Goal: Transaction & Acquisition: Book appointment/travel/reservation

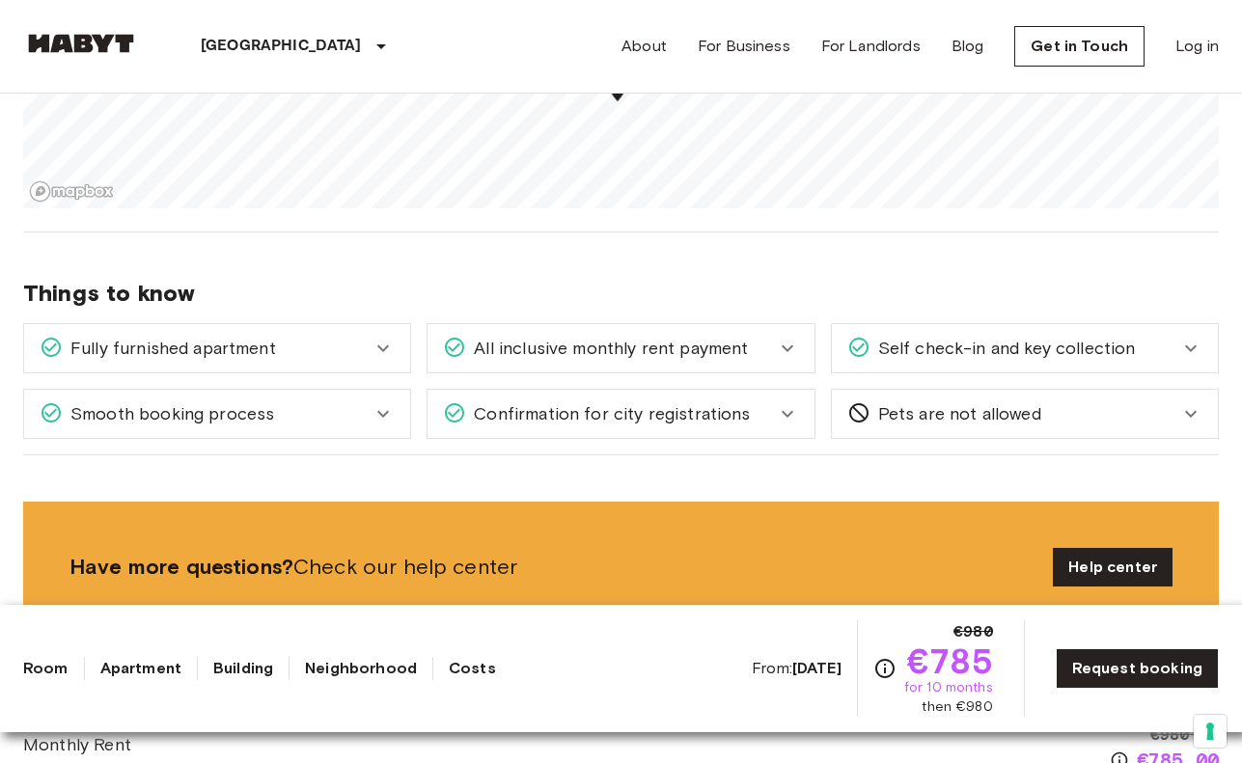
scroll to position [1526, 0]
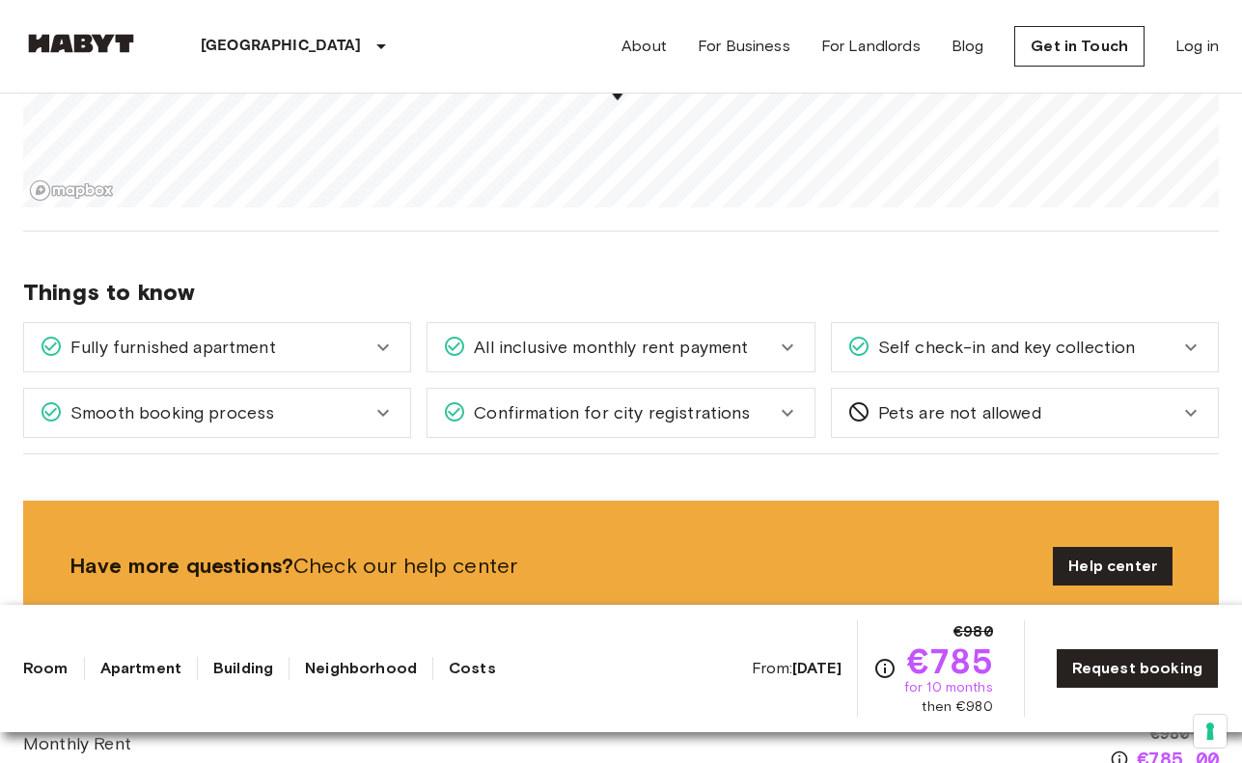
click at [371, 349] on icon at bounding box center [382, 347] width 23 height 23
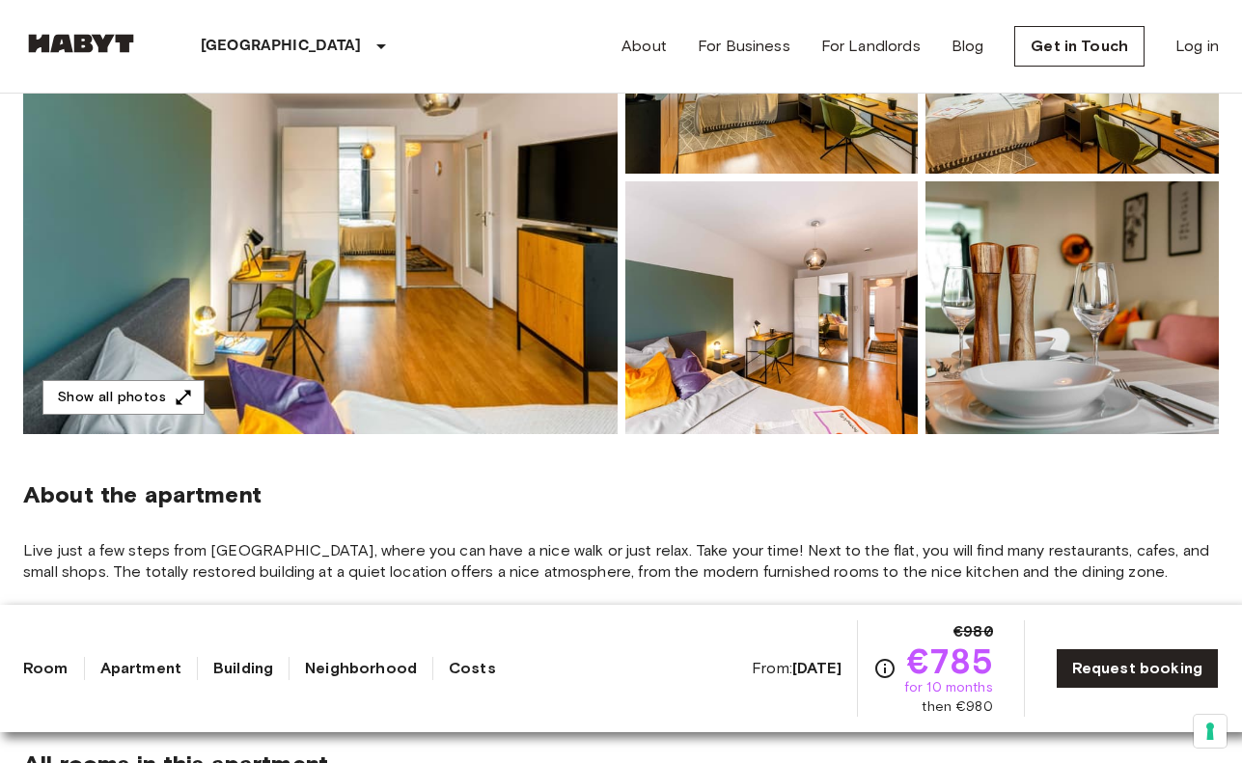
scroll to position [349, 0]
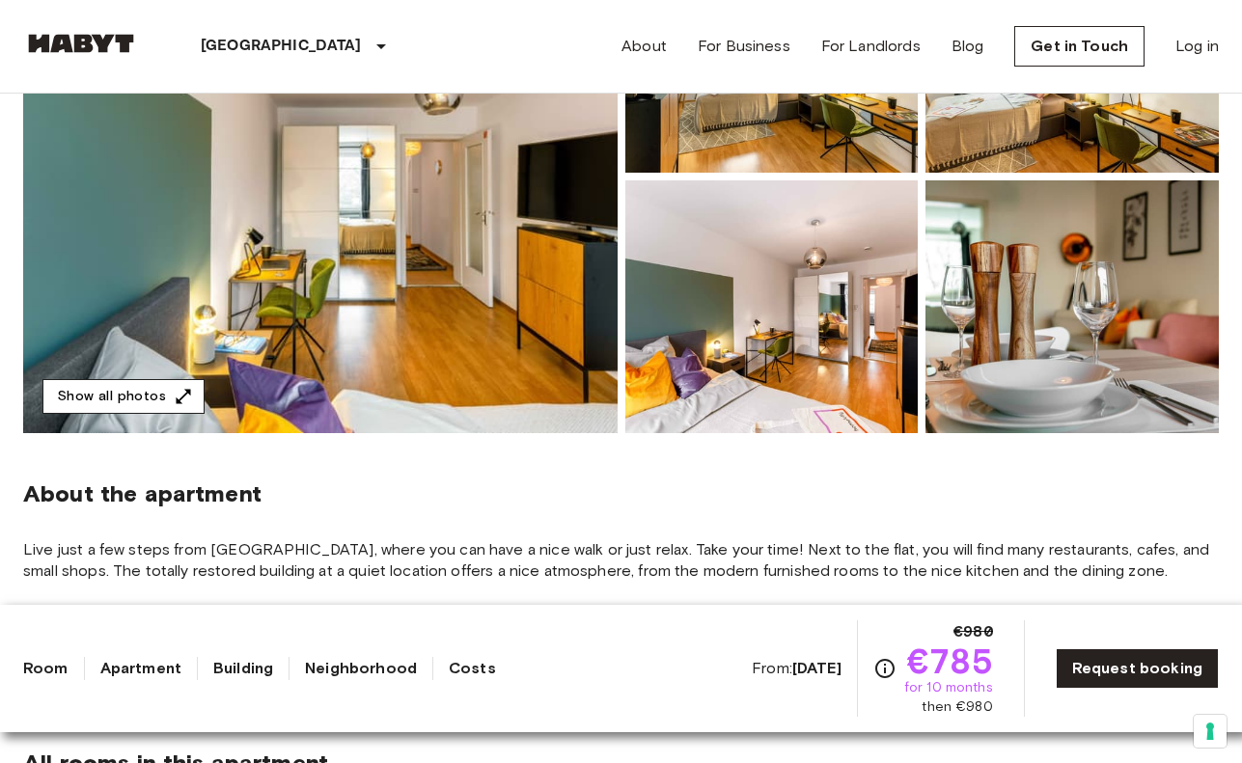
click at [180, 385] on button "Show all photos" at bounding box center [123, 397] width 162 height 36
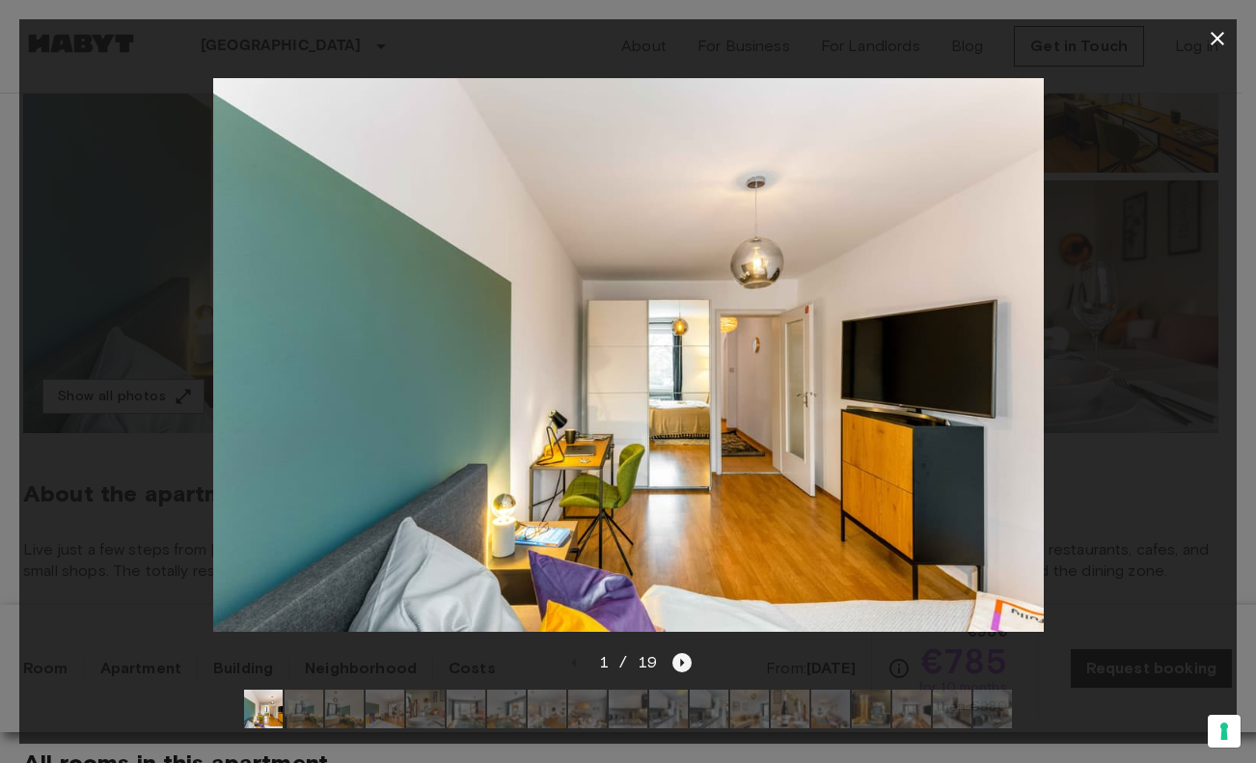
click at [680, 653] on icon "Next image" at bounding box center [681, 662] width 19 height 19
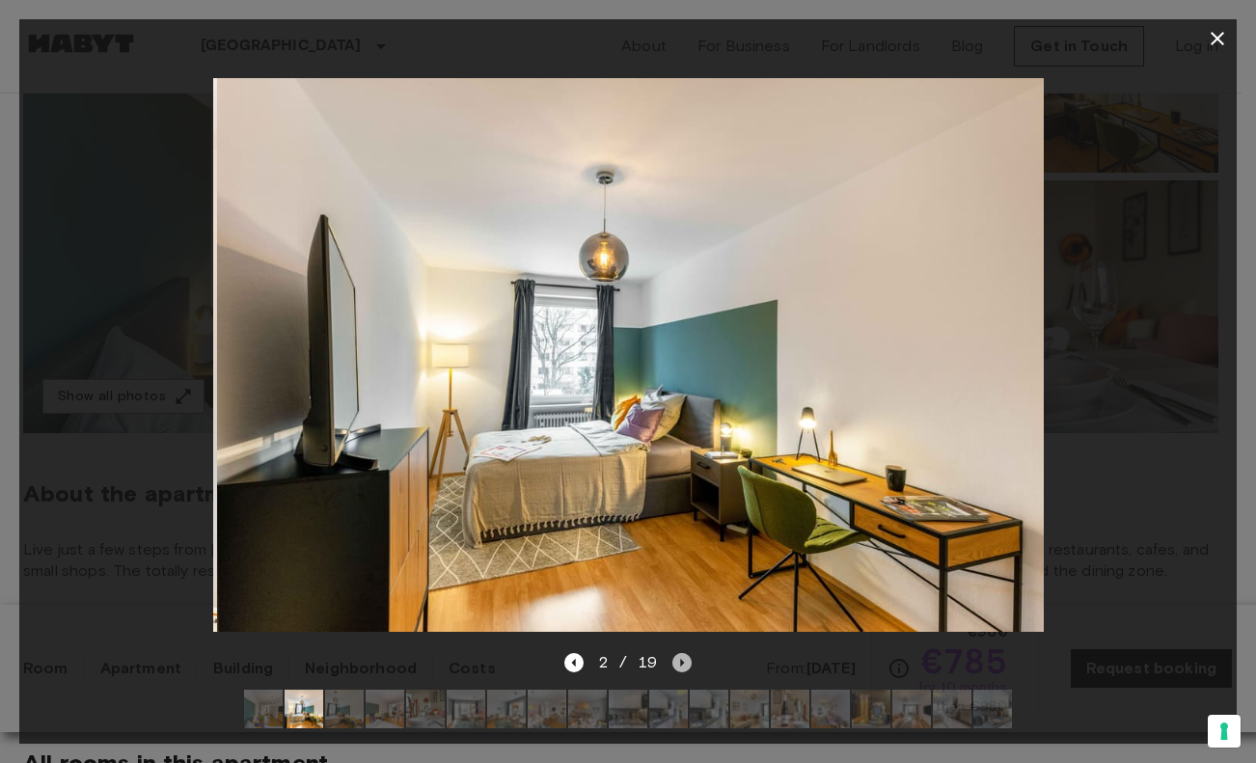
click at [680, 653] on icon "Next image" at bounding box center [681, 662] width 19 height 19
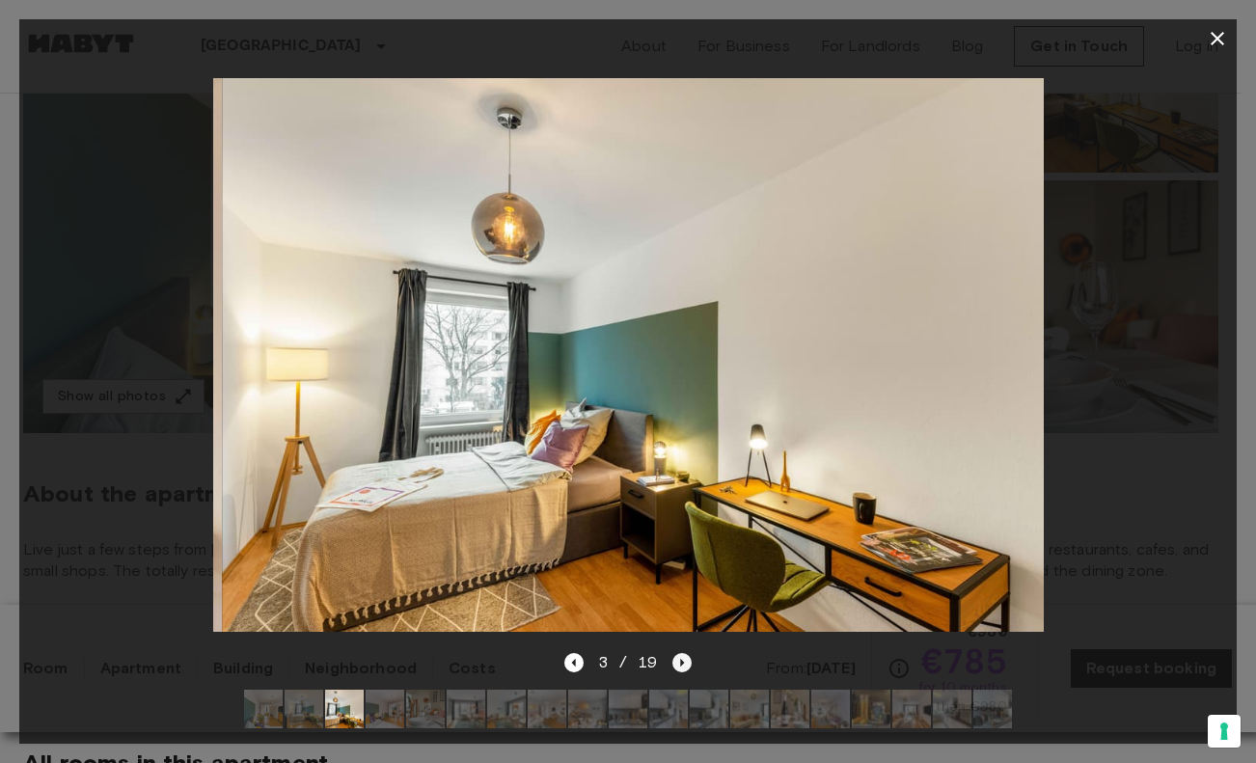
click at [680, 653] on icon "Next image" at bounding box center [681, 662] width 19 height 19
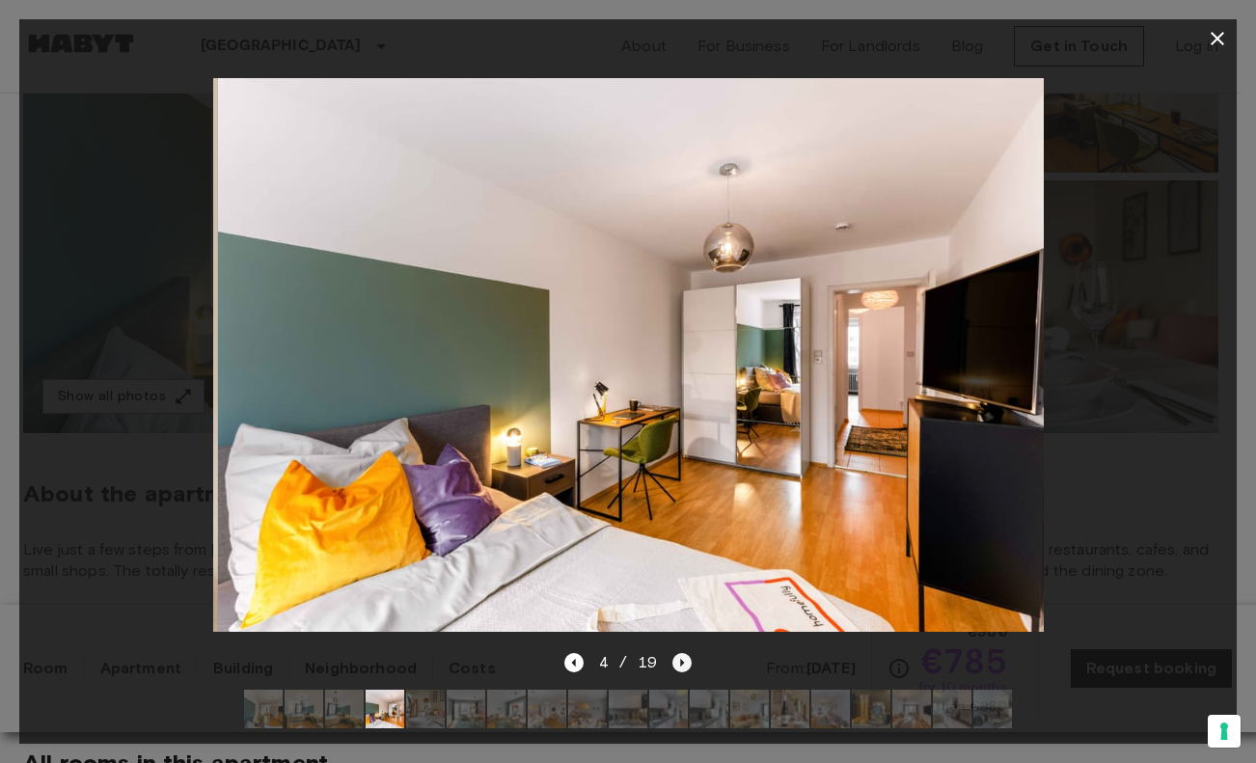
click at [680, 653] on icon "Next image" at bounding box center [681, 662] width 19 height 19
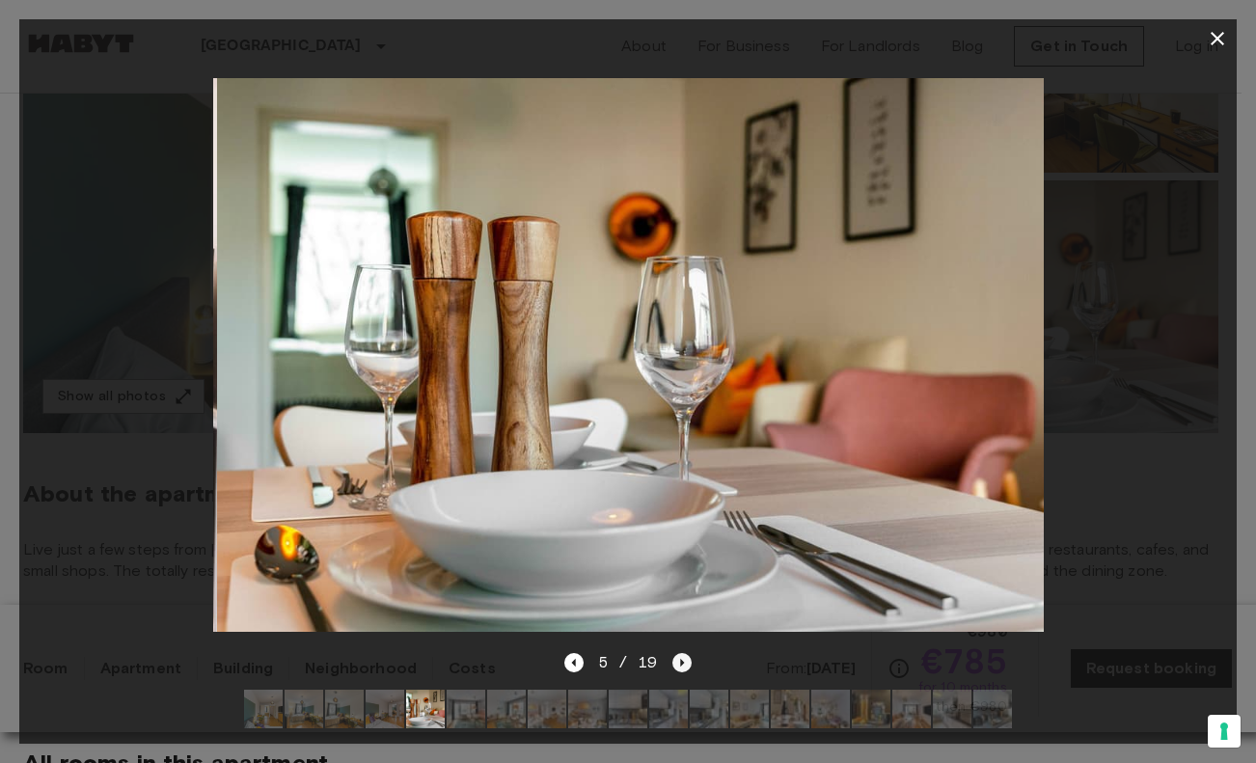
click at [680, 653] on icon "Next image" at bounding box center [681, 662] width 19 height 19
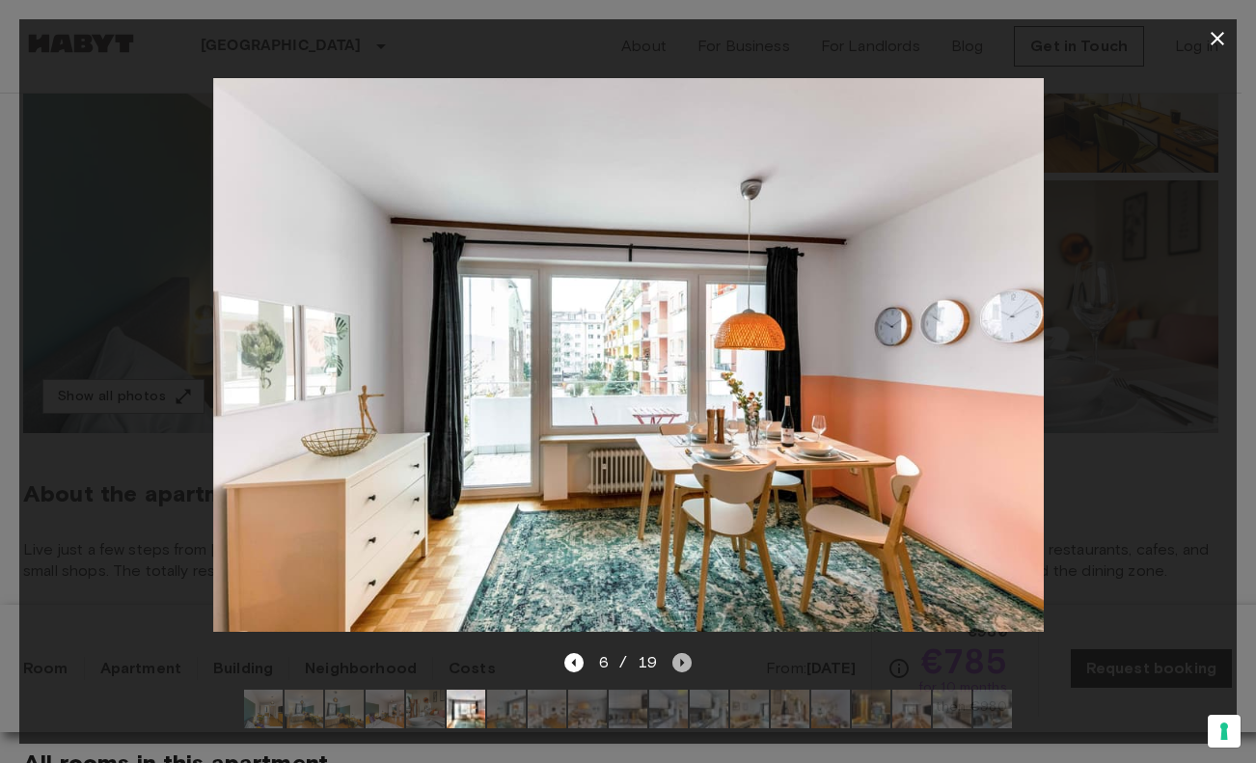
click at [680, 653] on icon "Next image" at bounding box center [681, 662] width 19 height 19
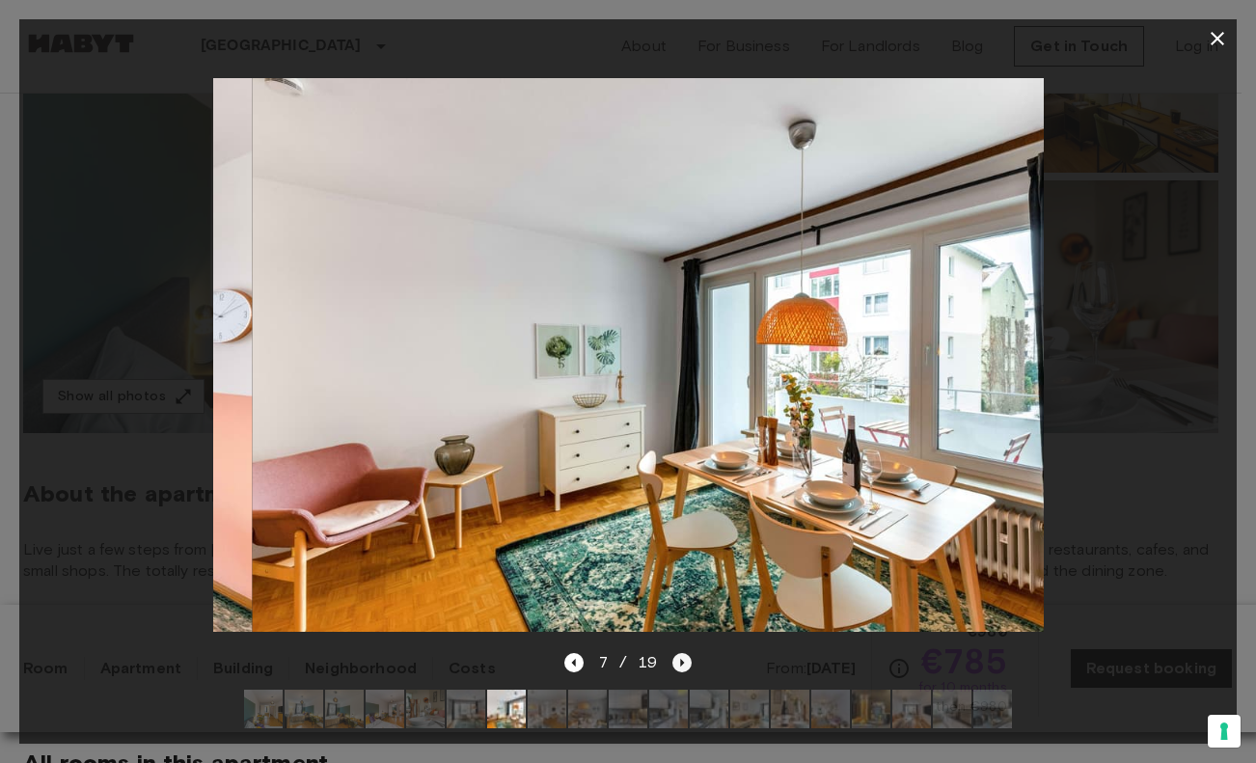
click at [680, 653] on icon "Next image" at bounding box center [681, 662] width 19 height 19
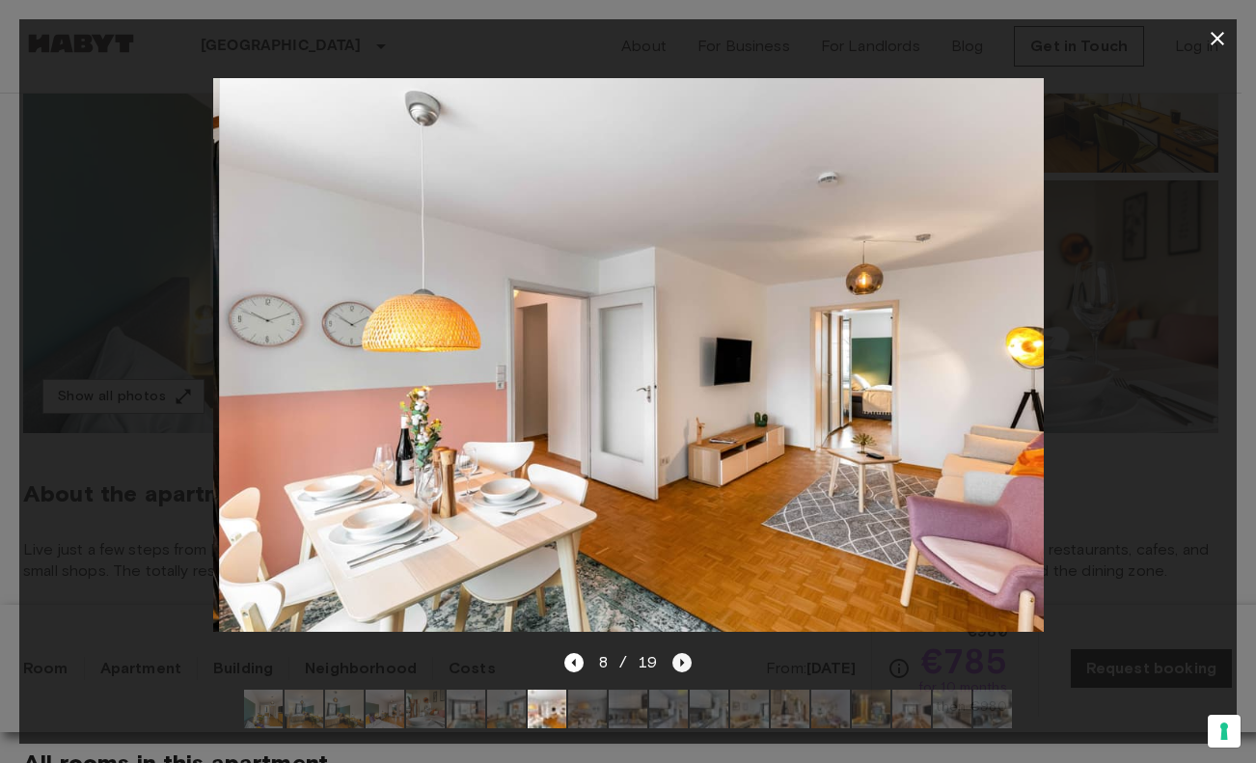
click at [680, 653] on icon "Next image" at bounding box center [681, 662] width 19 height 19
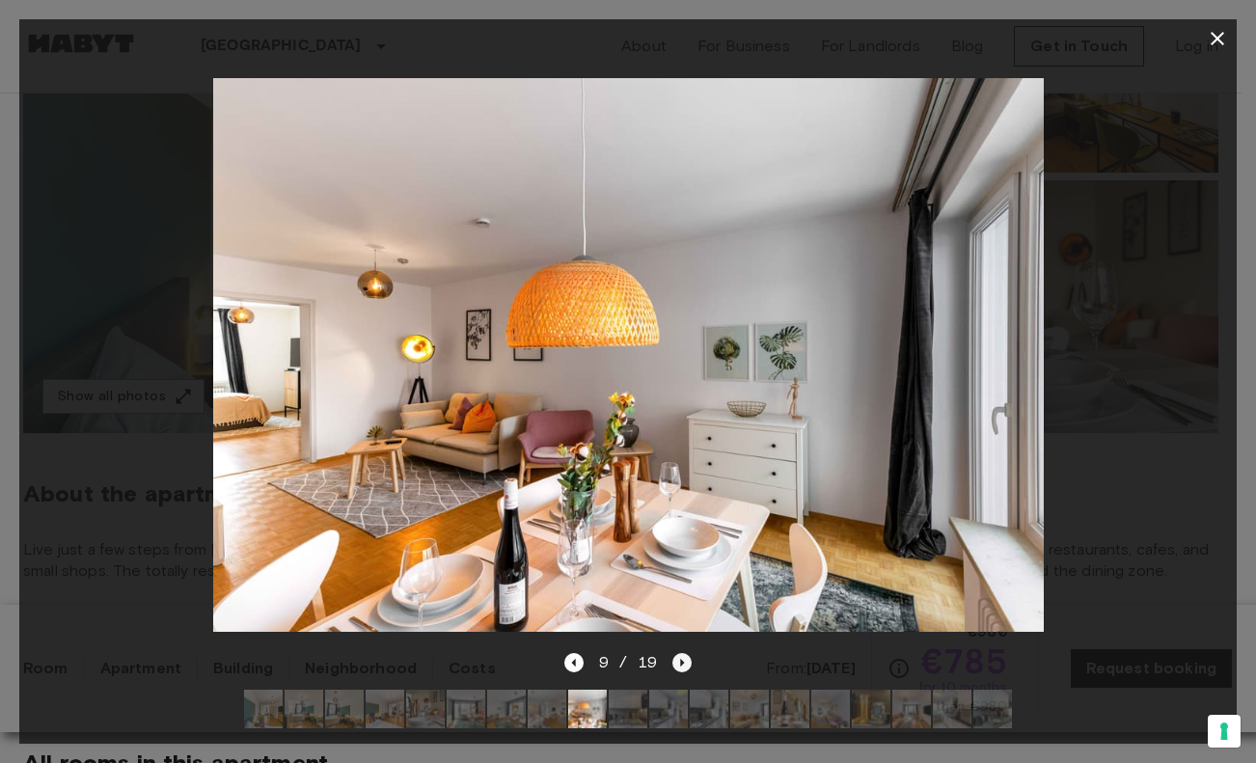
click at [680, 653] on icon "Next image" at bounding box center [681, 662] width 19 height 19
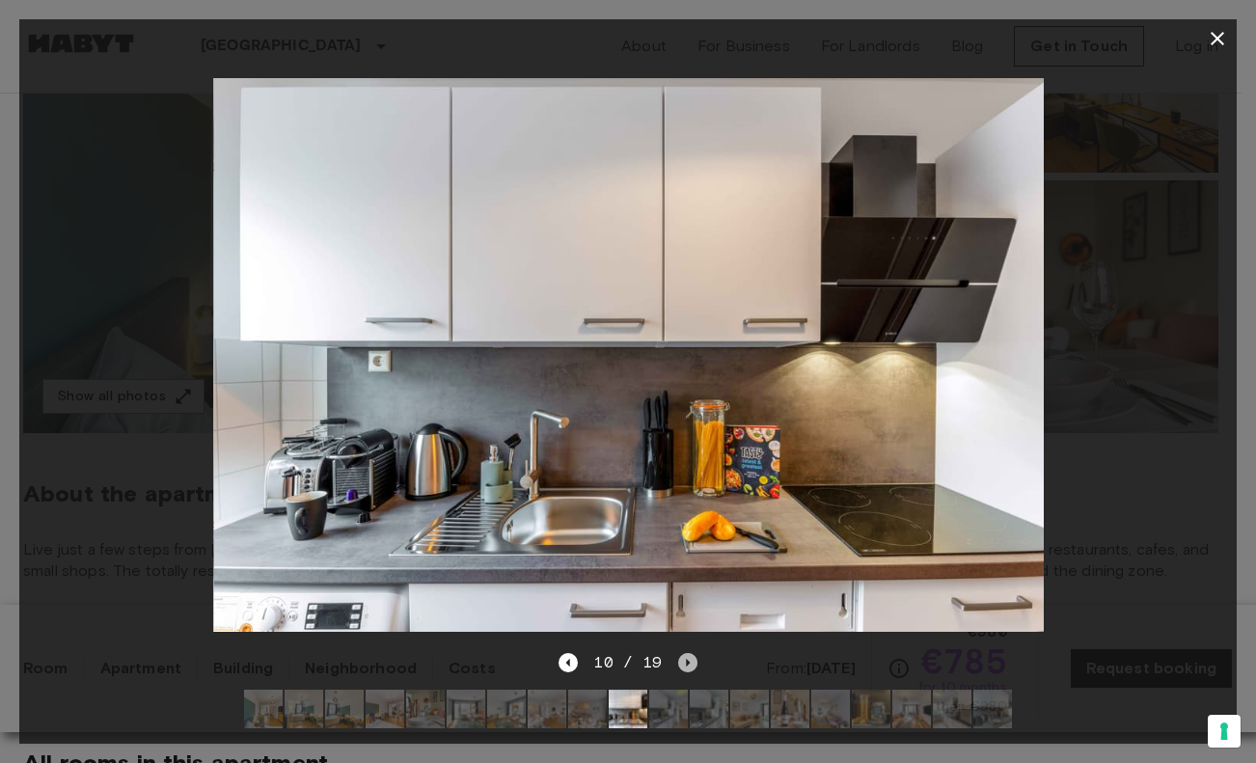
click at [680, 653] on icon "Next image" at bounding box center [687, 662] width 19 height 19
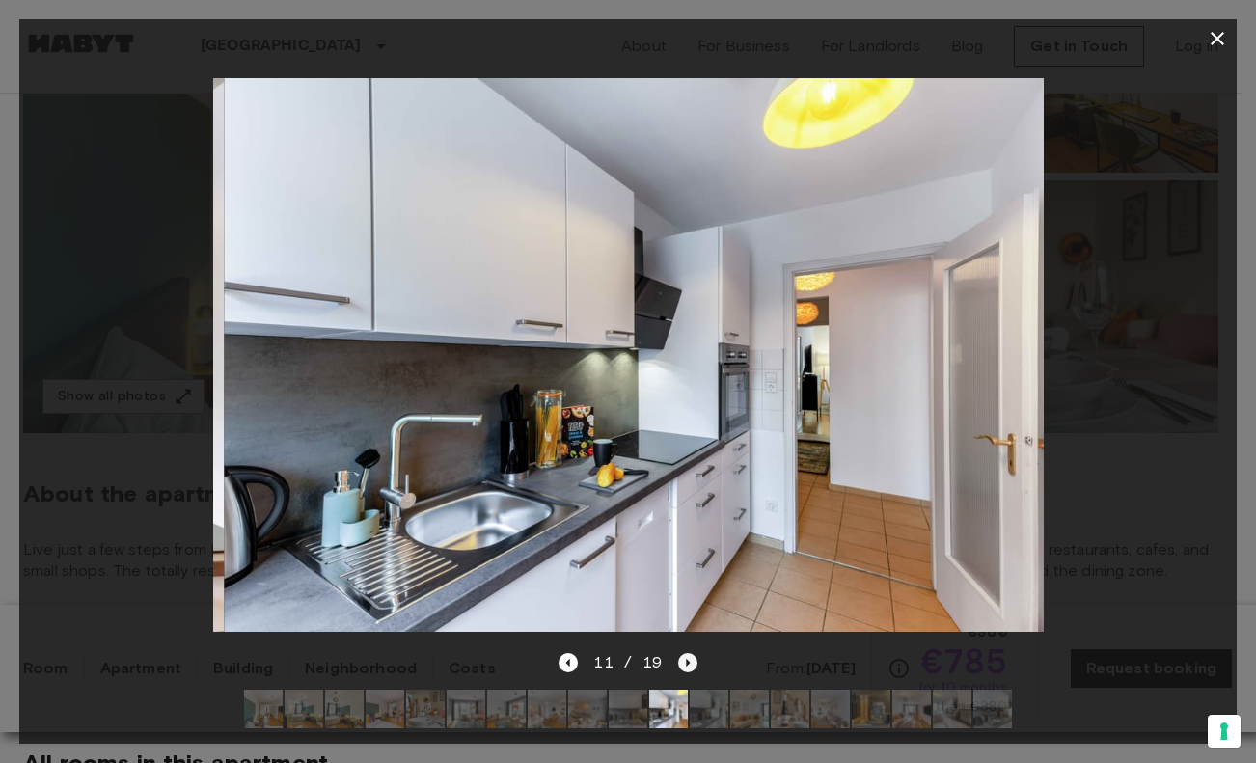
click at [680, 653] on icon "Next image" at bounding box center [687, 662] width 19 height 19
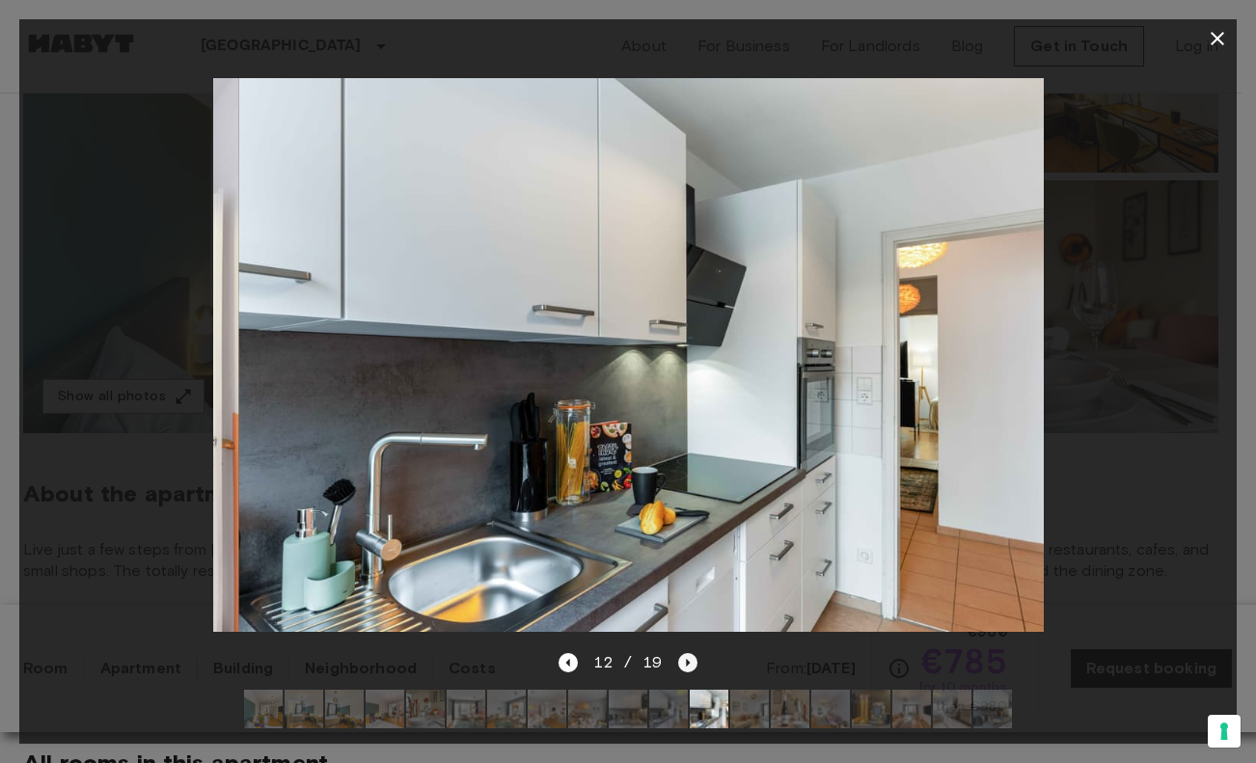
click at [680, 653] on icon "Next image" at bounding box center [687, 662] width 19 height 19
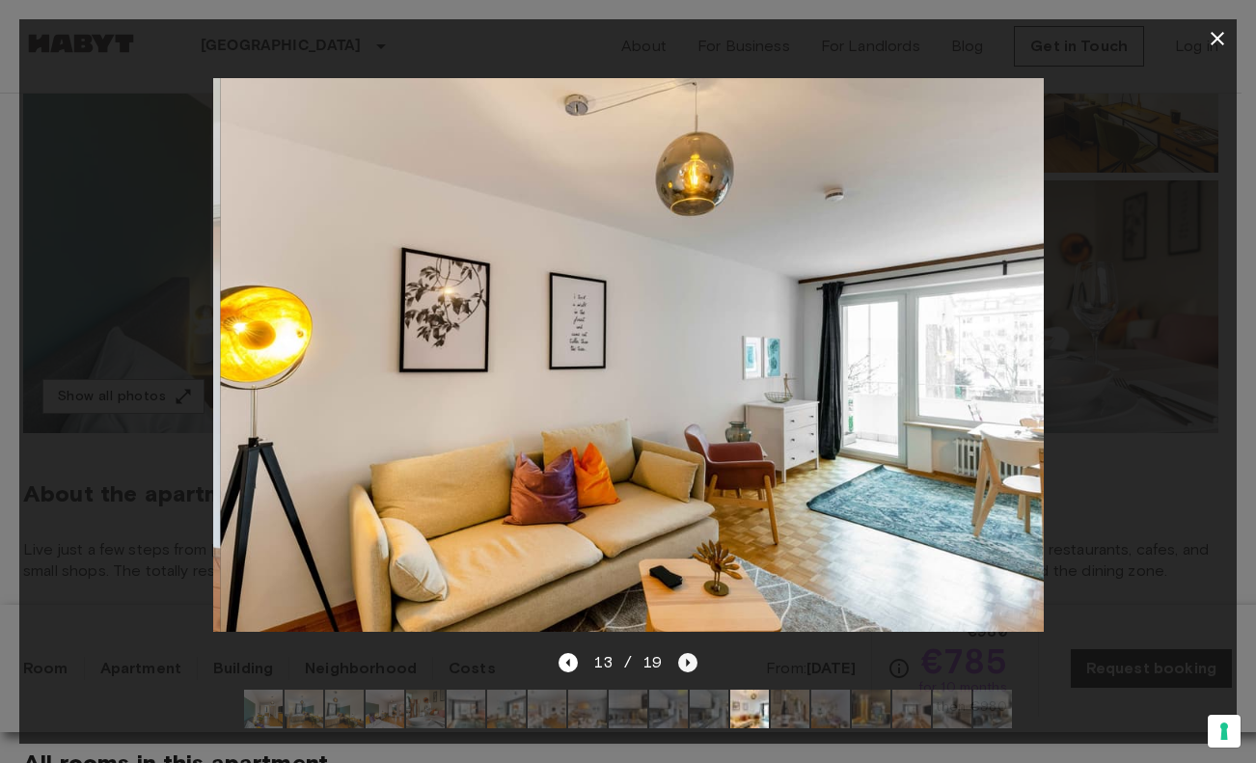
click at [680, 653] on icon "Next image" at bounding box center [687, 662] width 19 height 19
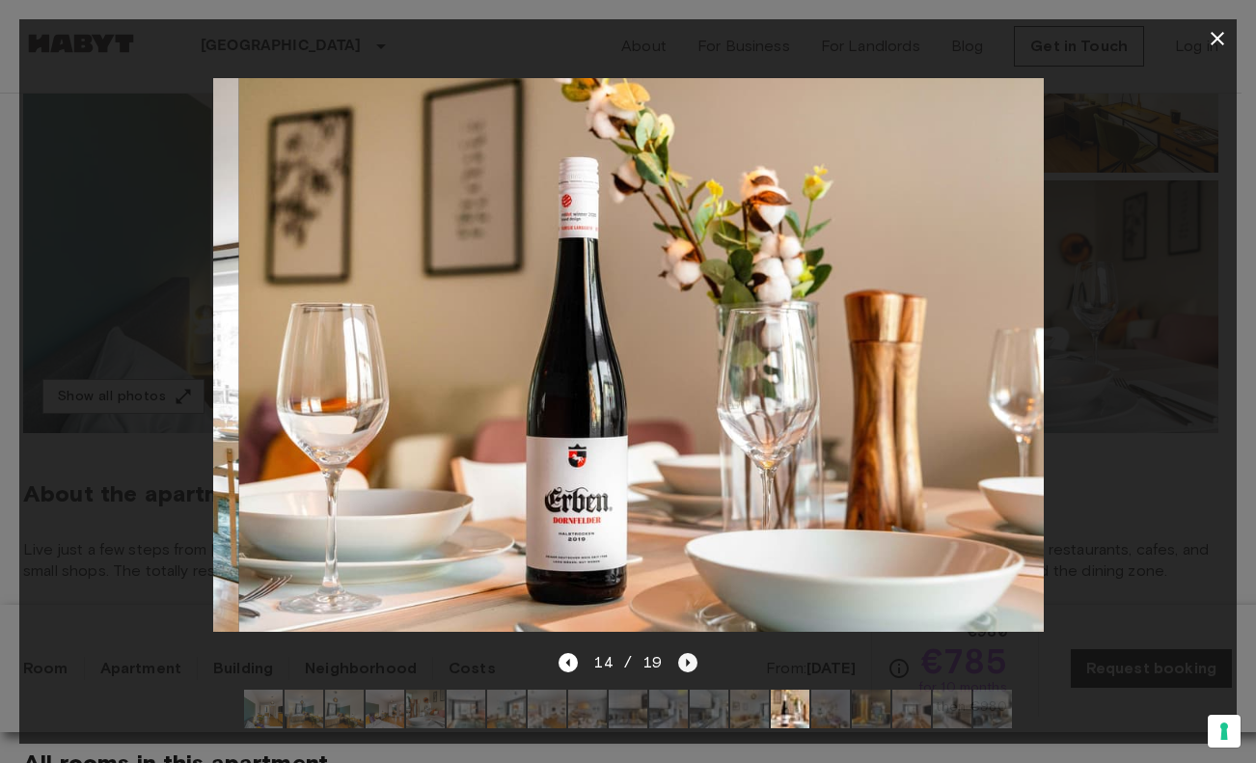
click at [680, 653] on icon "Next image" at bounding box center [687, 662] width 19 height 19
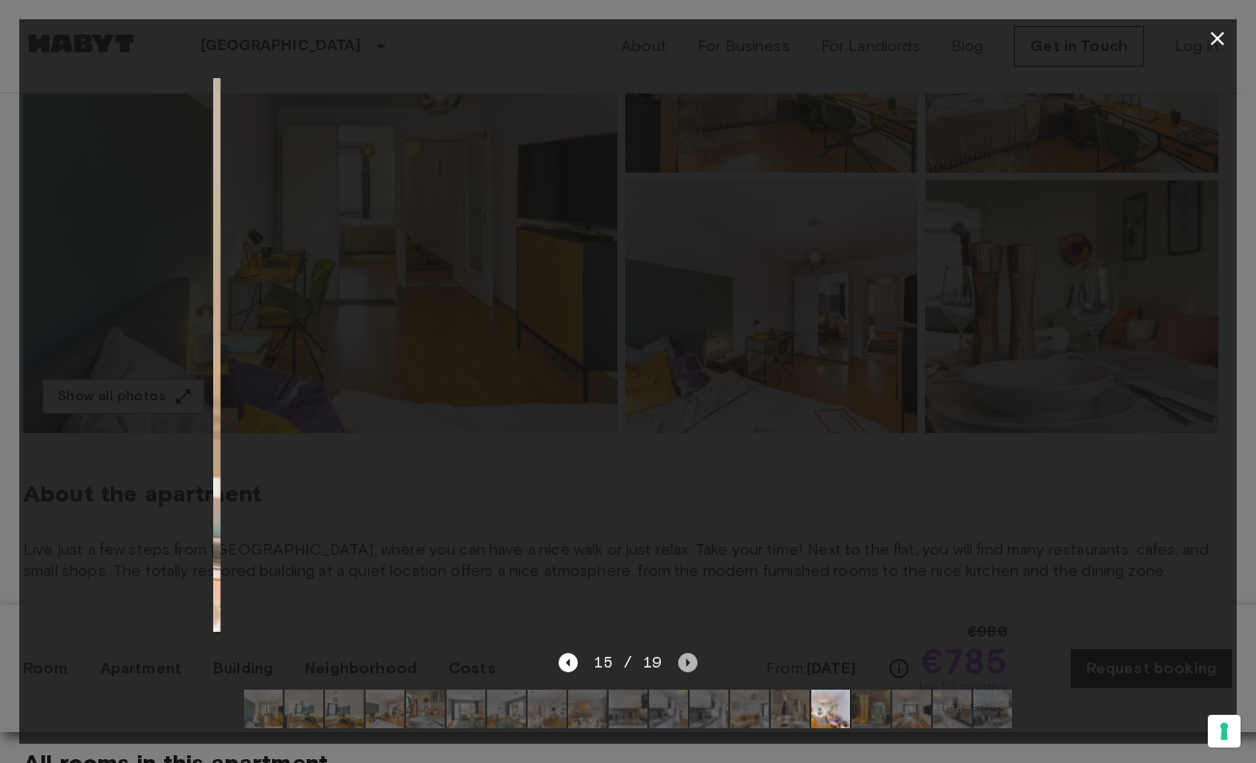
click at [680, 653] on icon "Next image" at bounding box center [687, 662] width 19 height 19
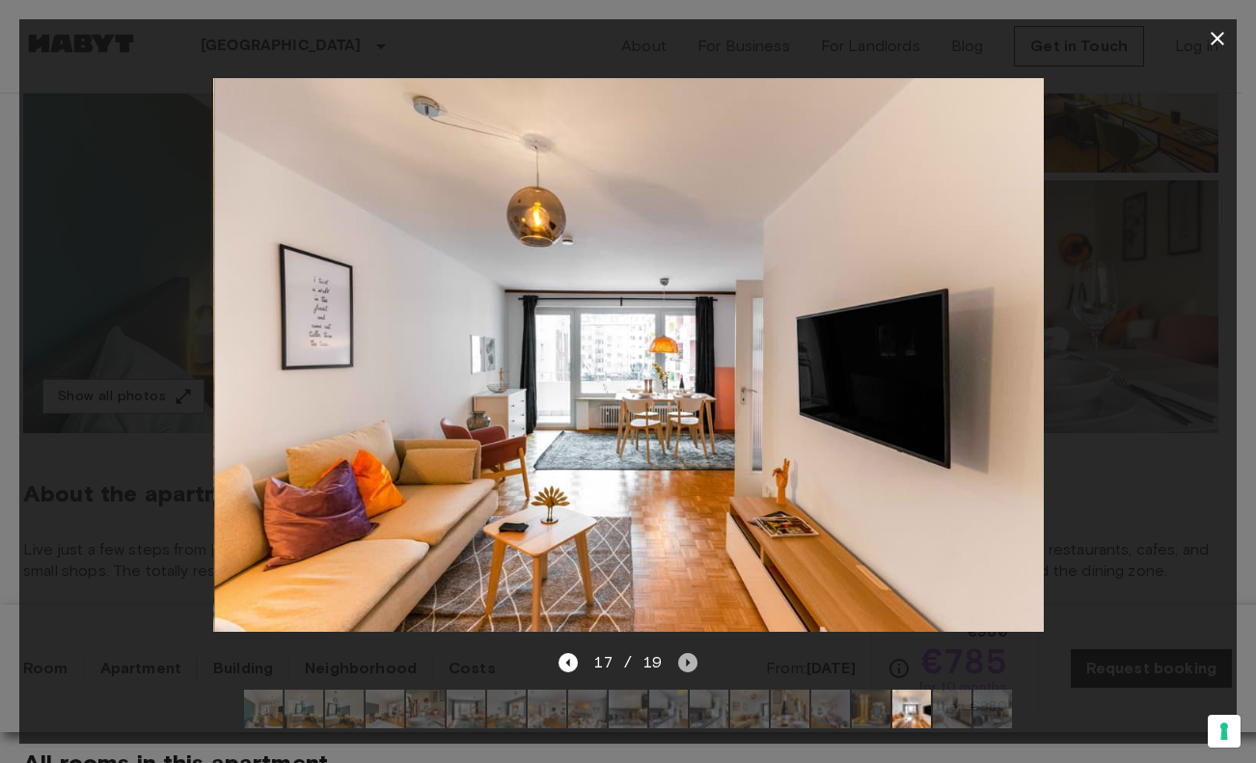
click at [680, 653] on icon "Next image" at bounding box center [687, 662] width 19 height 19
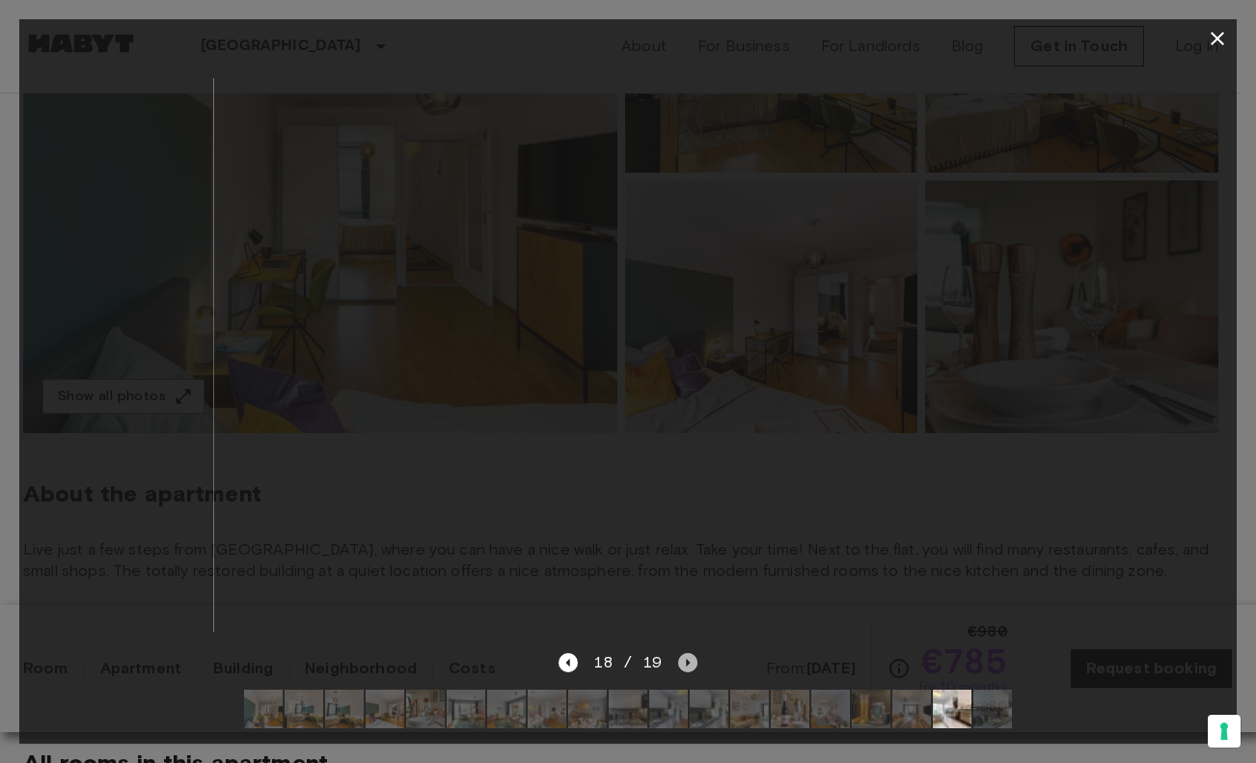
click at [680, 653] on icon "Next image" at bounding box center [687, 662] width 19 height 19
click at [680, 652] on div "19 / 19" at bounding box center [628, 662] width 138 height 23
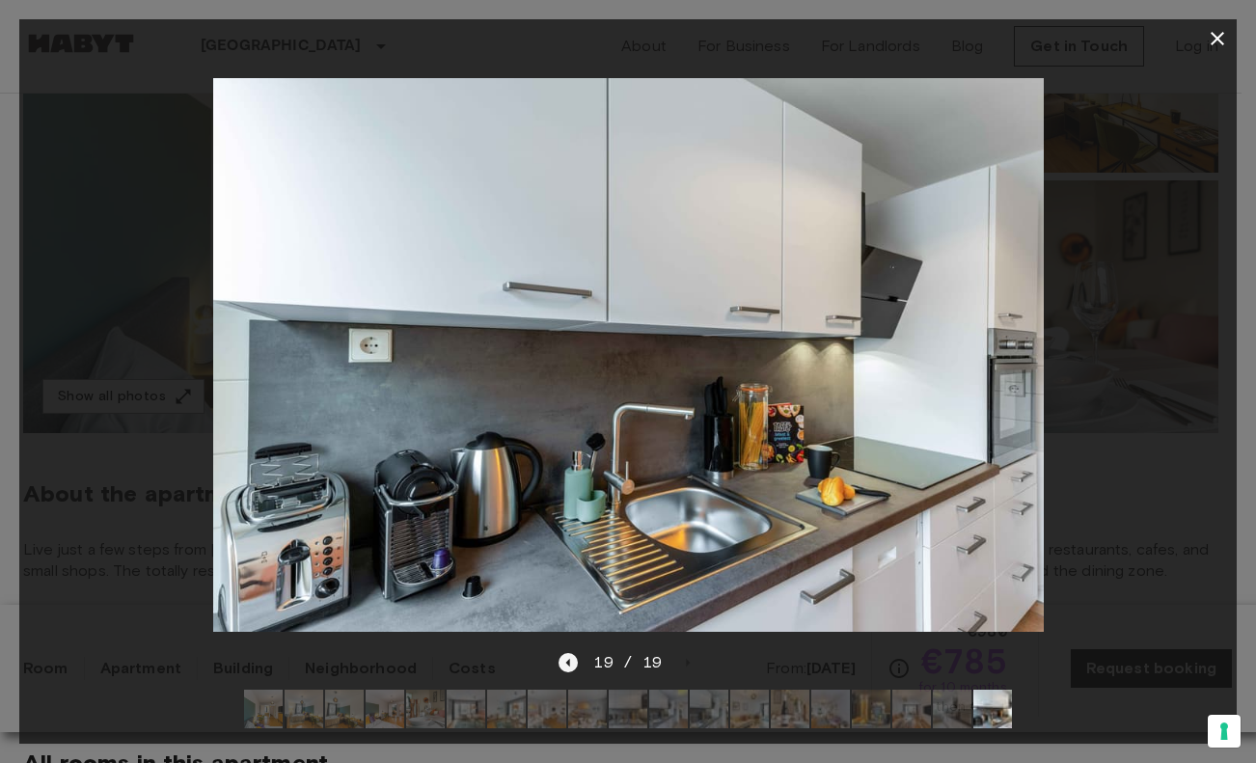
click at [566, 653] on icon "Previous image" at bounding box center [568, 662] width 19 height 19
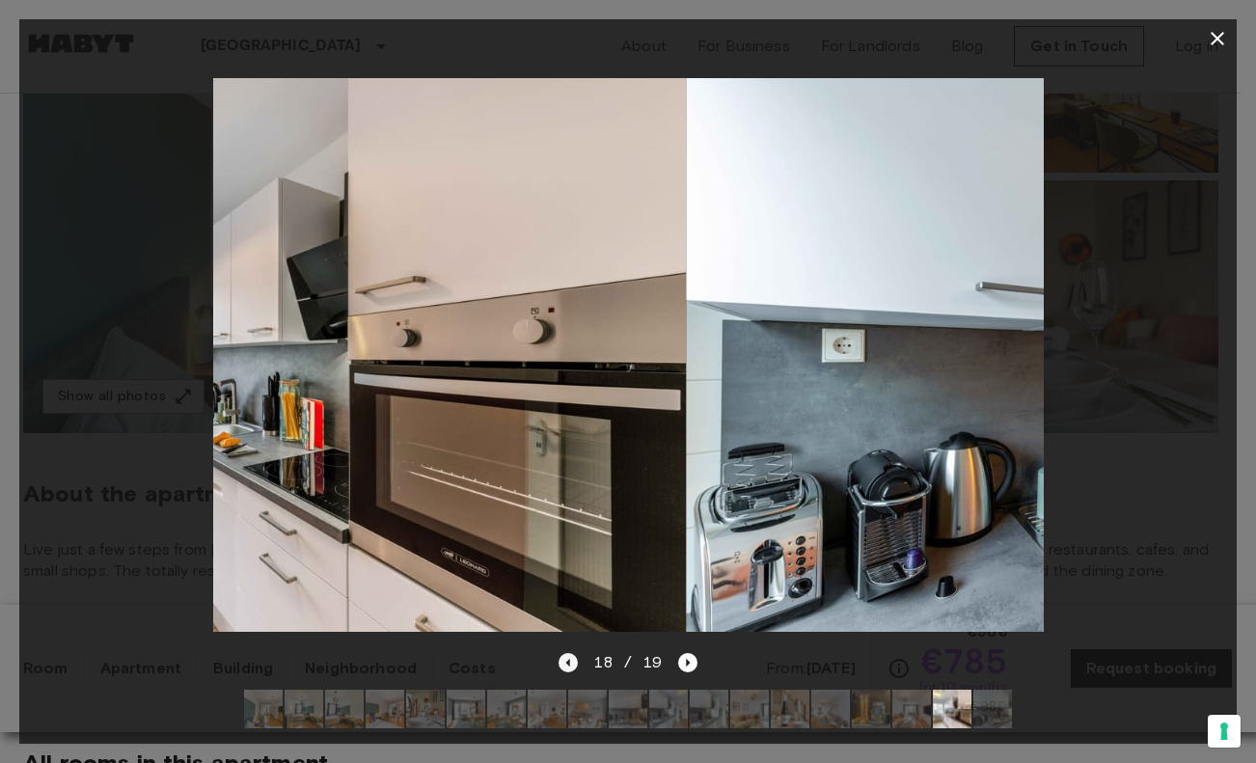
click at [566, 653] on icon "Previous image" at bounding box center [568, 662] width 19 height 19
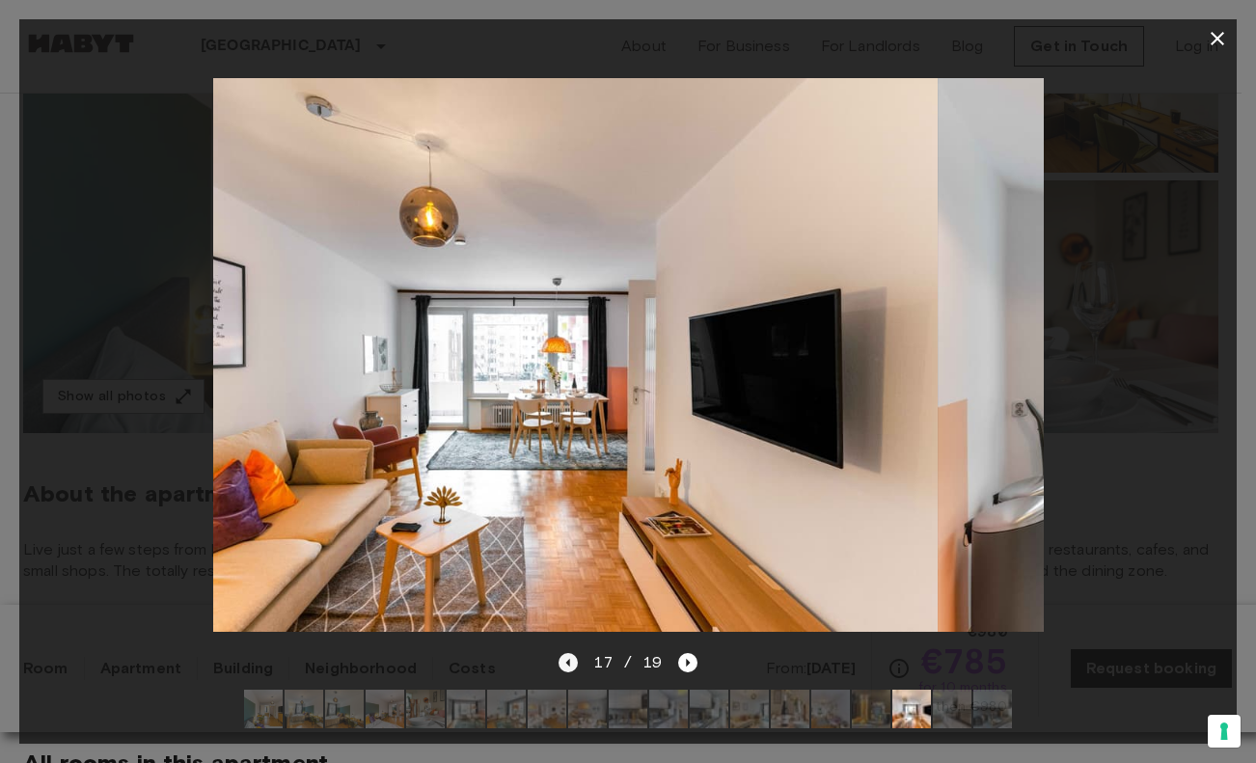
click at [566, 653] on icon "Previous image" at bounding box center [568, 662] width 19 height 19
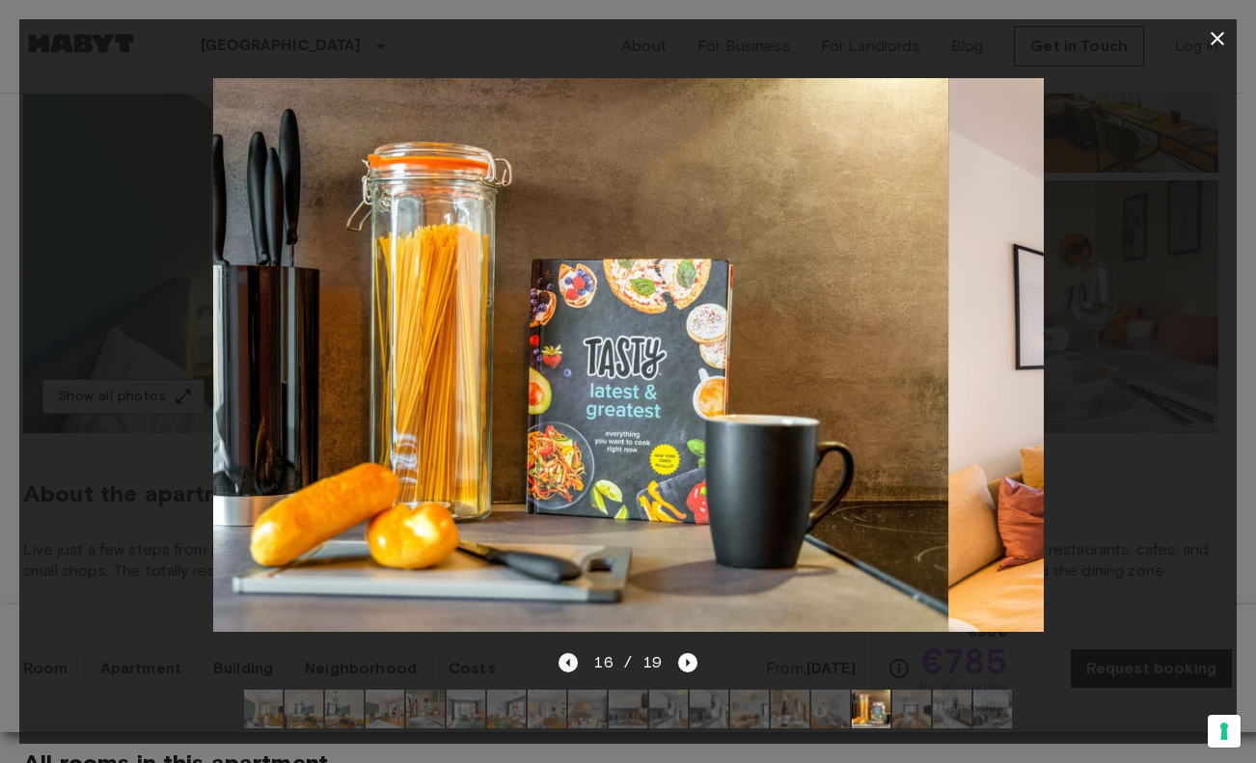
click at [566, 653] on icon "Previous image" at bounding box center [568, 662] width 19 height 19
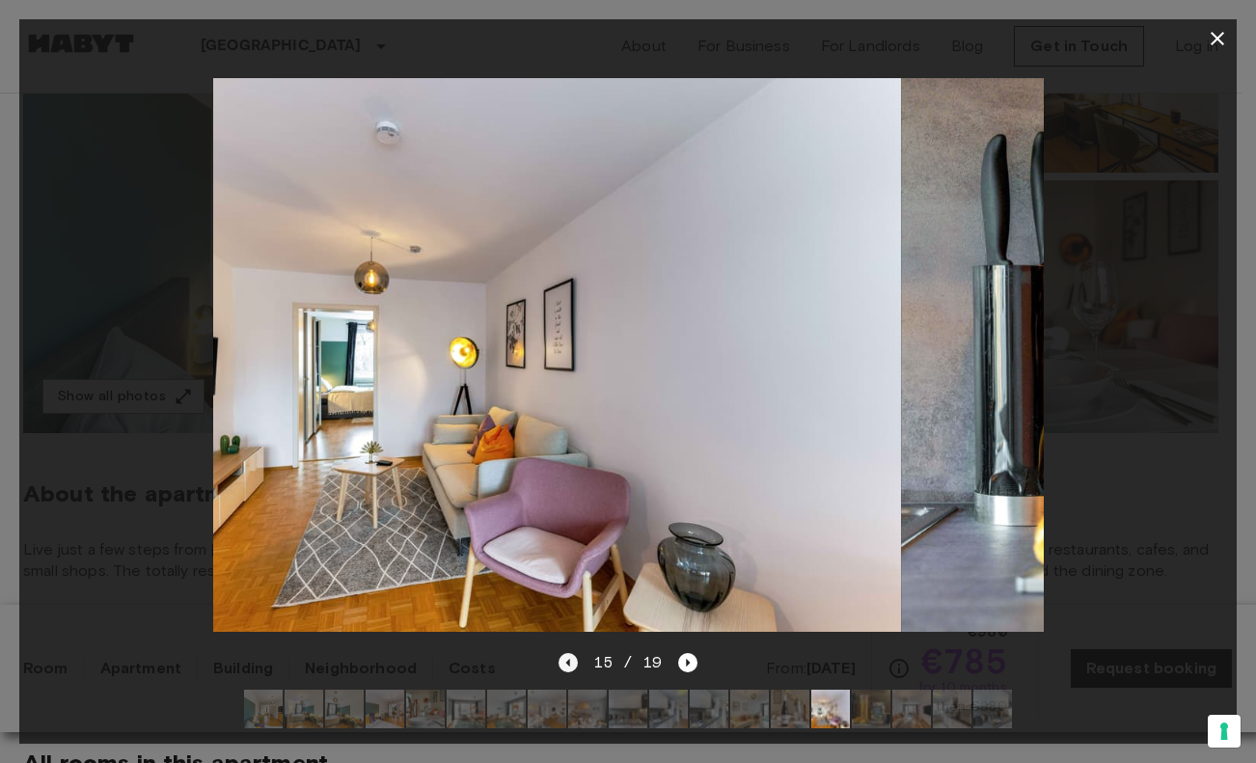
click at [566, 653] on icon "Previous image" at bounding box center [568, 662] width 19 height 19
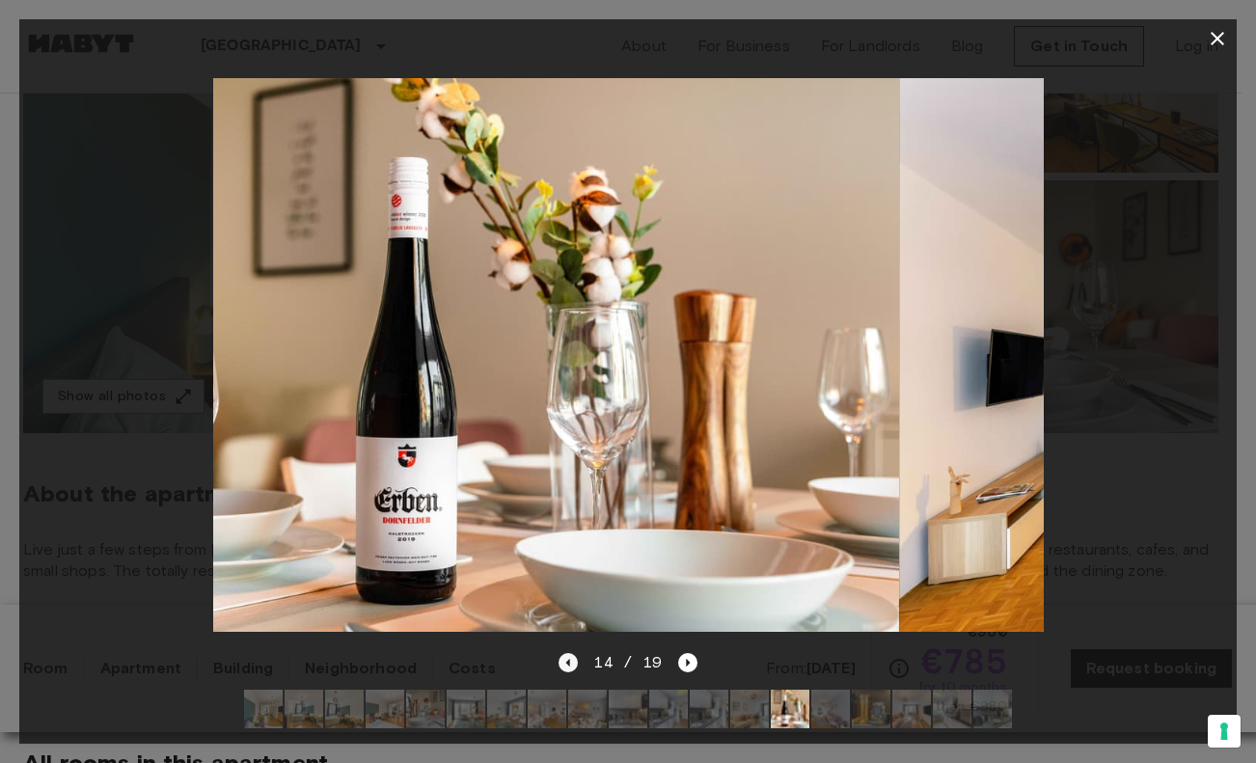
click at [566, 653] on icon "Previous image" at bounding box center [568, 662] width 19 height 19
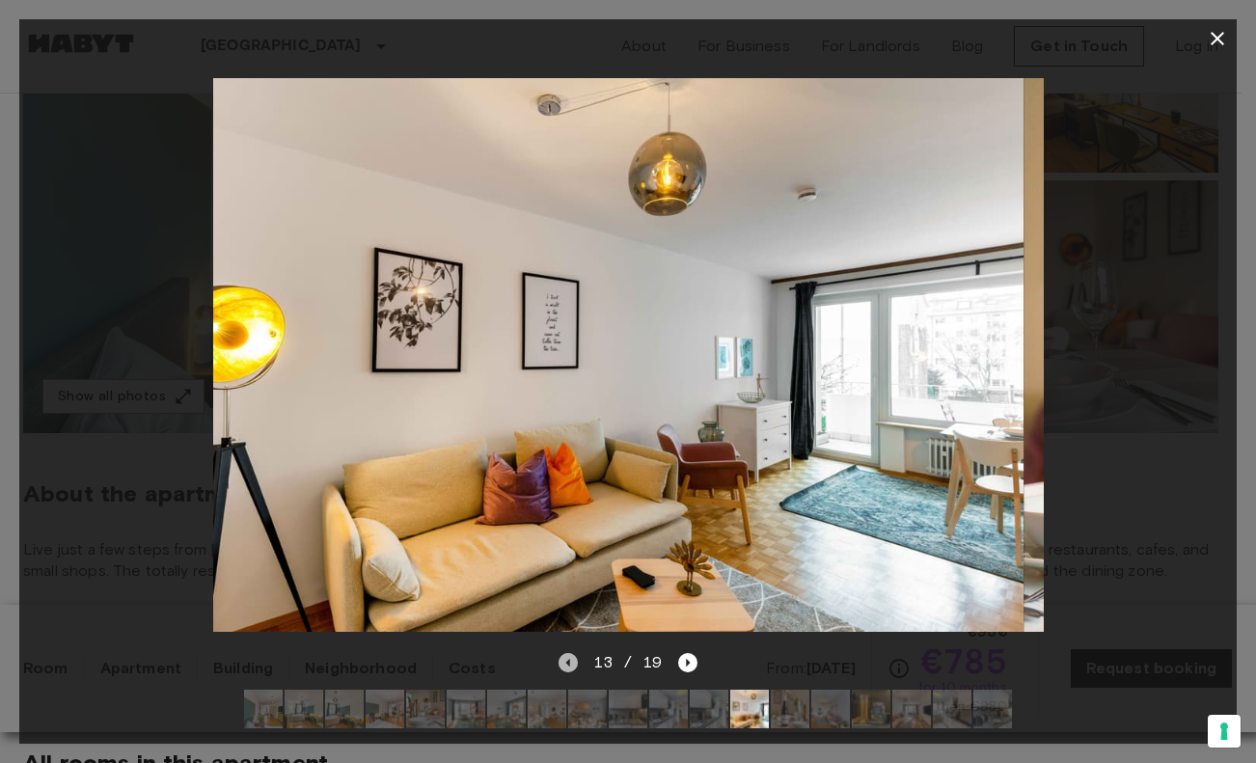
click at [566, 653] on icon "Previous image" at bounding box center [568, 662] width 19 height 19
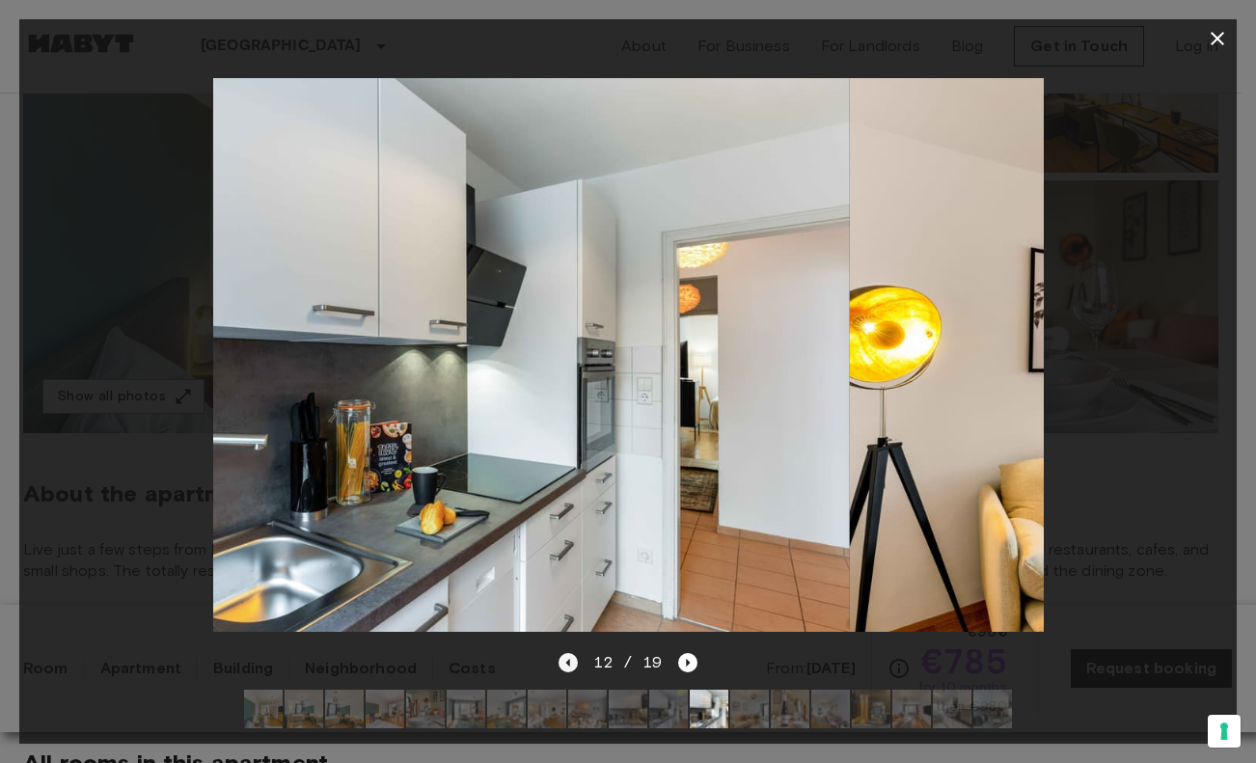
click at [566, 653] on icon "Previous image" at bounding box center [568, 662] width 19 height 19
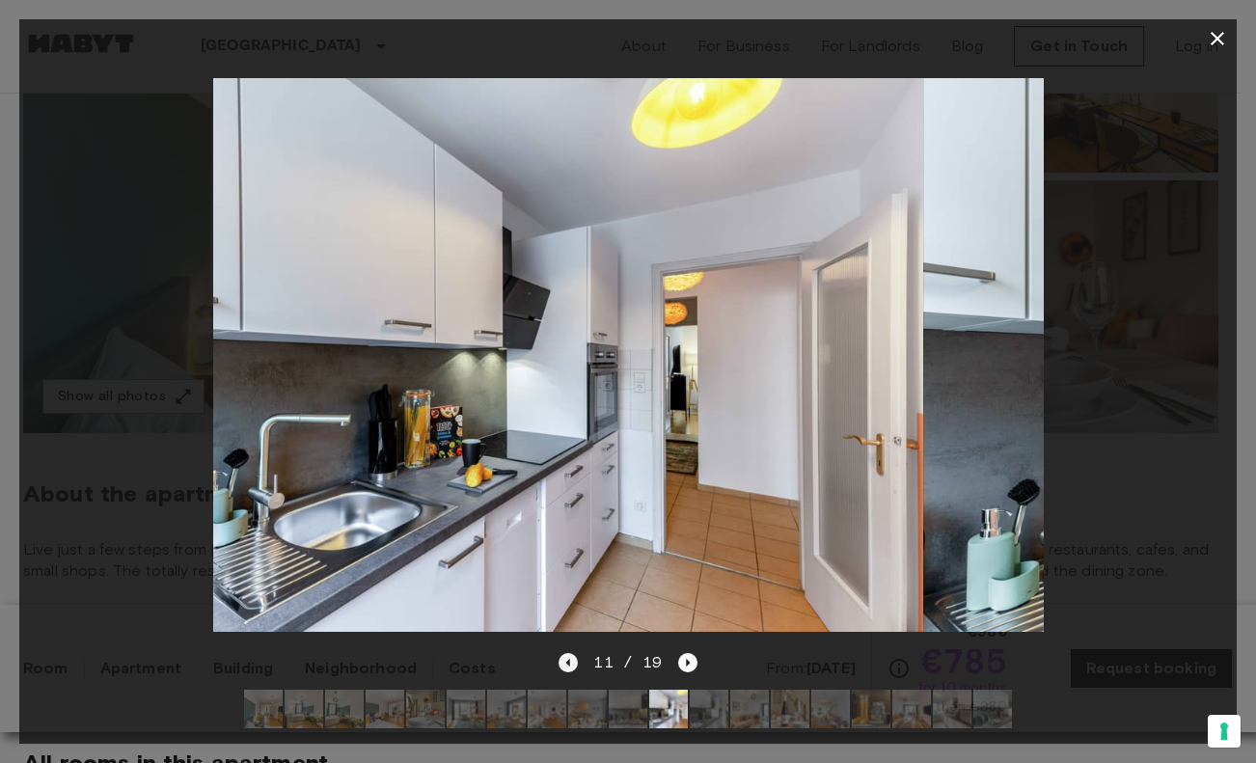
click at [566, 653] on icon "Previous image" at bounding box center [568, 662] width 19 height 19
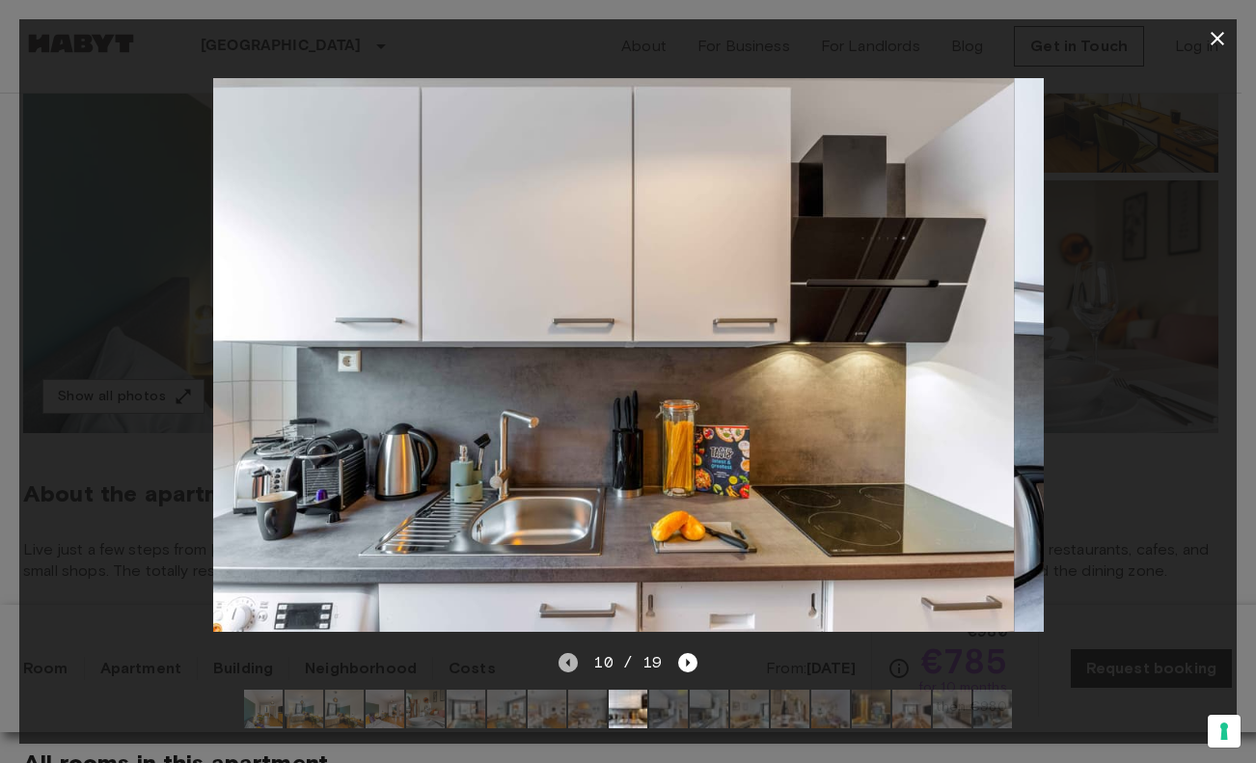
click at [566, 653] on icon "Previous image" at bounding box center [568, 662] width 19 height 19
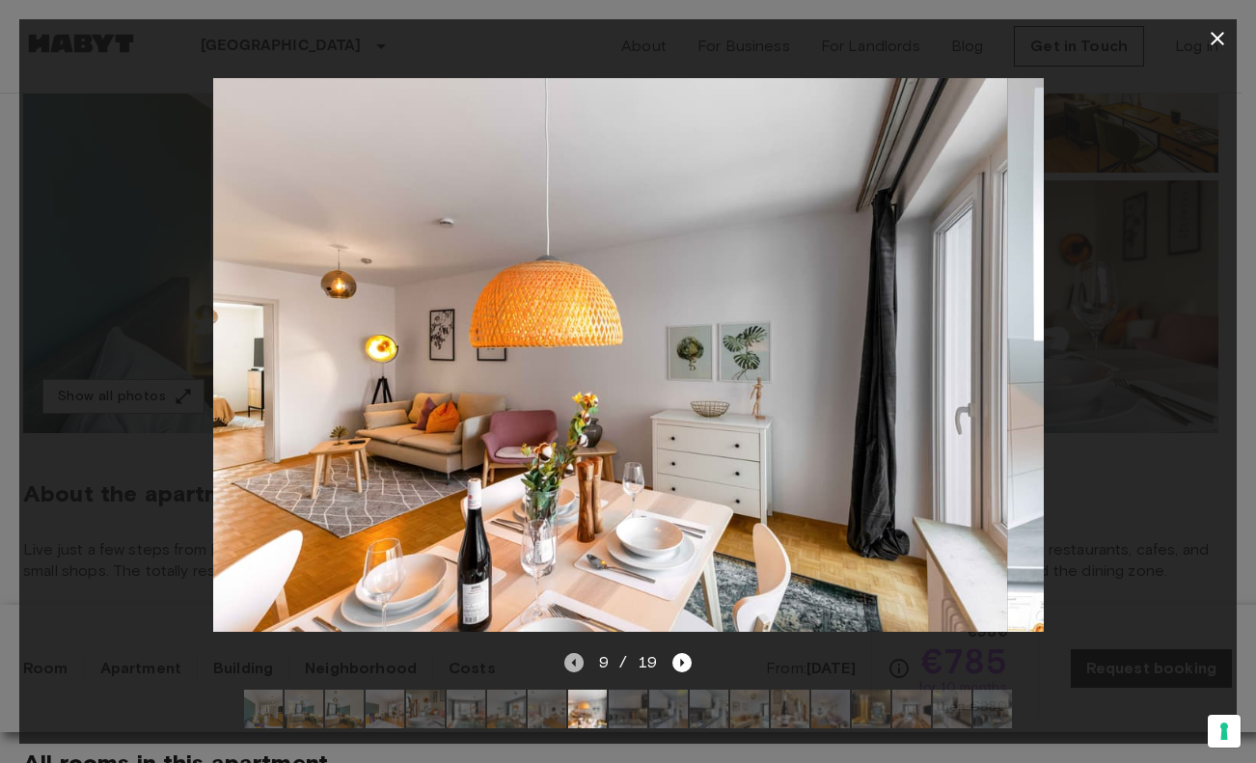
click at [566, 653] on icon "Previous image" at bounding box center [573, 662] width 19 height 19
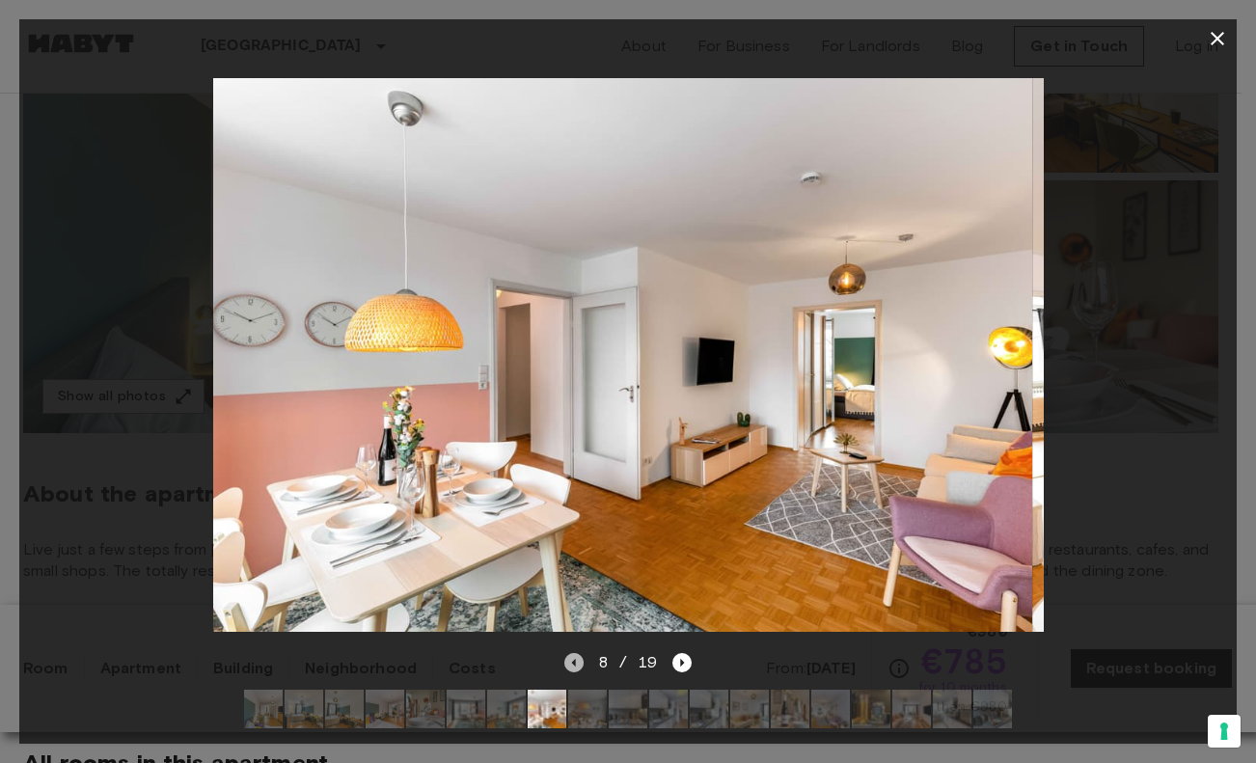
click at [566, 653] on icon "Previous image" at bounding box center [573, 662] width 19 height 19
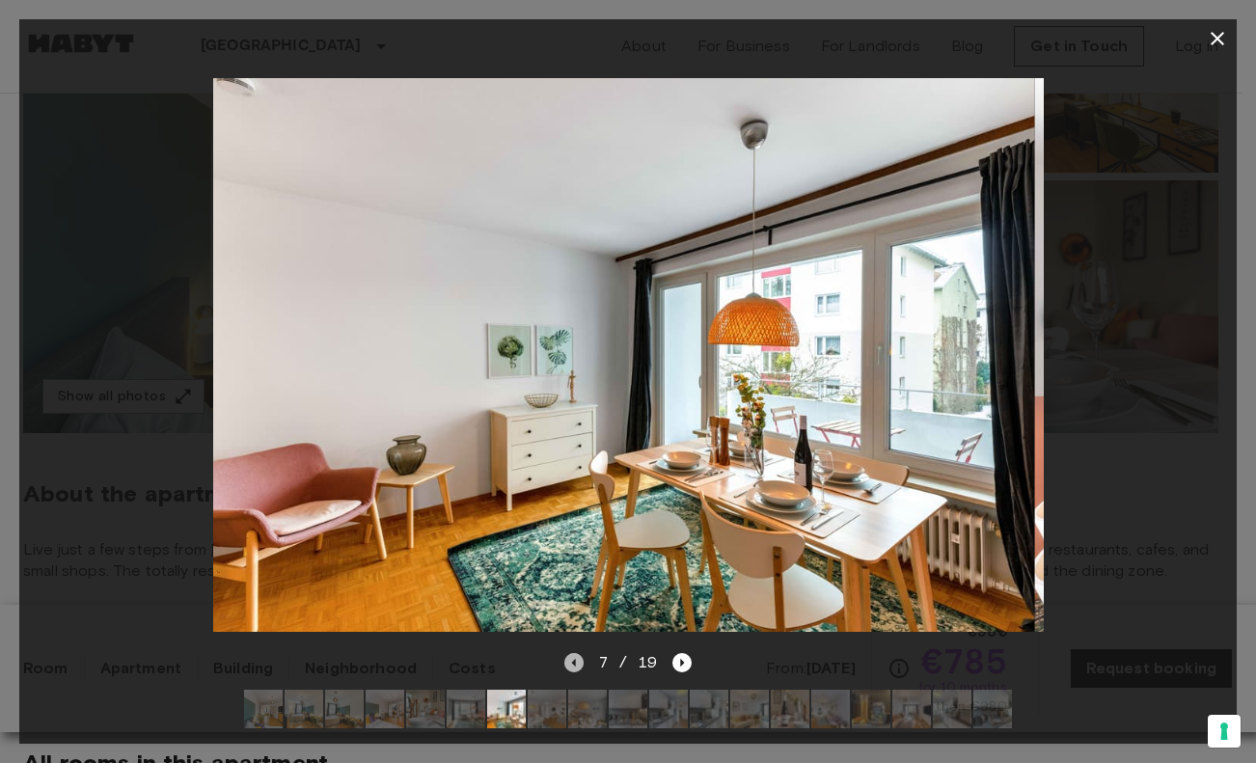
click at [566, 653] on icon "Previous image" at bounding box center [573, 662] width 19 height 19
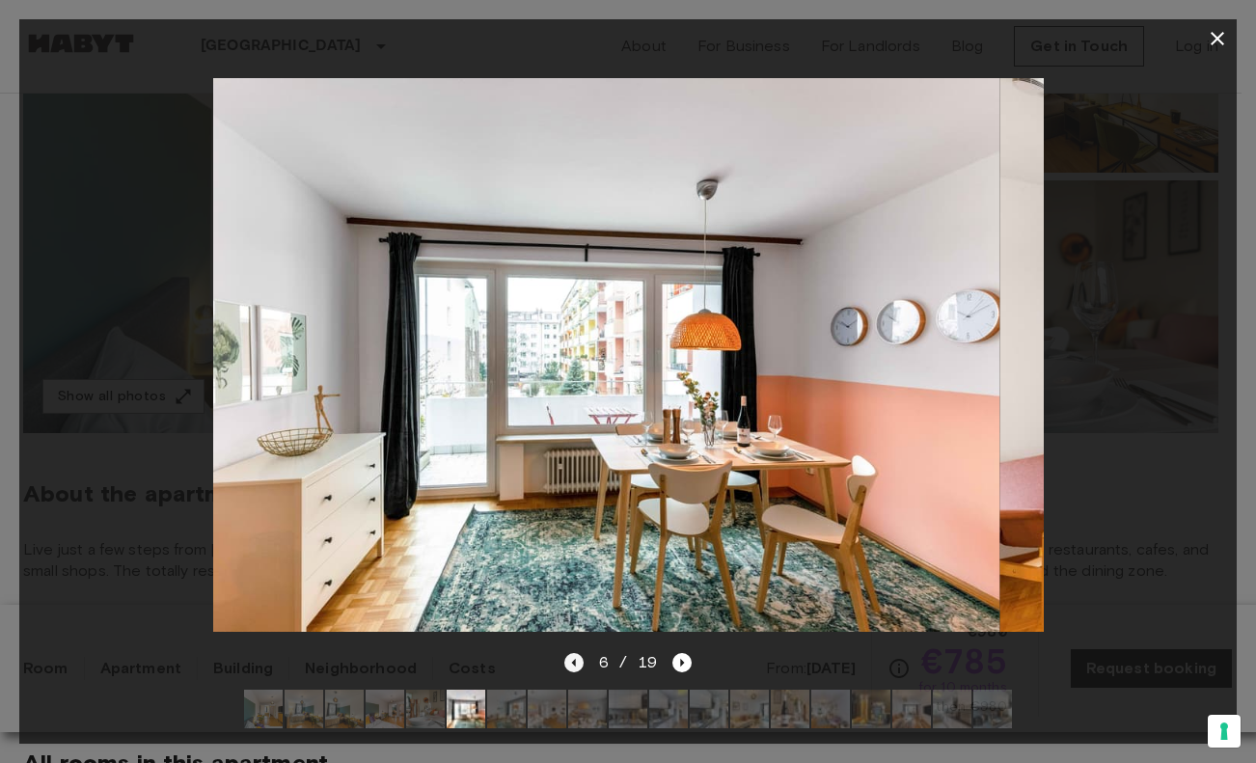
click at [566, 653] on icon "Previous image" at bounding box center [573, 662] width 19 height 19
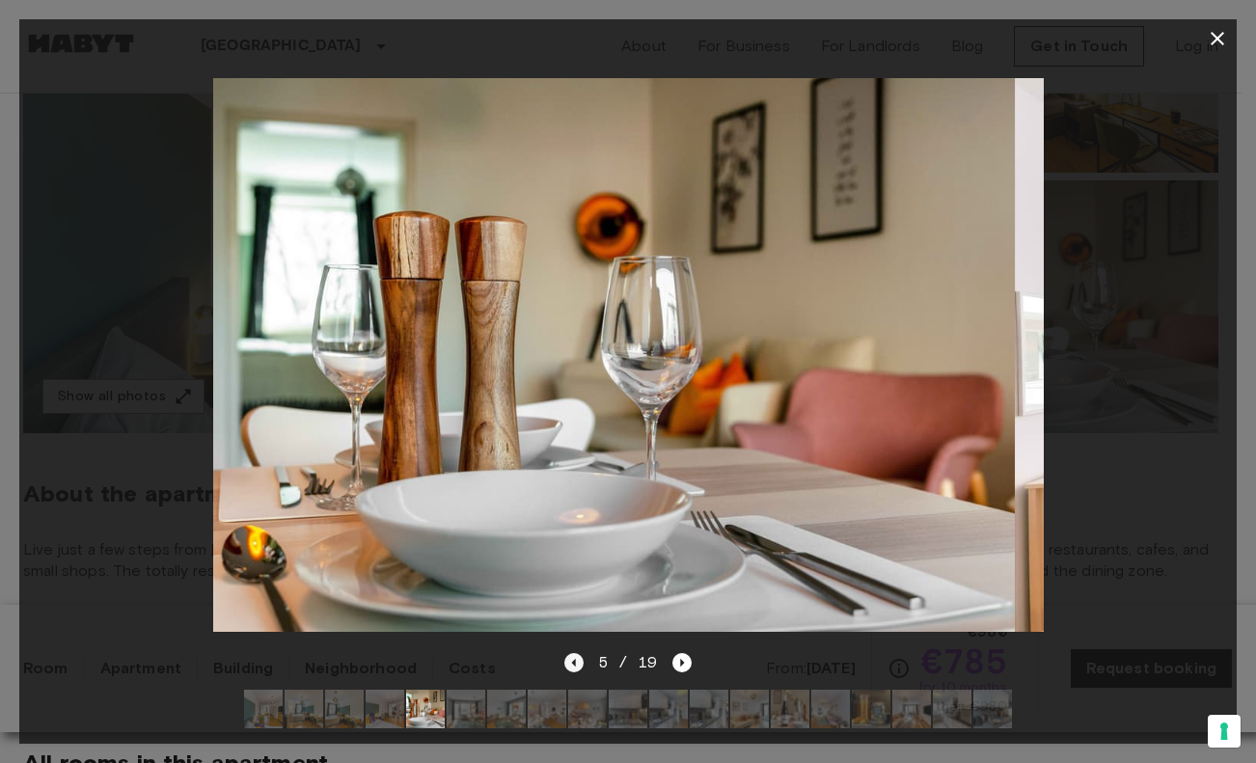
click at [566, 653] on icon "Previous image" at bounding box center [573, 662] width 19 height 19
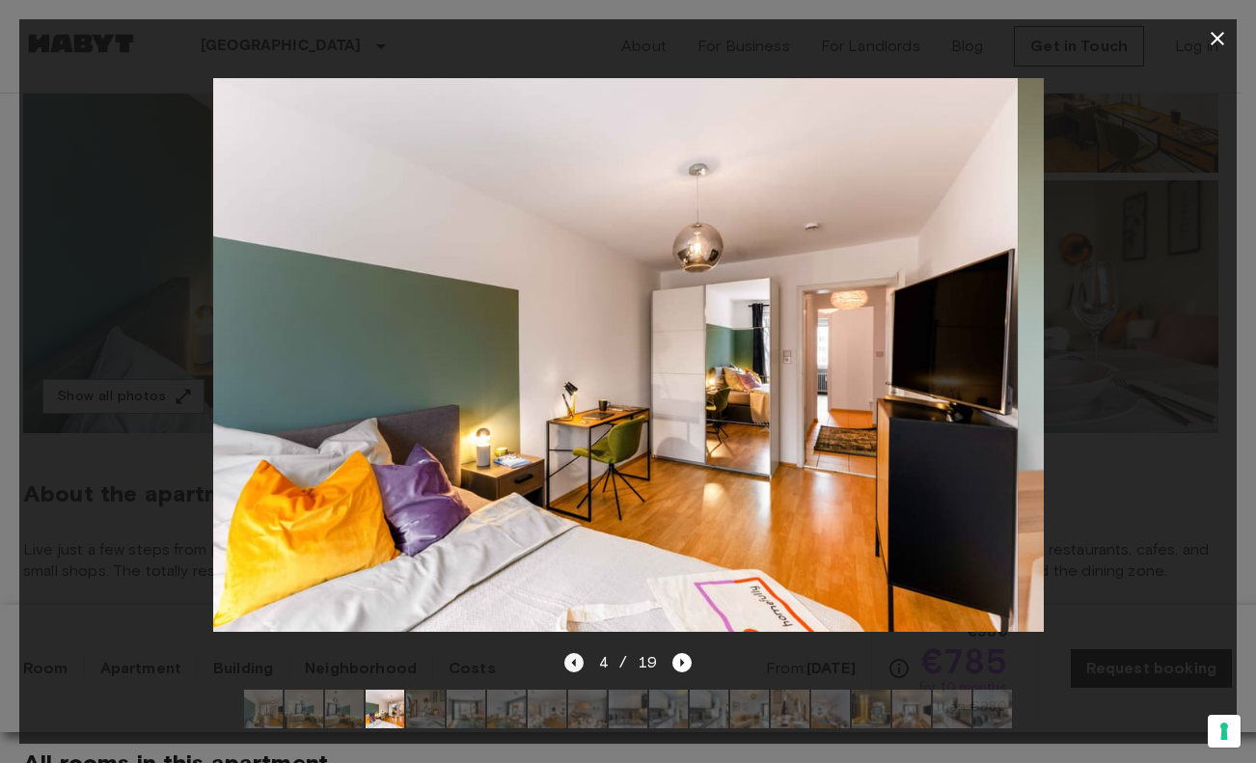
click at [566, 653] on icon "Previous image" at bounding box center [573, 662] width 19 height 19
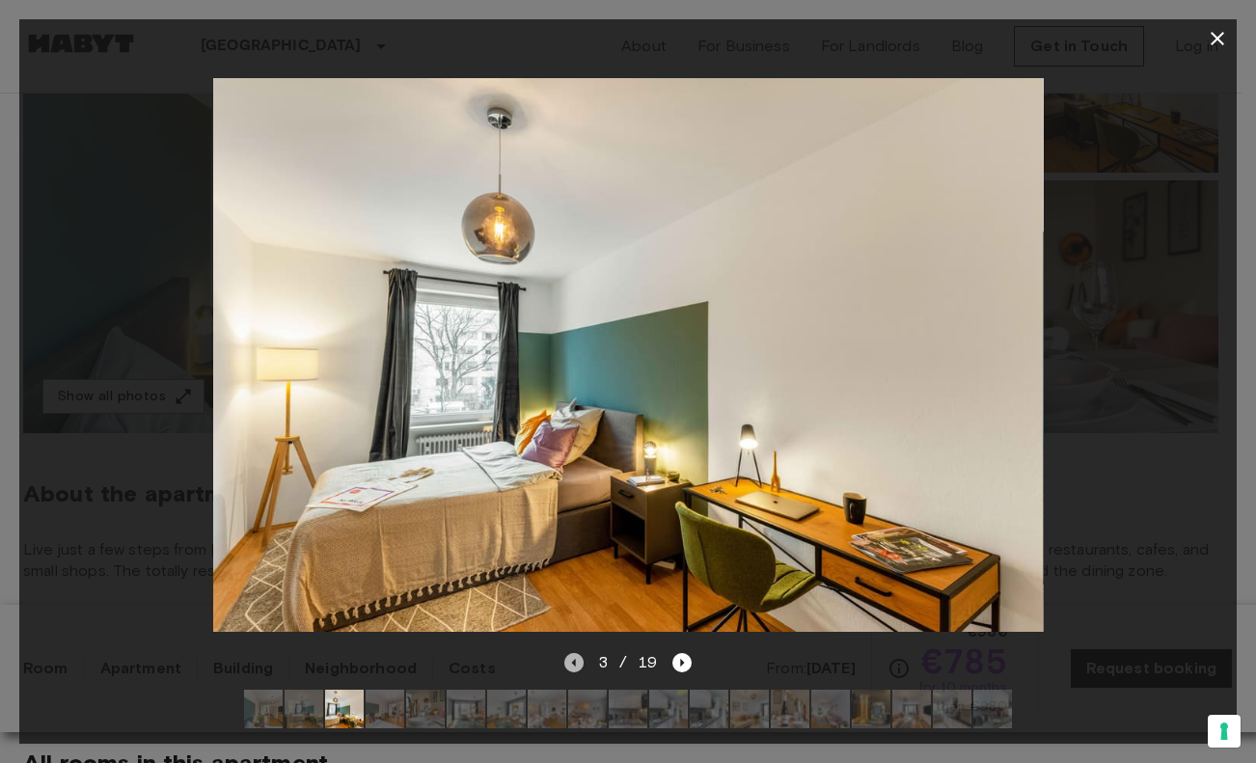
click at [568, 653] on icon "Previous image" at bounding box center [573, 662] width 19 height 19
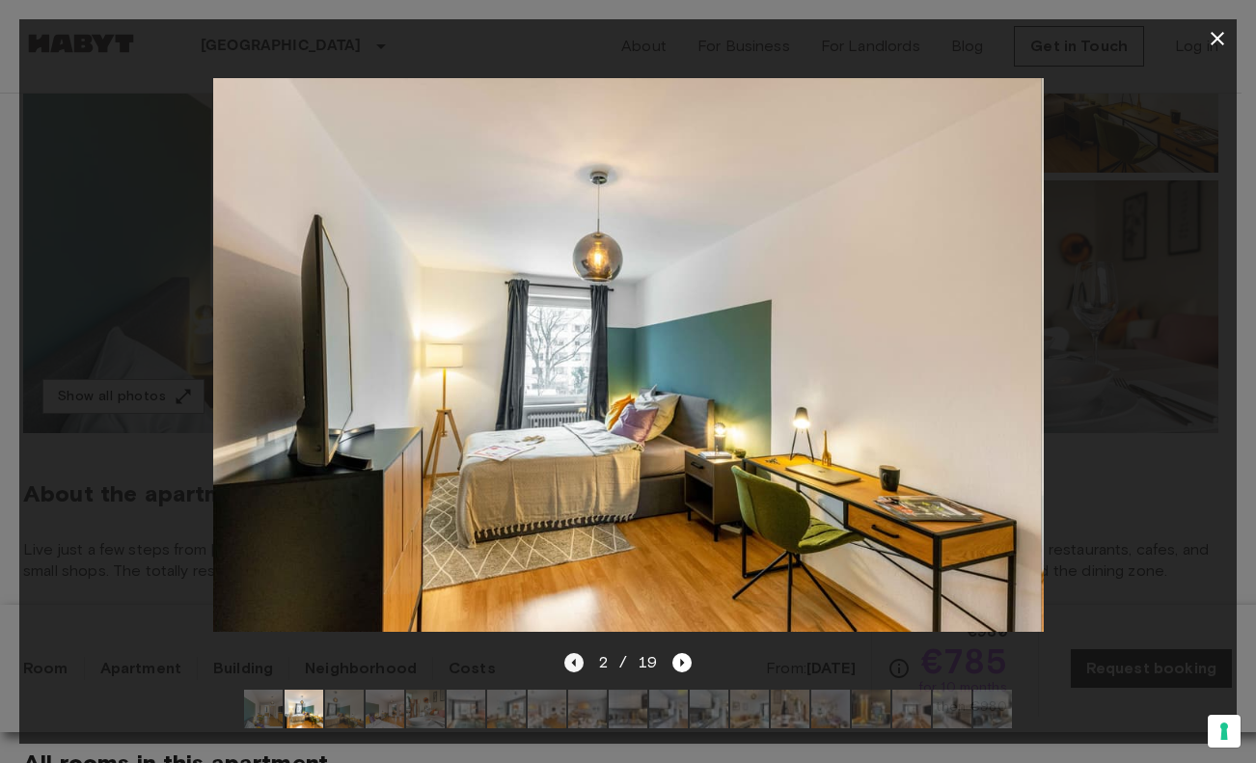
click at [568, 653] on icon "Previous image" at bounding box center [573, 662] width 19 height 19
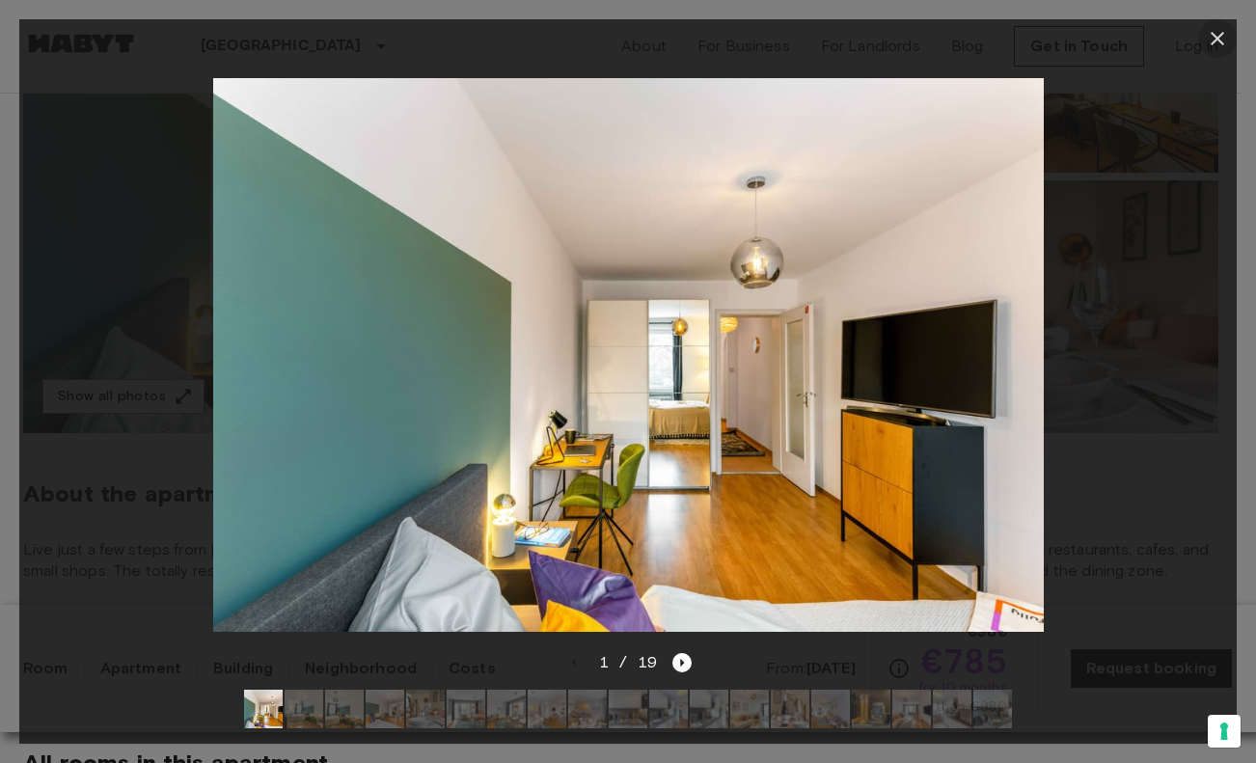
click at [1204, 44] on button "button" at bounding box center [1217, 38] width 39 height 39
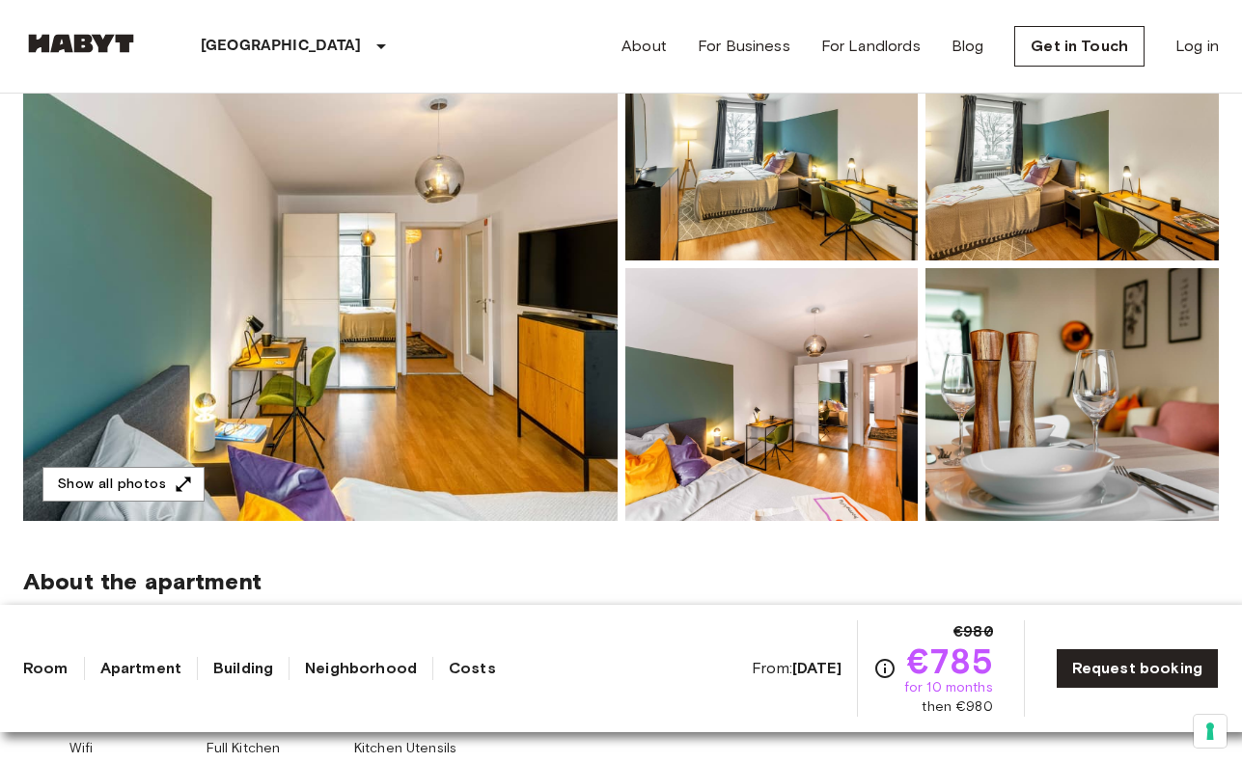
scroll to position [275, 0]
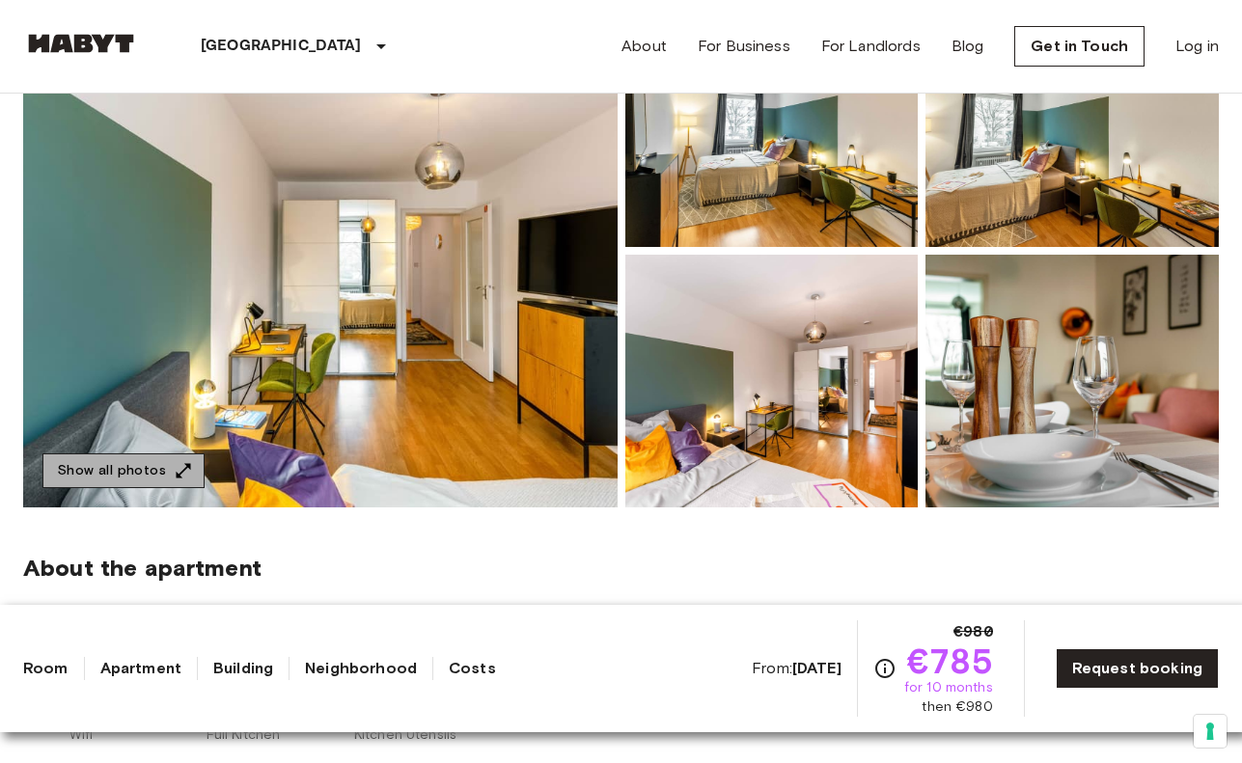
click at [158, 464] on button "Show all photos" at bounding box center [123, 471] width 162 height 36
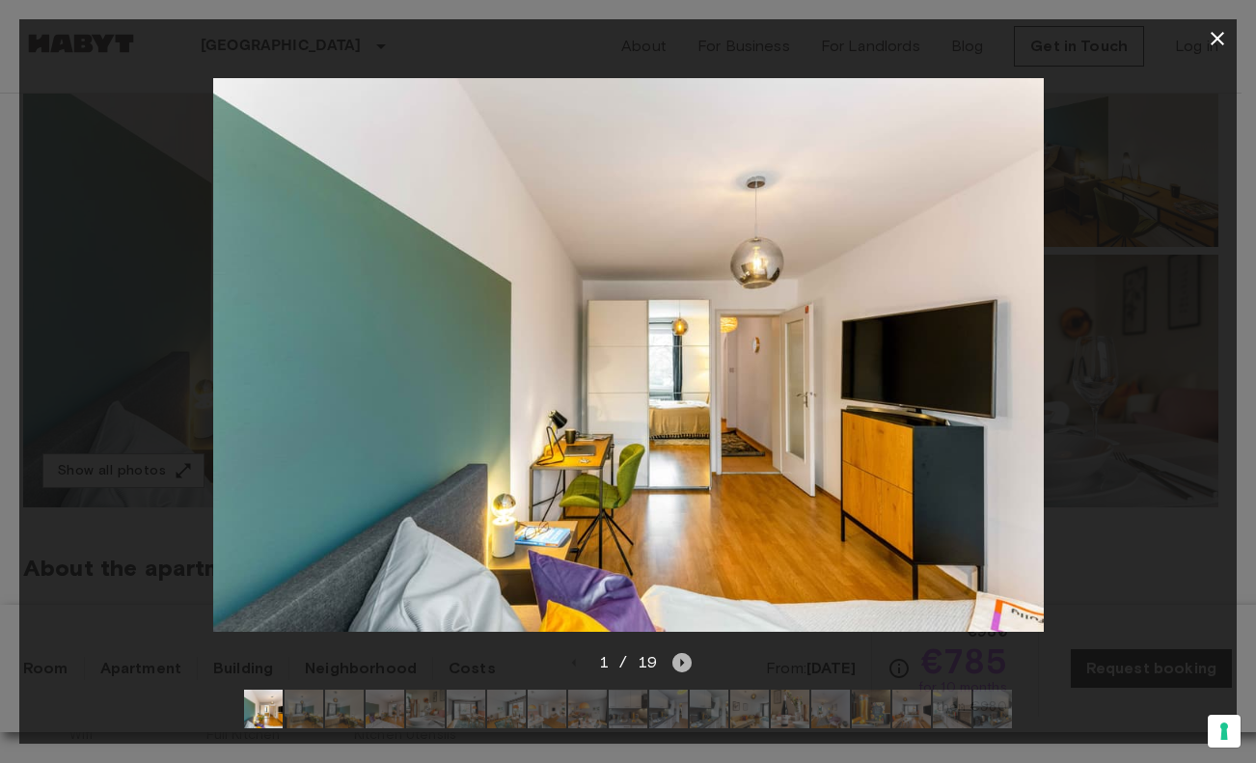
click at [679, 653] on icon "Next image" at bounding box center [681, 662] width 19 height 19
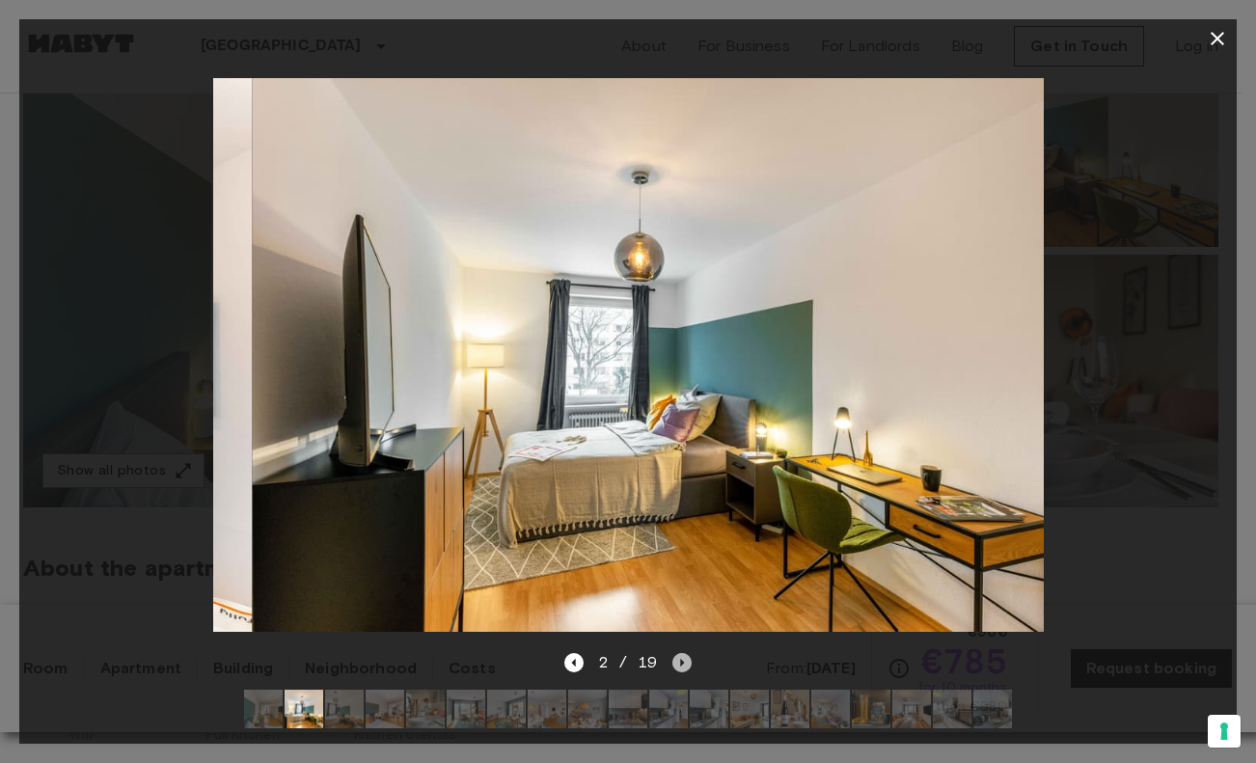
click at [679, 653] on icon "Next image" at bounding box center [681, 662] width 19 height 19
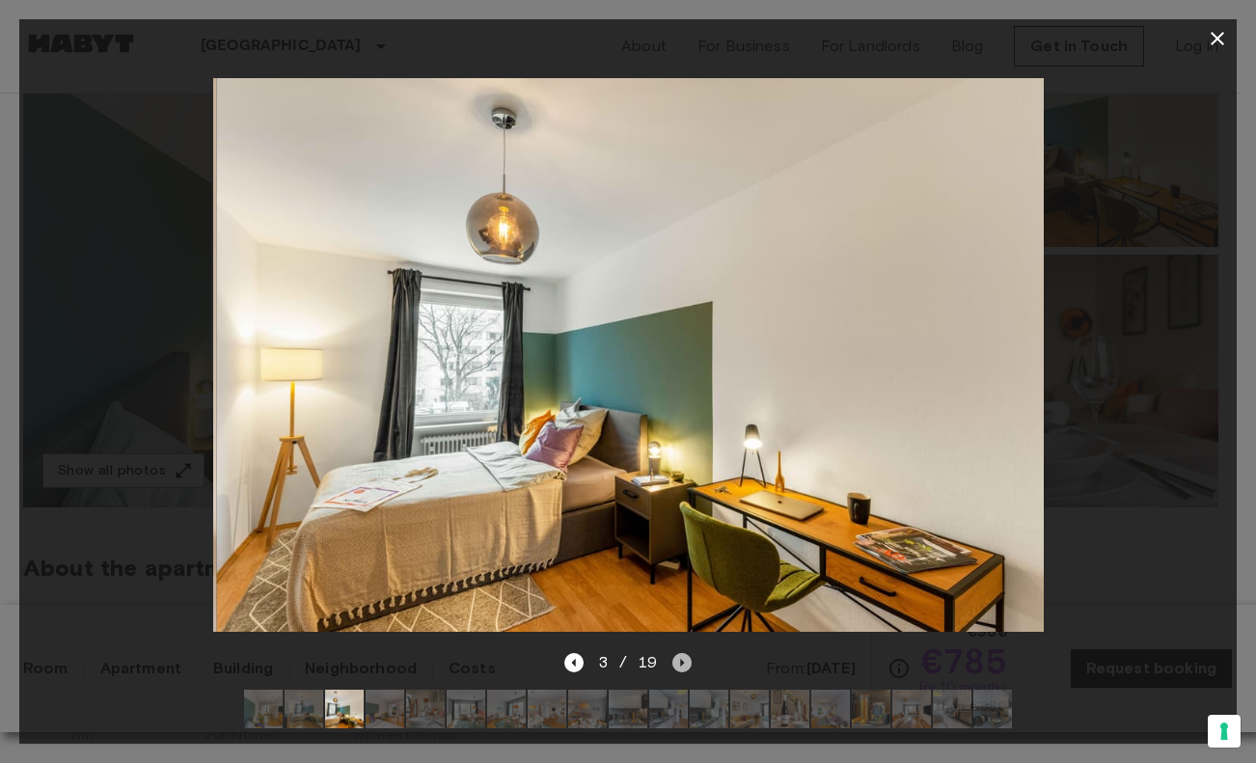
click at [679, 653] on icon "Next image" at bounding box center [681, 662] width 19 height 19
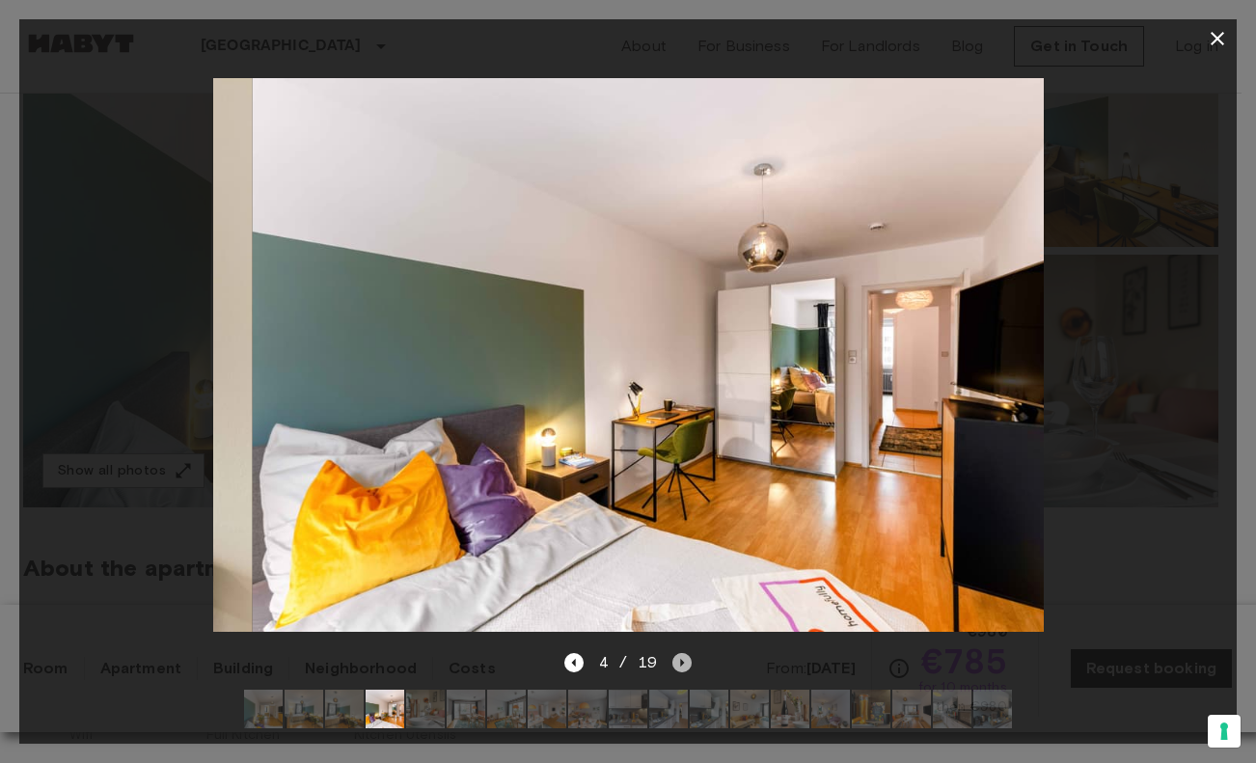
click at [679, 653] on icon "Next image" at bounding box center [681, 662] width 19 height 19
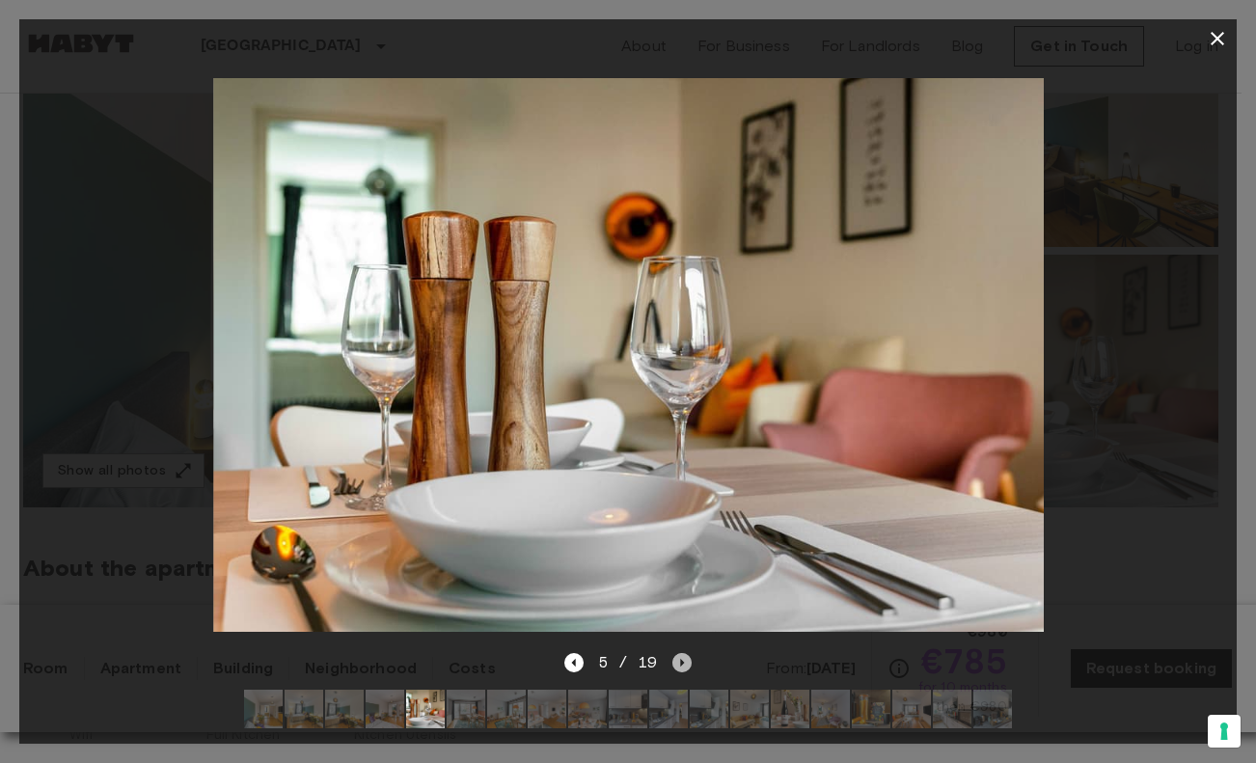
click at [679, 653] on icon "Next image" at bounding box center [681, 662] width 19 height 19
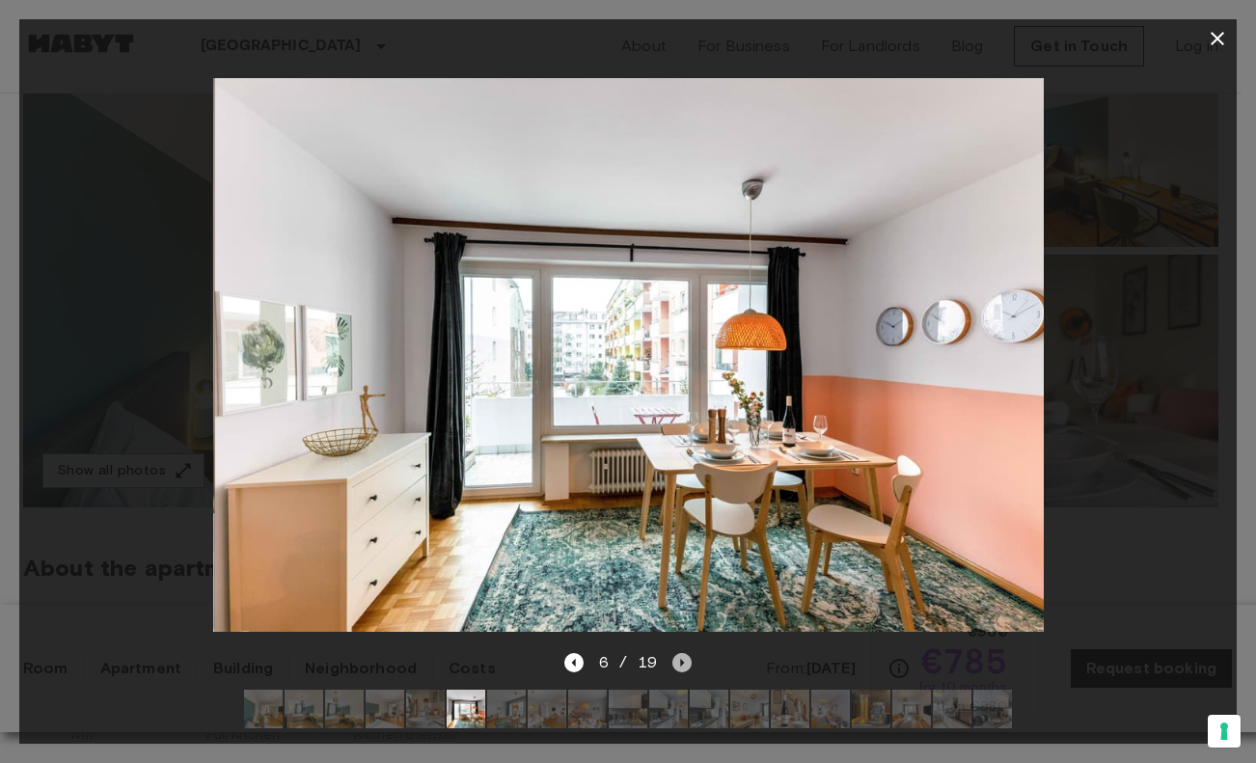
click at [679, 653] on icon "Next image" at bounding box center [681, 662] width 19 height 19
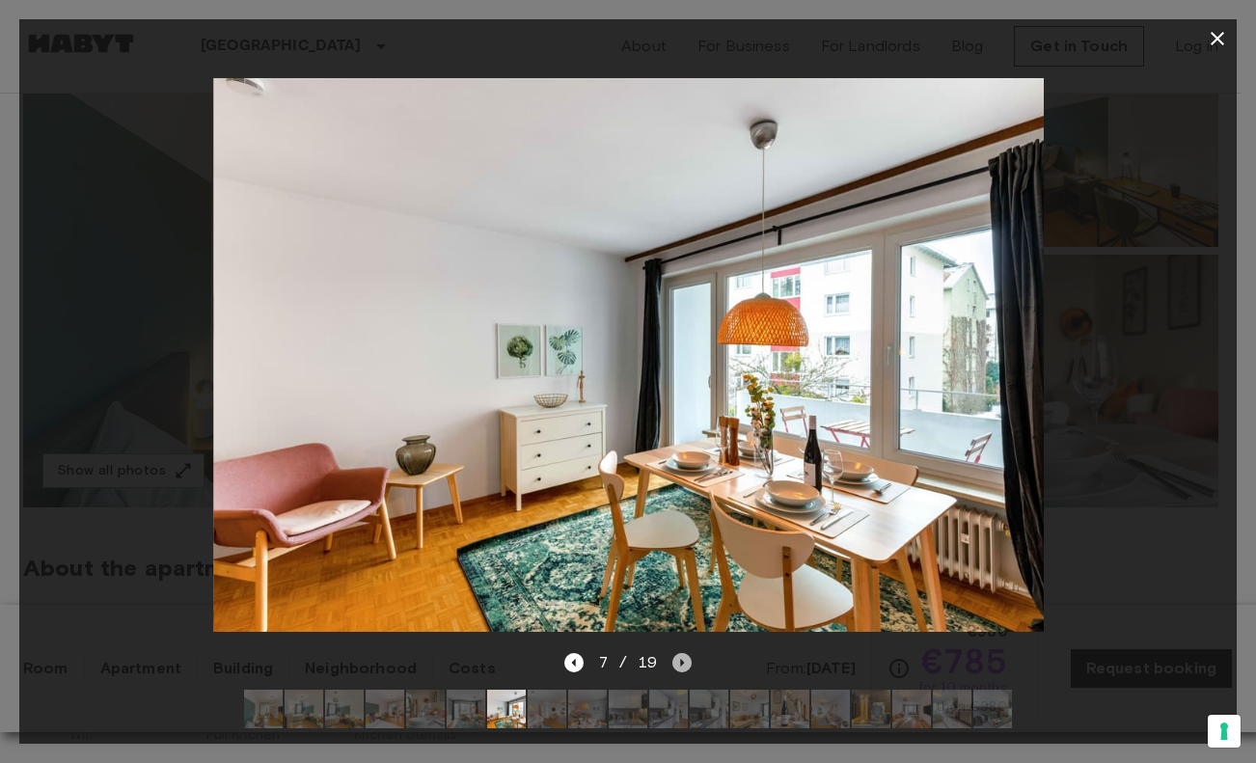
click at [679, 653] on icon "Next image" at bounding box center [681, 662] width 19 height 19
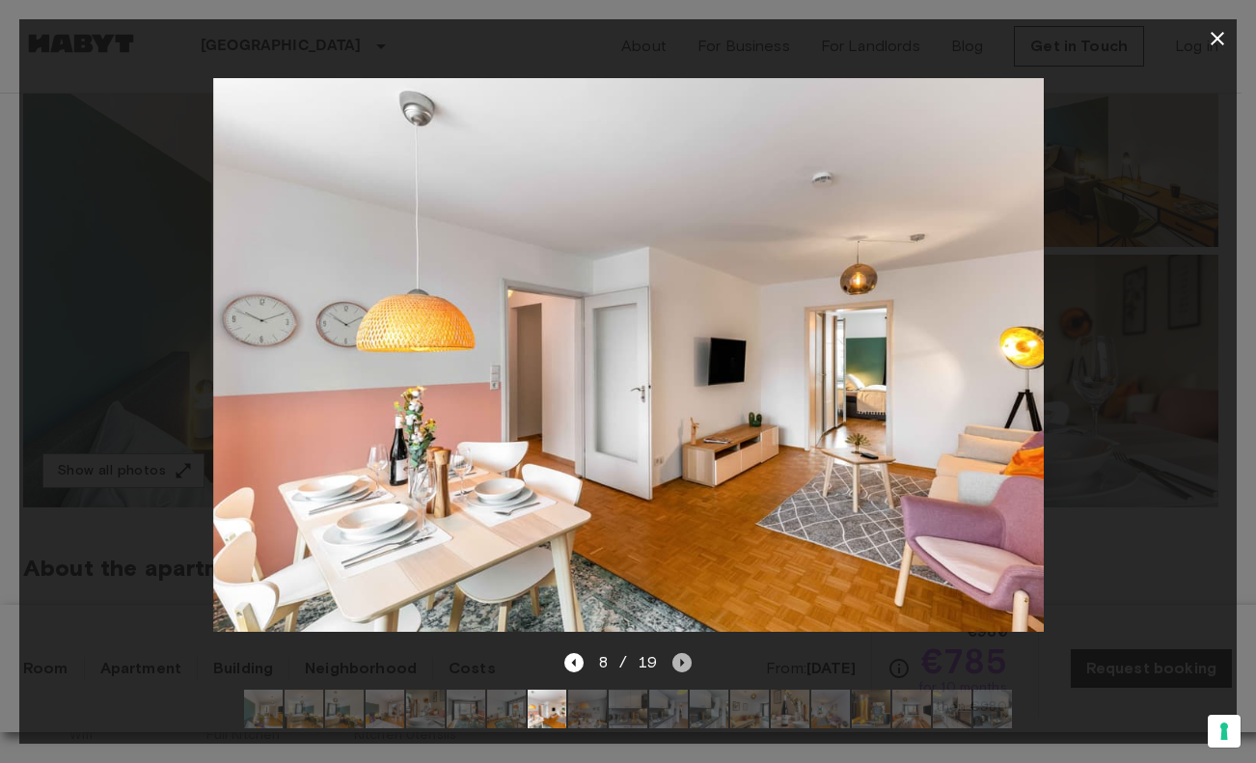
click at [679, 653] on icon "Next image" at bounding box center [681, 662] width 19 height 19
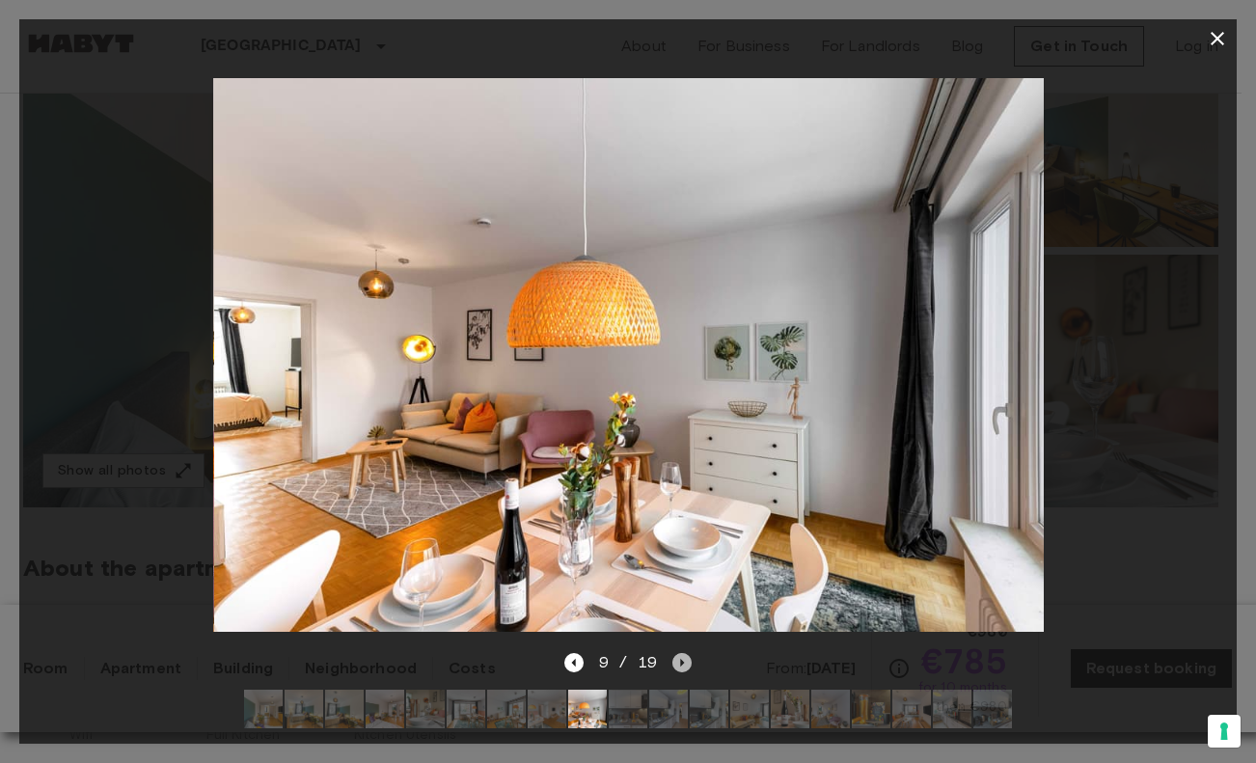
click at [679, 653] on icon "Next image" at bounding box center [681, 662] width 19 height 19
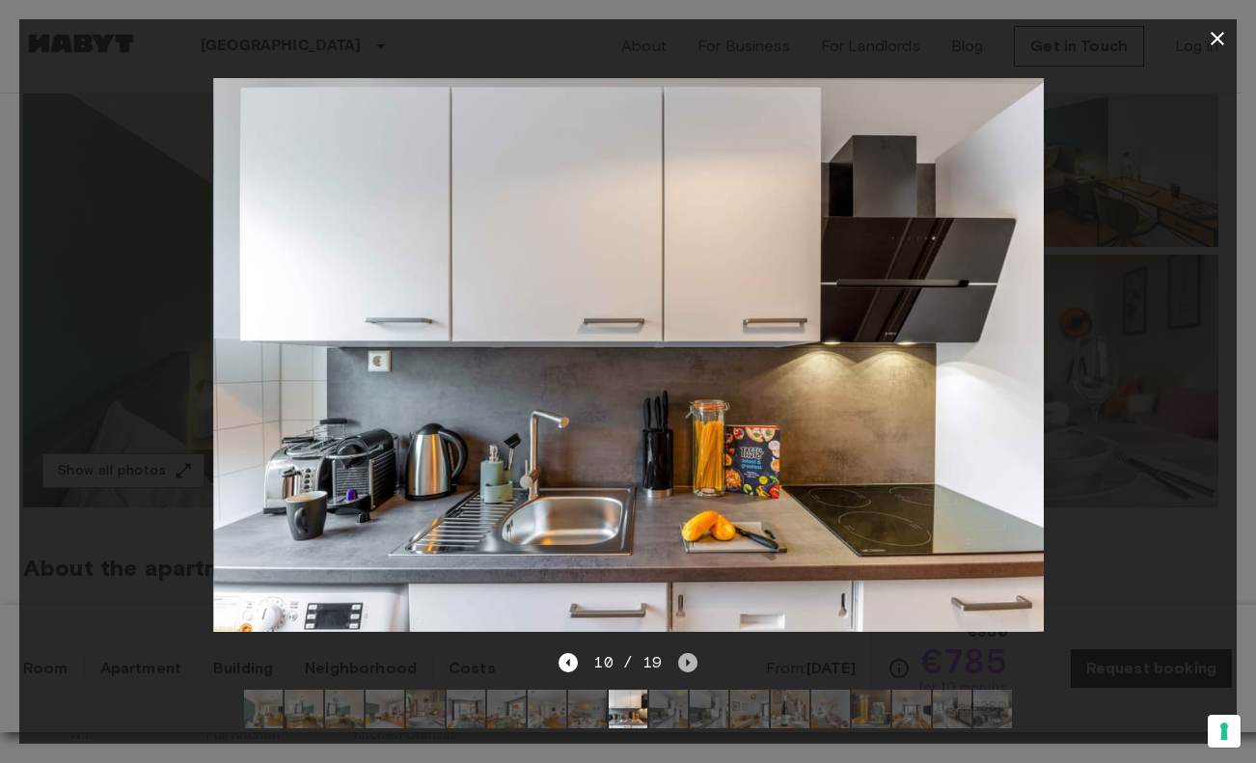
click at [679, 653] on icon "Next image" at bounding box center [687, 662] width 19 height 19
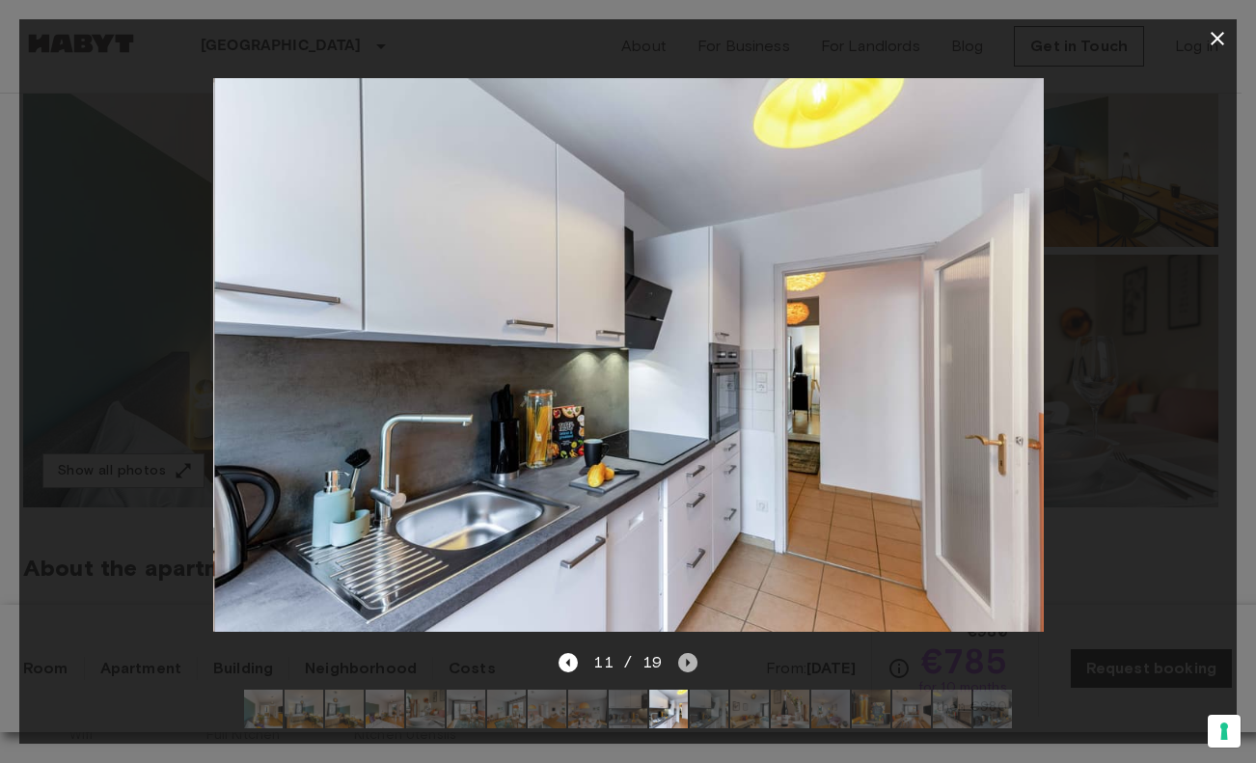
click at [679, 653] on icon "Next image" at bounding box center [687, 662] width 19 height 19
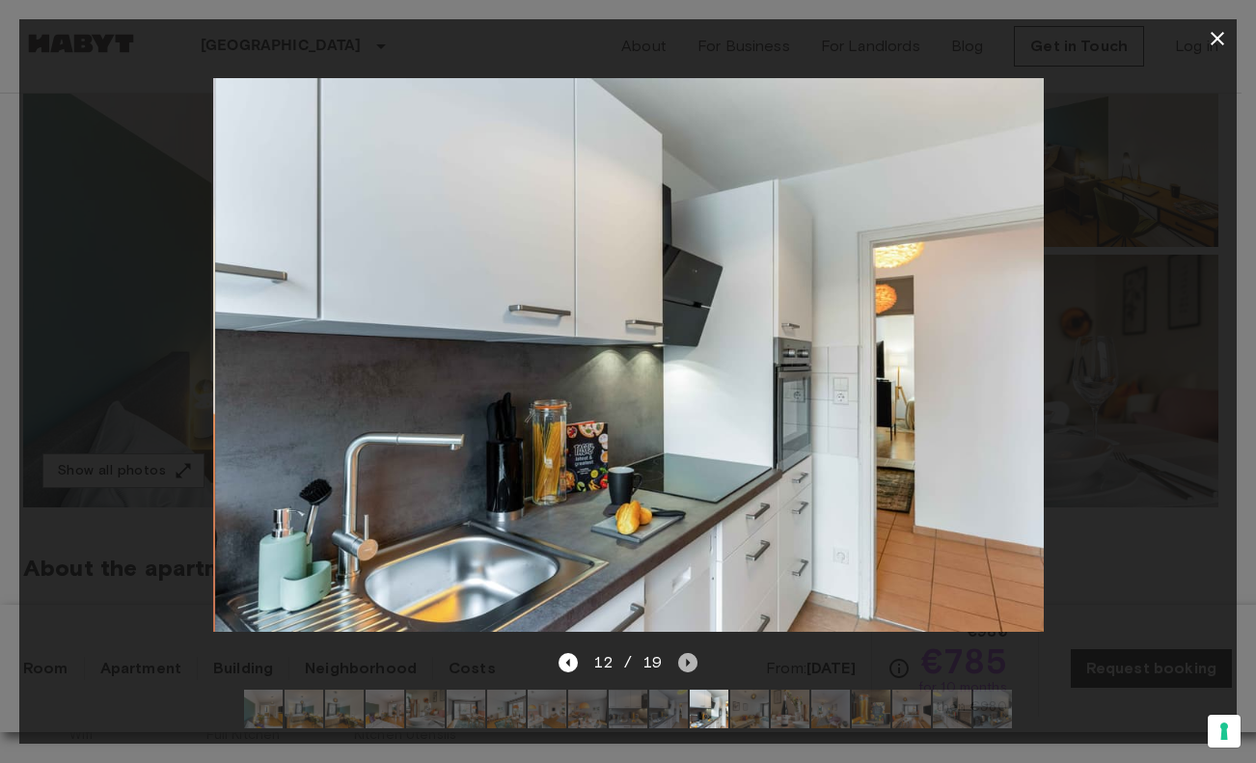
click at [679, 653] on icon "Next image" at bounding box center [687, 662] width 19 height 19
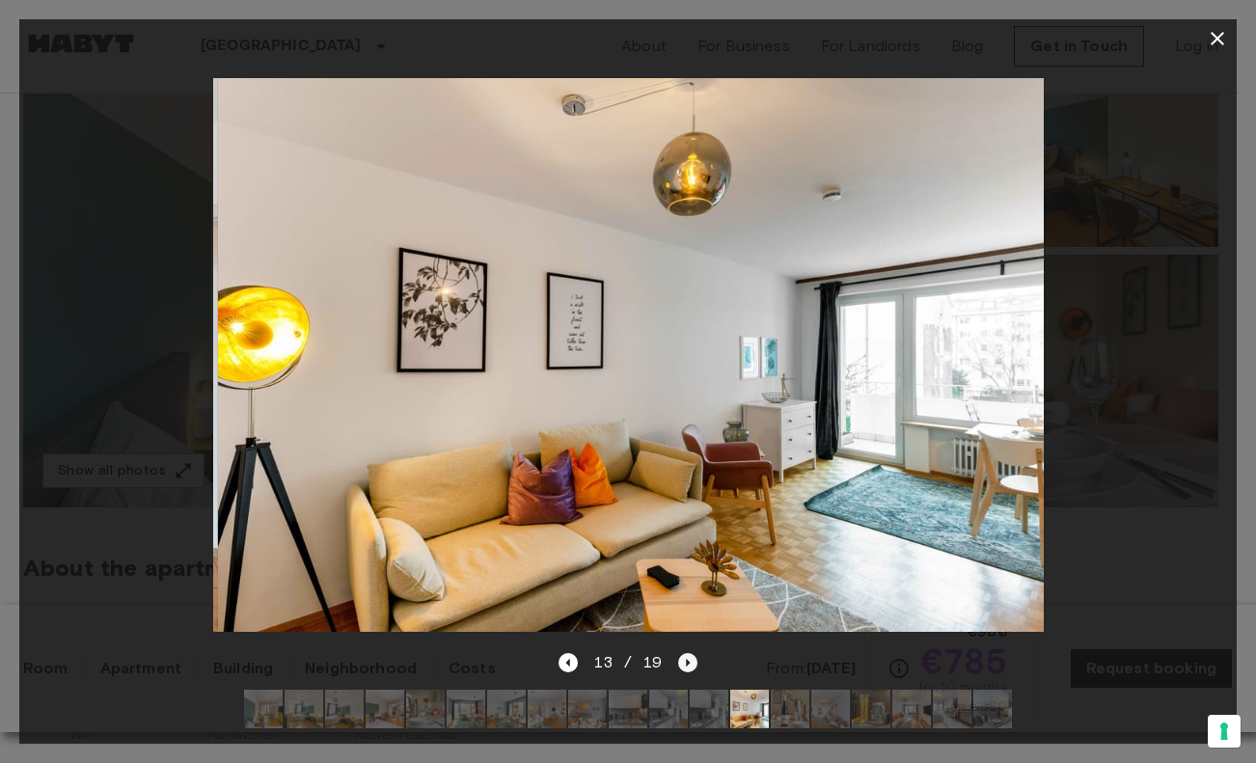
click at [679, 653] on icon "Next image" at bounding box center [687, 662] width 19 height 19
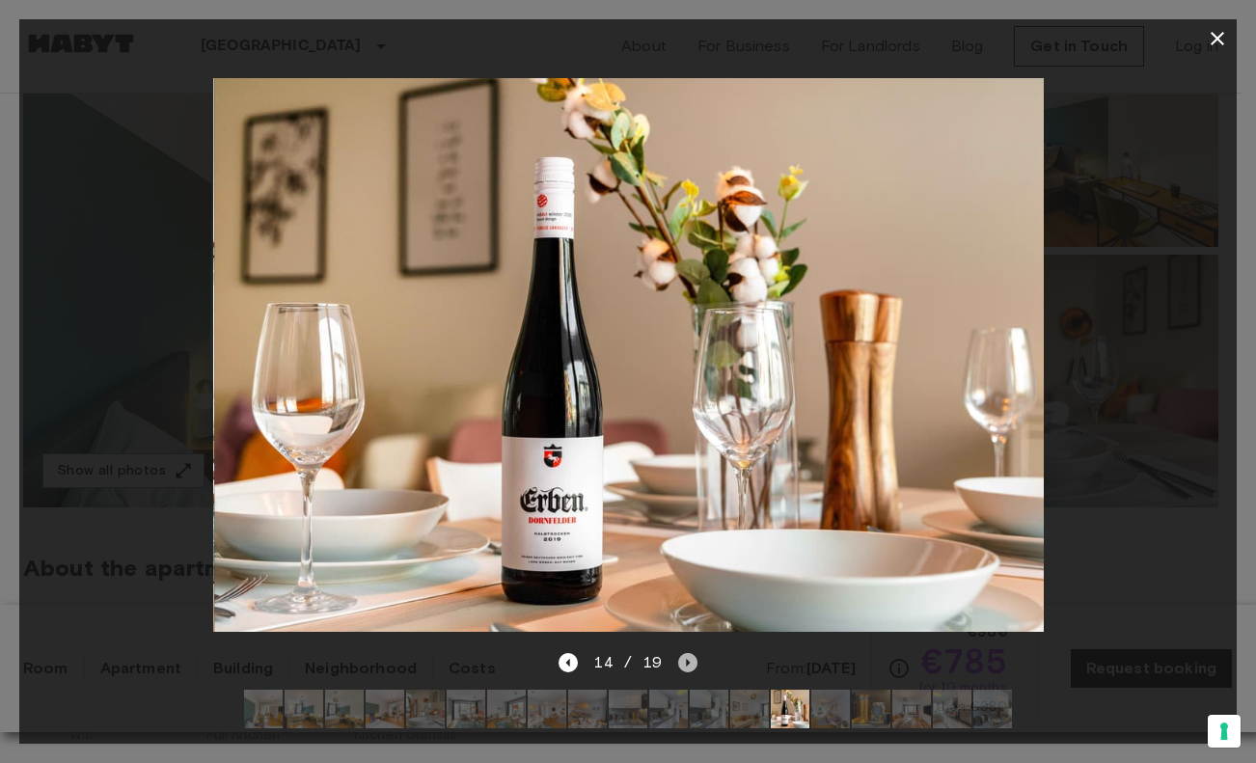
click at [679, 653] on icon "Next image" at bounding box center [687, 662] width 19 height 19
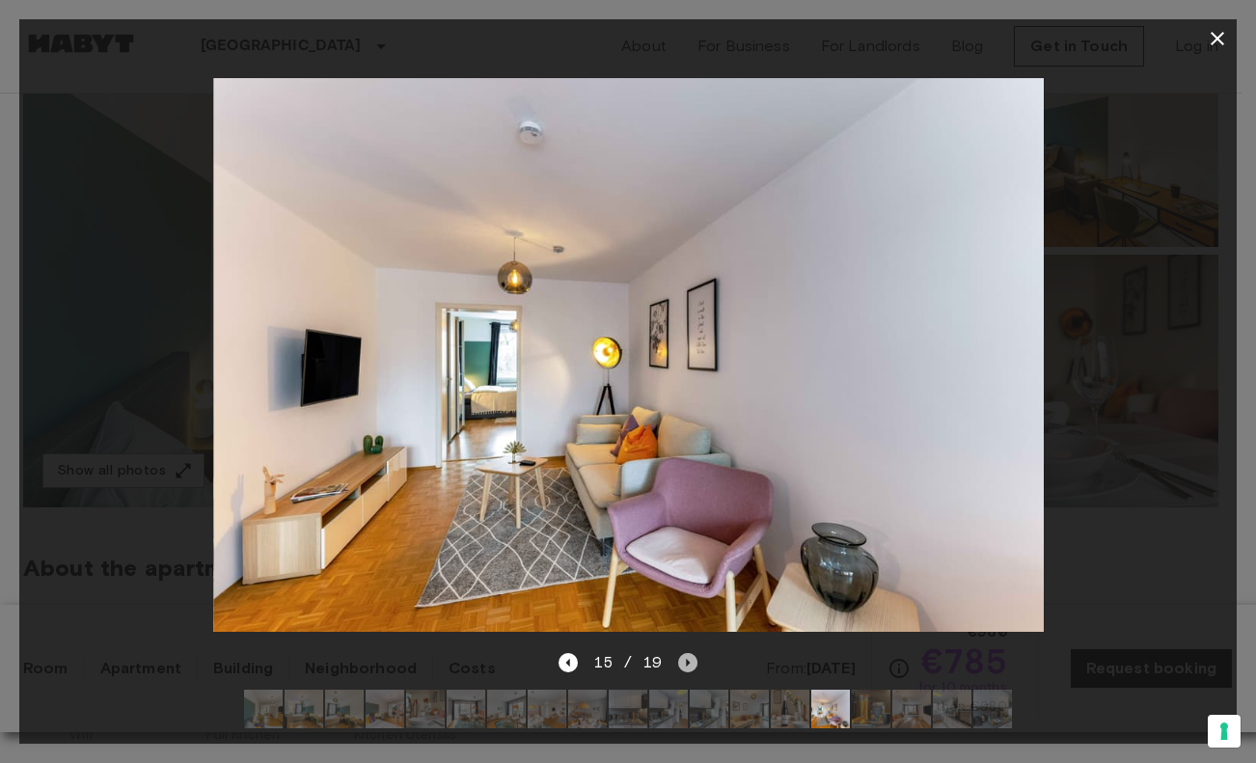
click at [679, 653] on icon "Next image" at bounding box center [687, 662] width 19 height 19
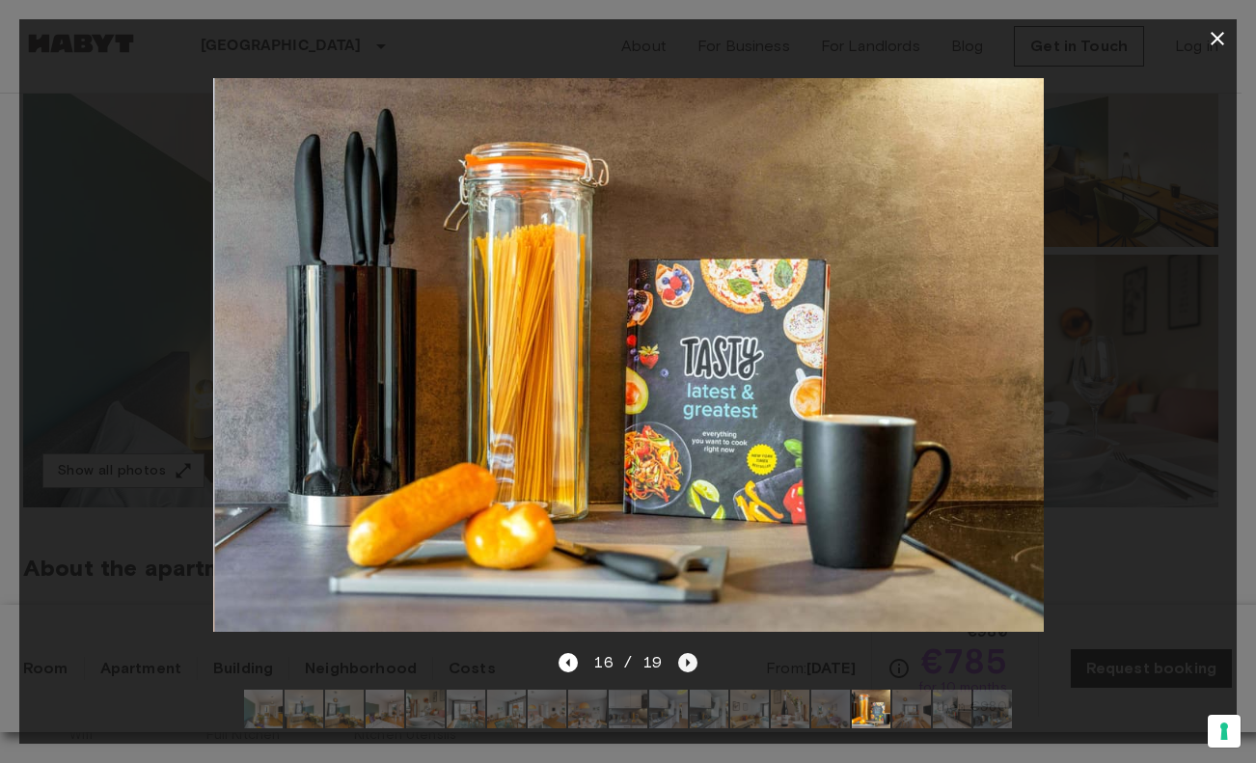
click at [679, 653] on icon "Next image" at bounding box center [687, 662] width 19 height 19
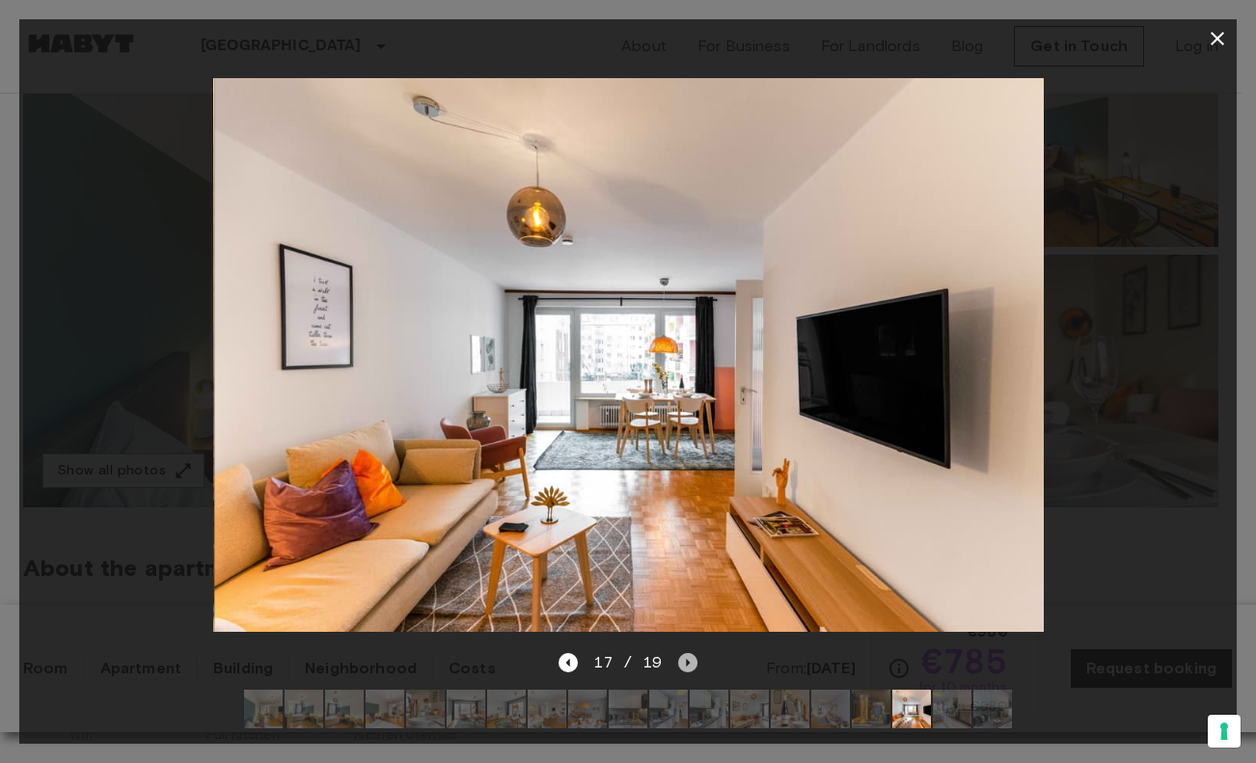
click at [679, 653] on icon "Next image" at bounding box center [687, 662] width 19 height 19
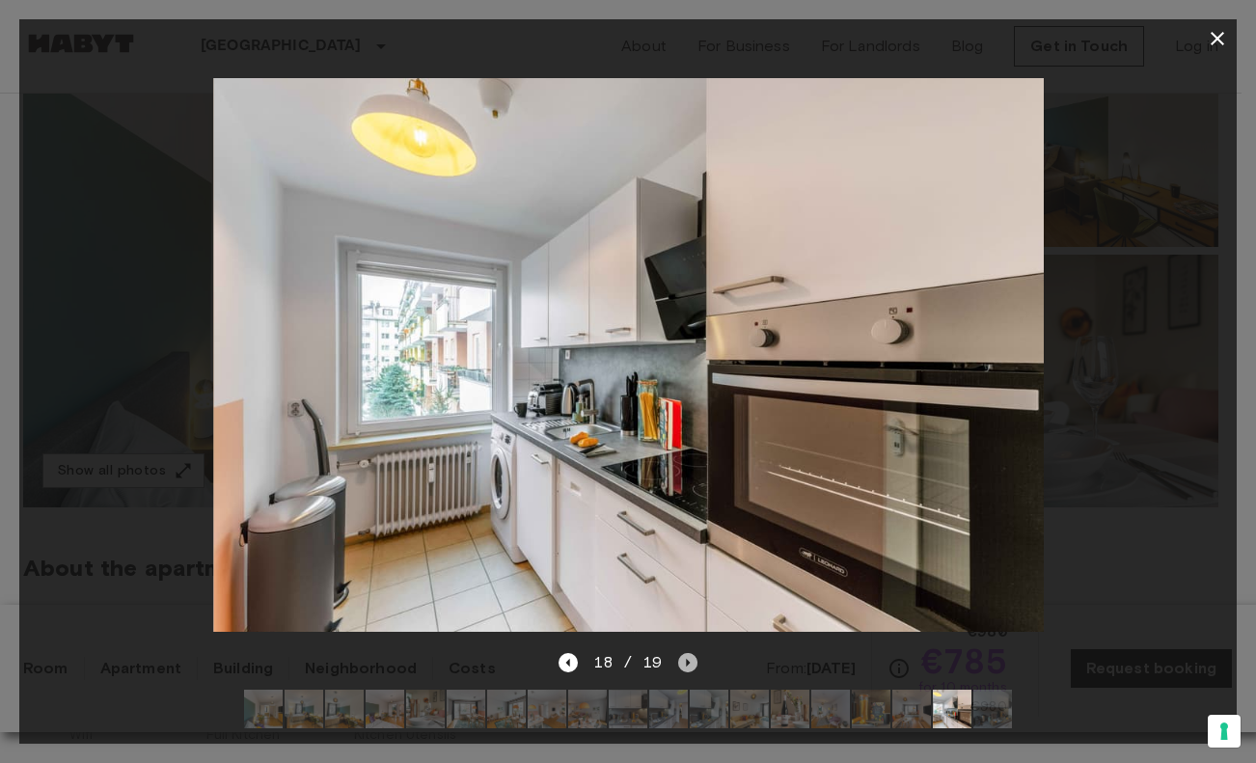
click at [679, 653] on icon "Next image" at bounding box center [687, 662] width 19 height 19
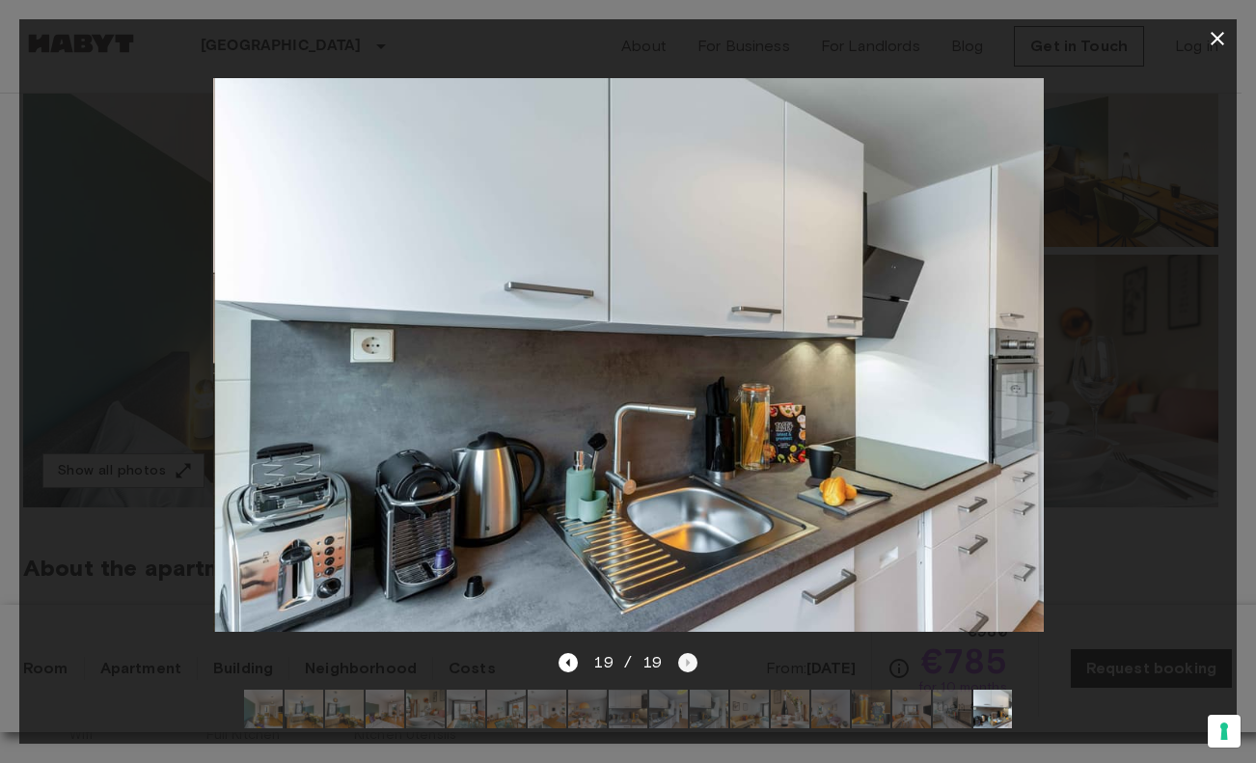
click at [679, 651] on div "19 / 19" at bounding box center [628, 662] width 138 height 23
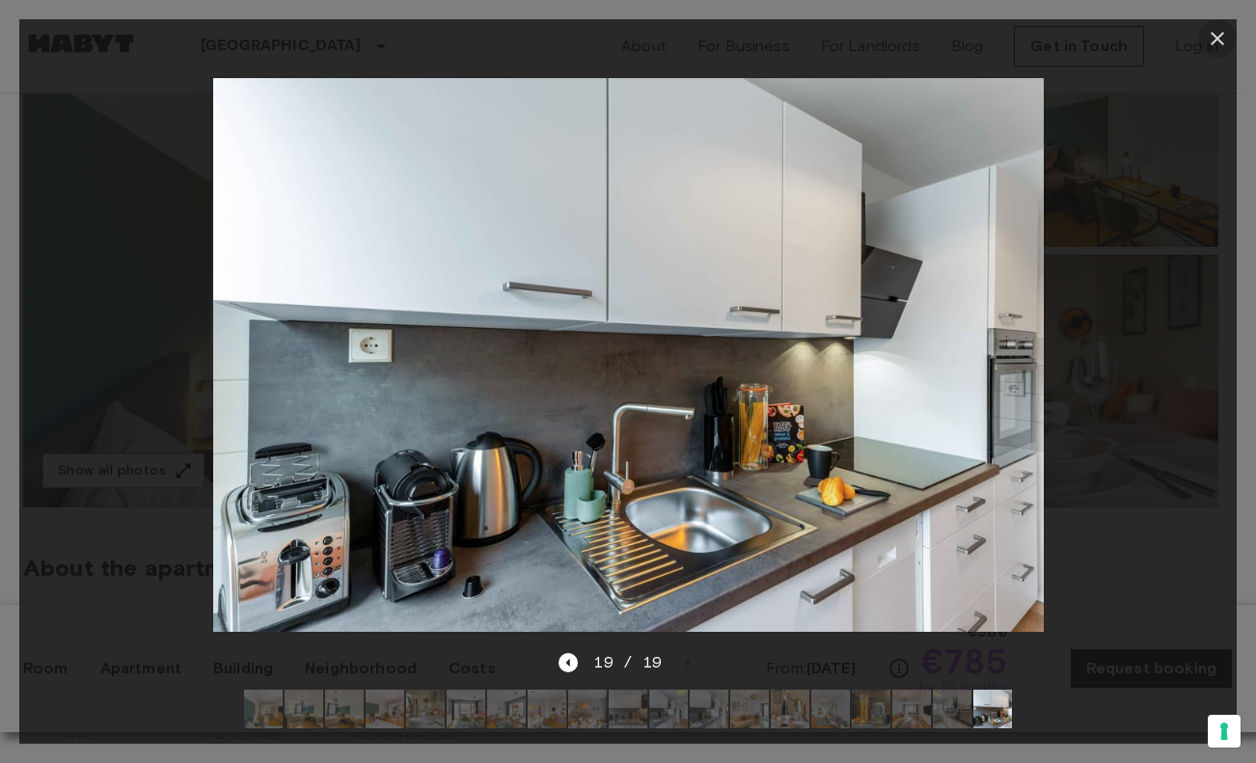
click at [1231, 33] on button "button" at bounding box center [1217, 38] width 39 height 39
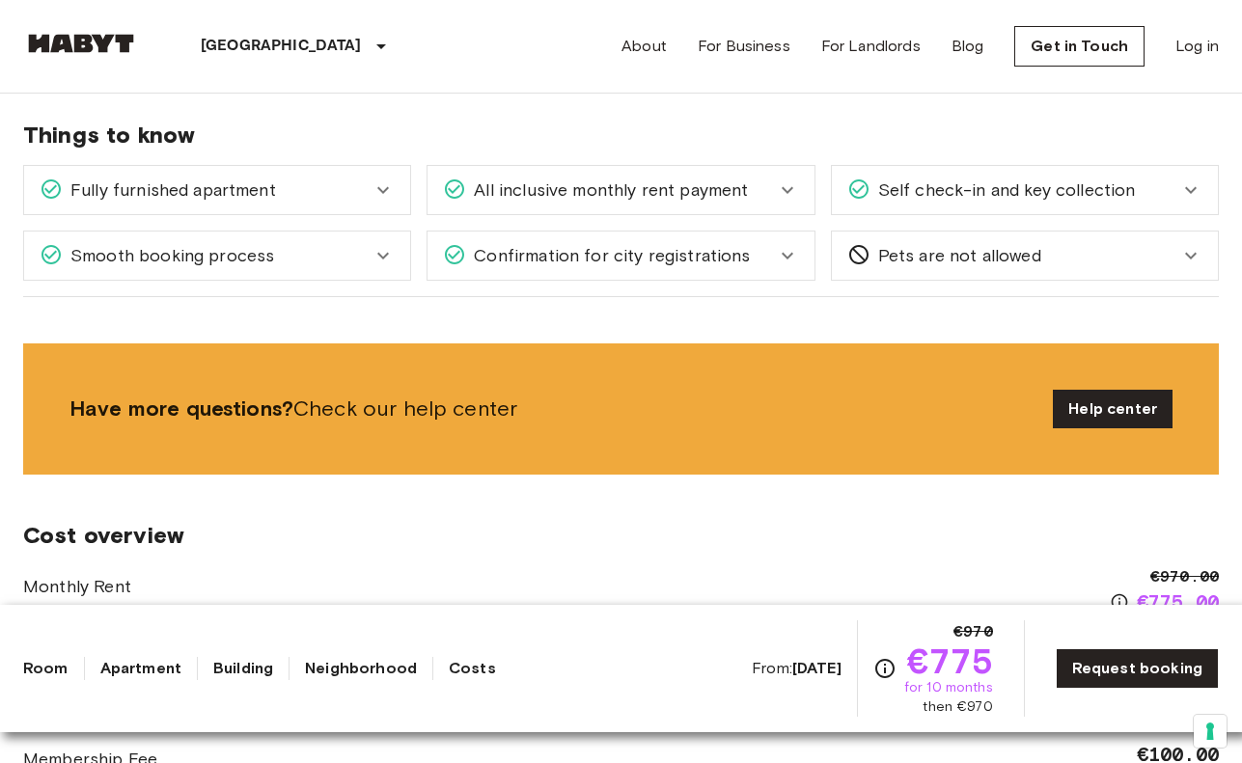
scroll to position [1213, 0]
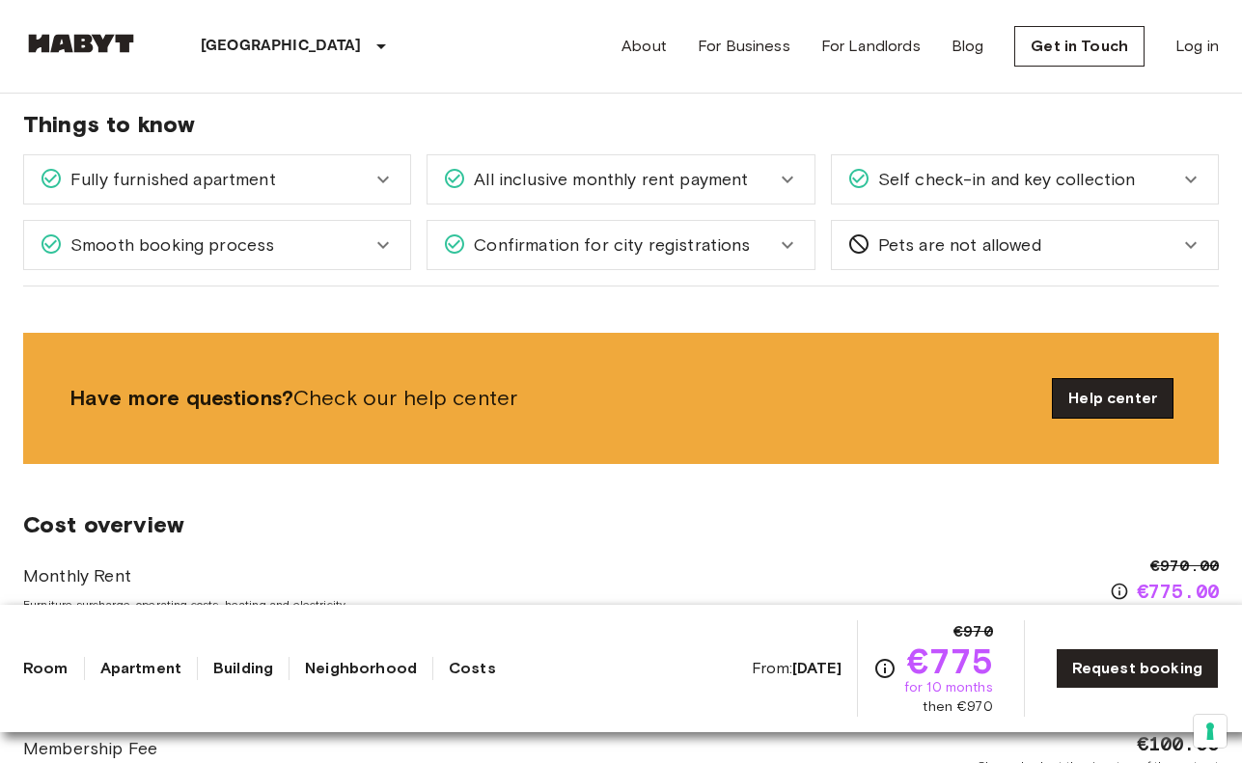
click at [1078, 381] on link "Help center" at bounding box center [1112, 398] width 120 height 39
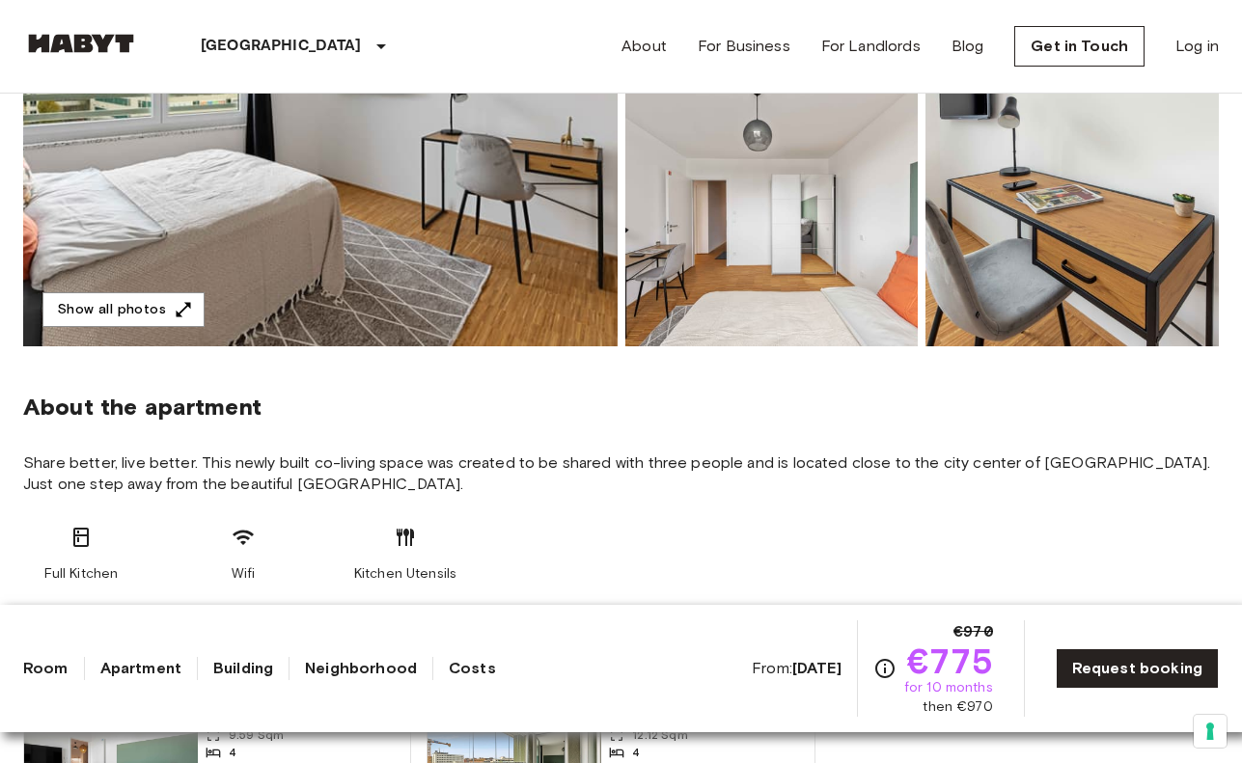
scroll to position [439, 0]
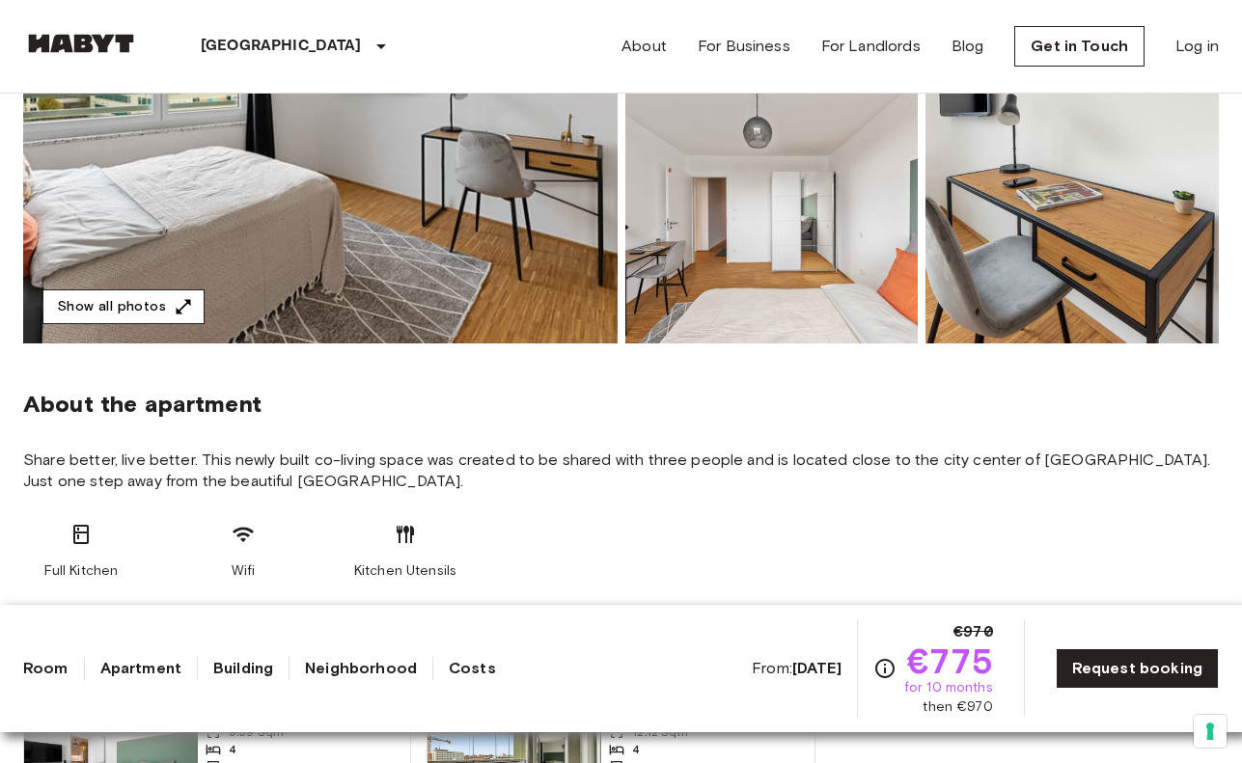
click at [169, 295] on button "Show all photos" at bounding box center [123, 307] width 162 height 36
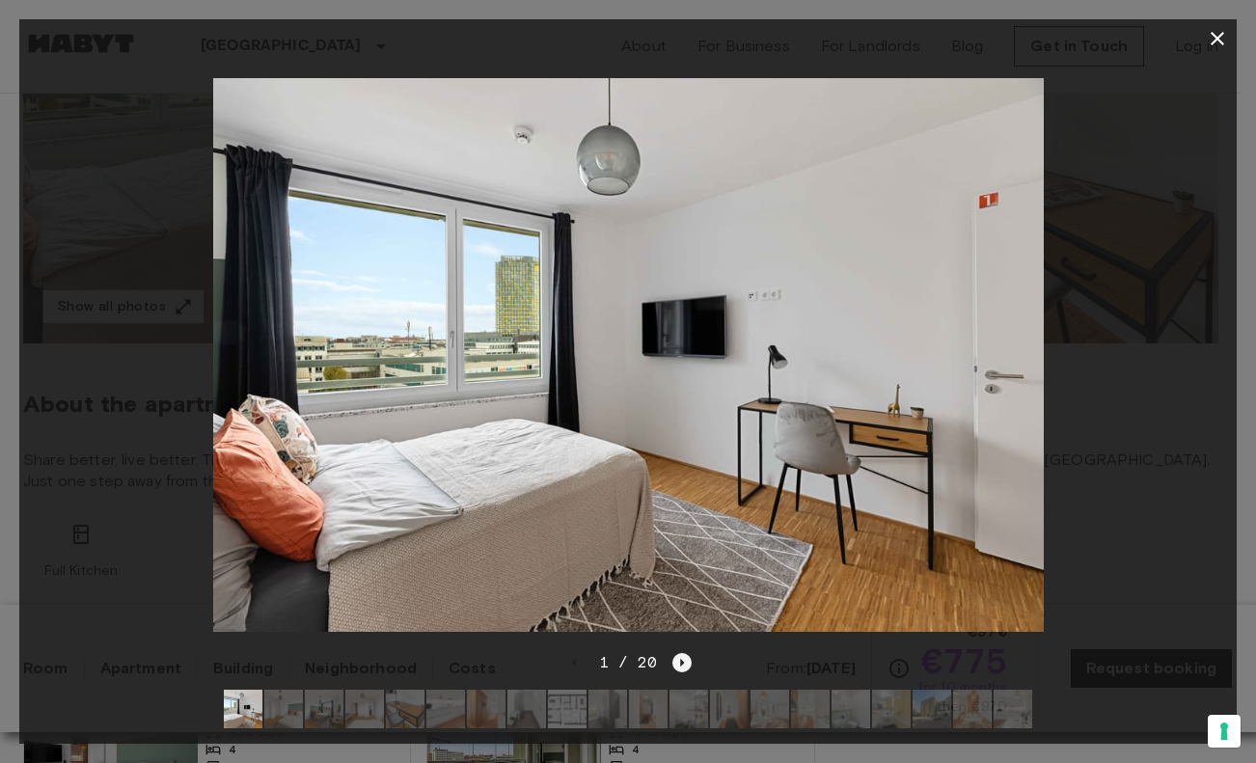
click at [678, 653] on icon "Next image" at bounding box center [681, 662] width 19 height 19
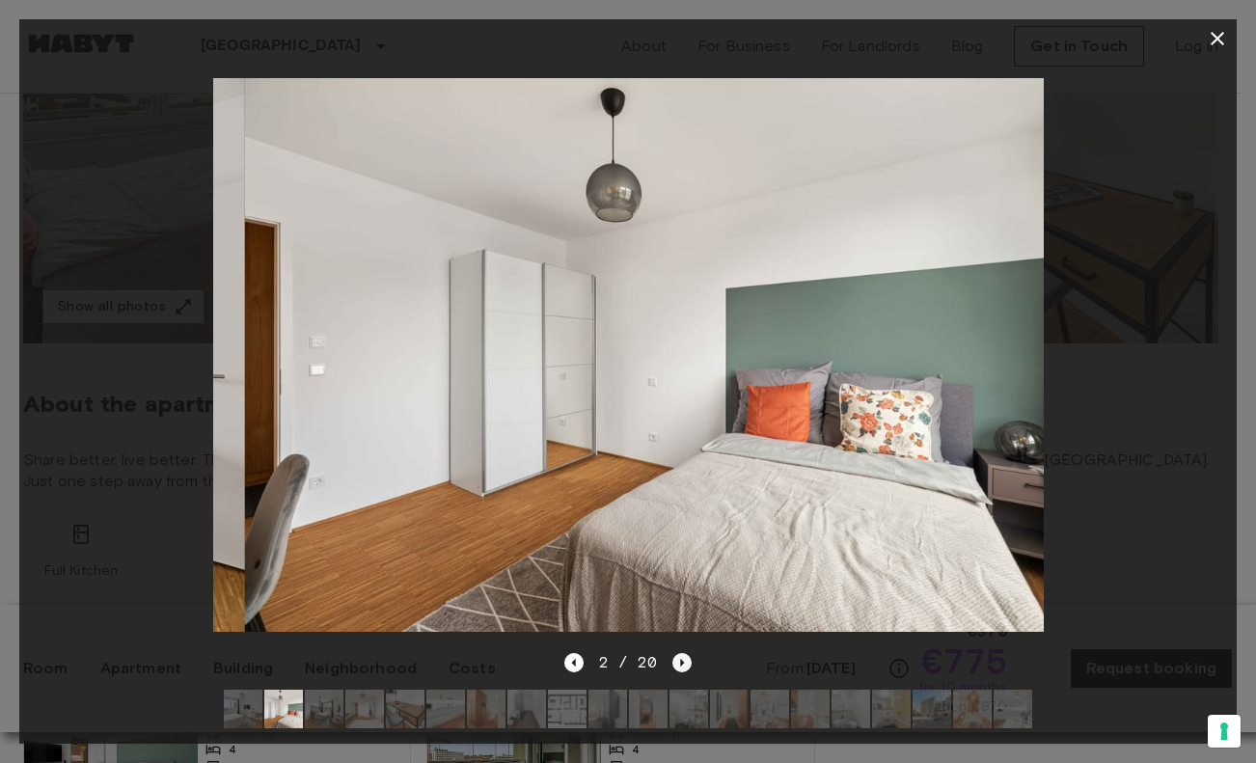
click at [678, 653] on icon "Next image" at bounding box center [681, 662] width 19 height 19
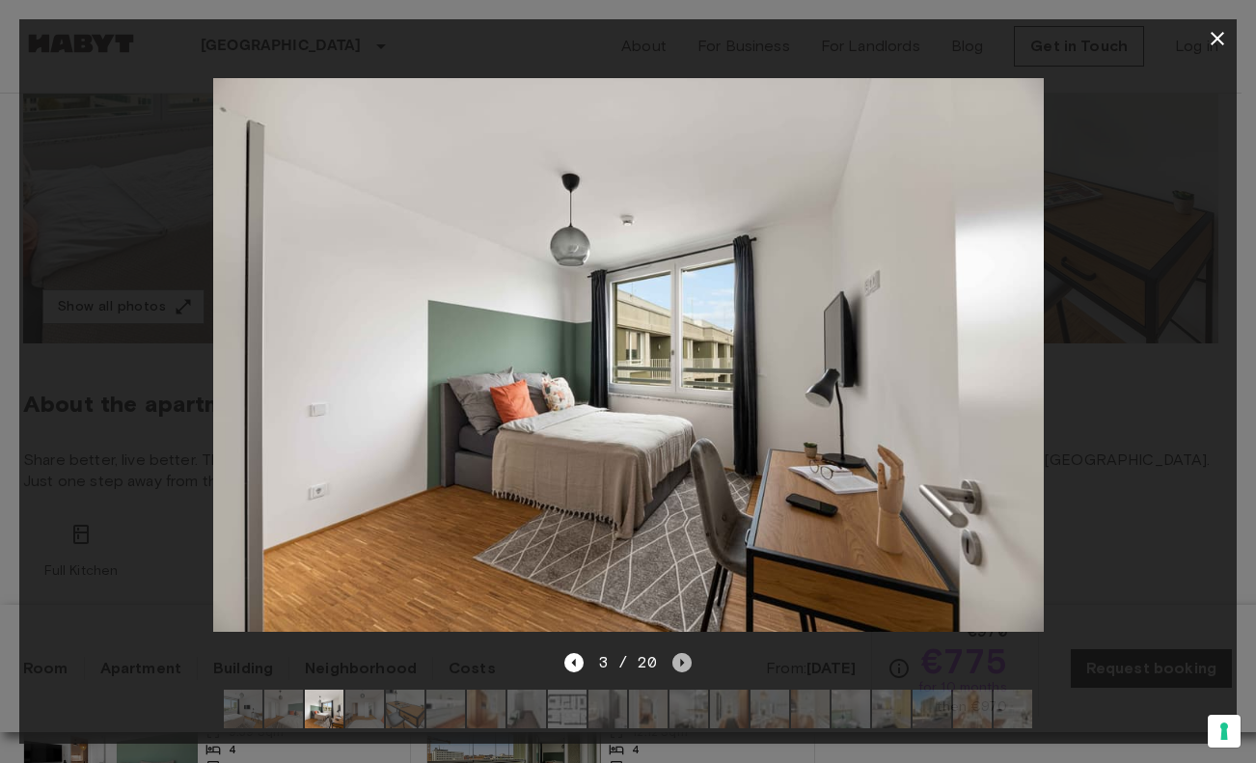
click at [678, 653] on icon "Next image" at bounding box center [681, 662] width 19 height 19
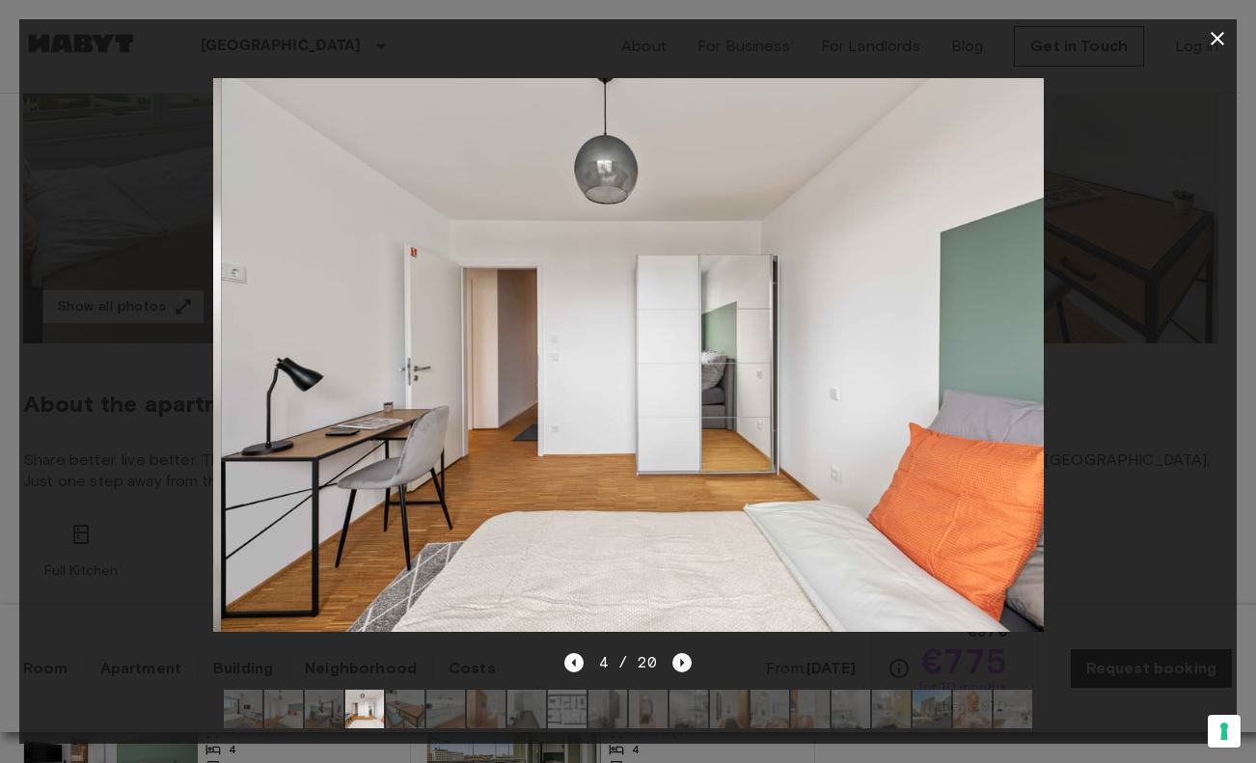
click at [678, 653] on icon "Next image" at bounding box center [681, 662] width 19 height 19
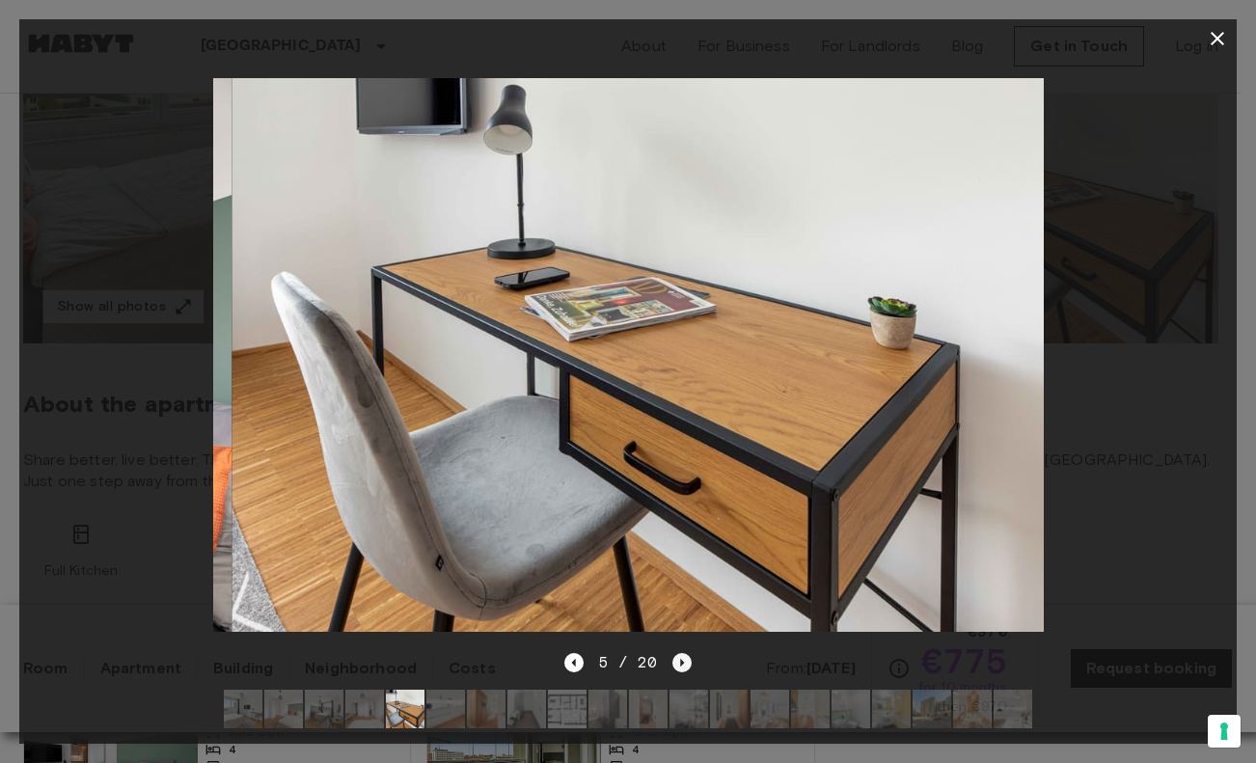
click at [678, 653] on icon "Next image" at bounding box center [681, 662] width 19 height 19
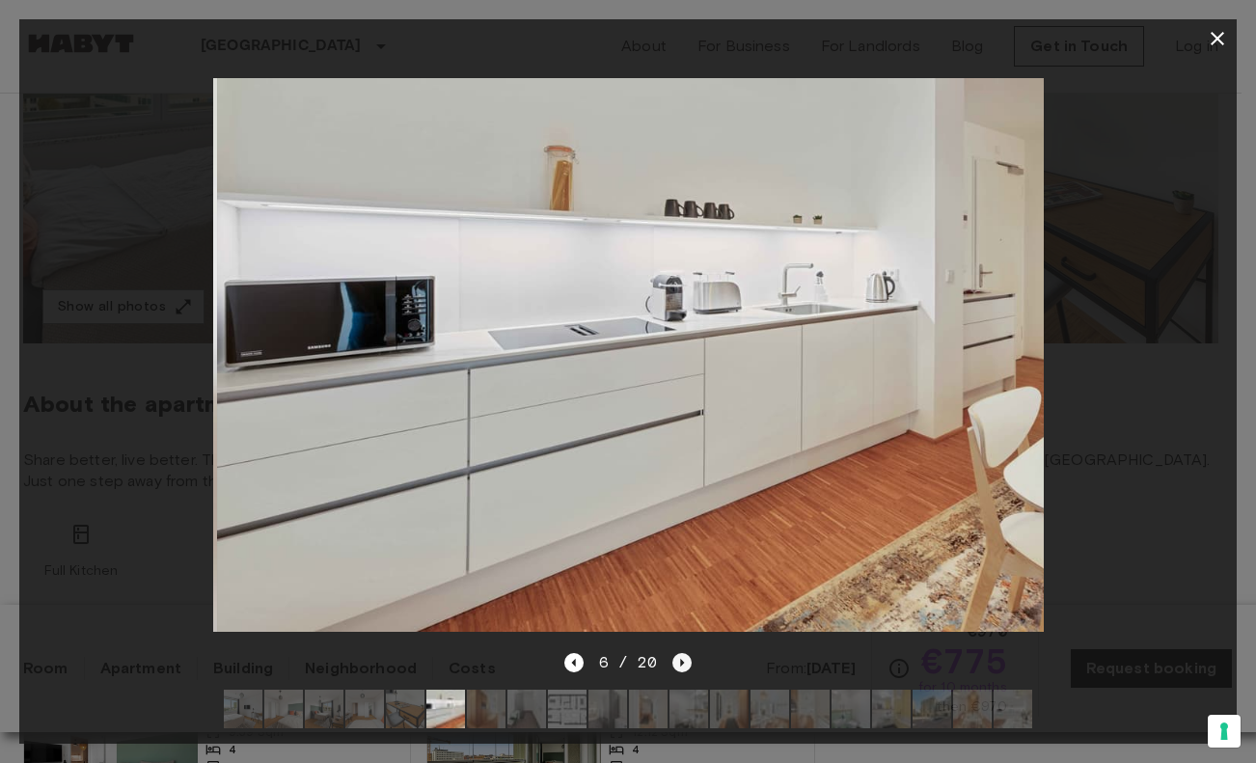
click at [678, 653] on icon "Next image" at bounding box center [681, 662] width 19 height 19
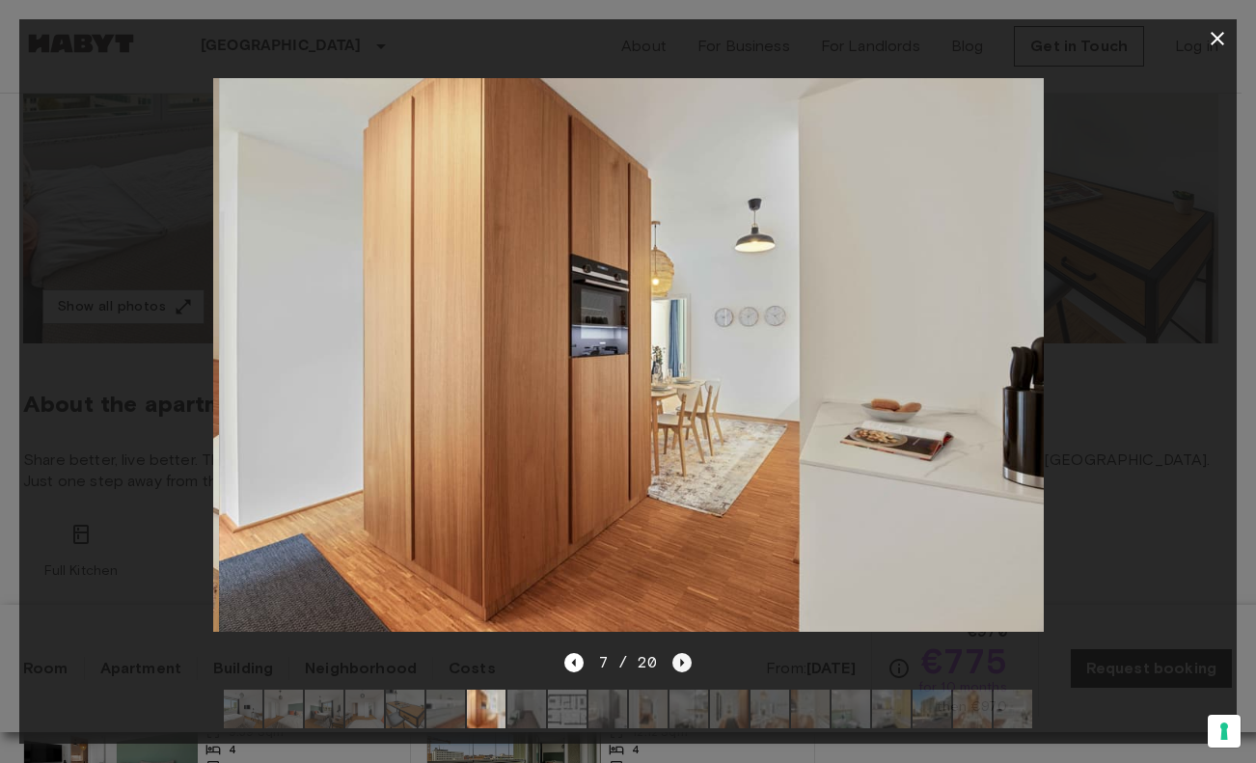
click at [678, 653] on icon "Next image" at bounding box center [681, 662] width 19 height 19
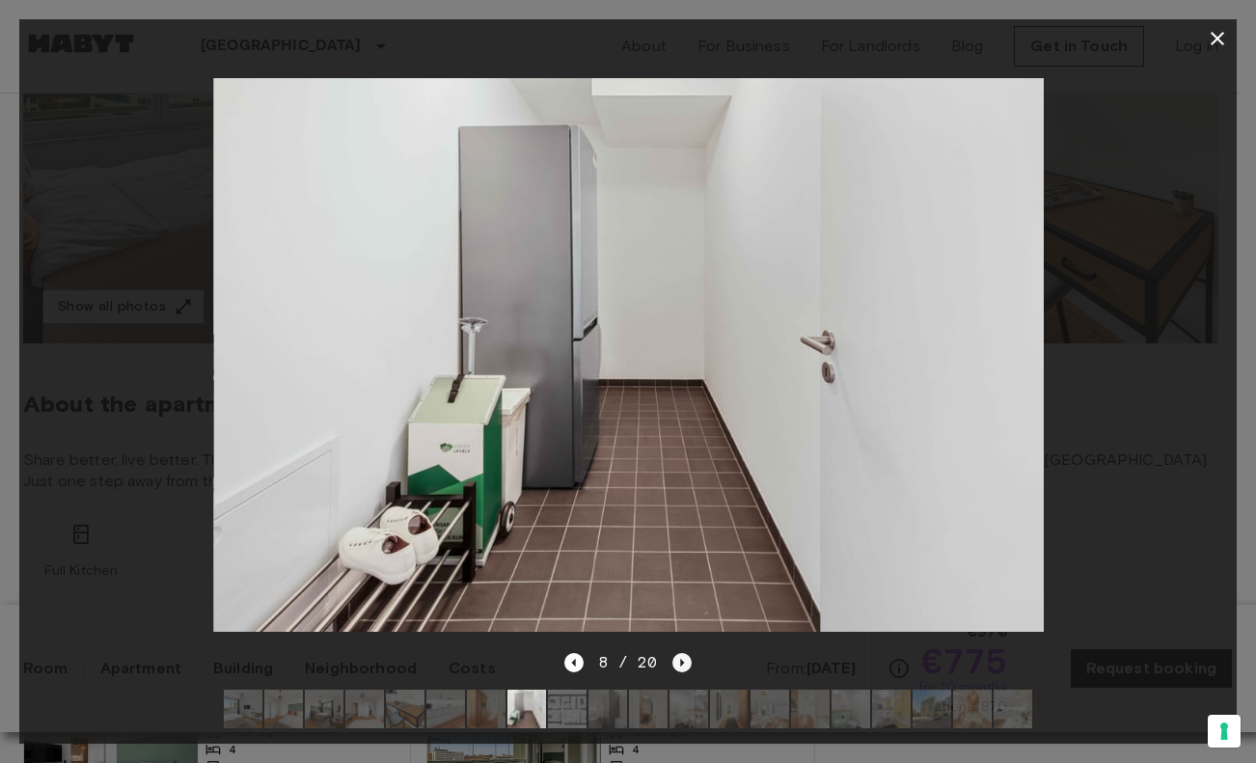
click at [678, 653] on icon "Next image" at bounding box center [681, 662] width 19 height 19
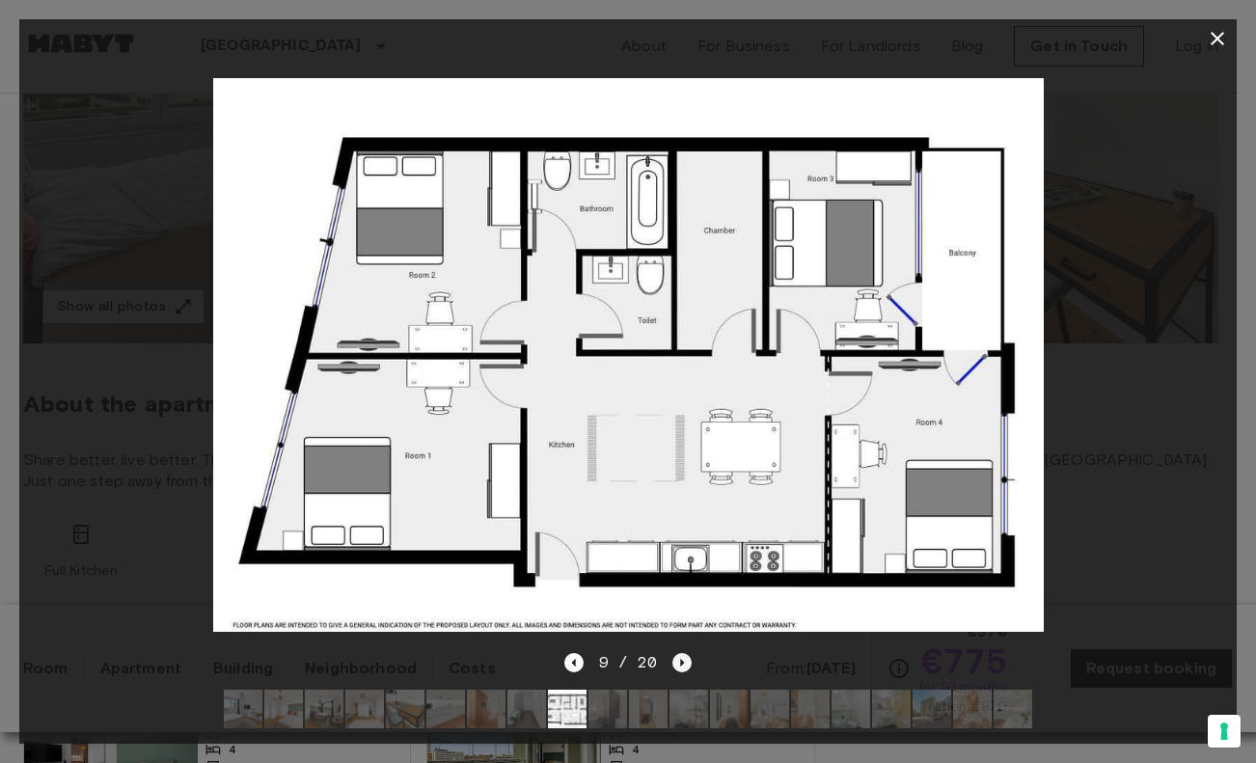
click at [678, 653] on icon "Next image" at bounding box center [681, 662] width 19 height 19
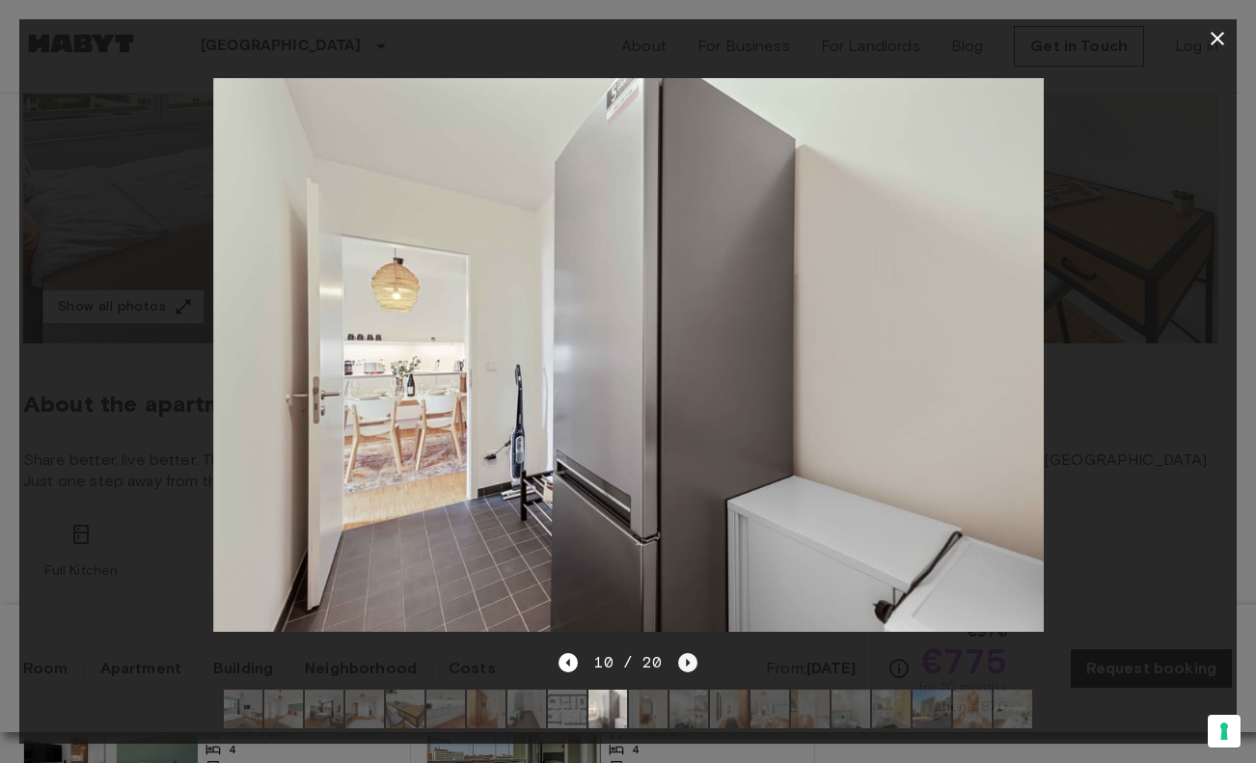
click at [678, 653] on icon "Next image" at bounding box center [687, 662] width 19 height 19
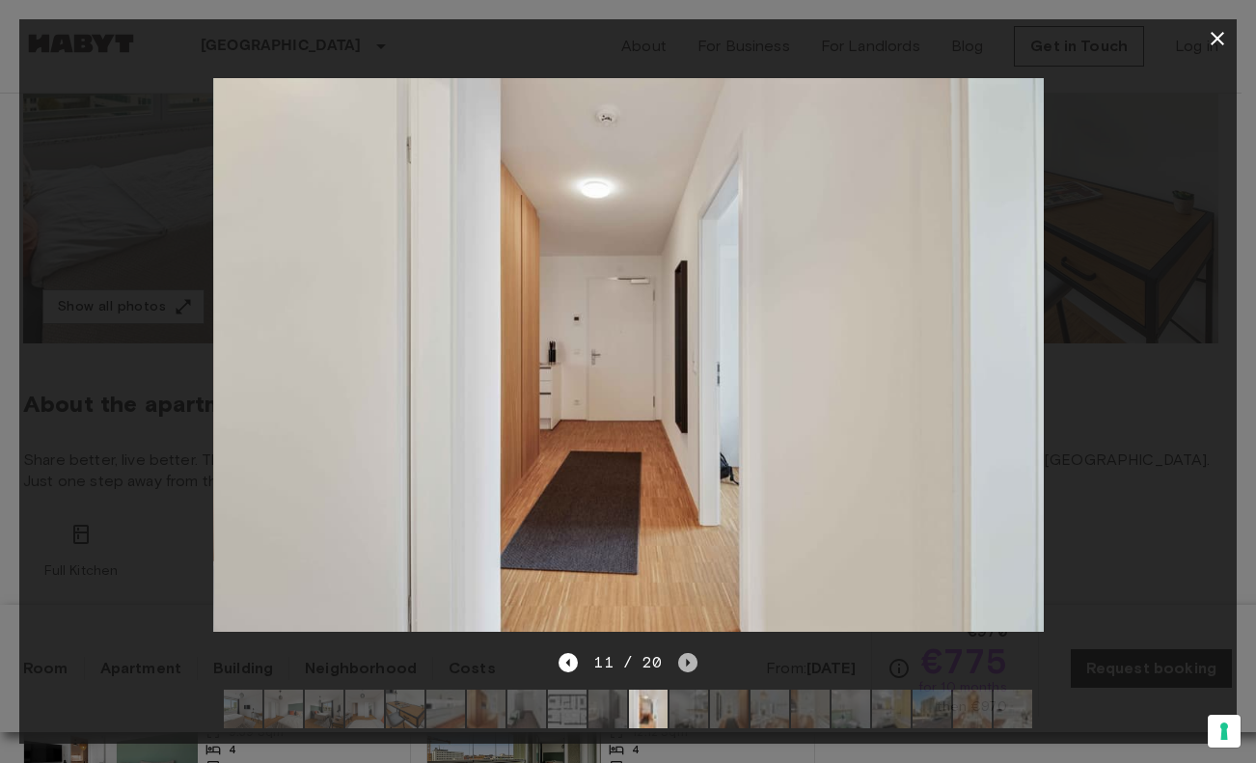
click at [678, 653] on icon "Next image" at bounding box center [687, 662] width 19 height 19
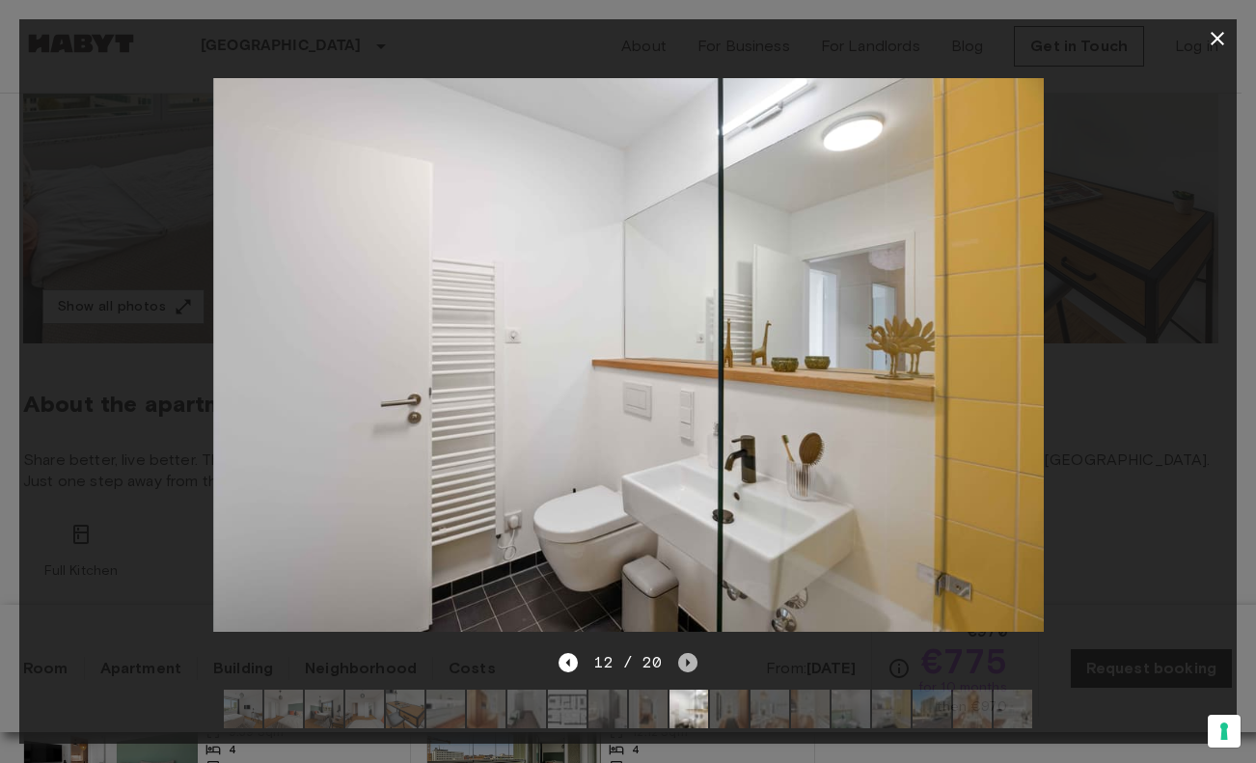
click at [678, 653] on icon "Next image" at bounding box center [687, 662] width 19 height 19
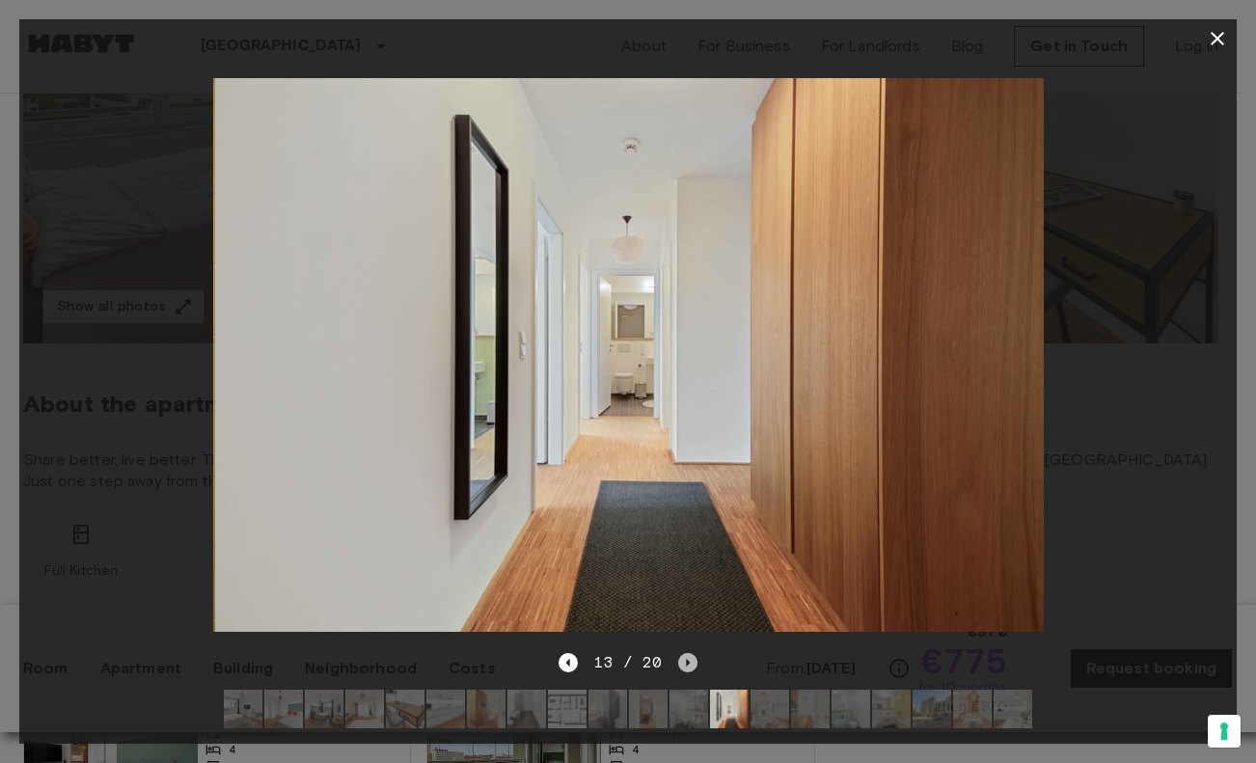
click at [678, 653] on icon "Next image" at bounding box center [687, 662] width 19 height 19
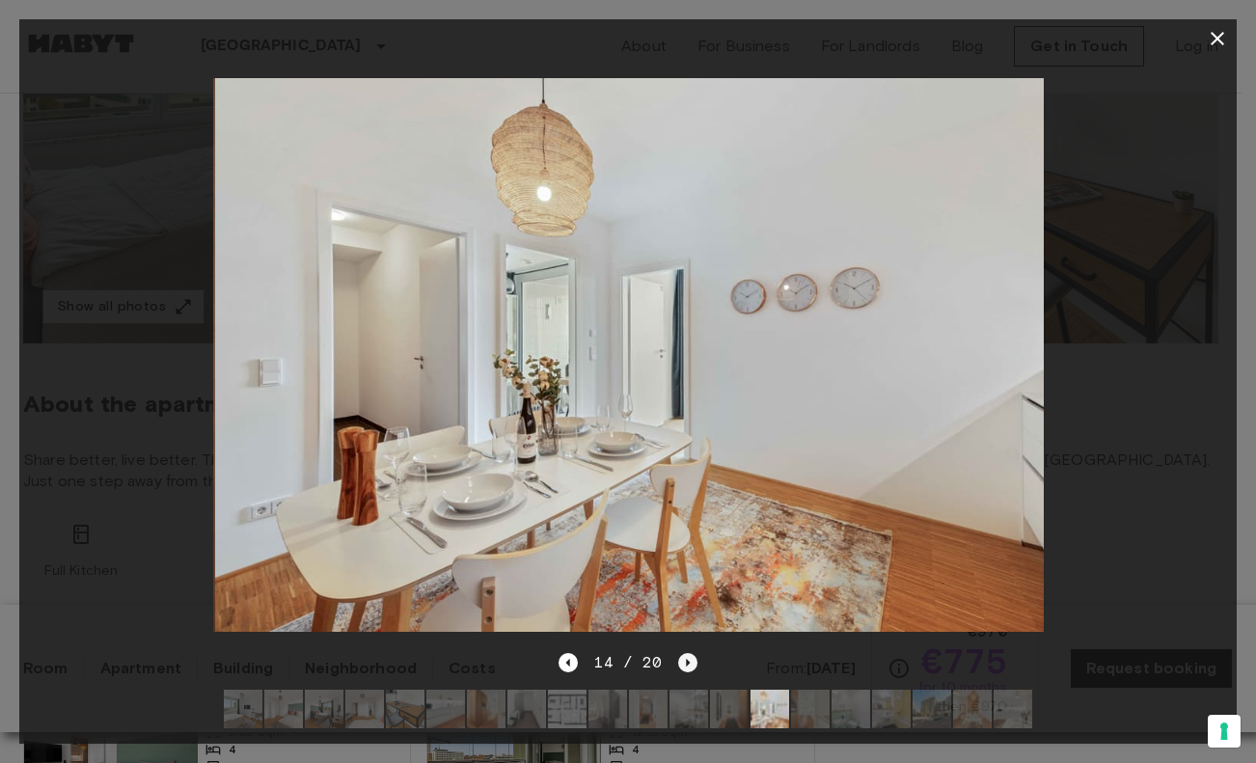
click at [678, 653] on icon "Next image" at bounding box center [687, 662] width 19 height 19
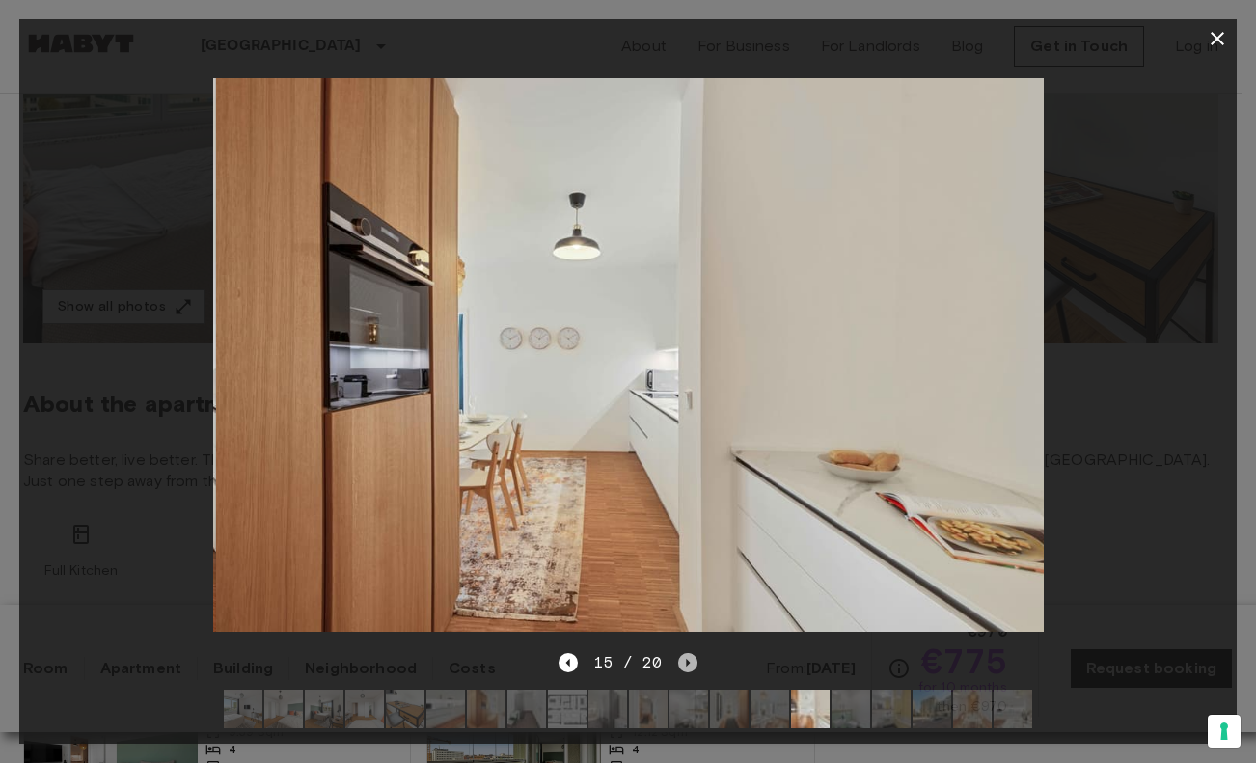
click at [678, 653] on icon "Next image" at bounding box center [687, 662] width 19 height 19
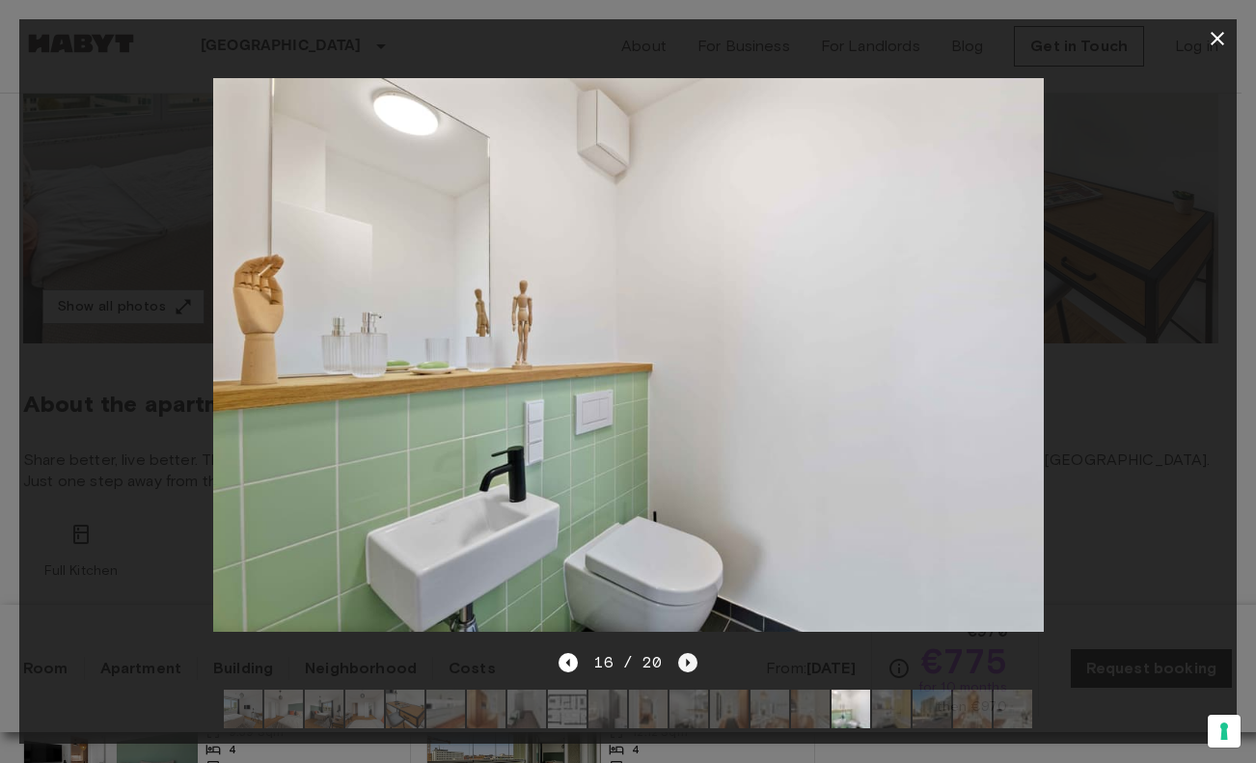
click at [680, 653] on icon "Next image" at bounding box center [687, 662] width 19 height 19
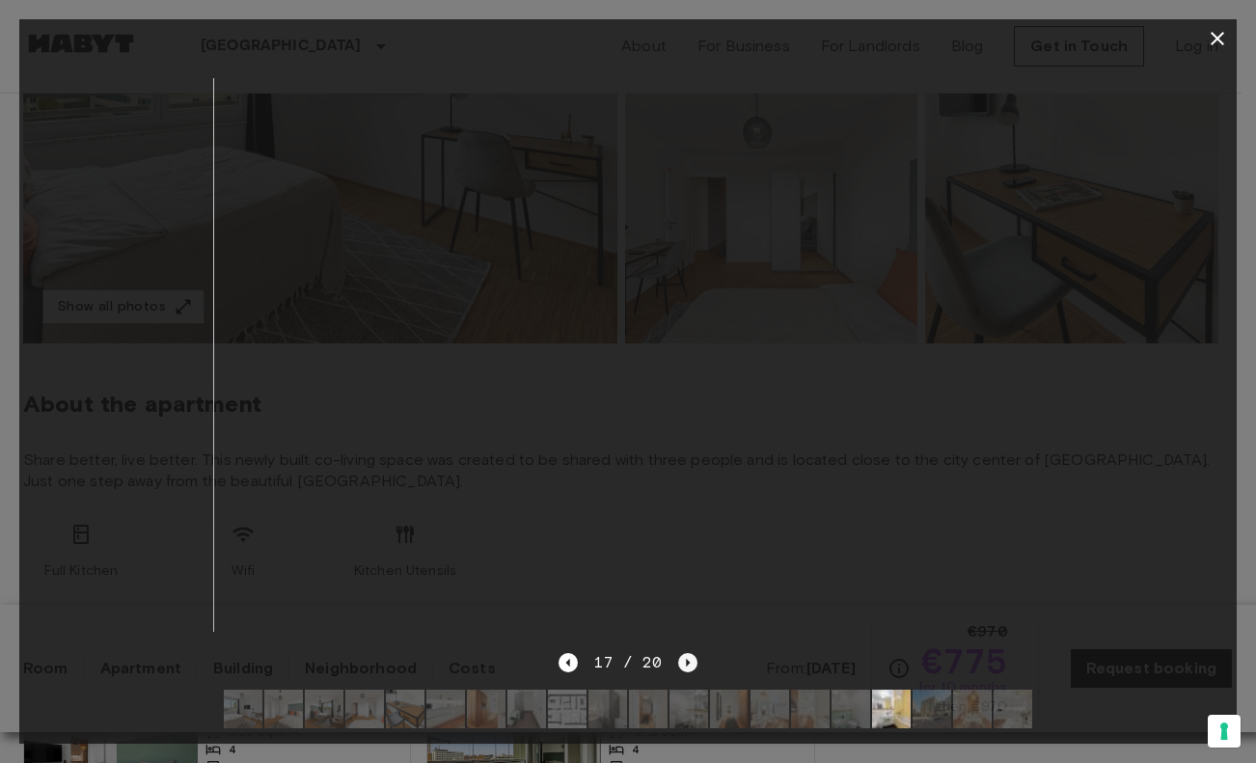
click at [680, 653] on icon "Next image" at bounding box center [687, 662] width 19 height 19
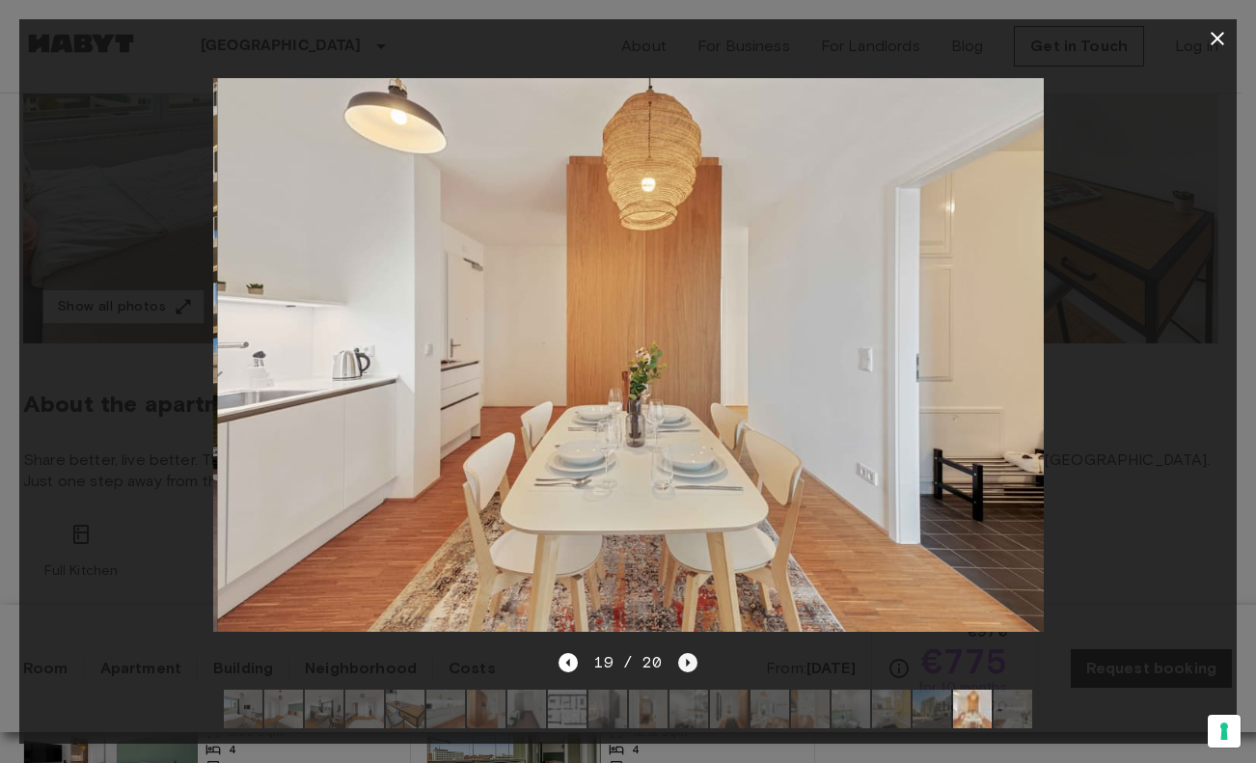
click at [680, 653] on icon "Next image" at bounding box center [687, 662] width 19 height 19
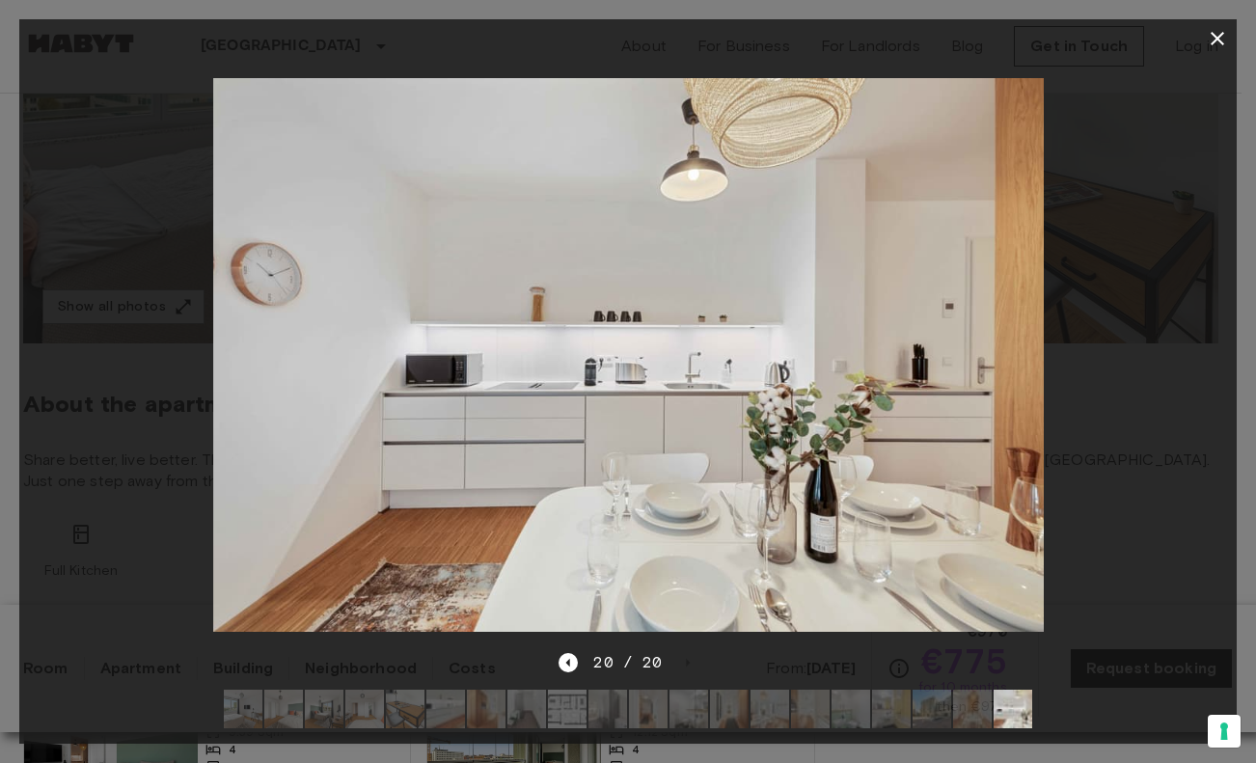
click at [1215, 41] on icon "button" at bounding box center [1218, 39] width 14 height 14
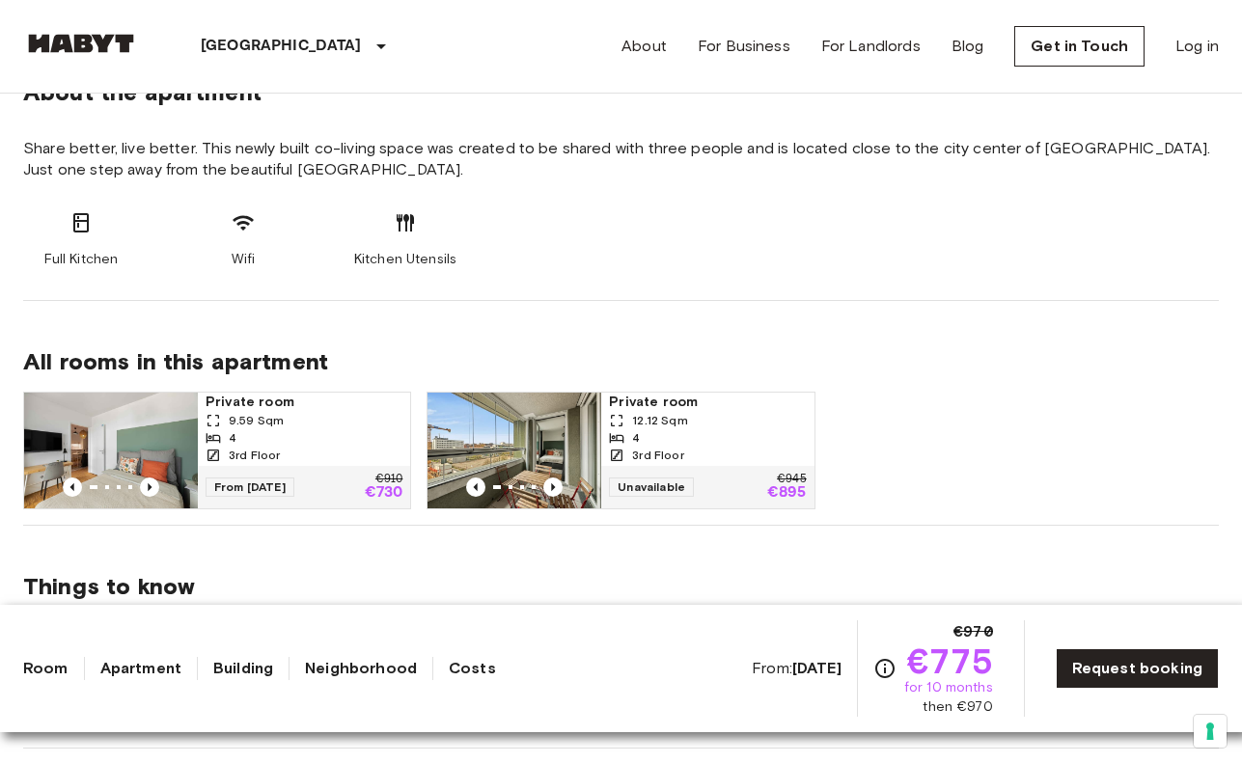
scroll to position [752, 0]
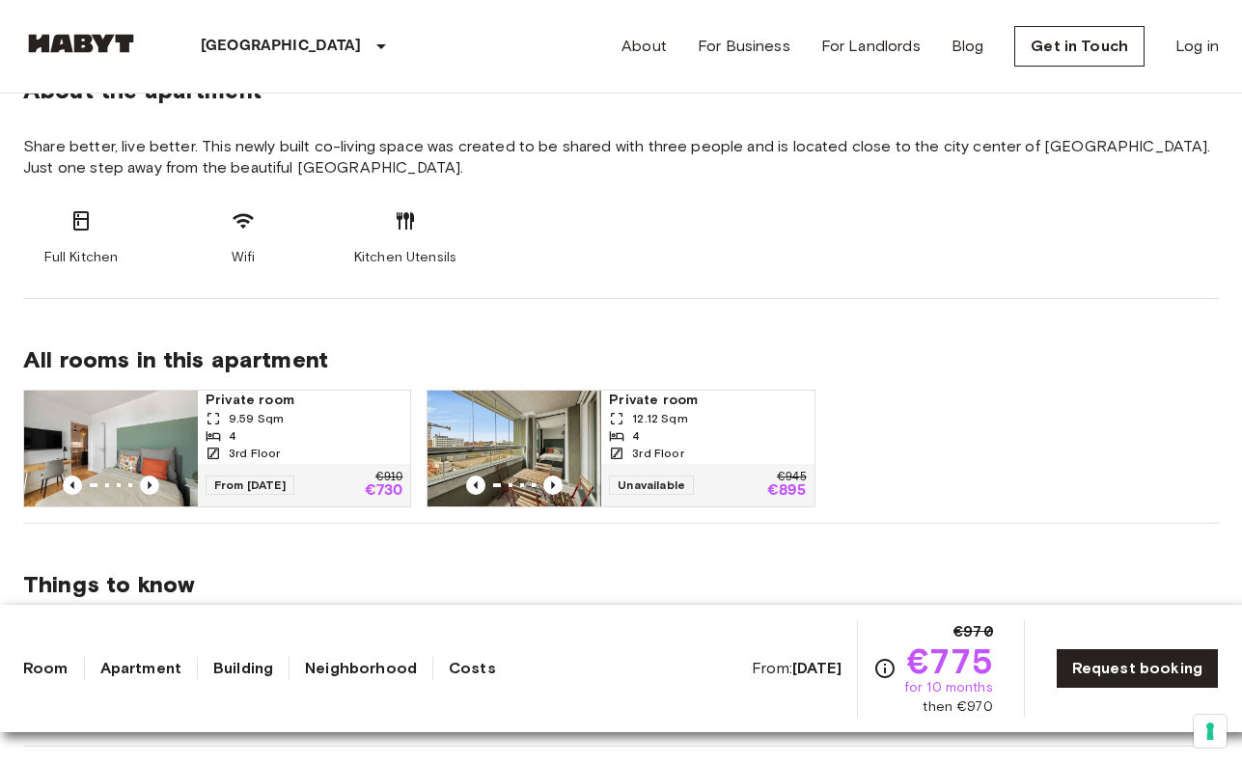
click at [460, 382] on div "Private room 12.12 Sqm 4 3rd Floor Unavailable €945 €895" at bounding box center [612, 440] width 403 height 133
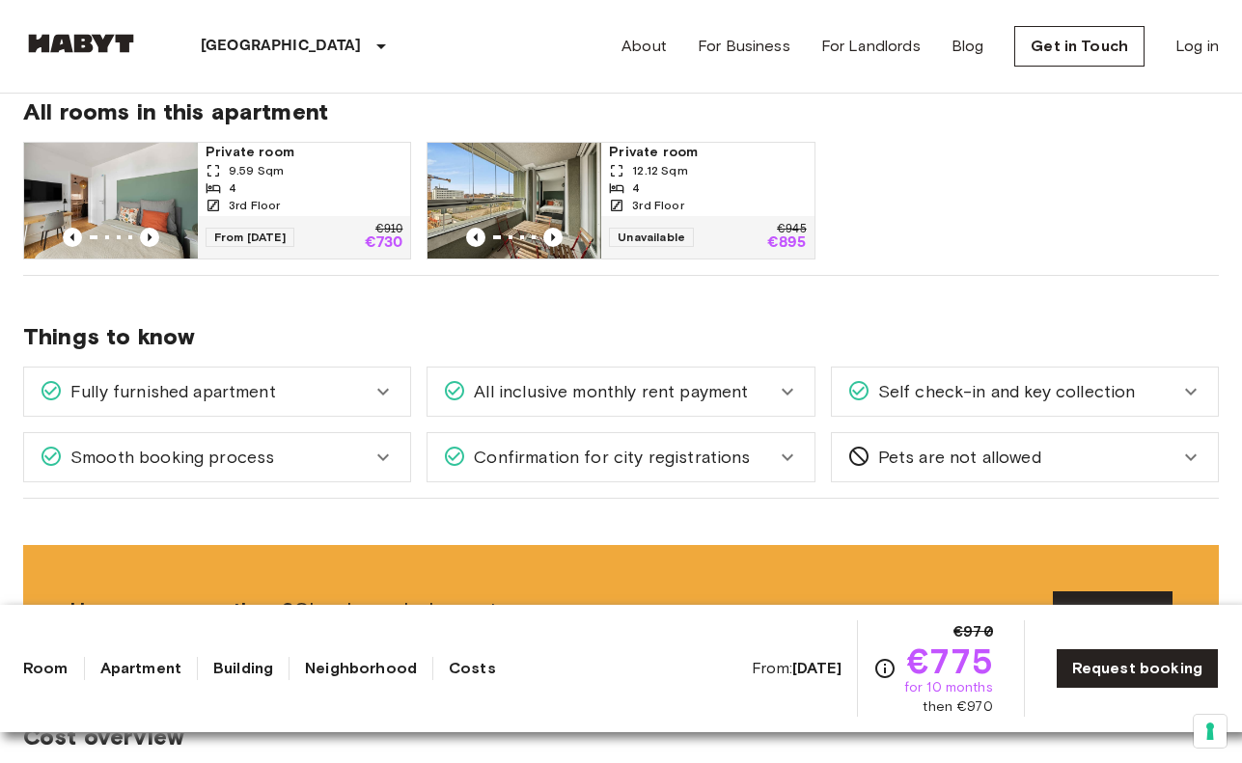
scroll to position [1031, 0]
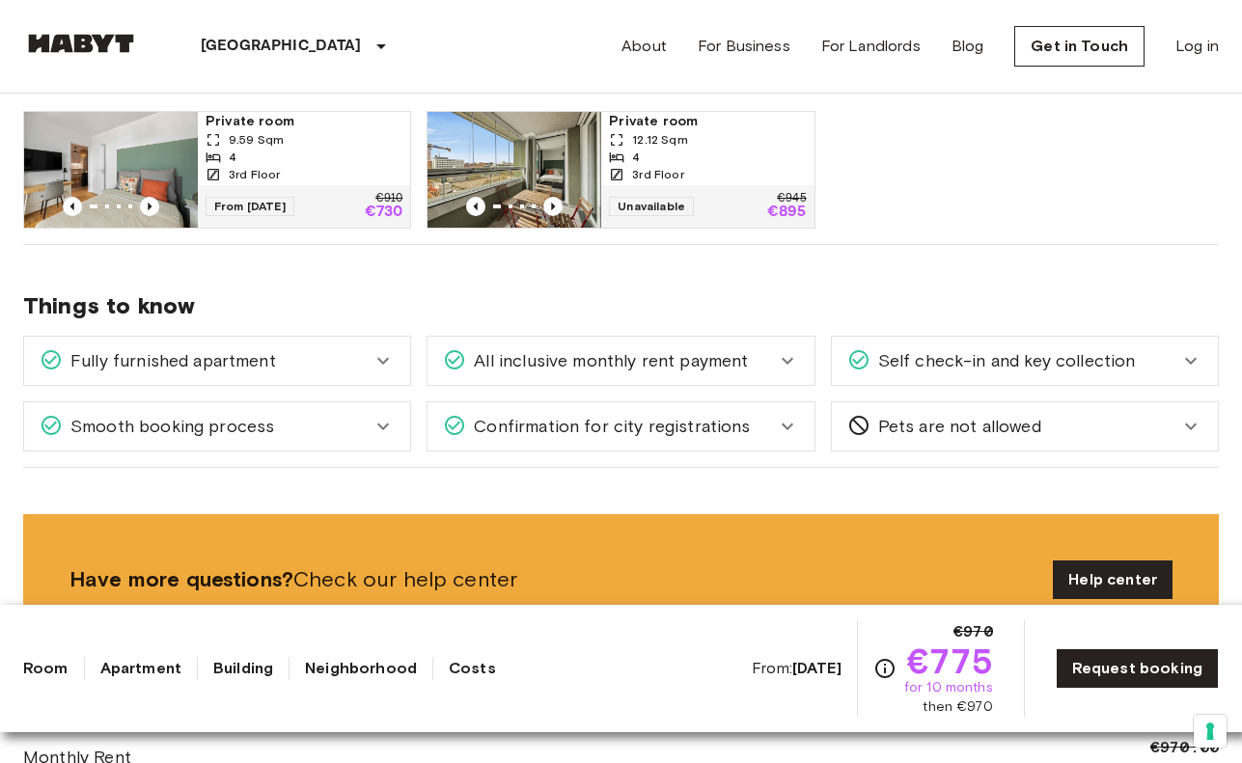
click at [387, 366] on icon at bounding box center [382, 360] width 23 height 23
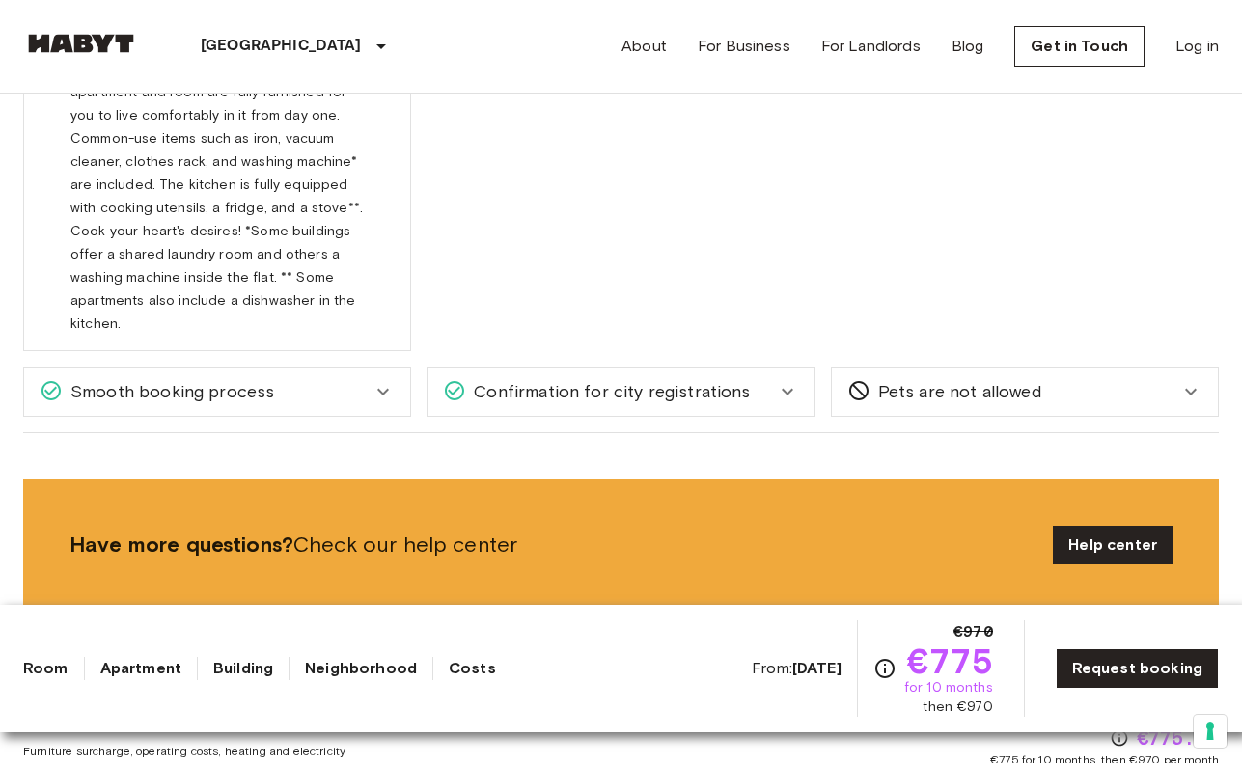
scroll to position [1383, 0]
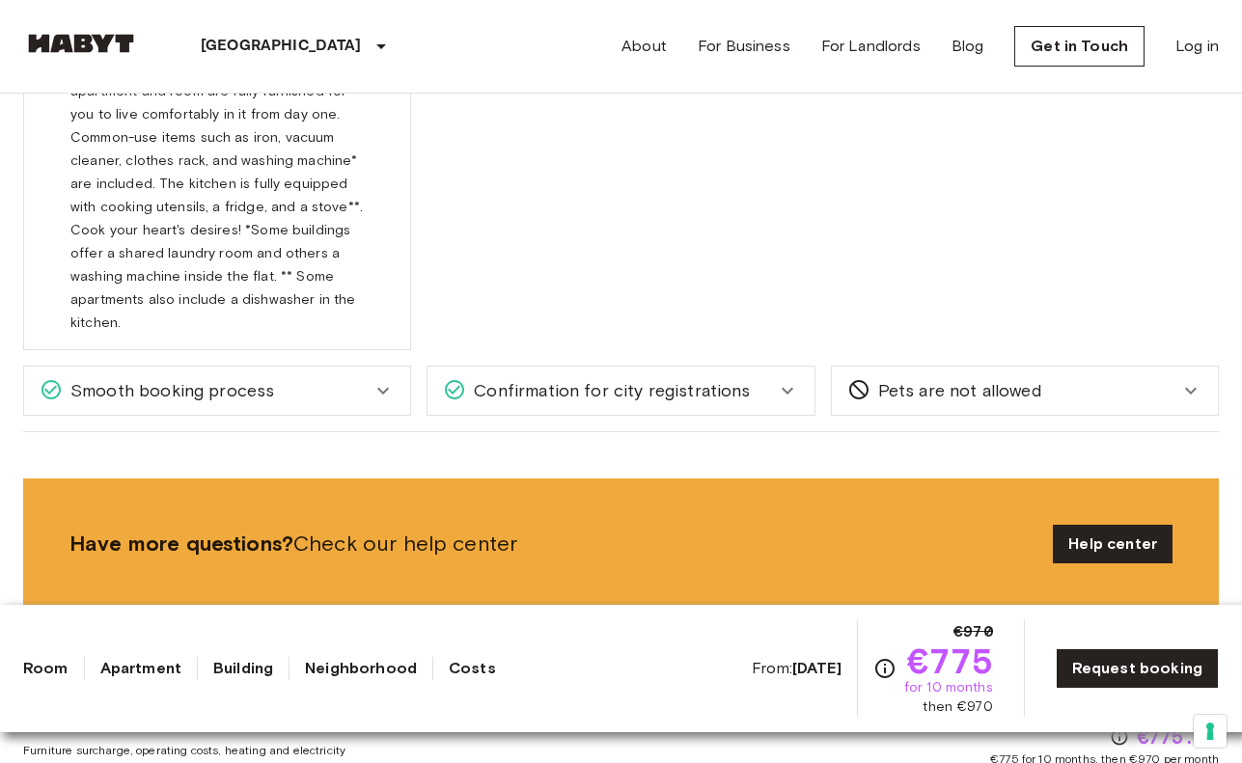
click at [403, 367] on div "Smooth booking process" at bounding box center [217, 391] width 386 height 48
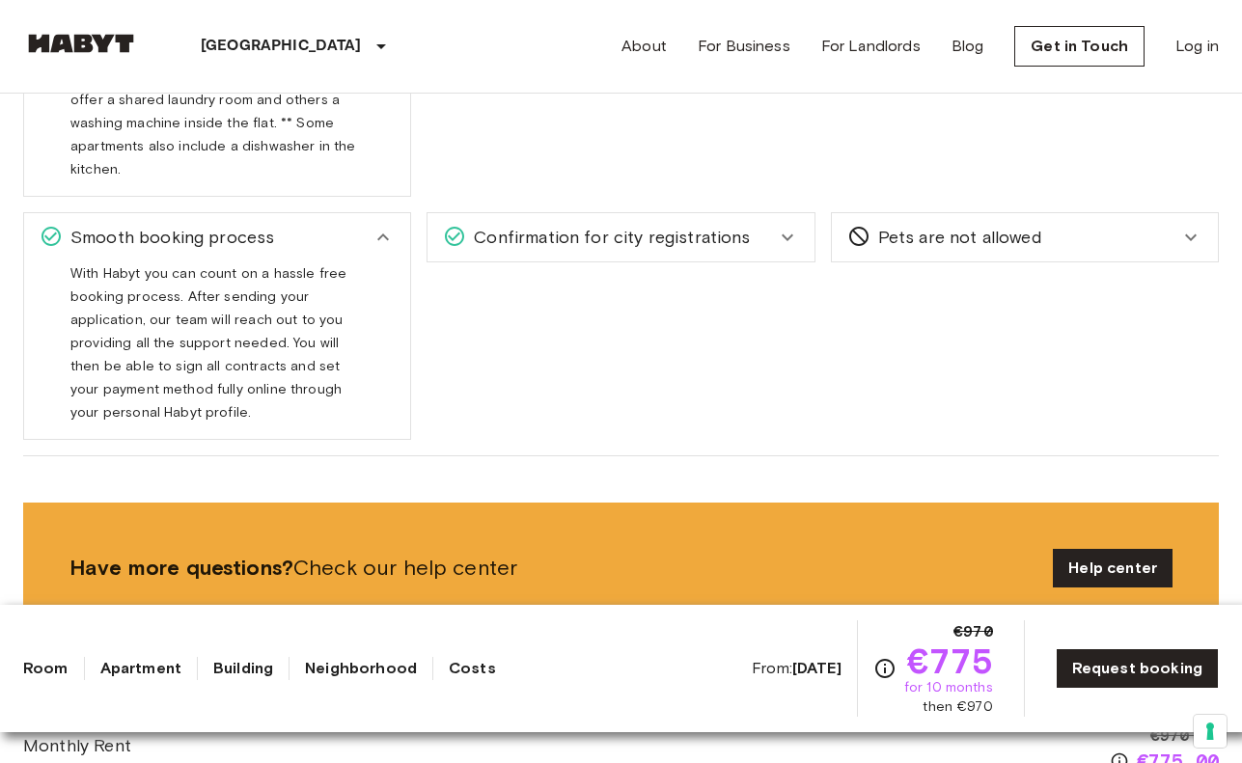
scroll to position [1541, 0]
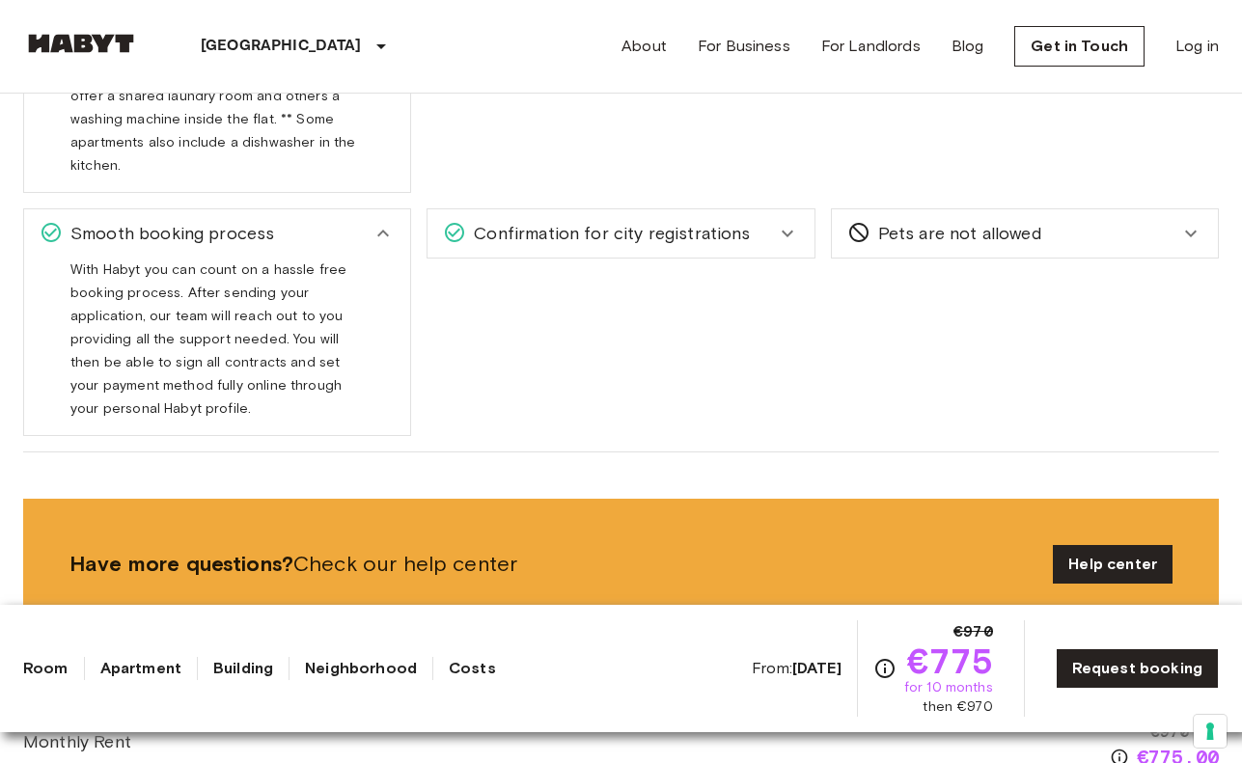
click at [735, 221] on span "Confirmation for city registrations" at bounding box center [608, 233] width 284 height 25
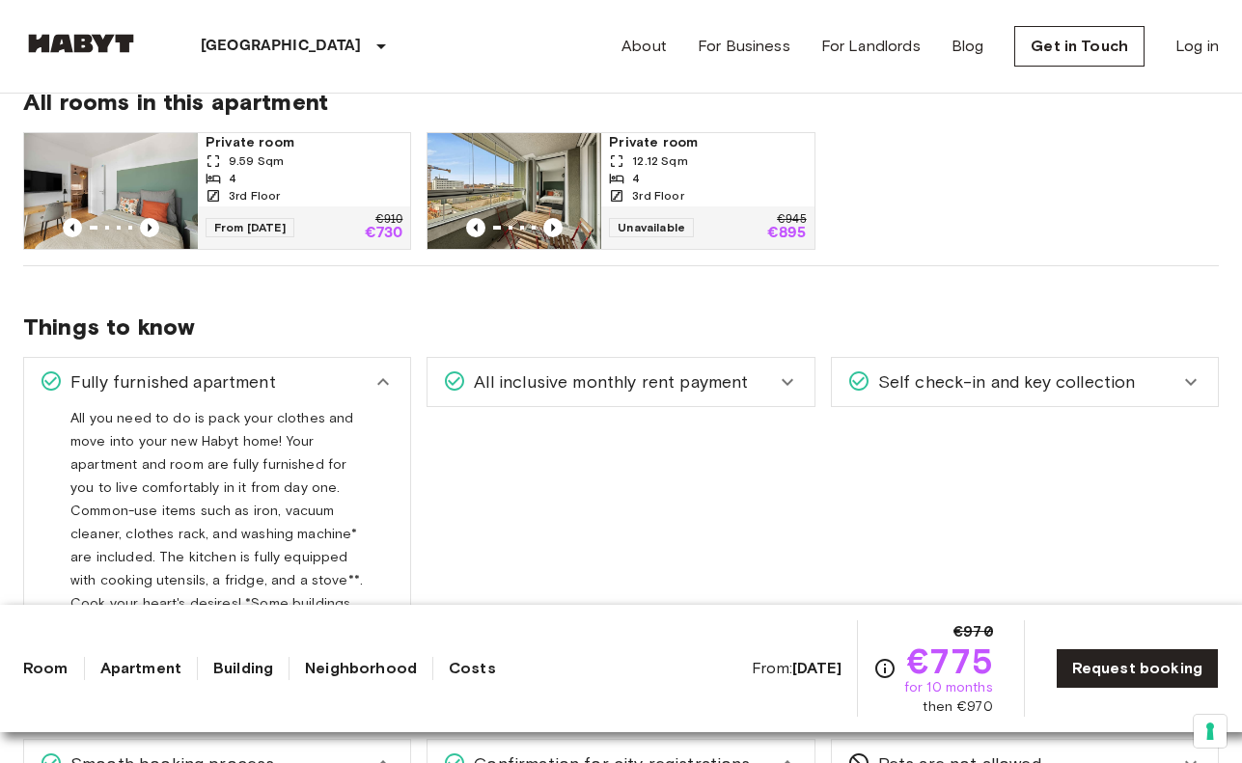
scroll to position [1011, 0]
click at [747, 388] on div "All inclusive monthly rent payment" at bounding box center [609, 381] width 332 height 25
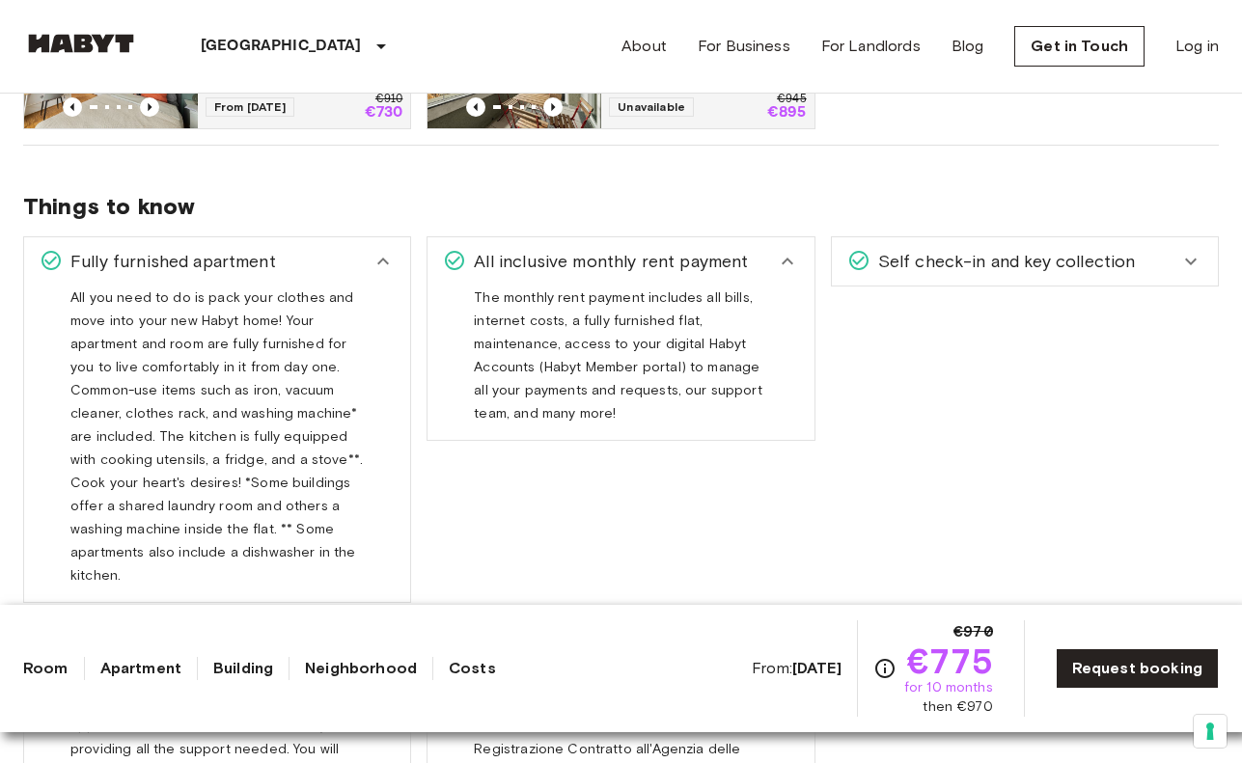
scroll to position [1133, 0]
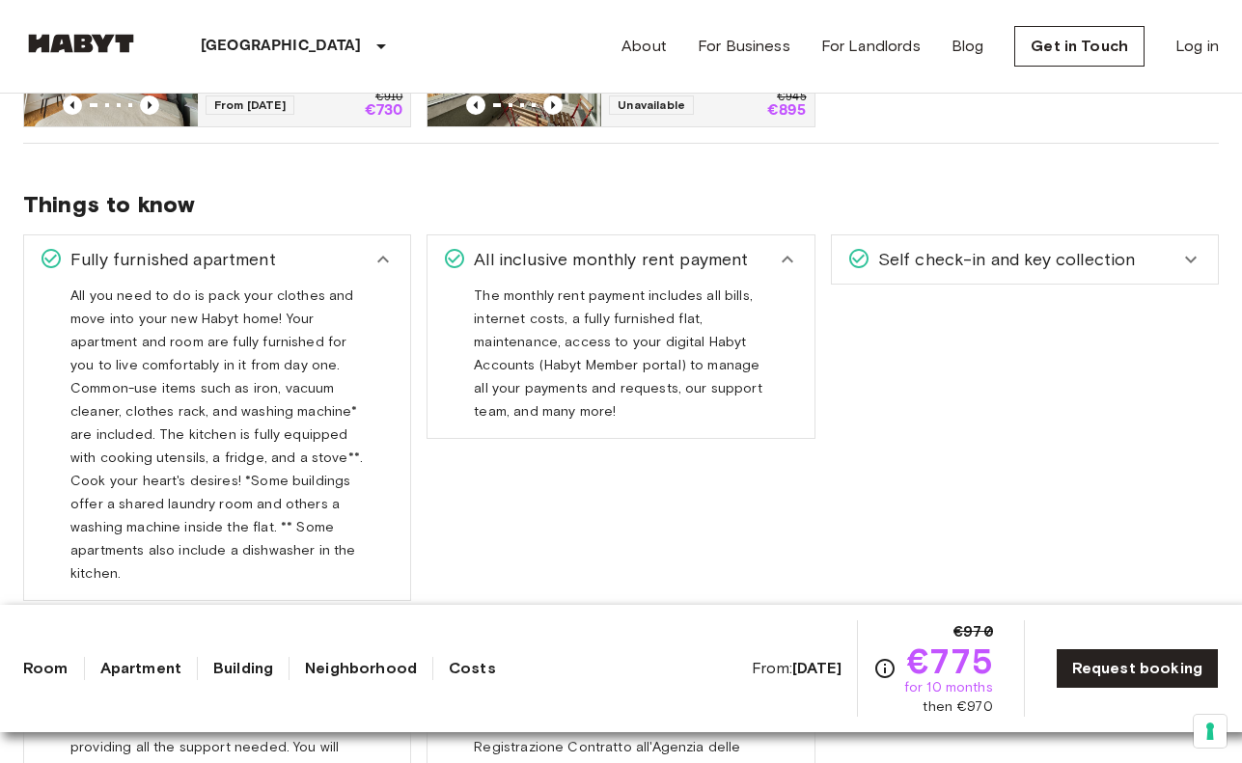
click at [993, 260] on span "Self check-in and key collection" at bounding box center [1002, 259] width 265 height 25
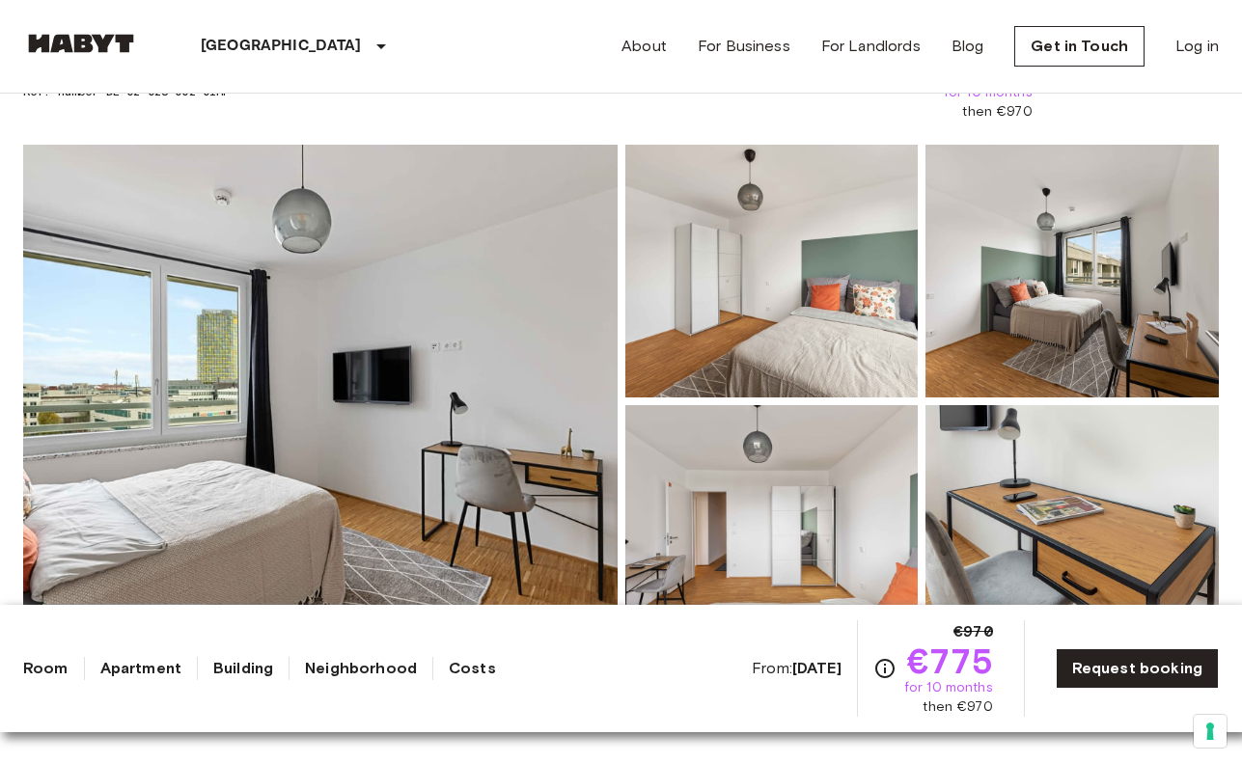
scroll to position [0, 0]
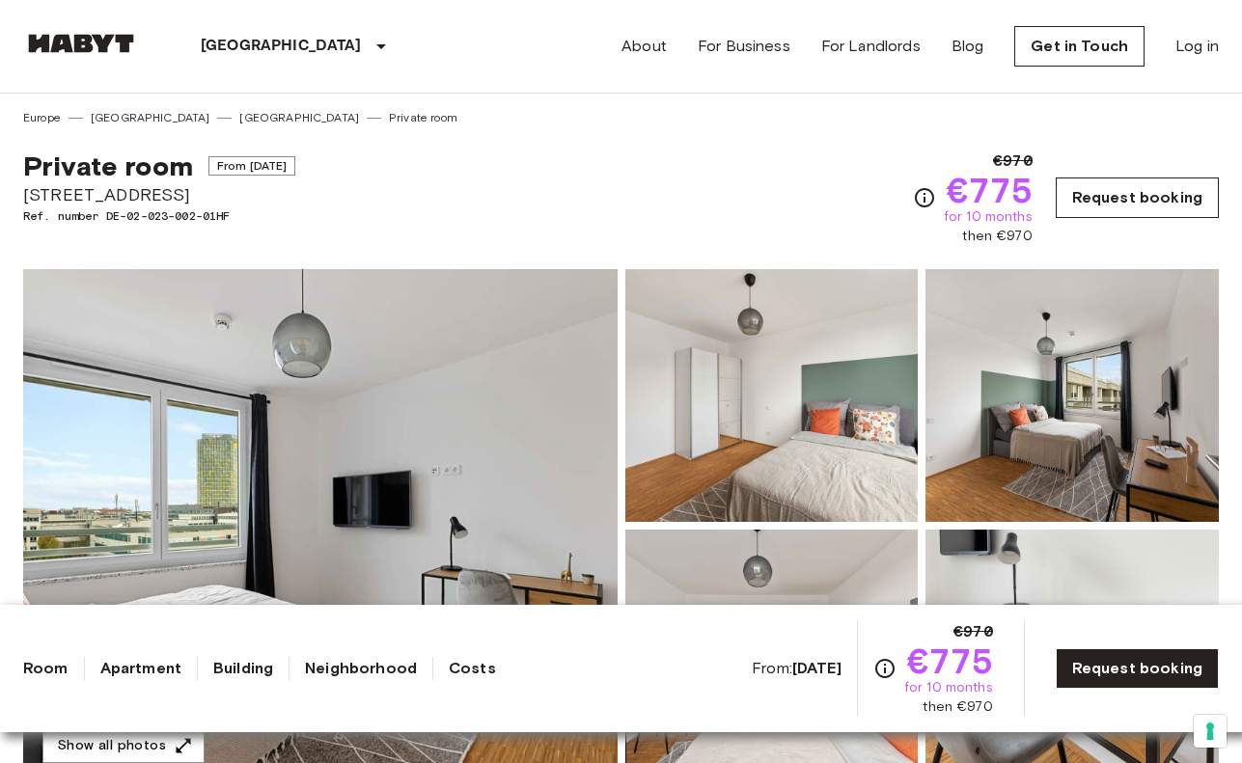
click at [1132, 201] on link "Request booking" at bounding box center [1136, 198] width 163 height 41
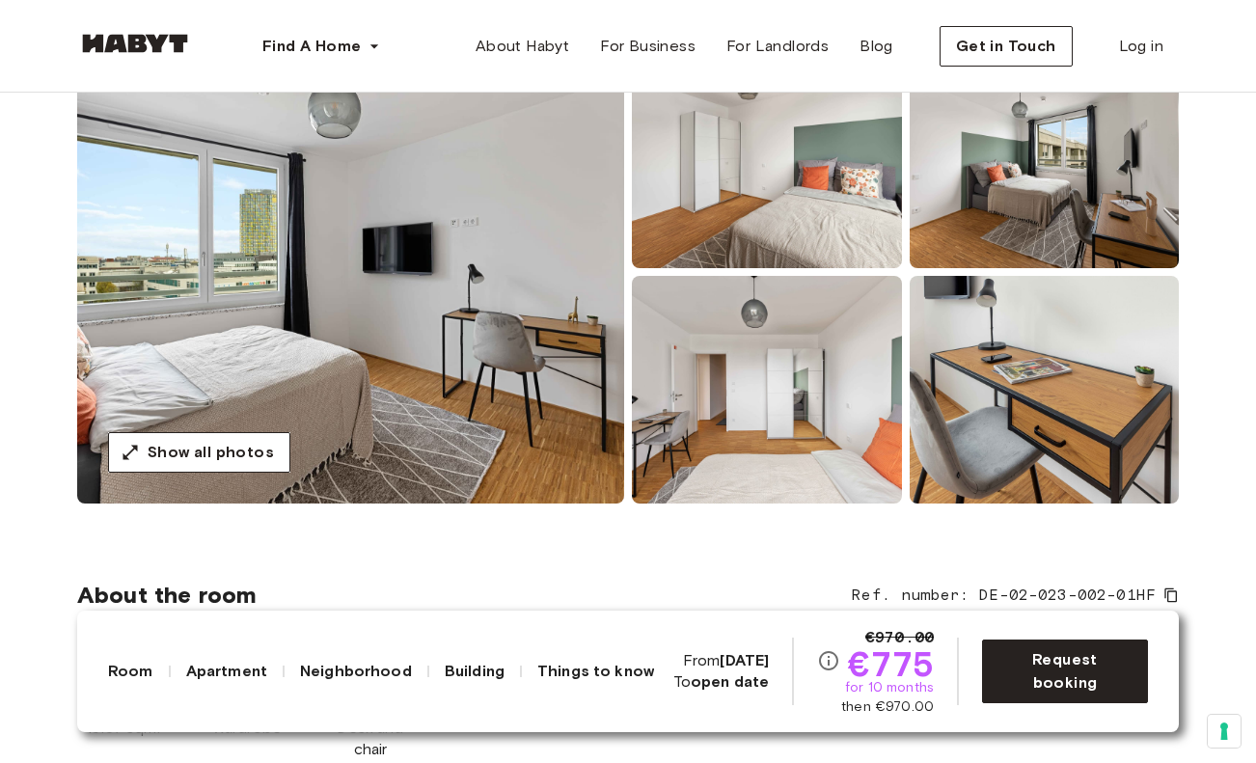
scroll to position [221, 0]
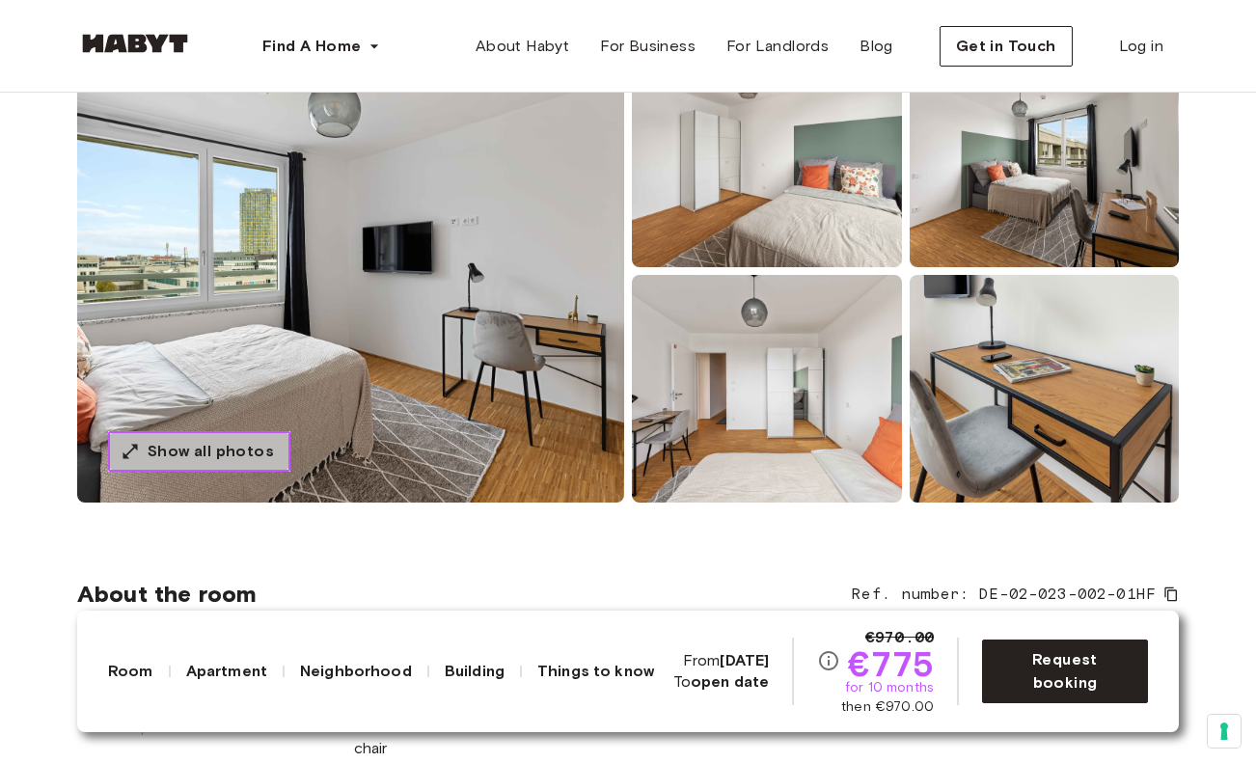
click at [267, 452] on span "Show all photos" at bounding box center [211, 451] width 126 height 23
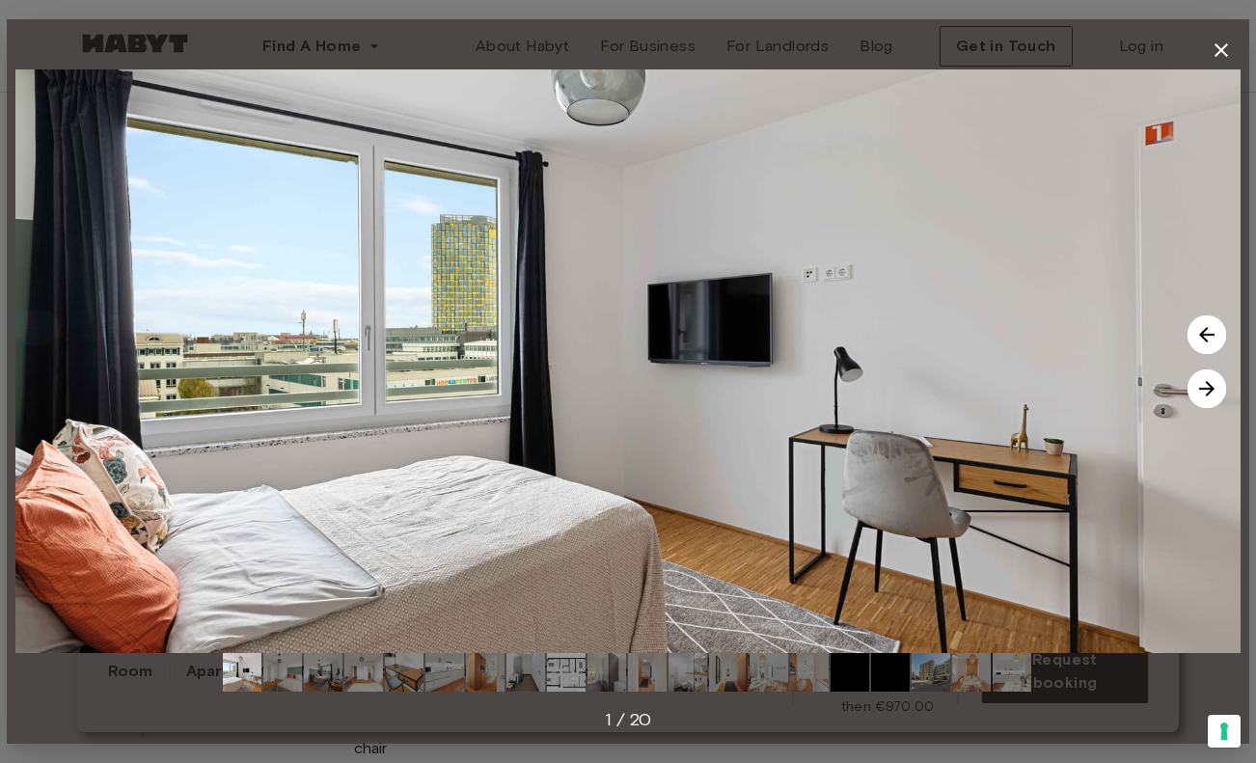
click at [1202, 383] on img at bounding box center [1207, 388] width 39 height 39
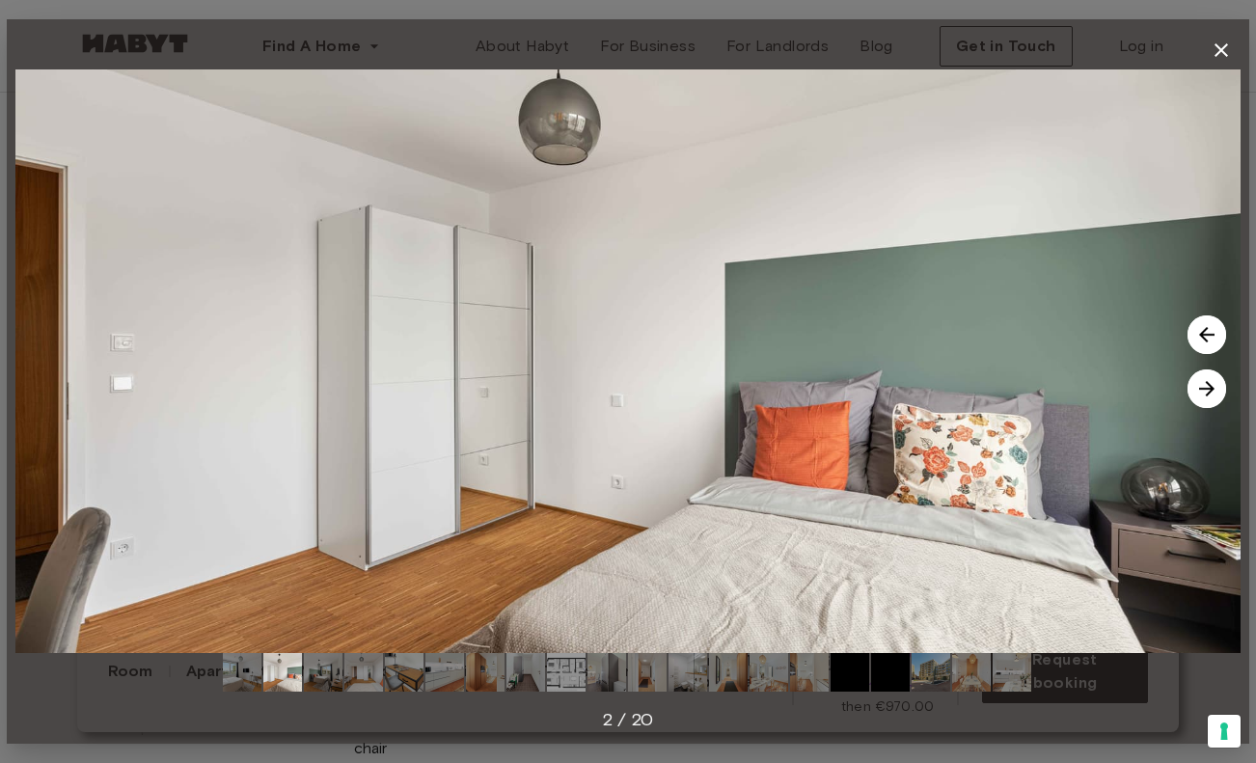
click at [1202, 383] on img at bounding box center [1207, 388] width 39 height 39
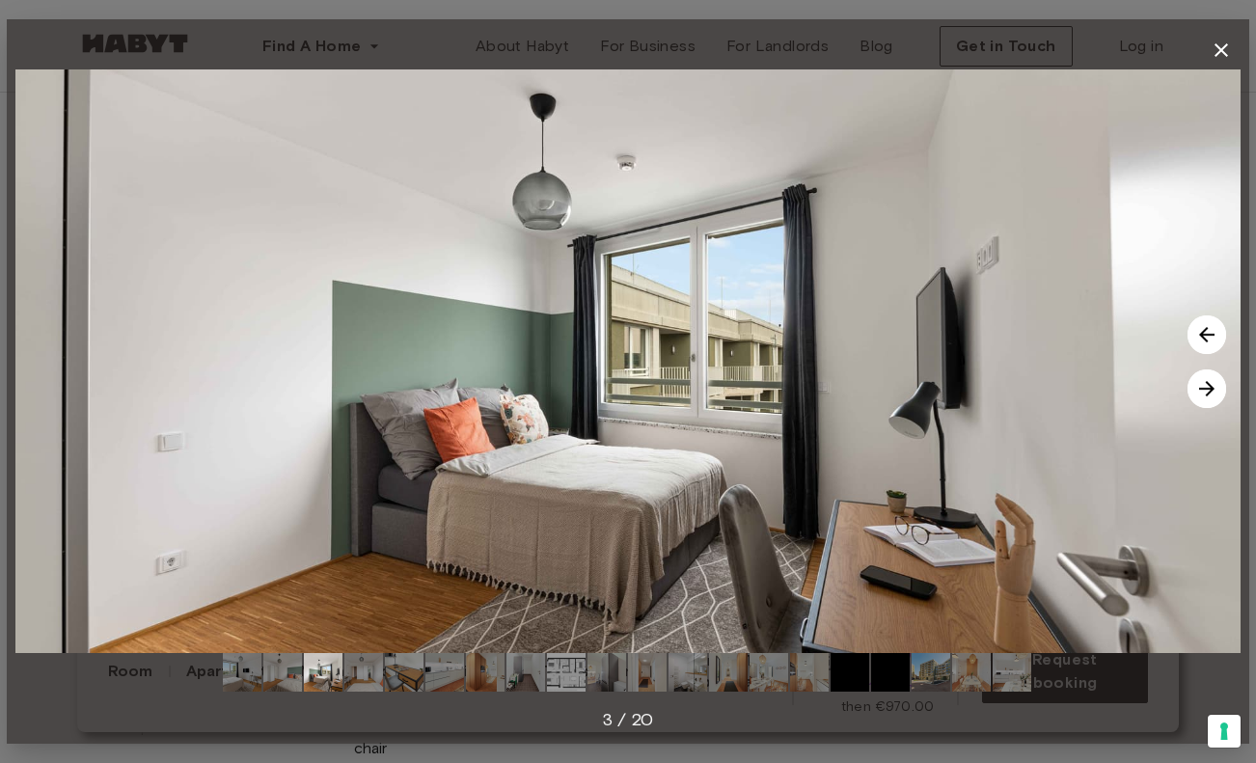
click at [1202, 383] on img at bounding box center [1207, 388] width 39 height 39
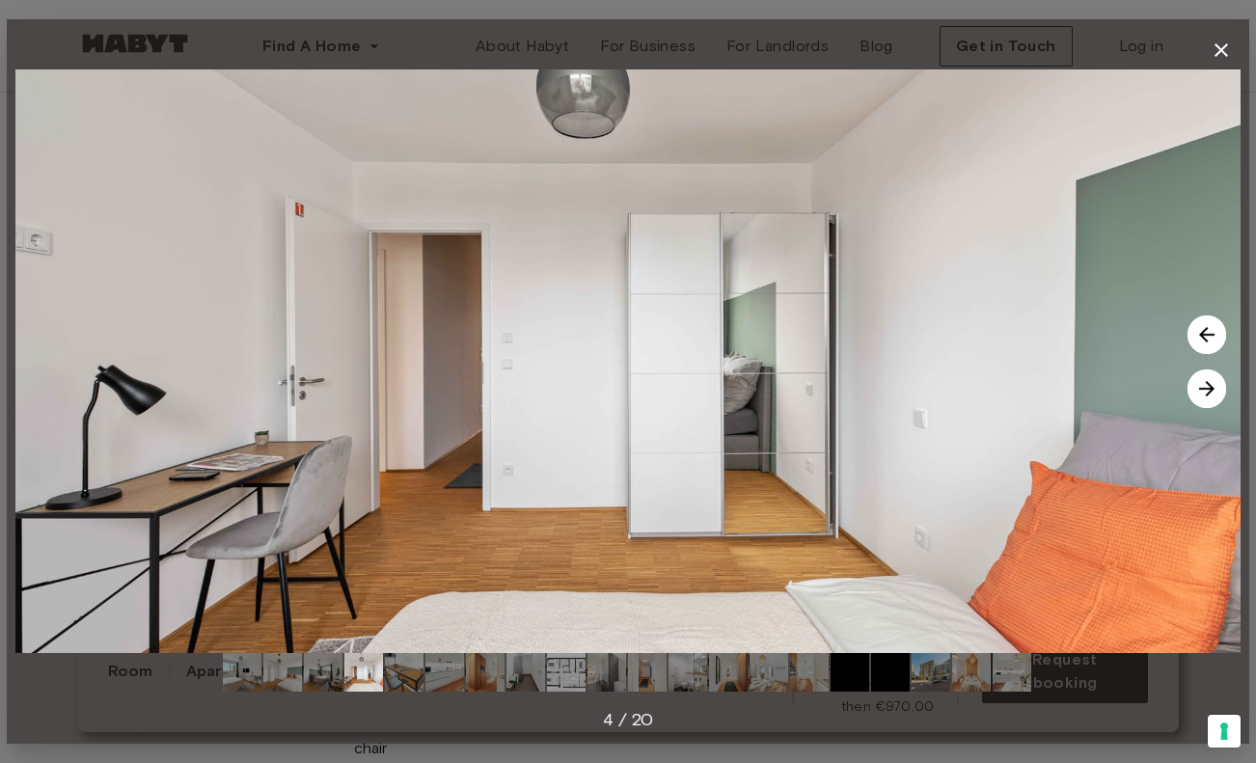
click at [1202, 383] on img at bounding box center [1207, 388] width 39 height 39
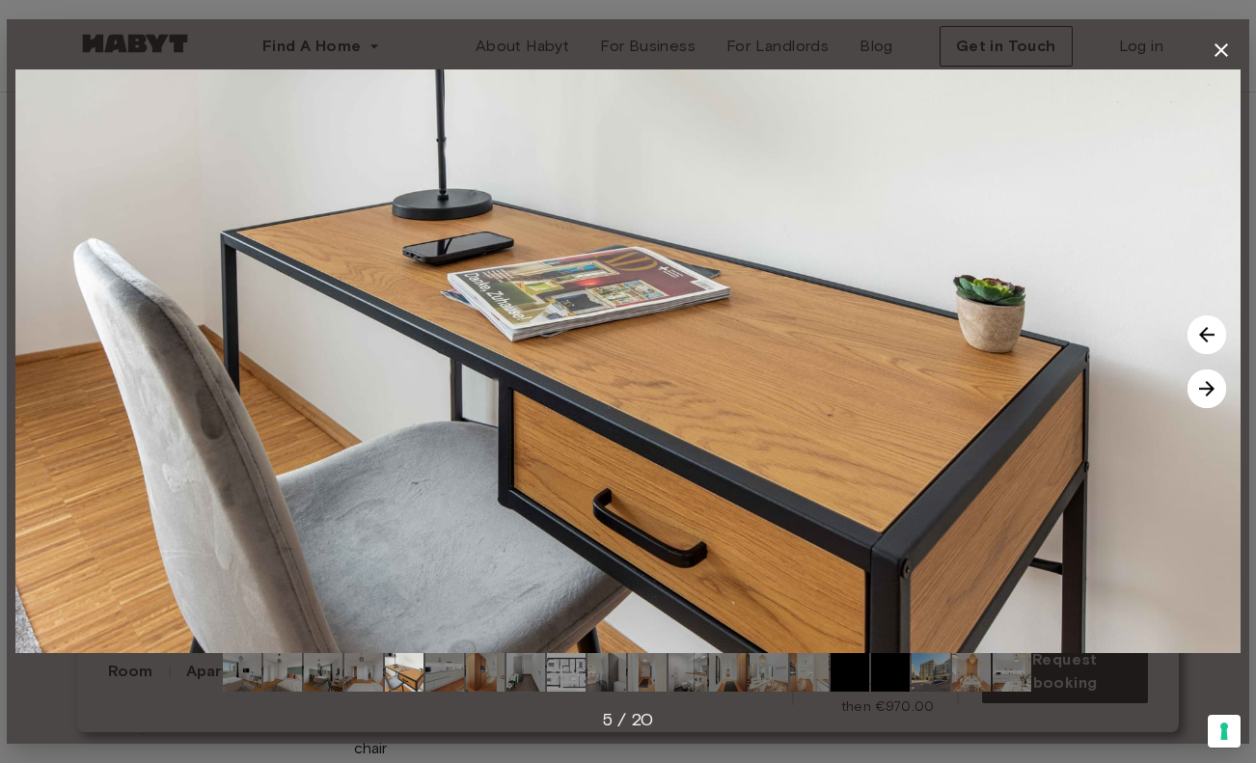
click at [1202, 383] on img at bounding box center [1207, 388] width 39 height 39
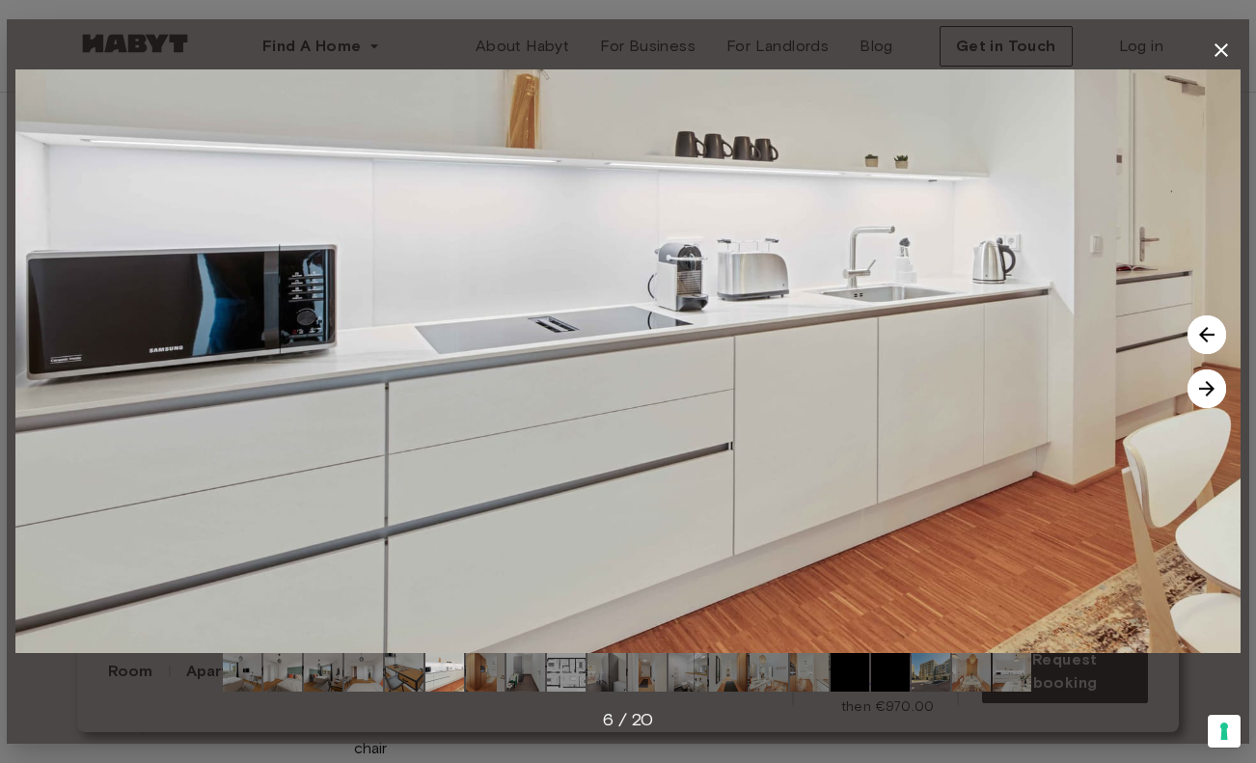
click at [1202, 383] on img at bounding box center [1207, 388] width 39 height 39
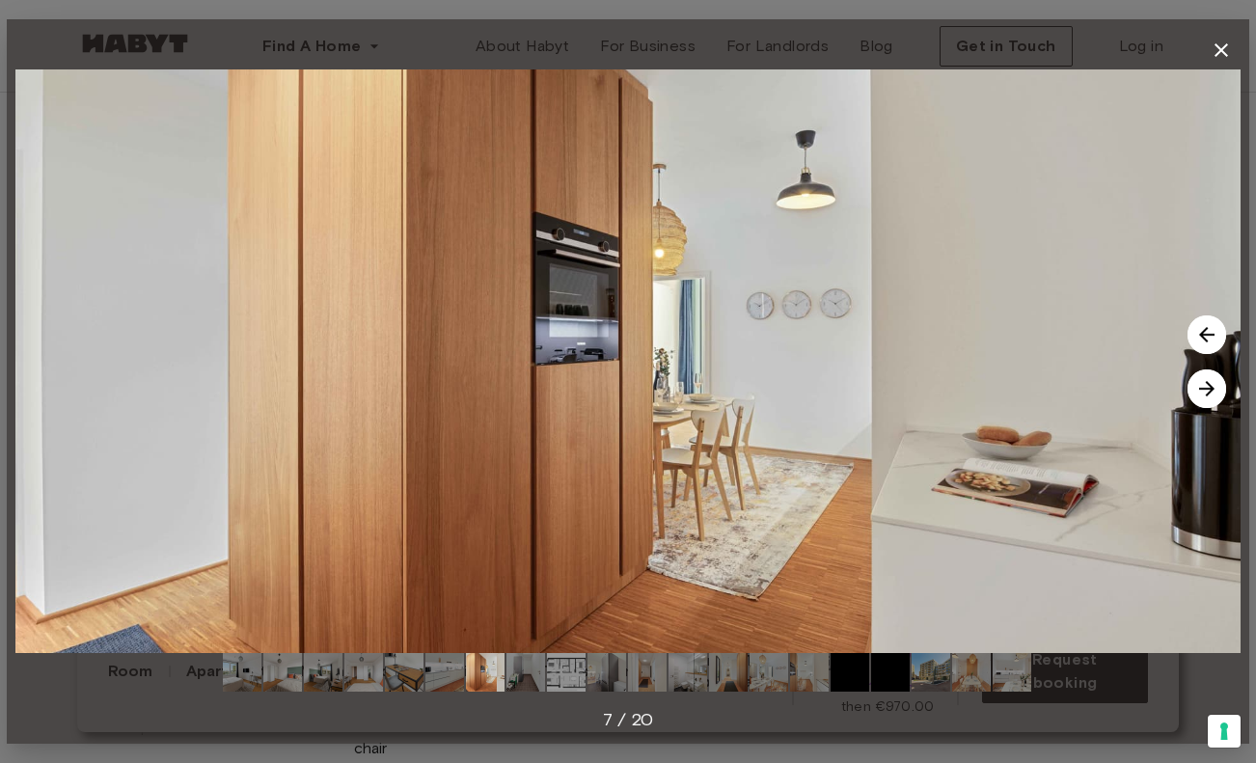
click at [1202, 383] on img at bounding box center [1207, 388] width 39 height 39
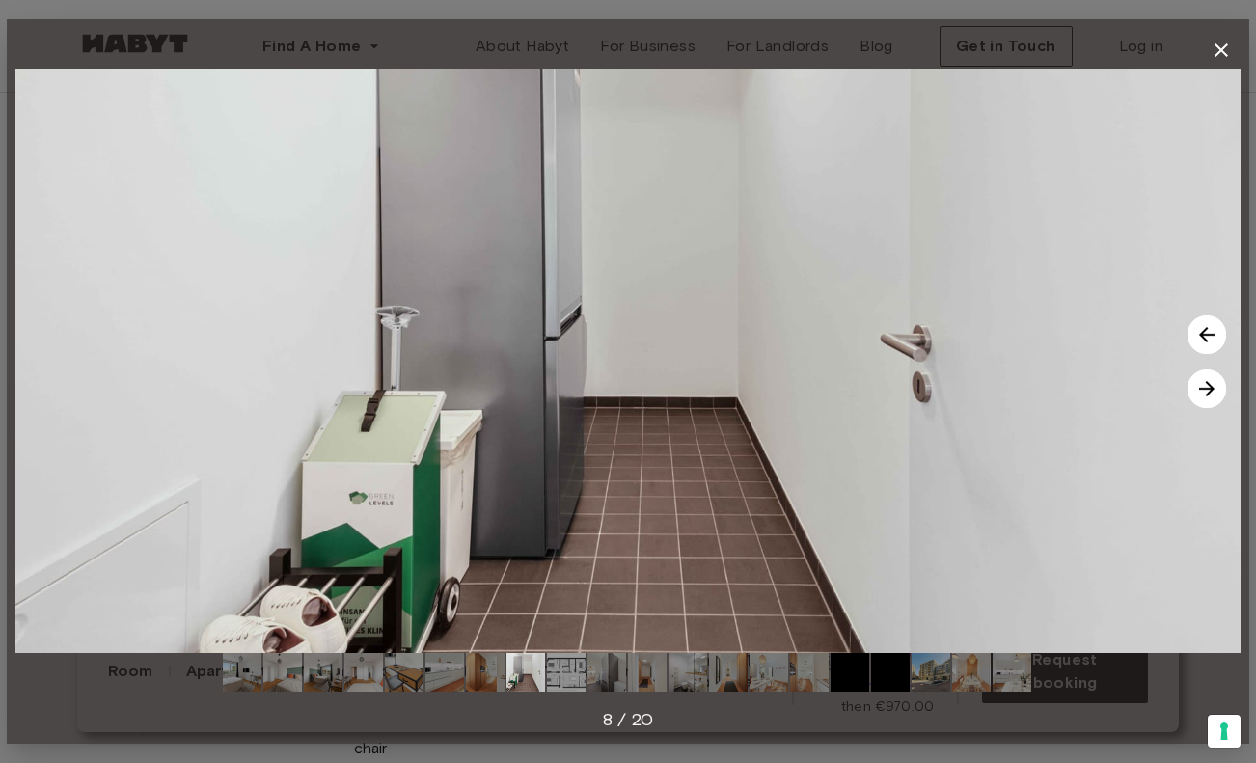
click at [1202, 383] on img at bounding box center [1207, 388] width 39 height 39
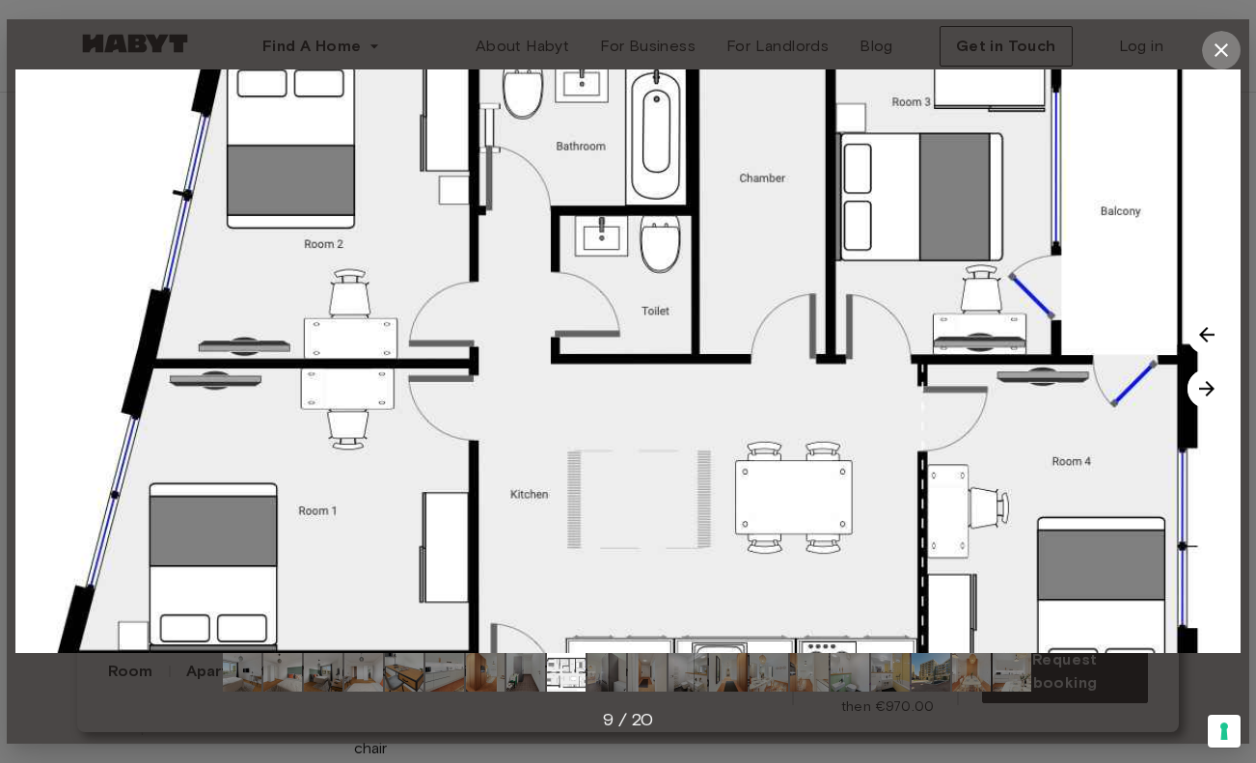
click at [1220, 51] on icon "button" at bounding box center [1222, 50] width 14 height 14
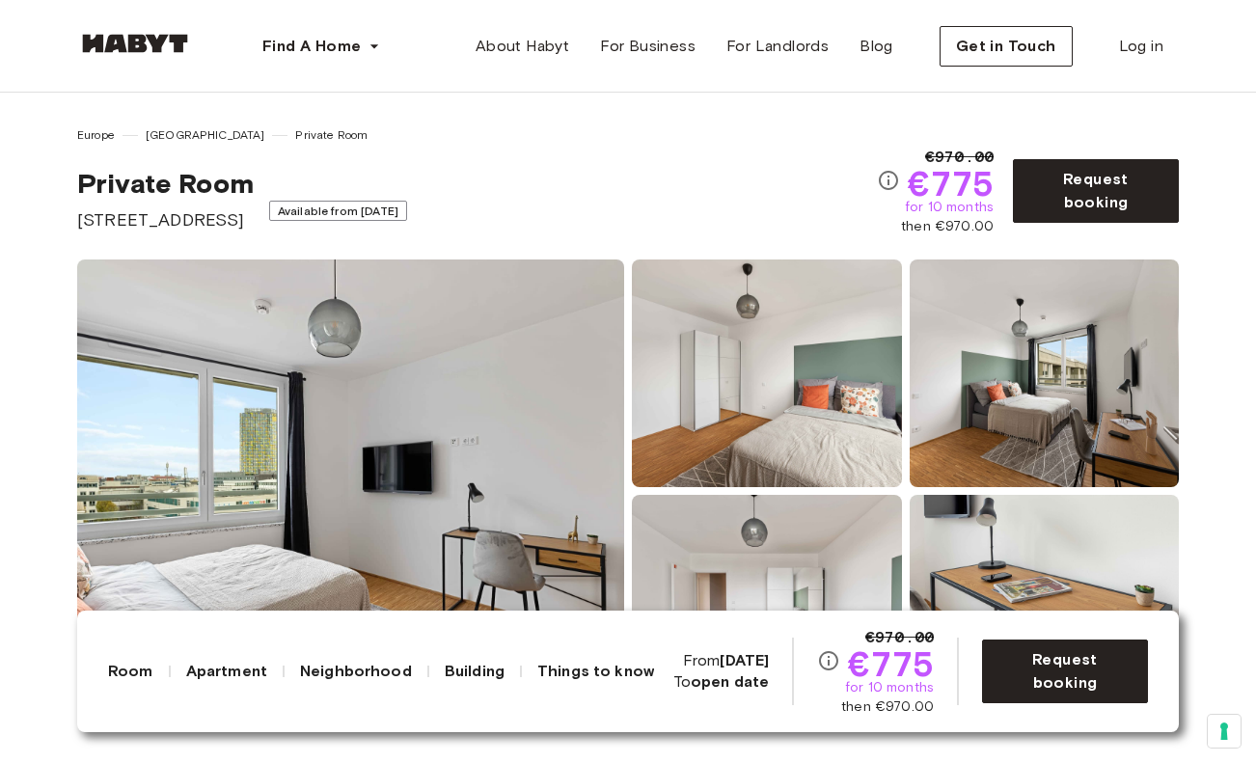
scroll to position [0, 0]
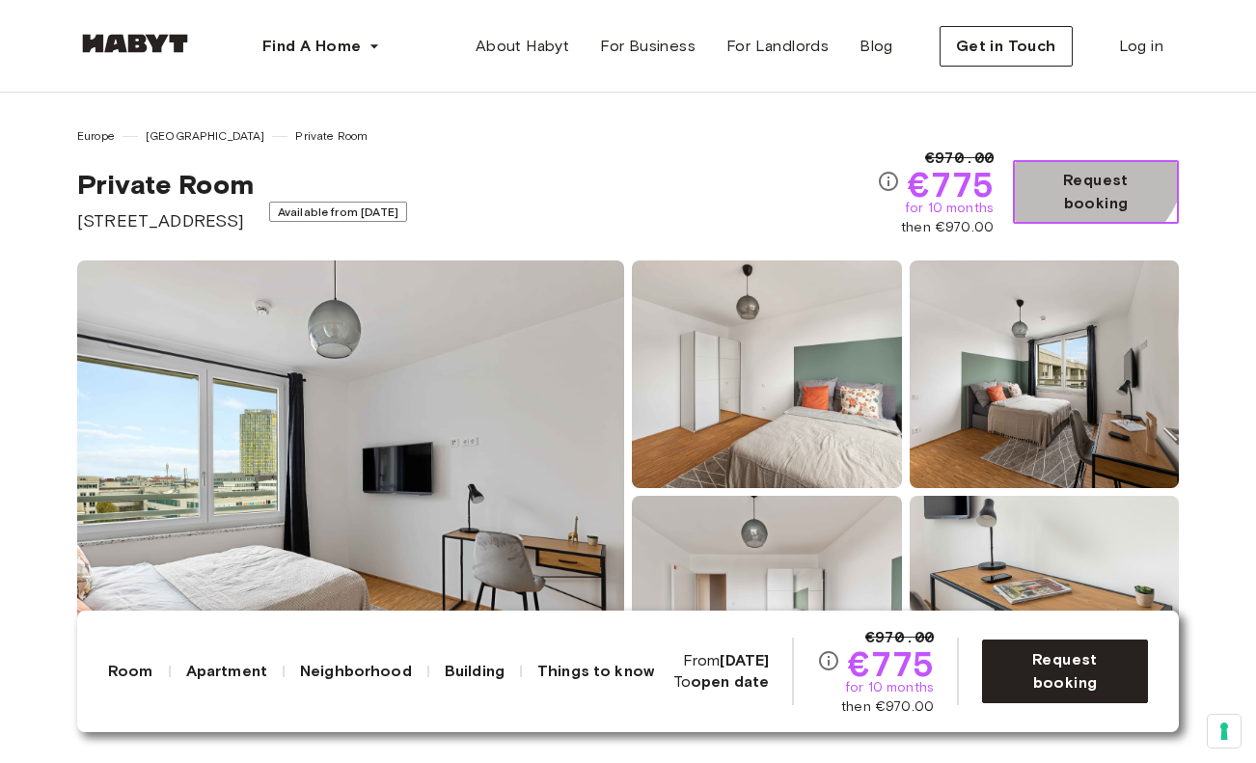
click at [1084, 173] on button "Request booking" at bounding box center [1096, 192] width 166 height 64
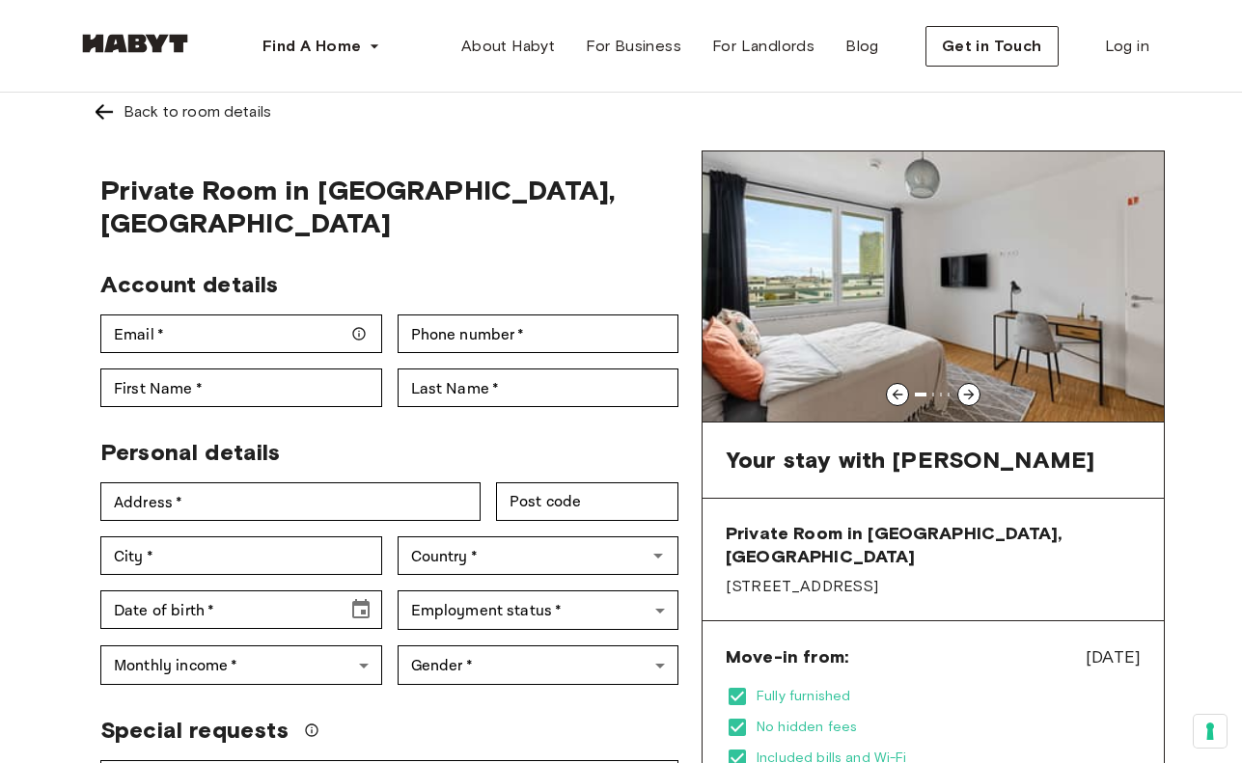
scroll to position [12, 0]
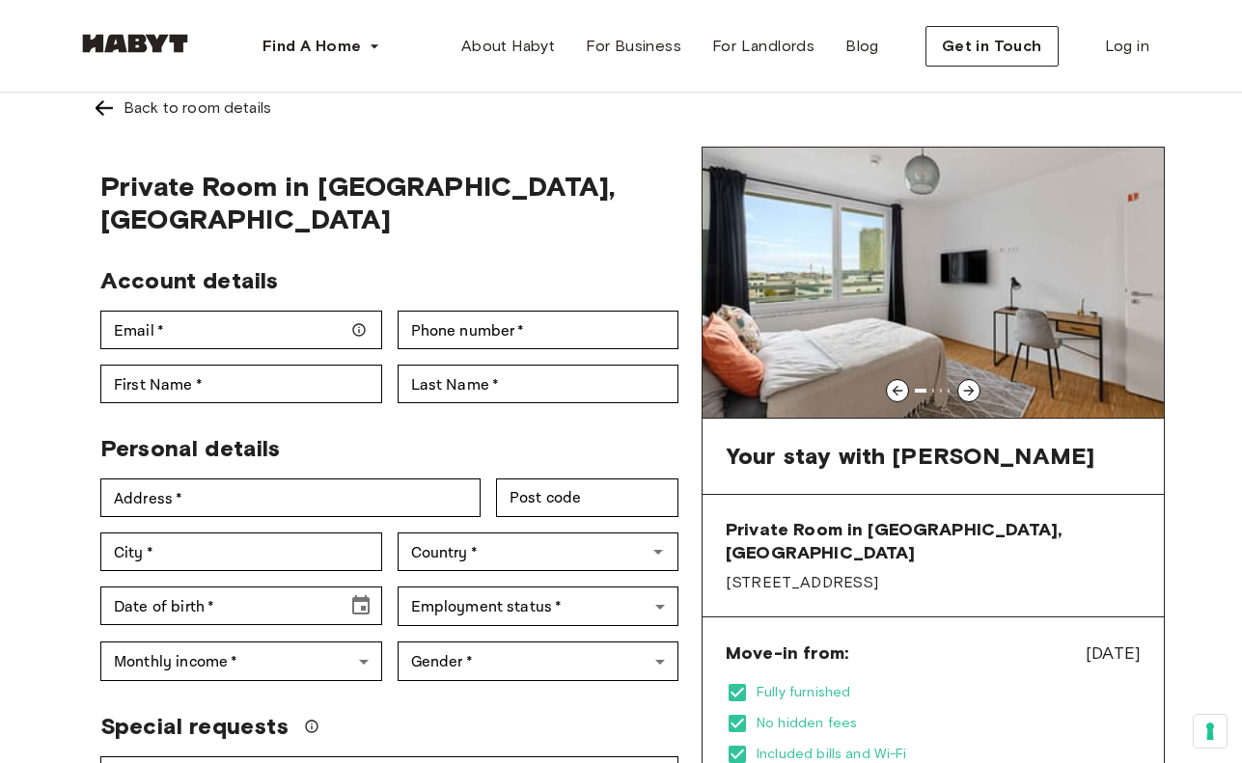
click at [406, 463] on div "Address   * Address   *" at bounding box center [283, 490] width 396 height 54
click at [106, 109] on img at bounding box center [104, 107] width 23 height 23
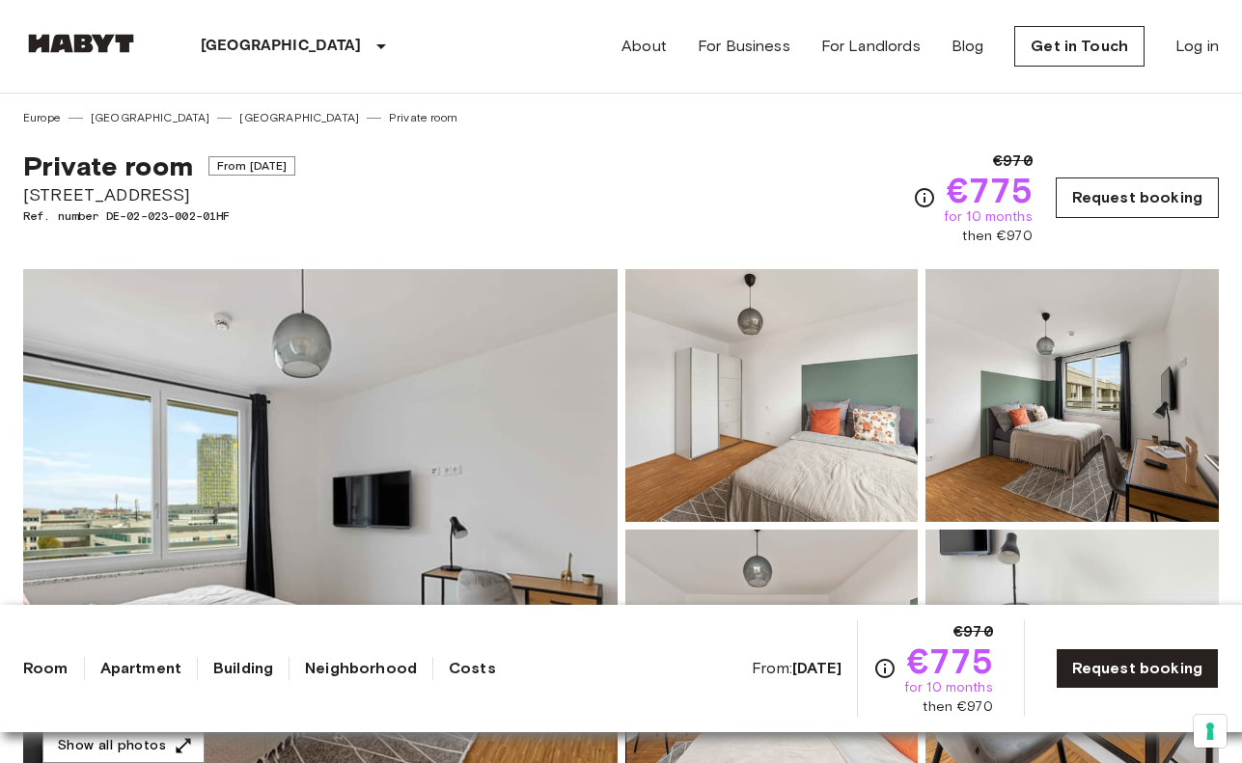
click at [1163, 191] on link "Request booking" at bounding box center [1136, 198] width 163 height 41
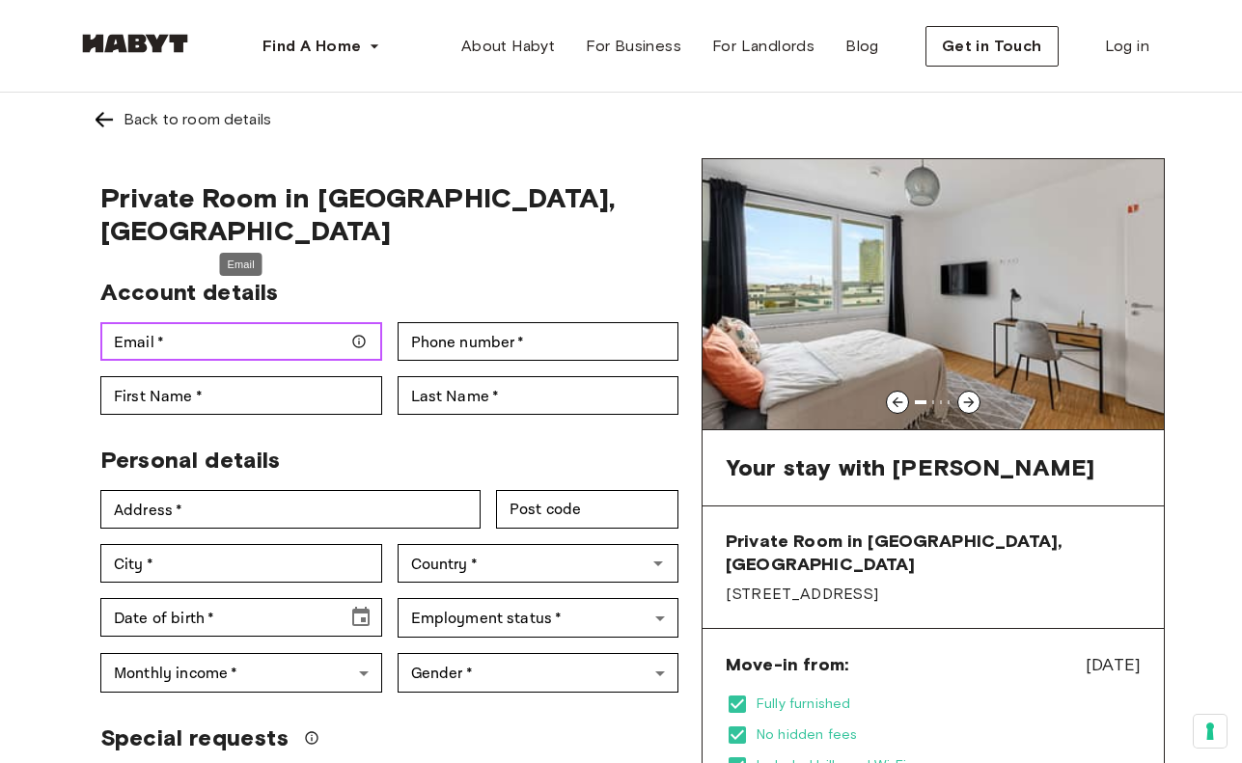
click at [160, 322] on input "Email   *" at bounding box center [241, 341] width 282 height 39
type input "**********"
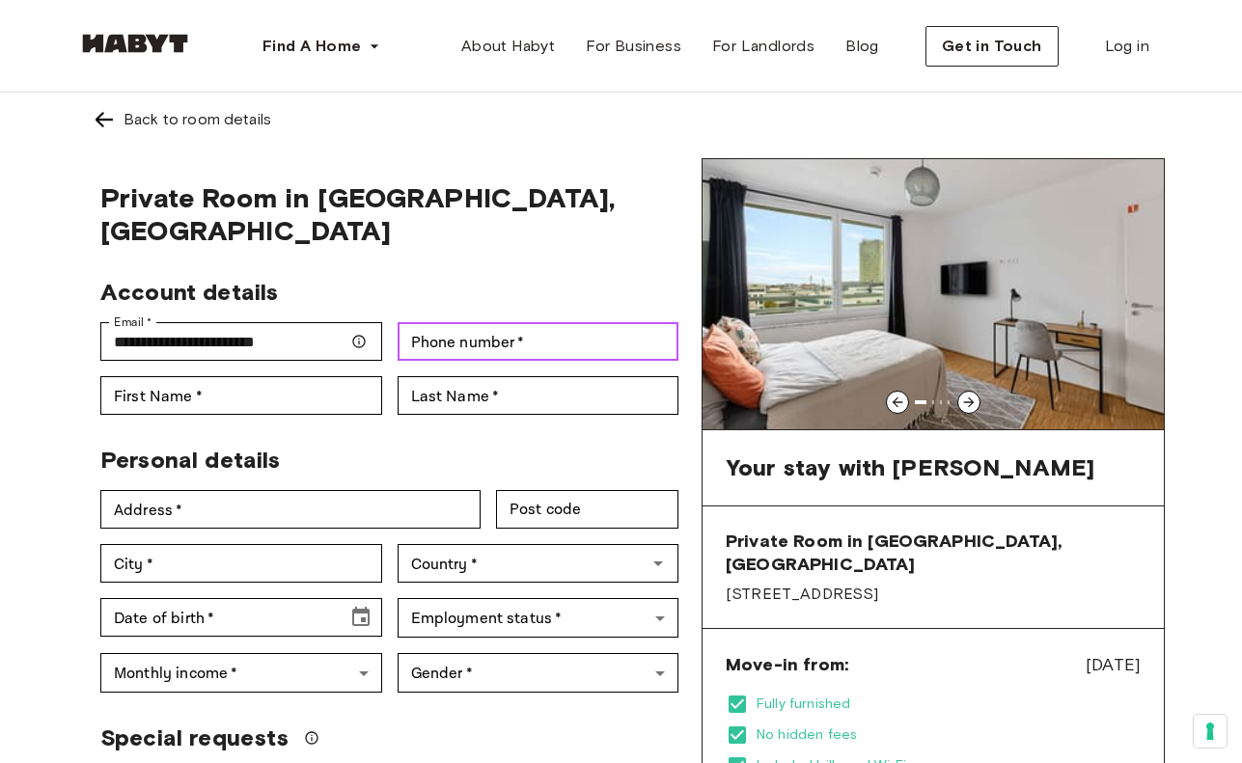
type input "**********"
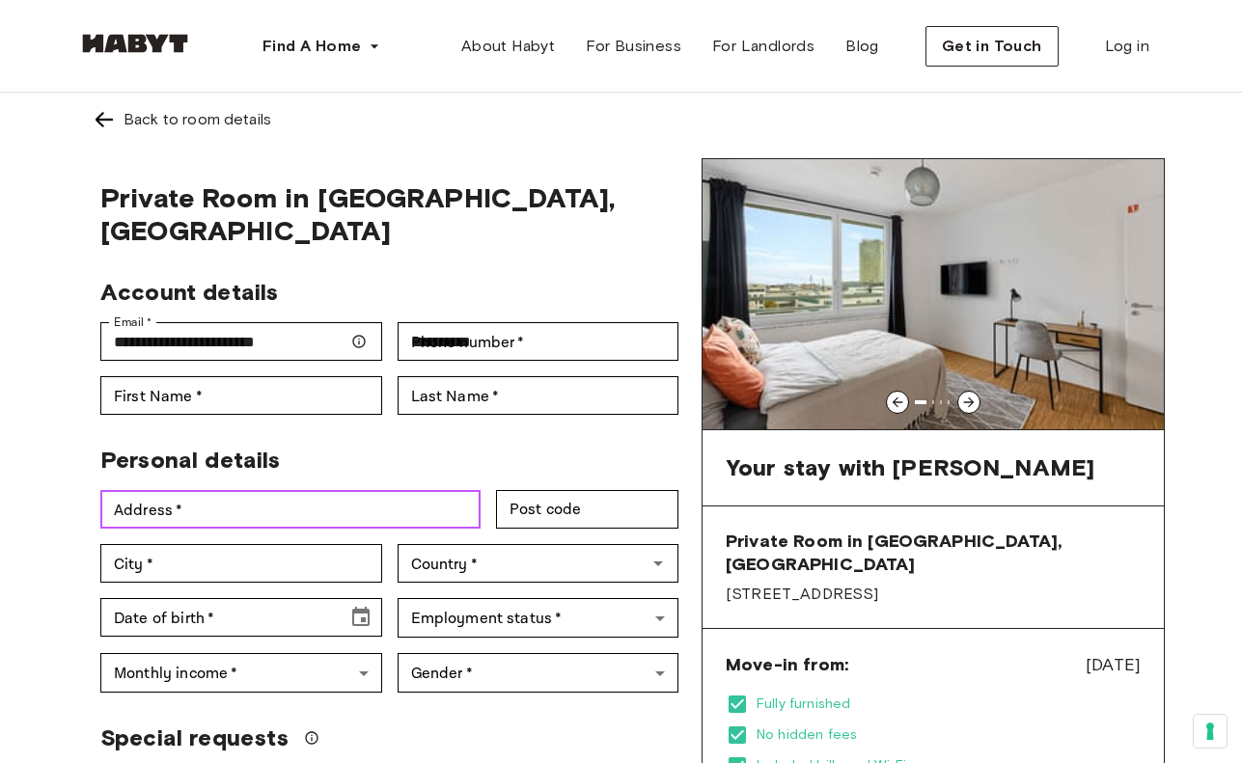
type input "**********"
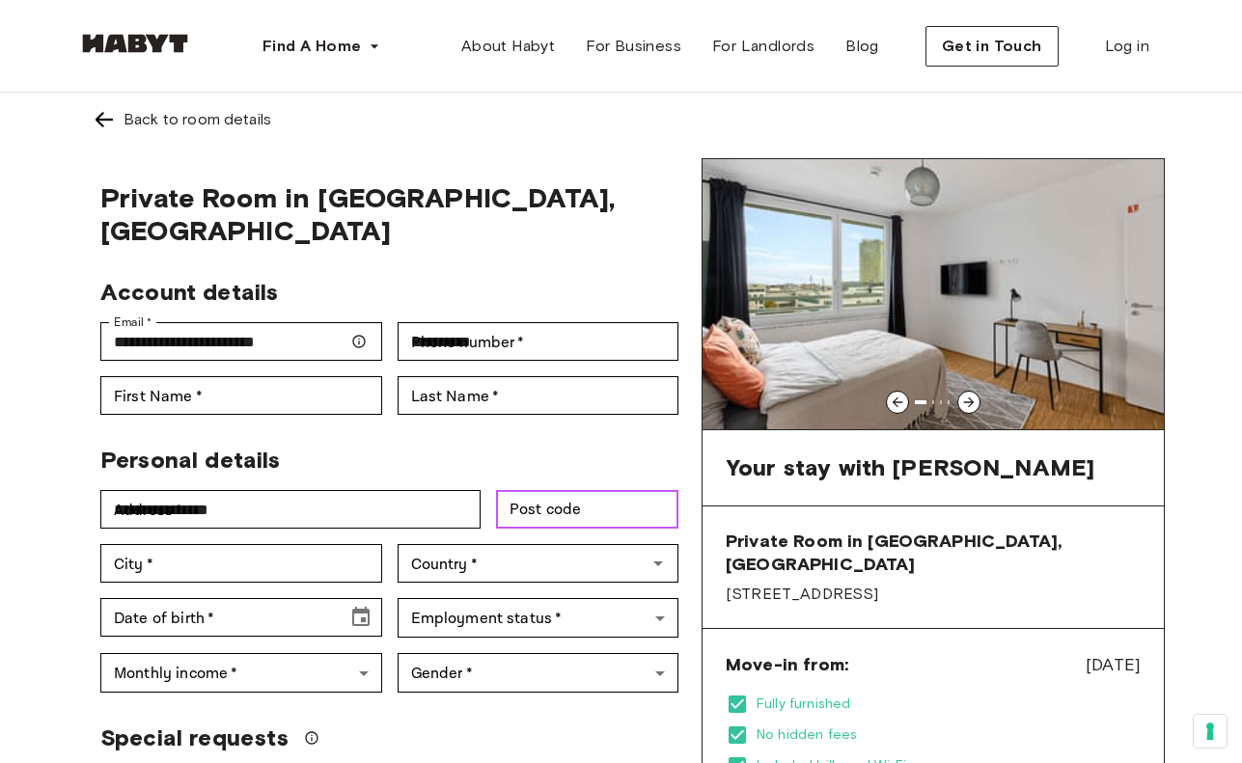
type input "*****"
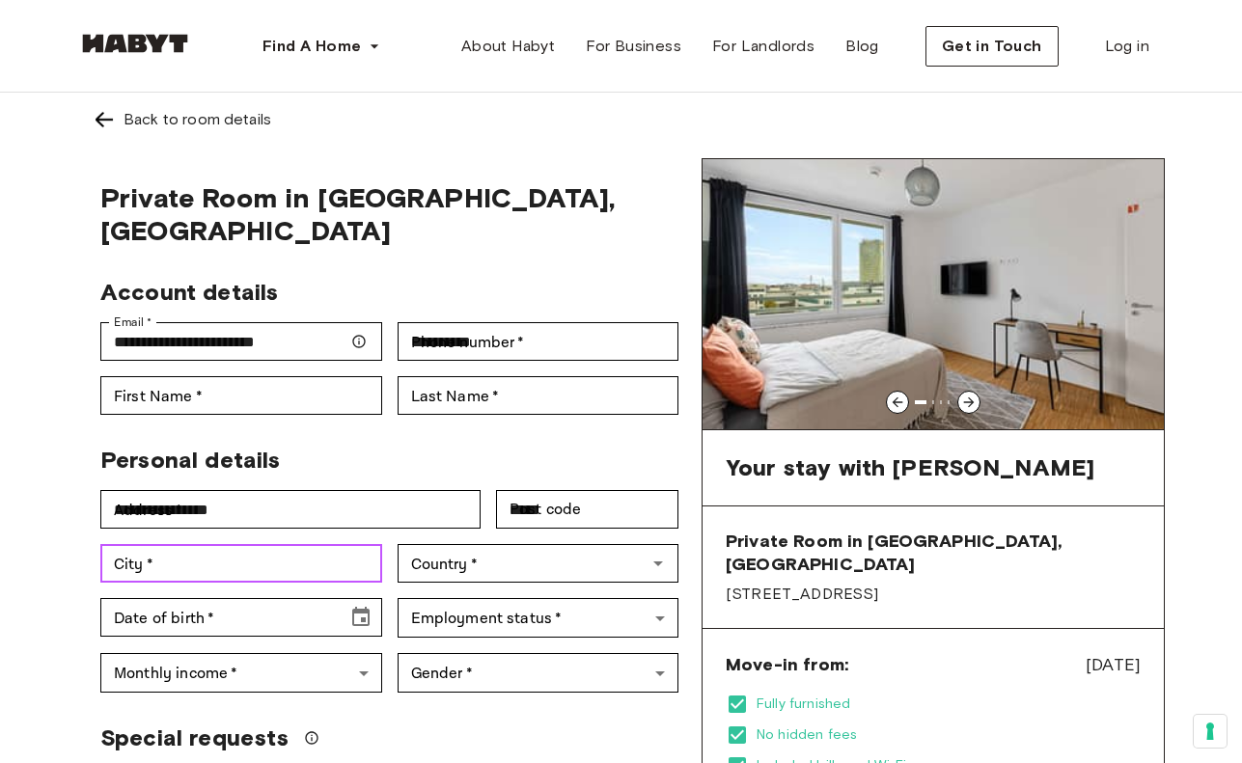
type input "*****"
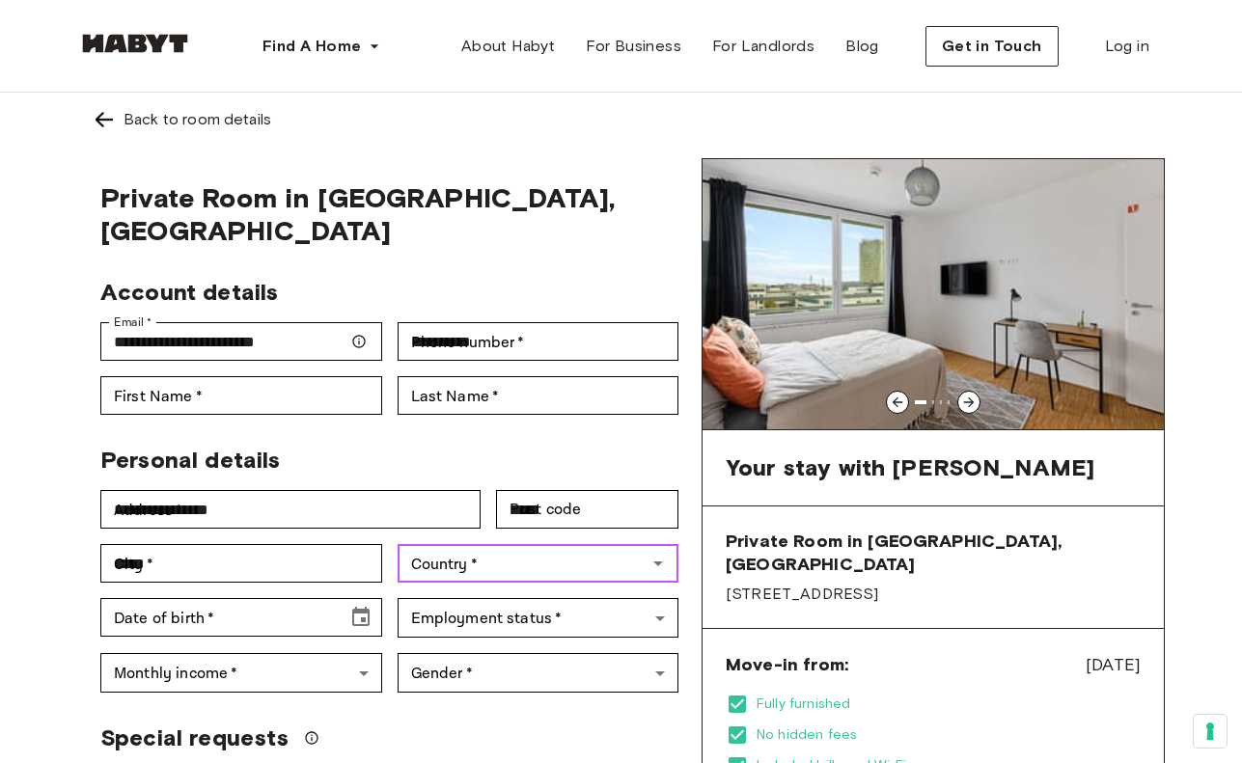
type input "**********"
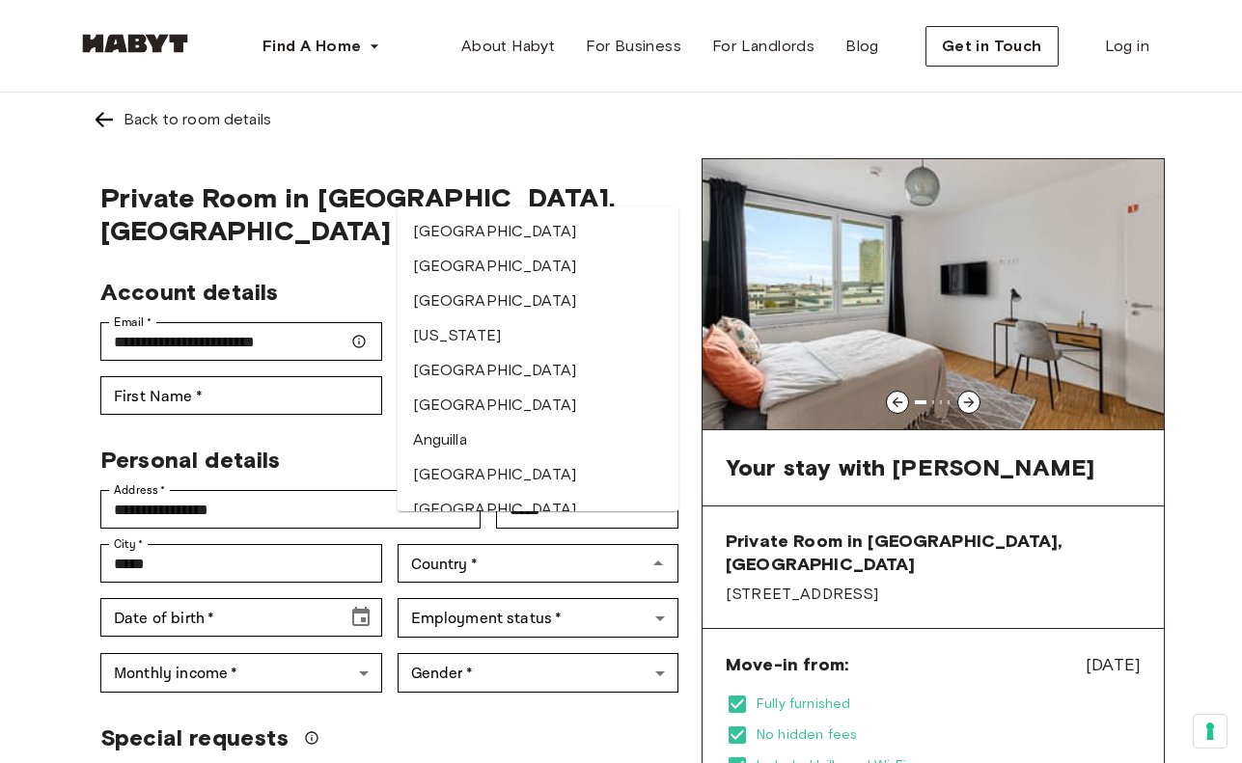
click at [340, 262] on div "Account details" at bounding box center [381, 284] width 593 height 44
click at [560, 148] on div "**********" at bounding box center [620, 756] width 1087 height 1327
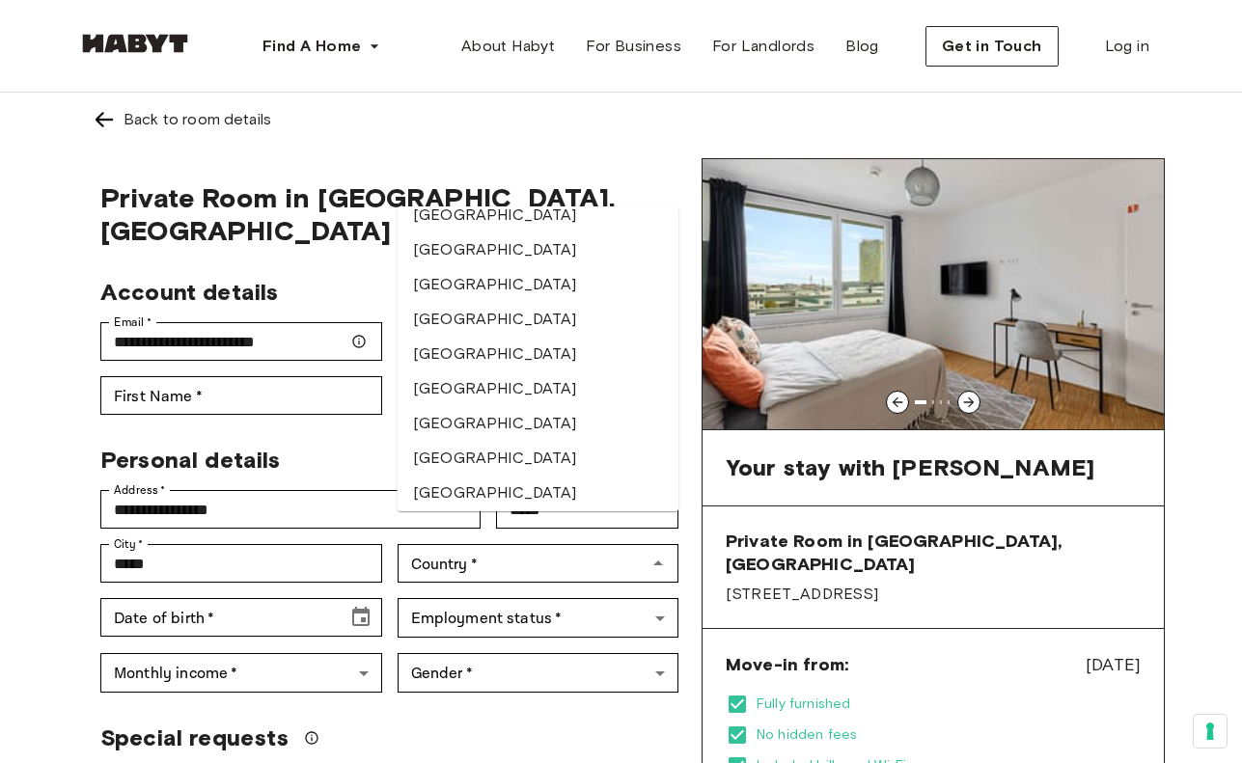
click at [524, 153] on div "**********" at bounding box center [620, 756] width 1087 height 1327
click at [476, 283] on li "[GEOGRAPHIC_DATA]" at bounding box center [538, 284] width 282 height 35
type input "*******"
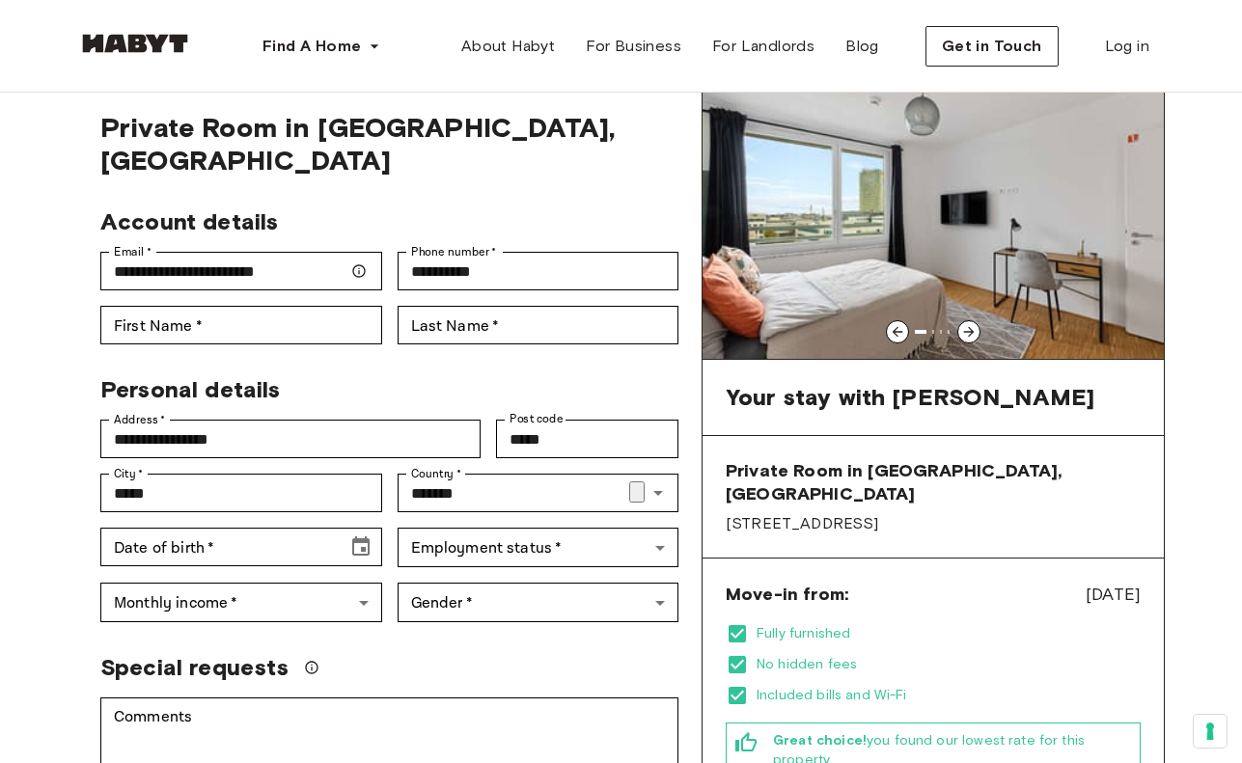
scroll to position [71, 0]
click at [502, 478] on div "******* Country   *" at bounding box center [538, 492] width 282 height 39
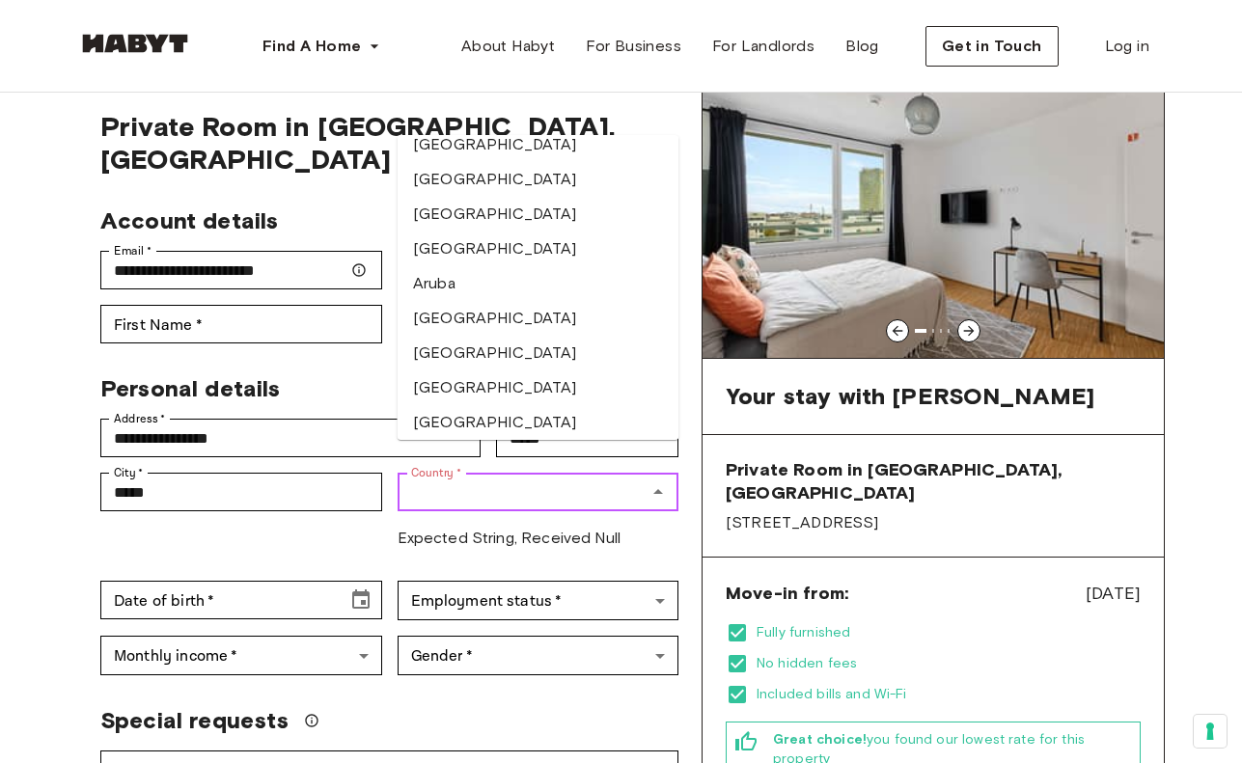
scroll to position [0, 0]
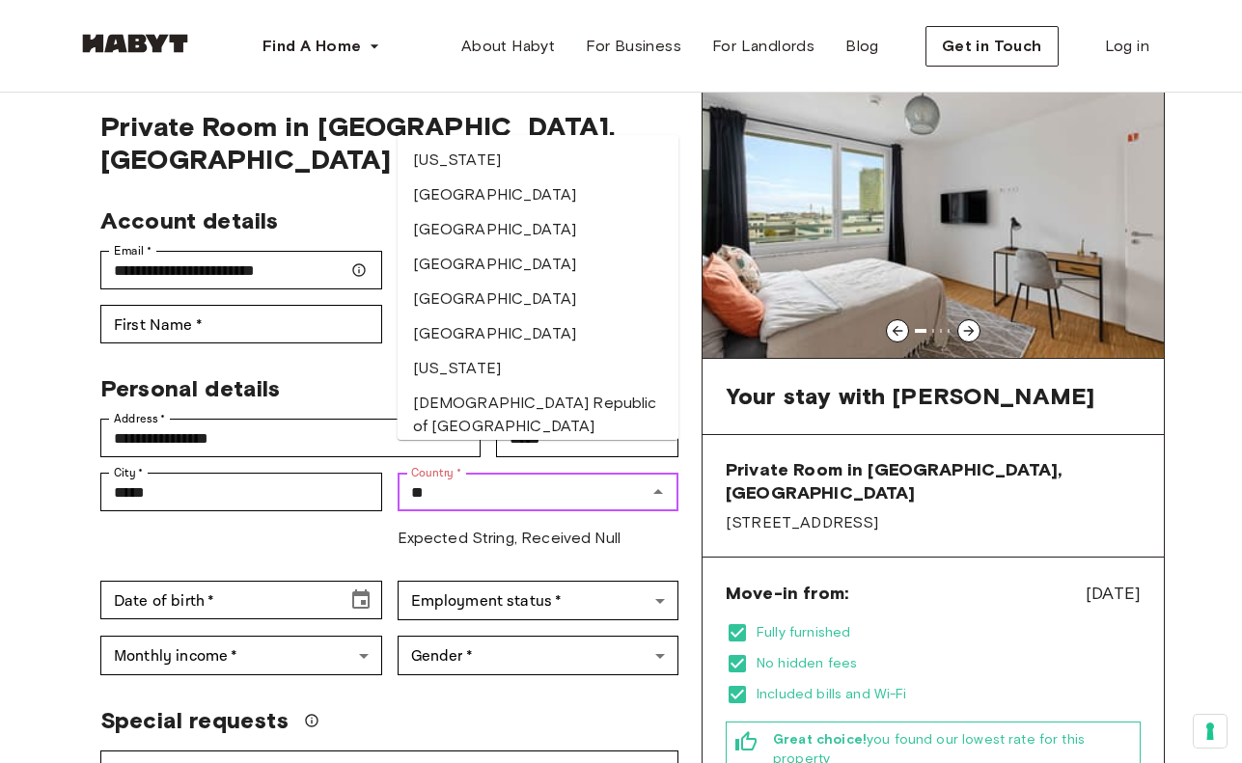
type input "*"
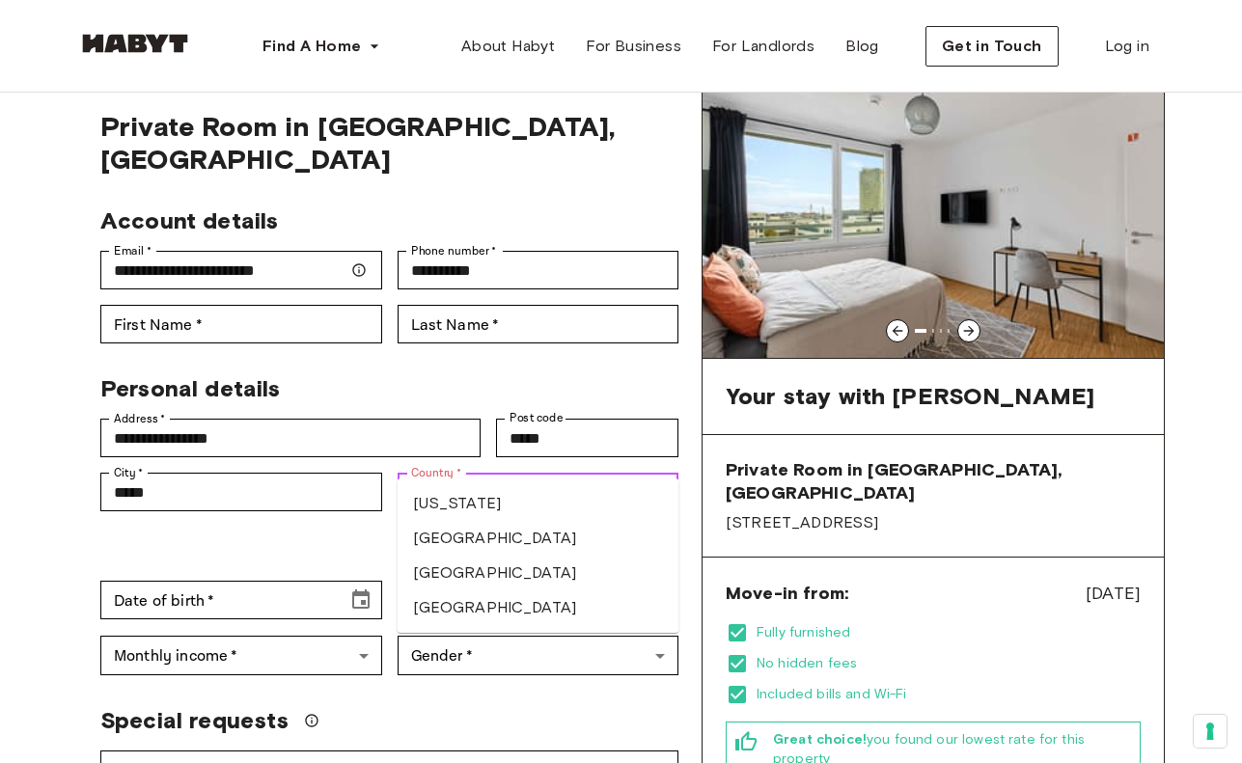
type input "*"
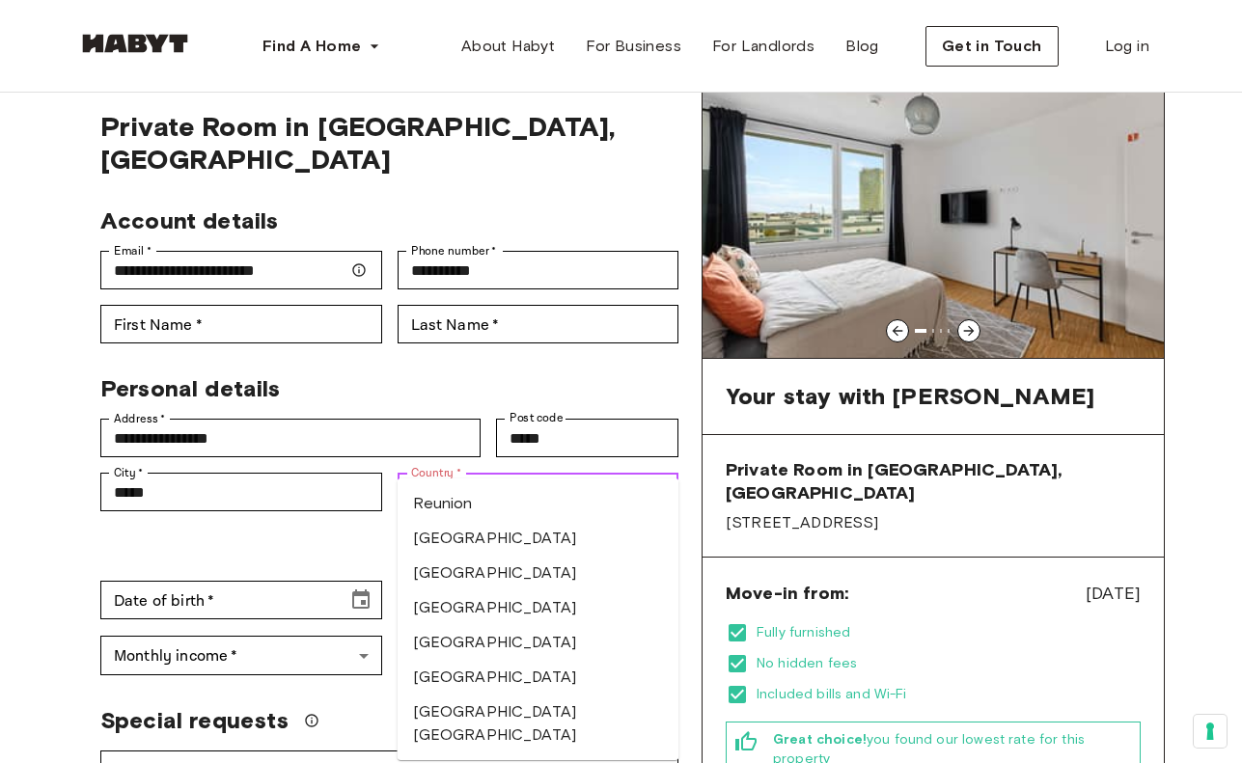
type input "**********"
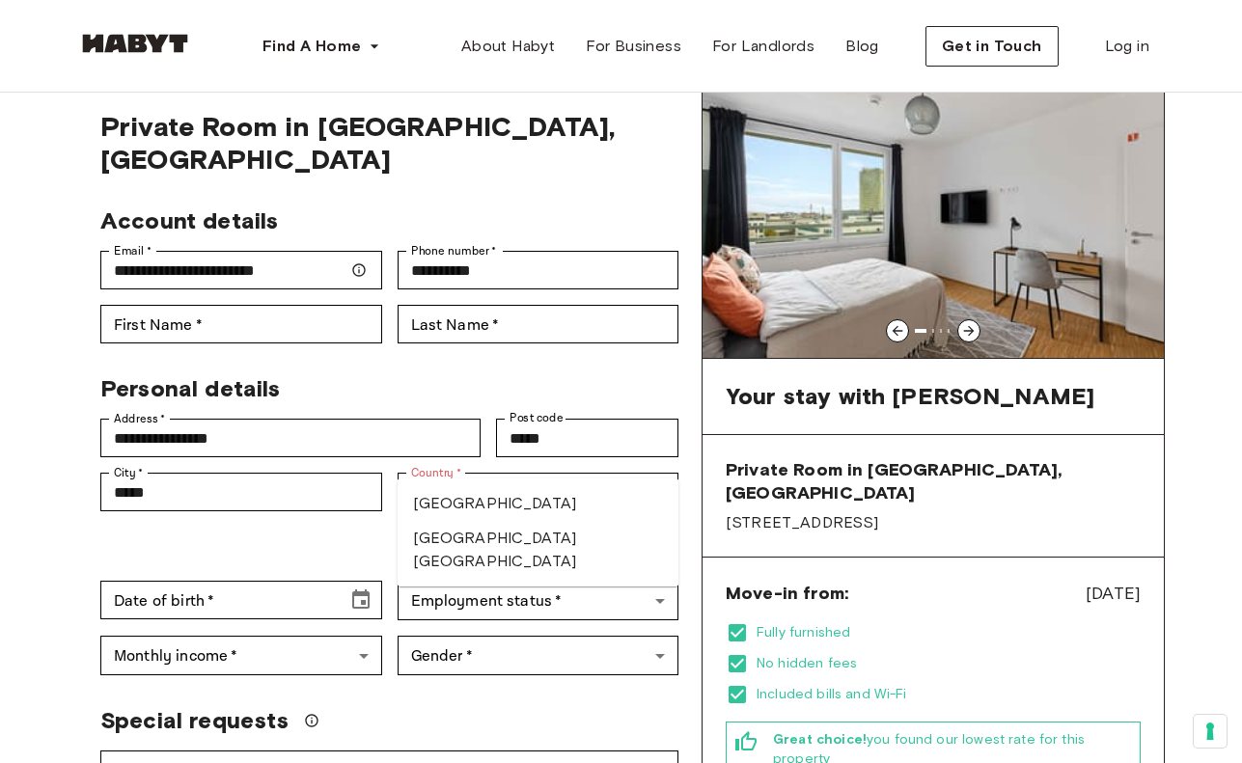
click at [590, 191] on div "Account details" at bounding box center [381, 213] width 593 height 44
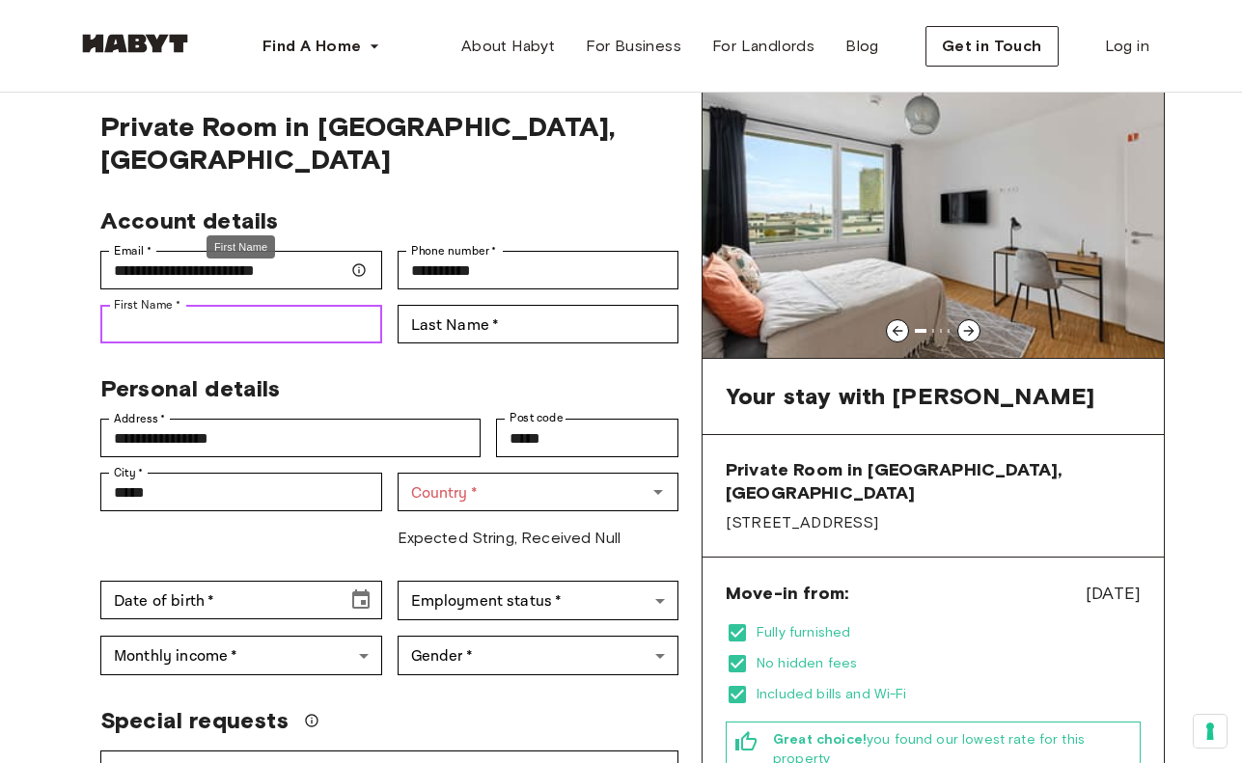
click at [150, 305] on input "First Name   *" at bounding box center [241, 324] width 282 height 39
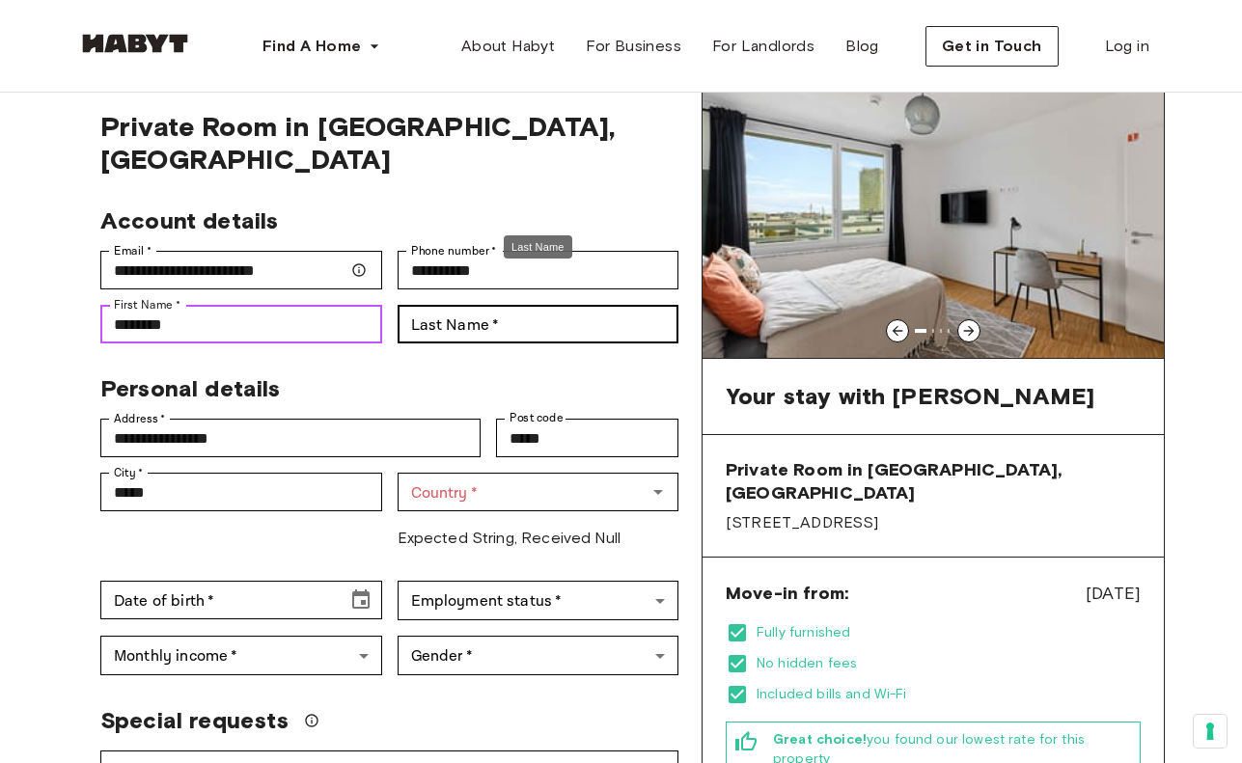
type input "*******"
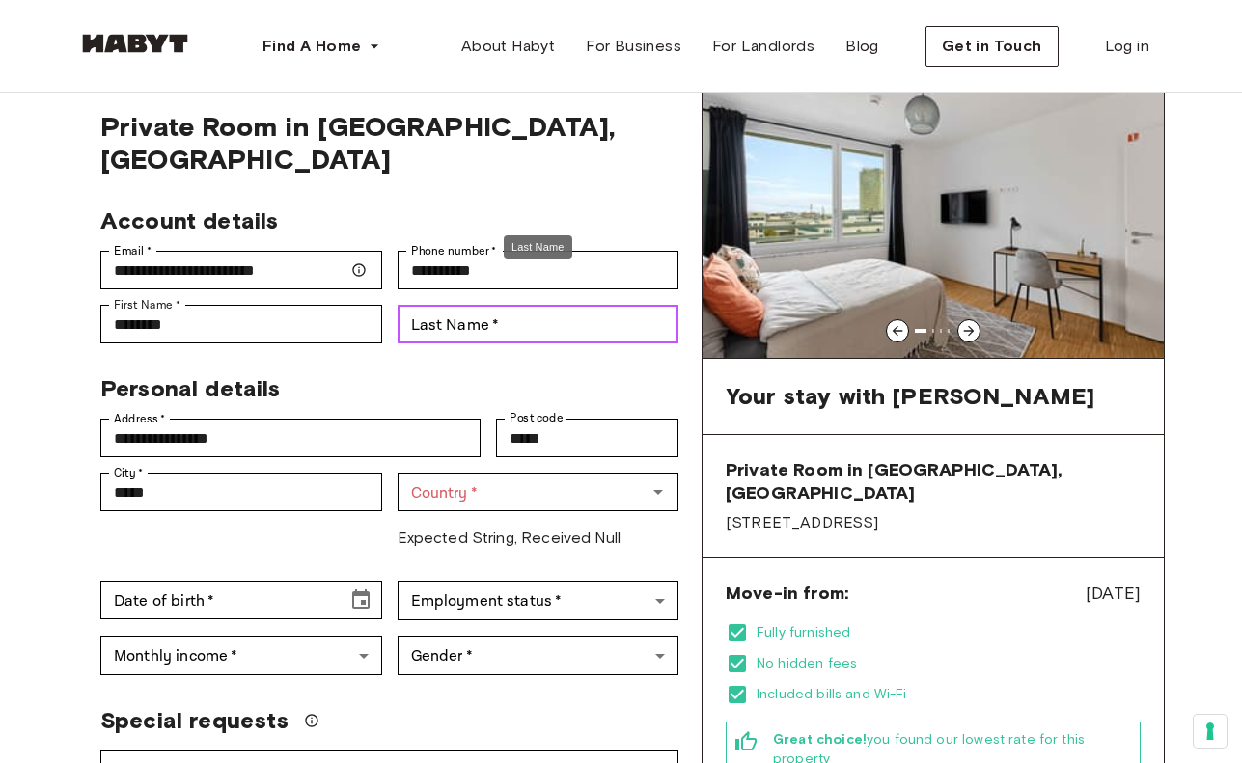
click at [510, 305] on input "Last Name   *" at bounding box center [538, 324] width 282 height 39
type input "******"
click at [570, 146] on div "**********" at bounding box center [389, 712] width 624 height 1250
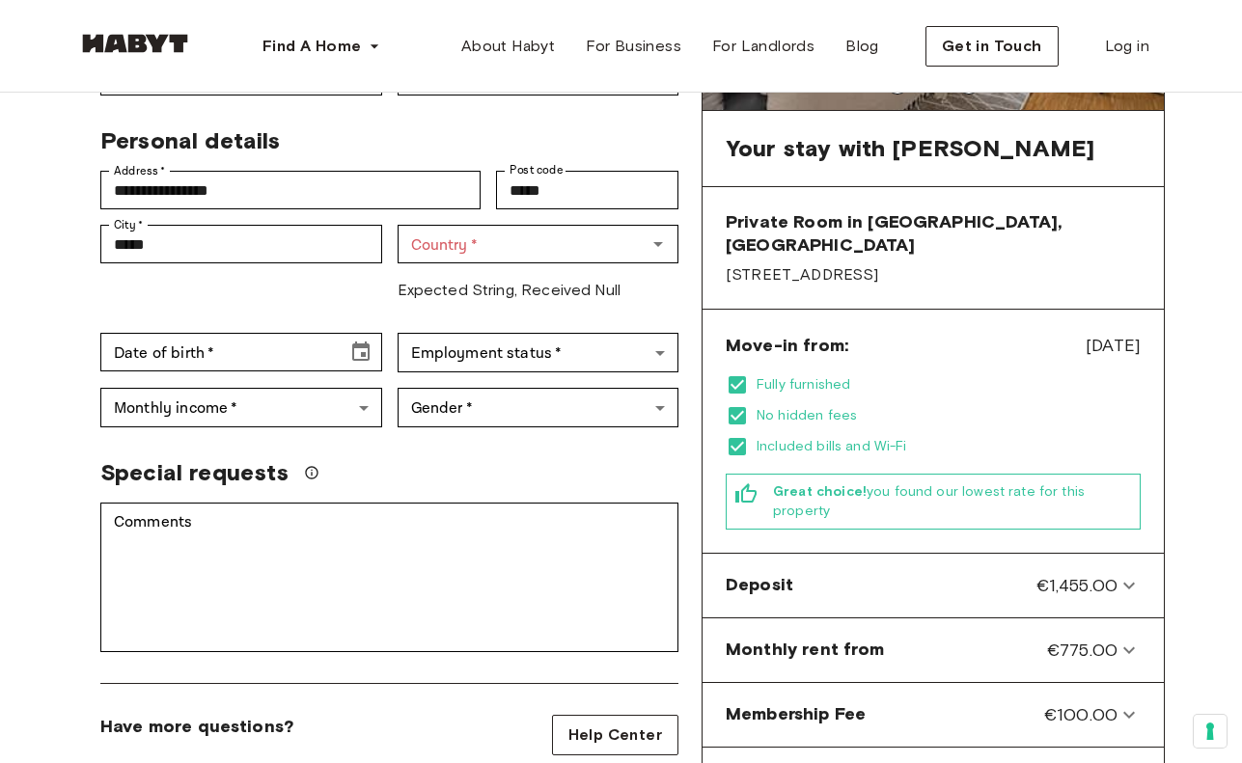
scroll to position [321, 0]
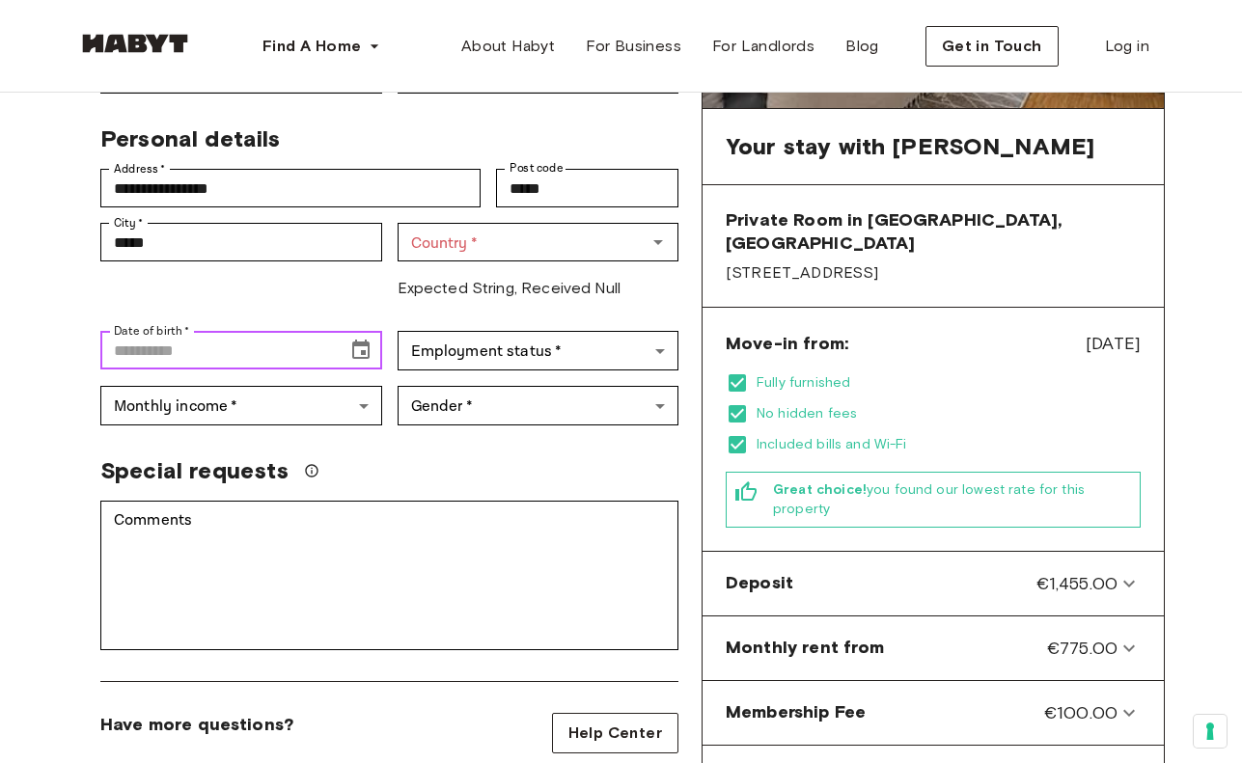
click at [205, 331] on input "Date of birth   *" at bounding box center [216, 350] width 233 height 39
click at [369, 339] on icon "Choose date, selected date is Mar 22, 1919" at bounding box center [360, 350] width 23 height 23
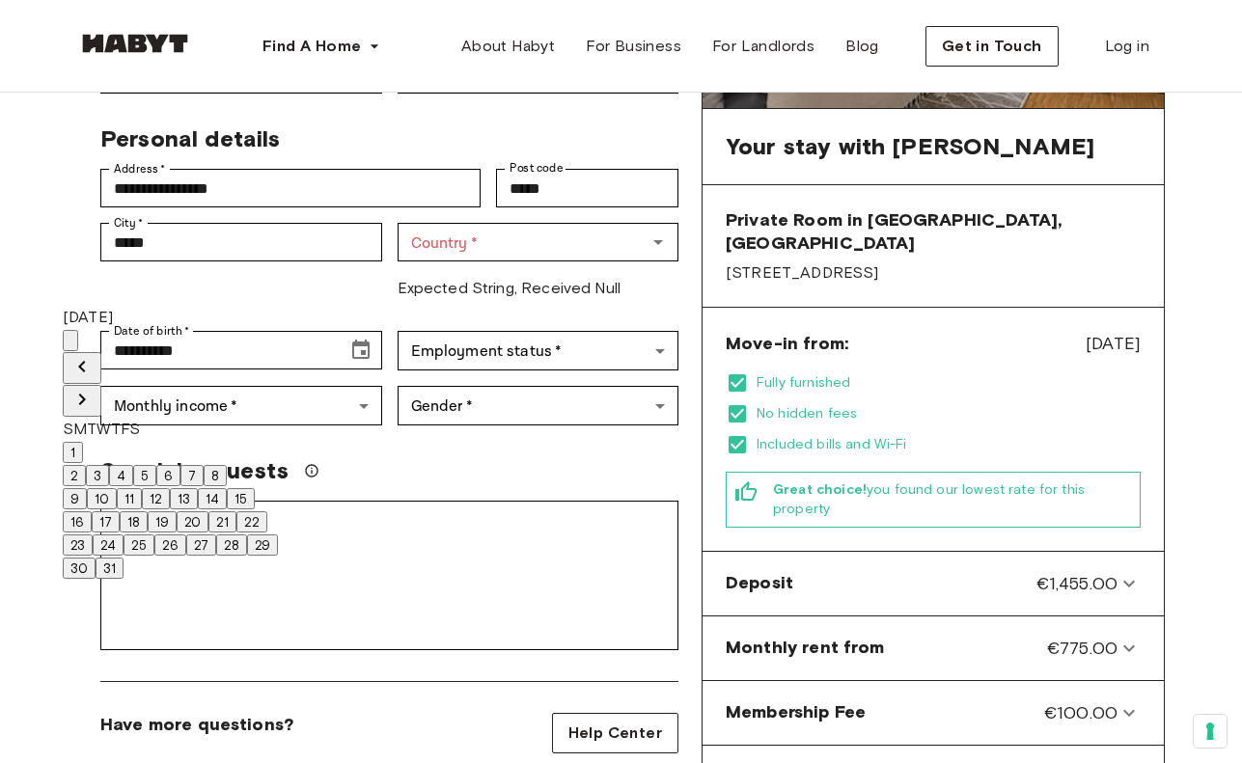
click at [150, 329] on div "[DATE]" at bounding box center [170, 317] width 215 height 23
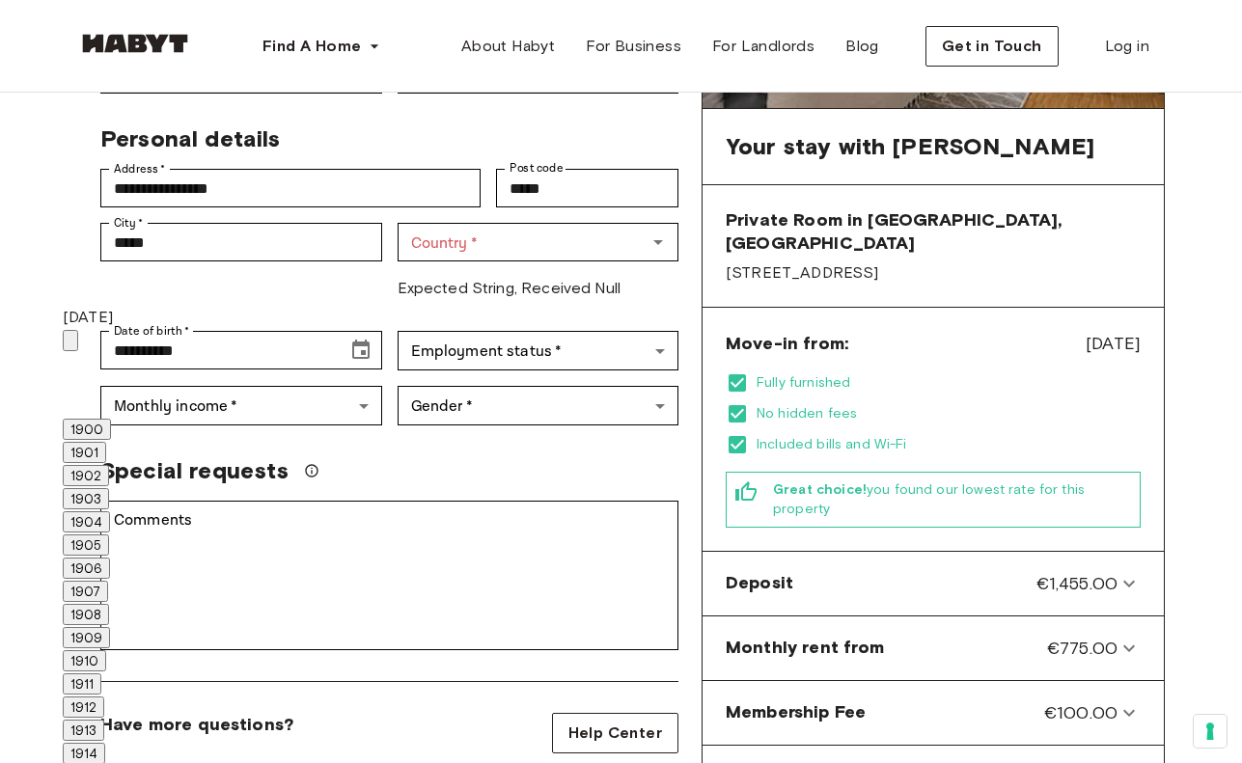
scroll to position [1274, 0]
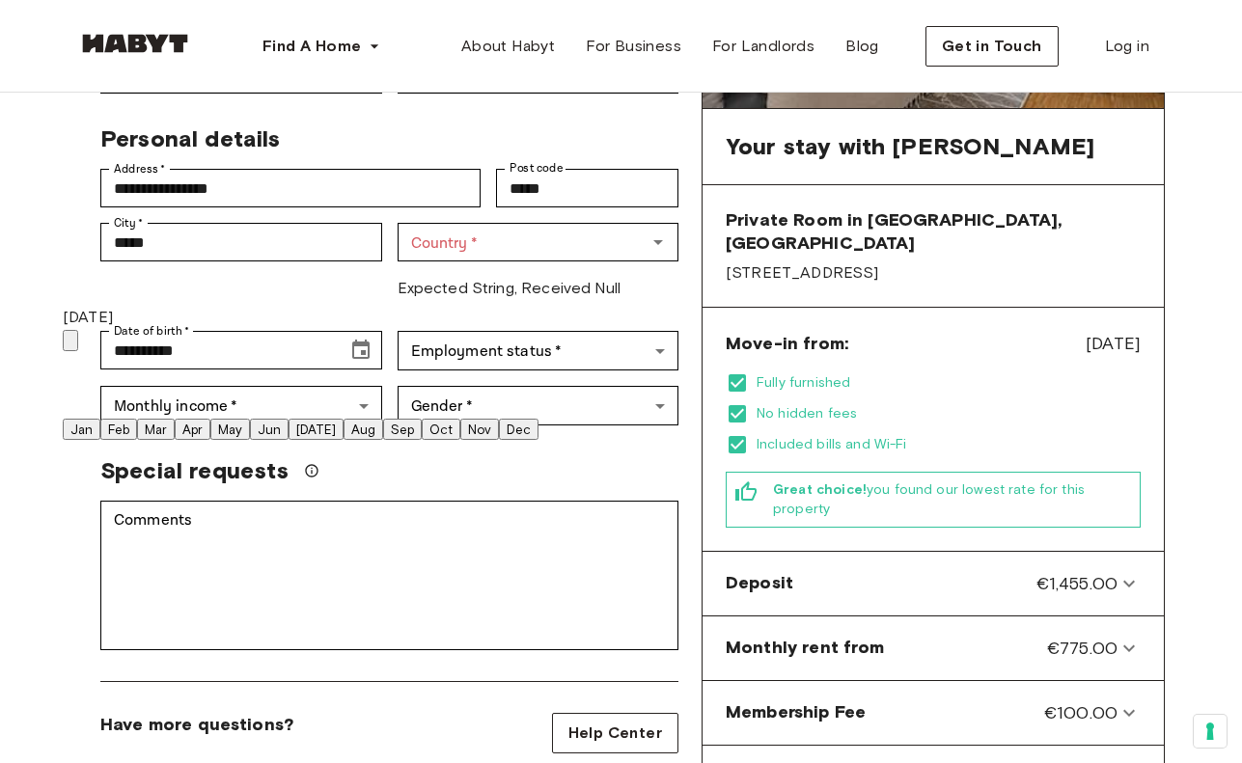
click at [175, 419] on button "Mar" at bounding box center [156, 429] width 38 height 21
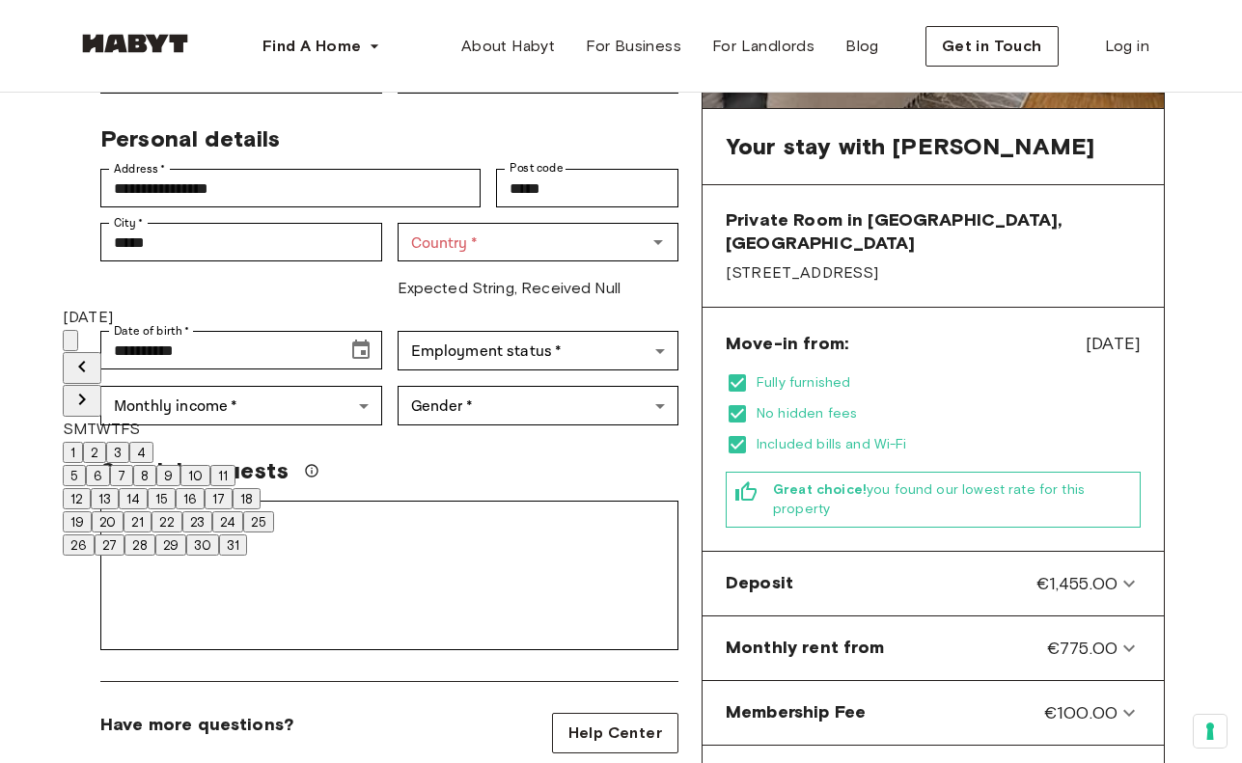
click at [95, 556] on button "26" at bounding box center [79, 544] width 32 height 21
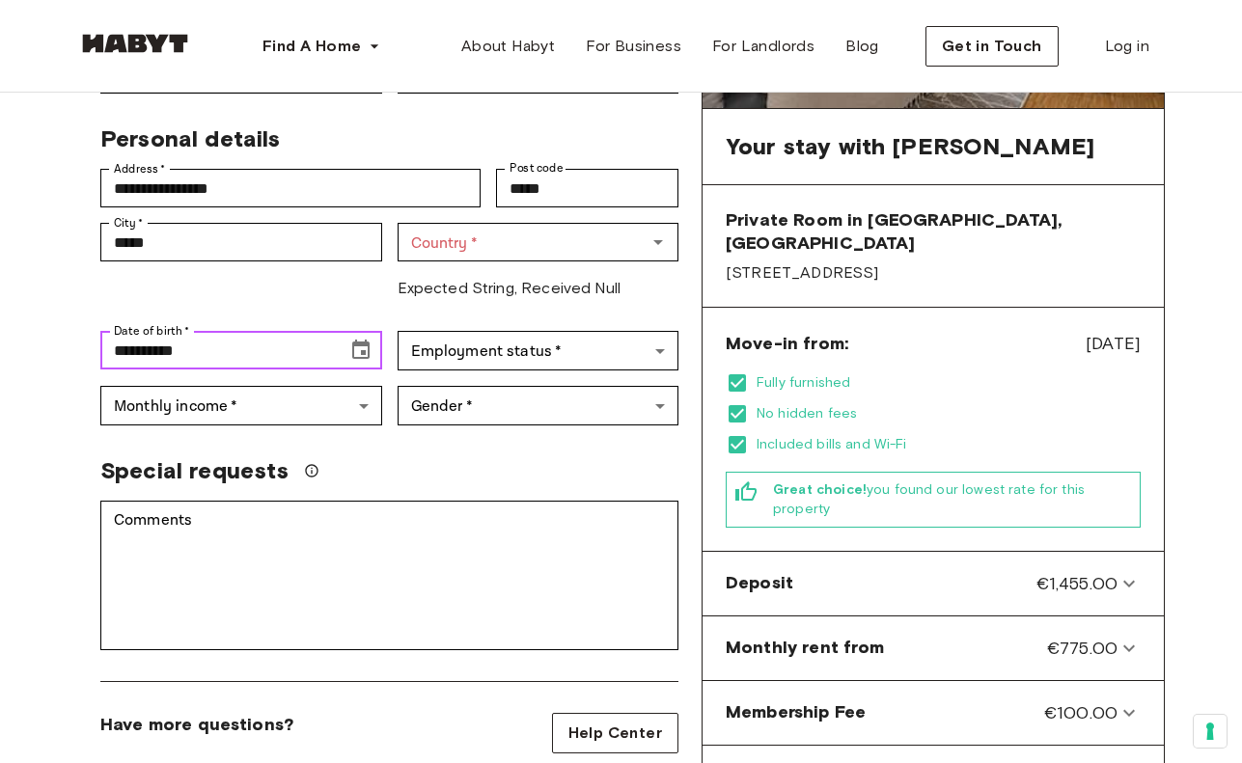
click at [362, 340] on icon "Choose date, selected date is Mar 25, 2006" at bounding box center [360, 349] width 17 height 19
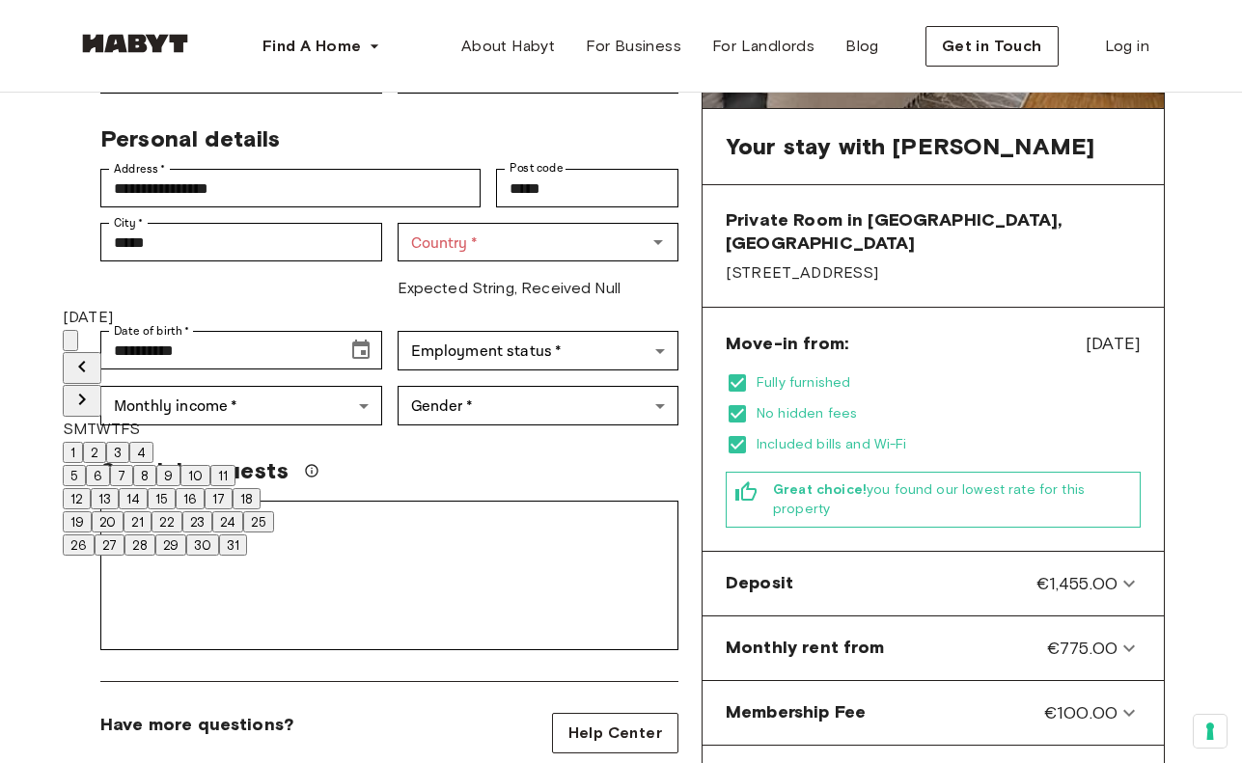
click at [95, 556] on button "26" at bounding box center [79, 544] width 32 height 21
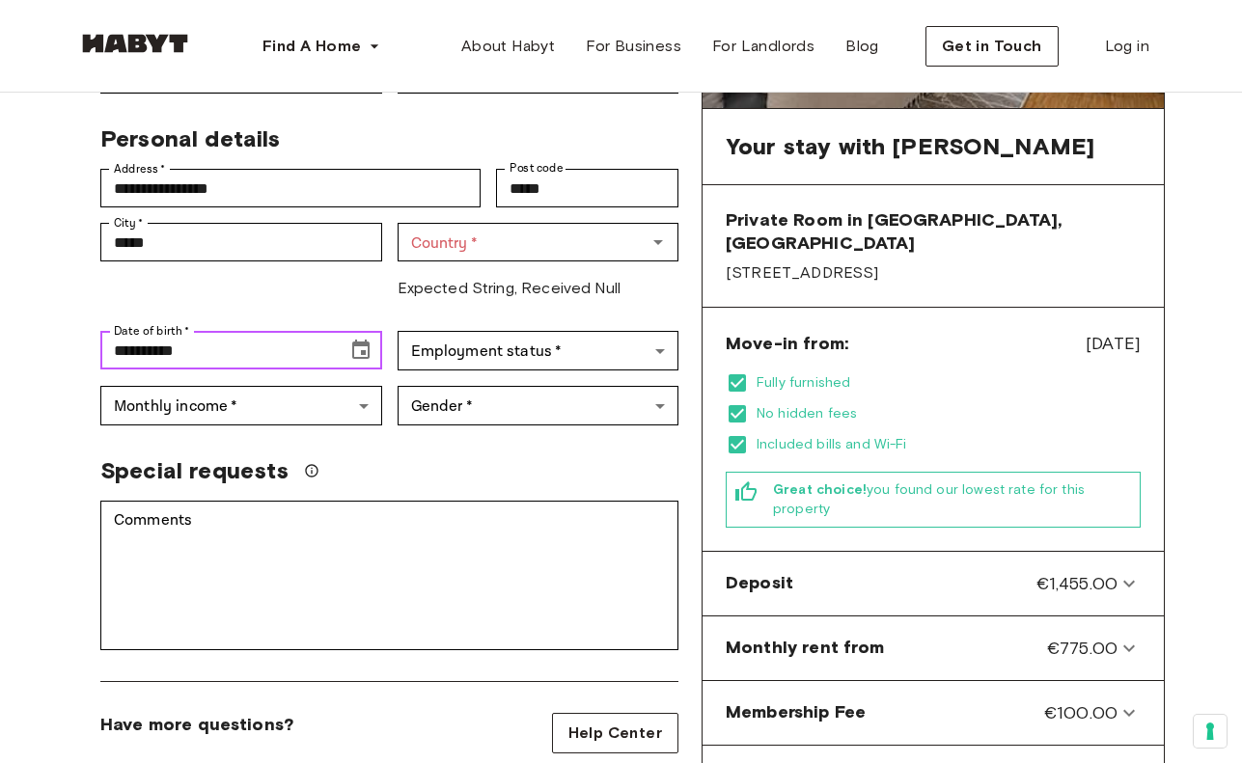
click at [357, 339] on icon "Choose date, selected date is Mar 25, 2006" at bounding box center [360, 350] width 23 height 23
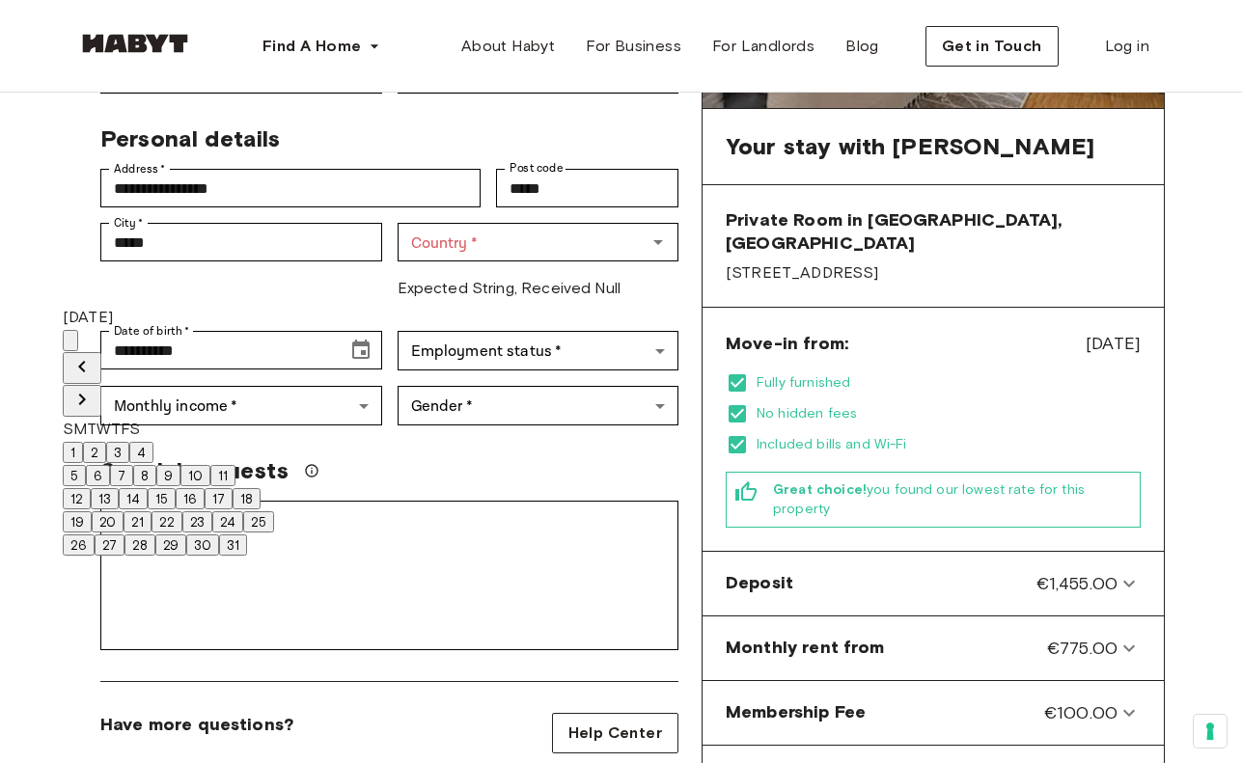
click at [95, 556] on button "26" at bounding box center [79, 544] width 32 height 21
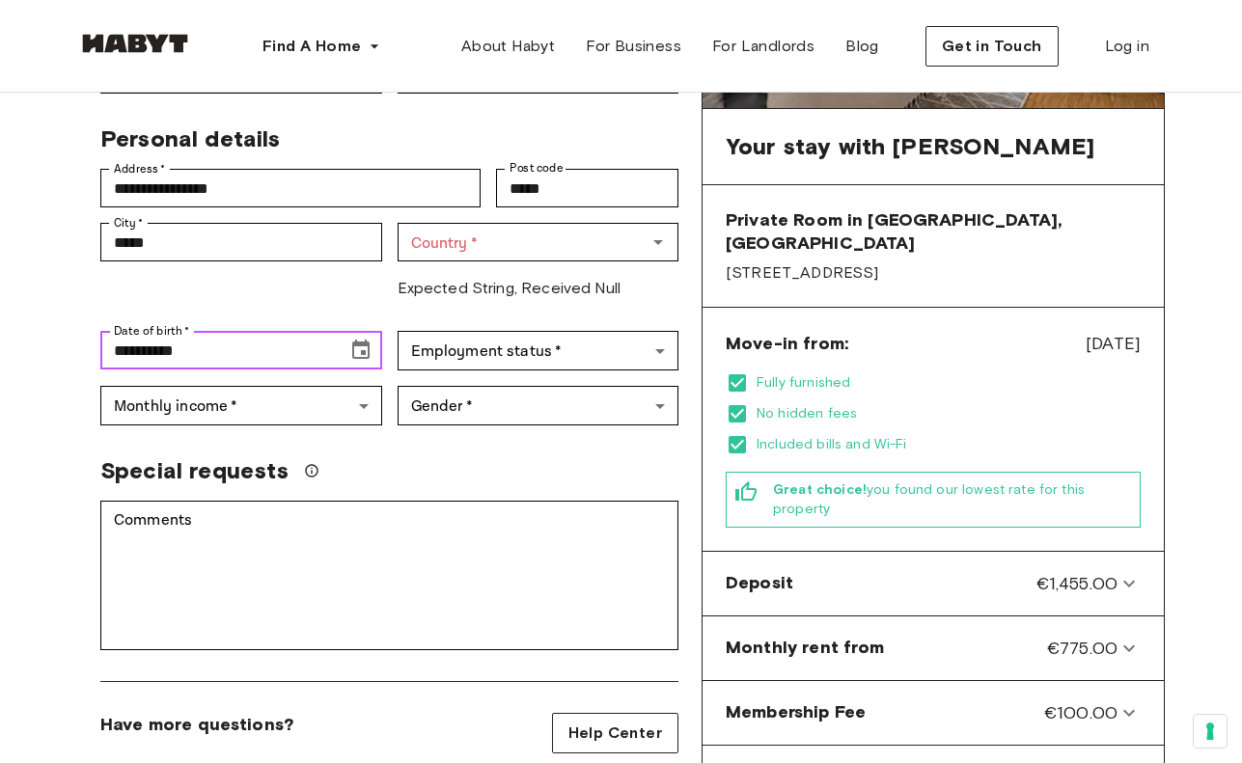
click at [369, 339] on icon "Choose date, selected date is Mar 25, 2006" at bounding box center [360, 350] width 23 height 23
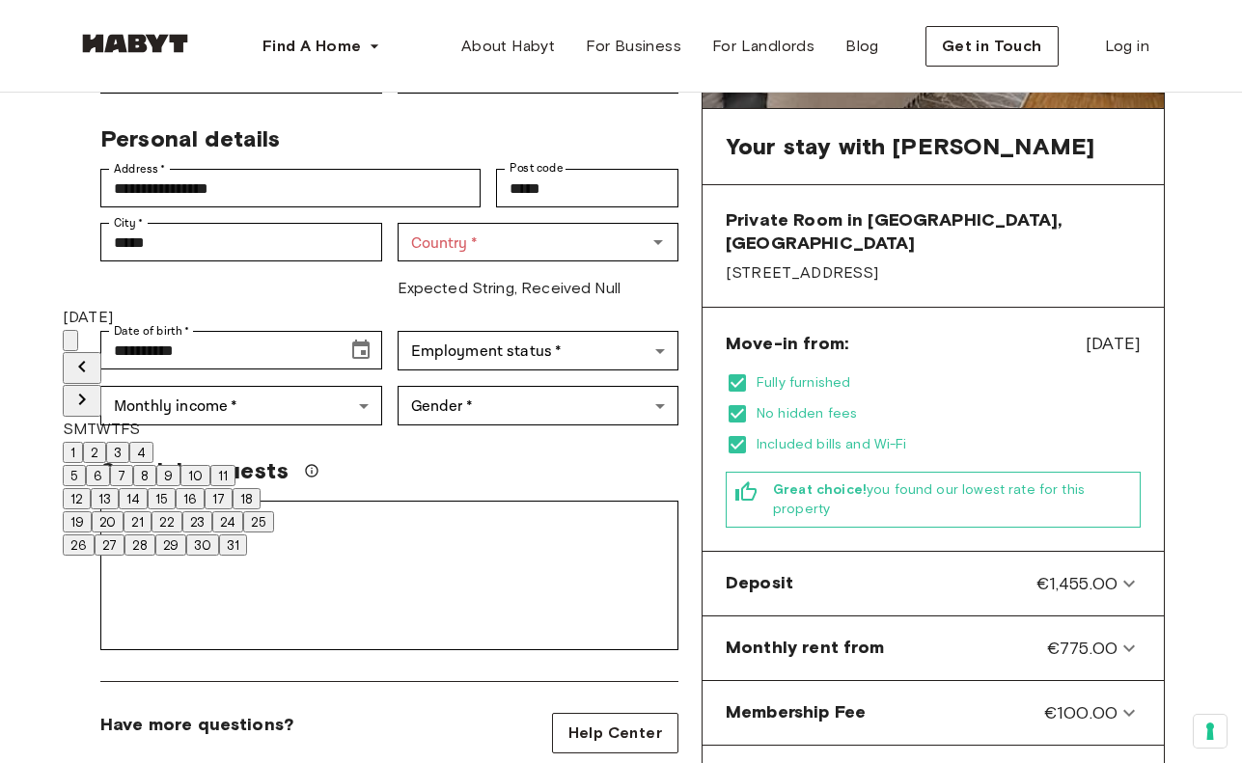
click at [93, 555] on button "26" at bounding box center [79, 544] width 32 height 21
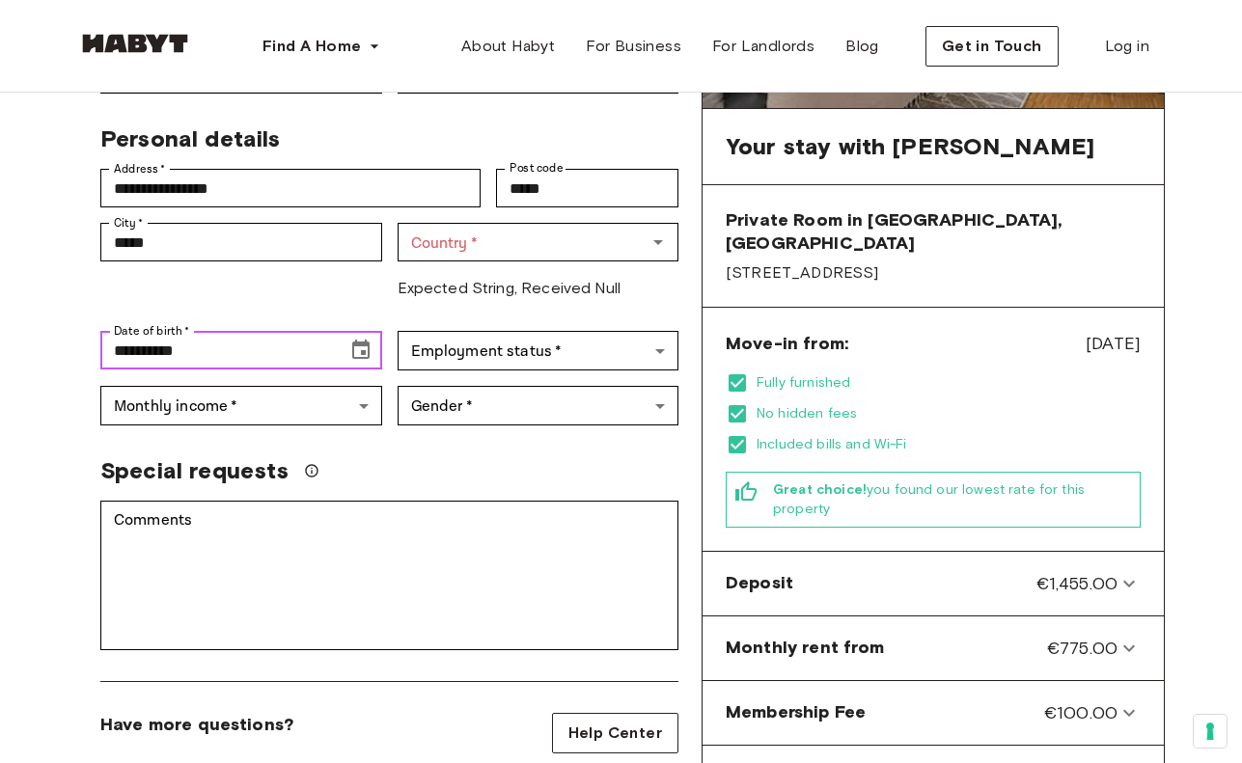
click at [129, 331] on input "**********" at bounding box center [216, 350] width 233 height 39
click at [364, 340] on icon "Choose date, selected date is Mar 10, 190" at bounding box center [360, 349] width 17 height 19
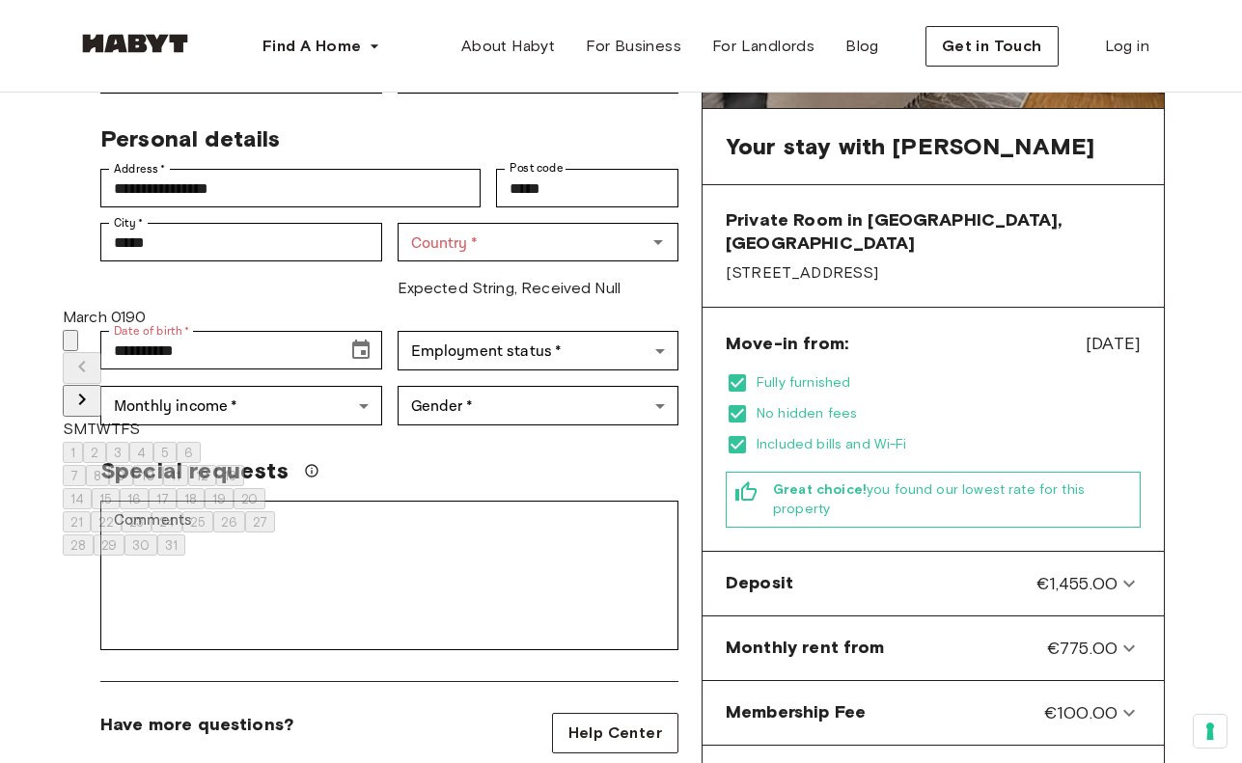
click at [142, 328] on div "March 0190" at bounding box center [169, 317] width 212 height 23
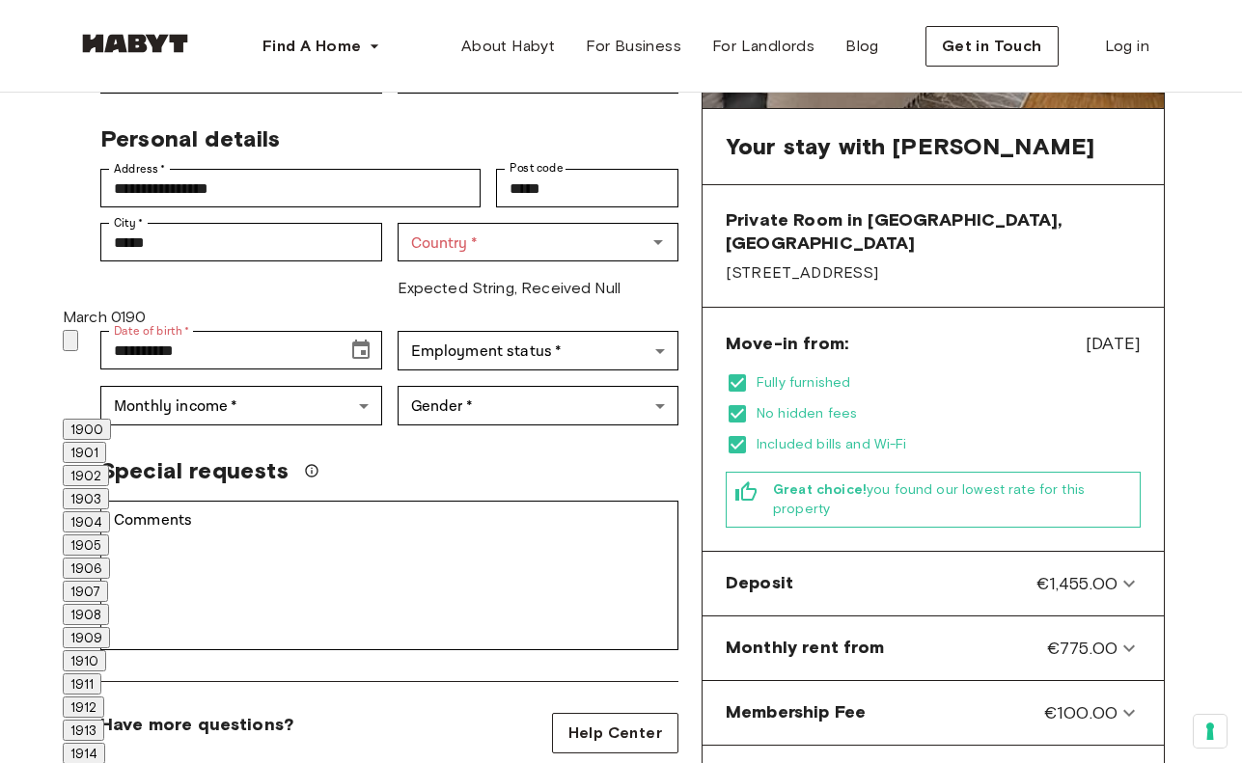
scroll to position [1283, 0]
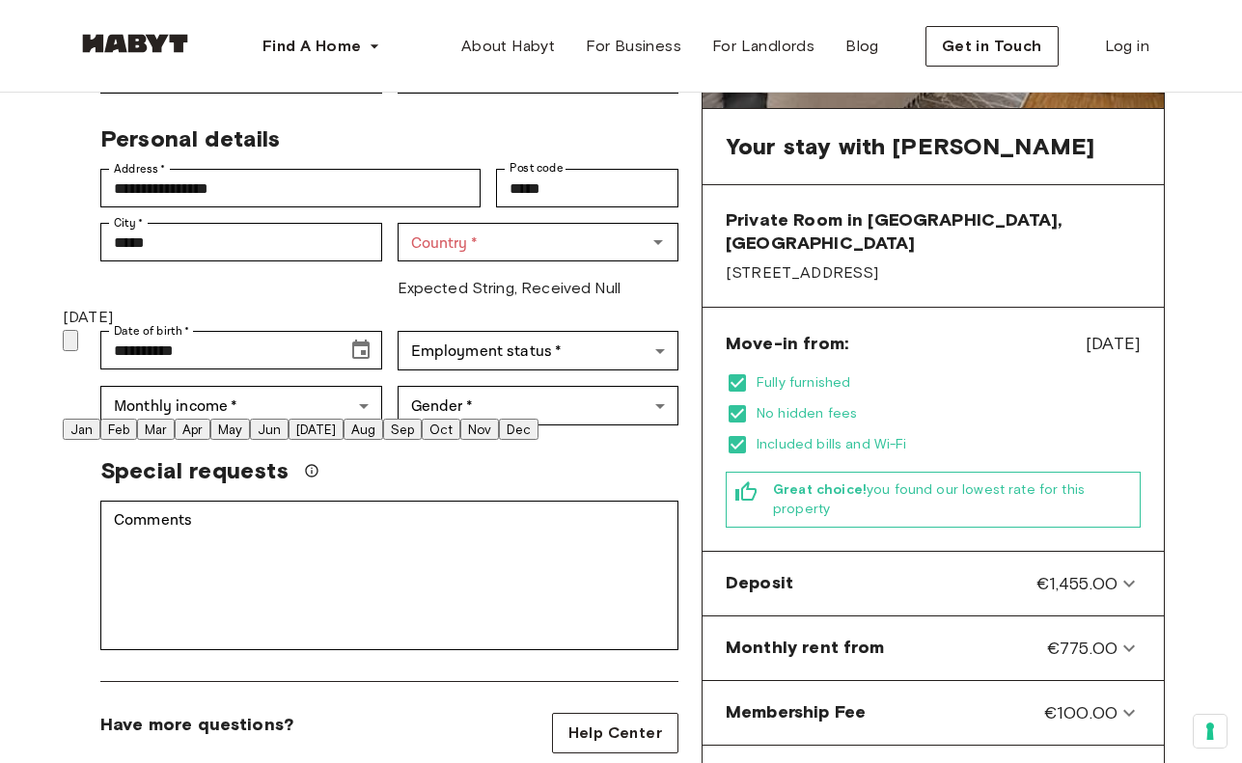
click at [175, 419] on button "Mar" at bounding box center [156, 429] width 38 height 21
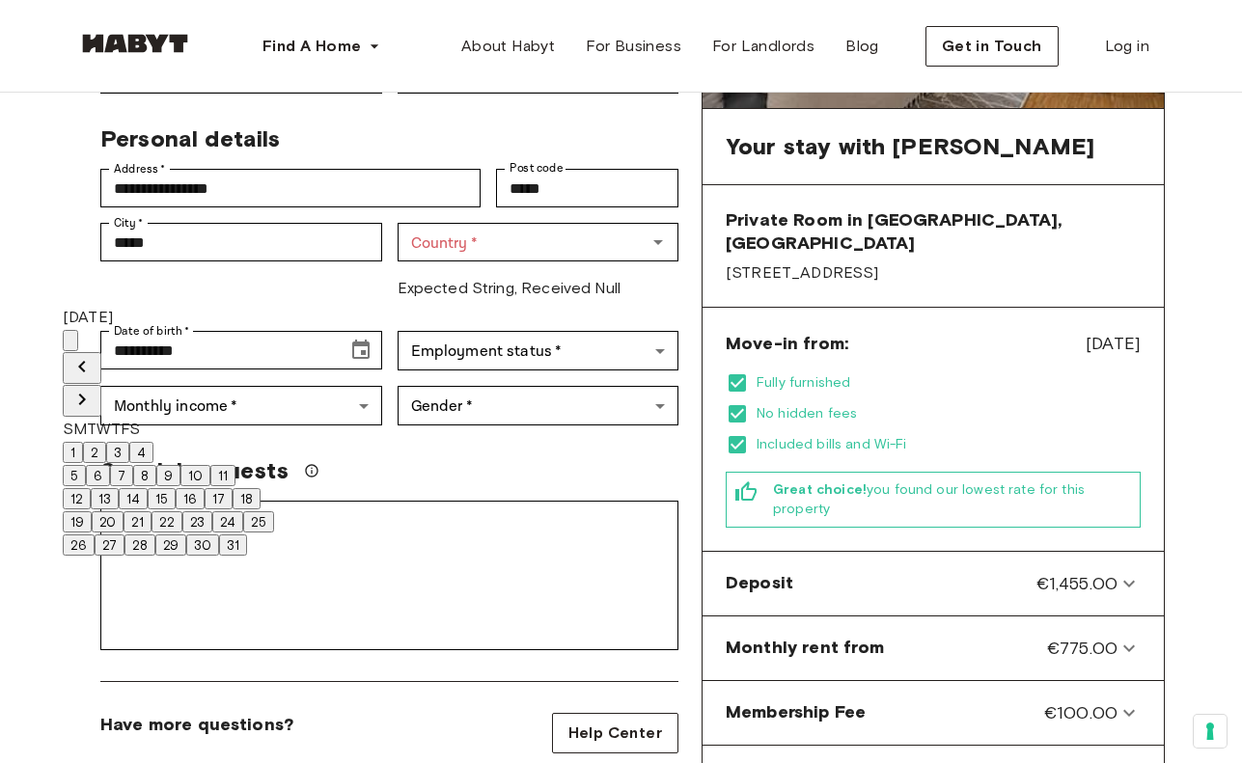
click at [95, 556] on button "26" at bounding box center [79, 544] width 32 height 21
type input "**********"
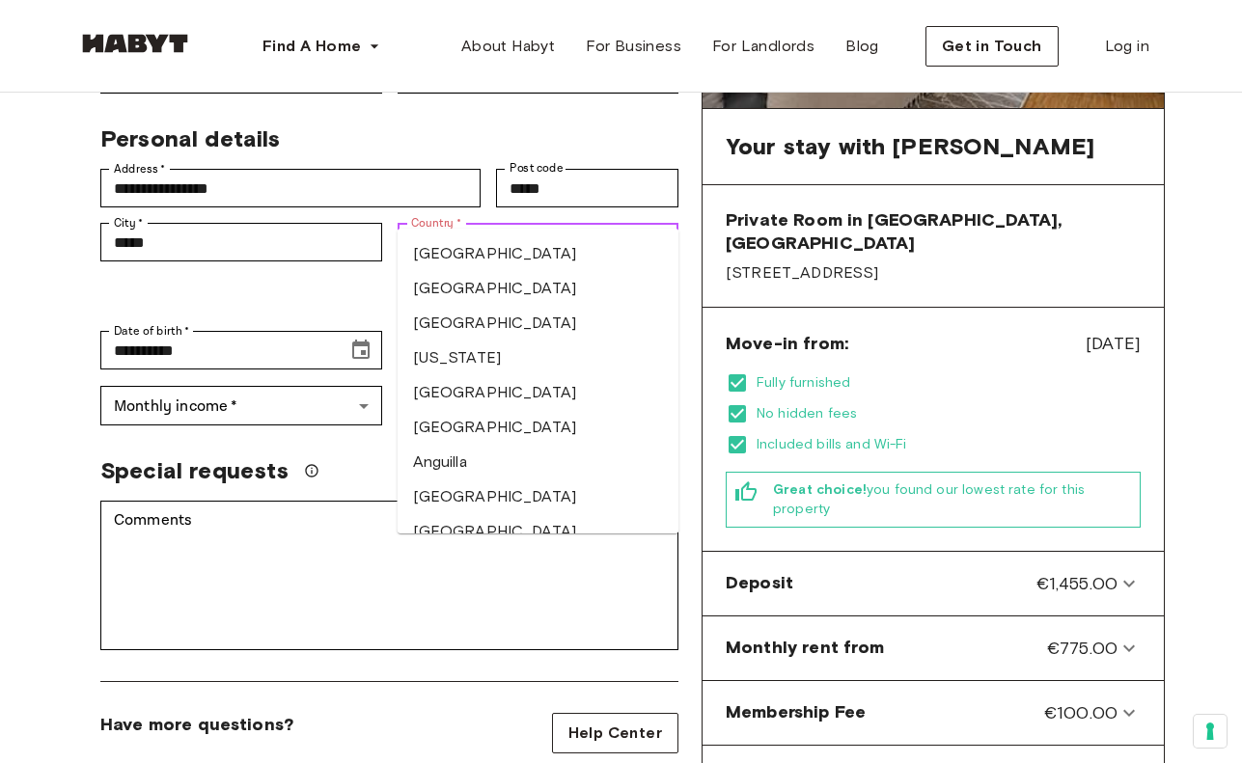
click at [525, 229] on input "Country   *" at bounding box center [522, 242] width 238 height 27
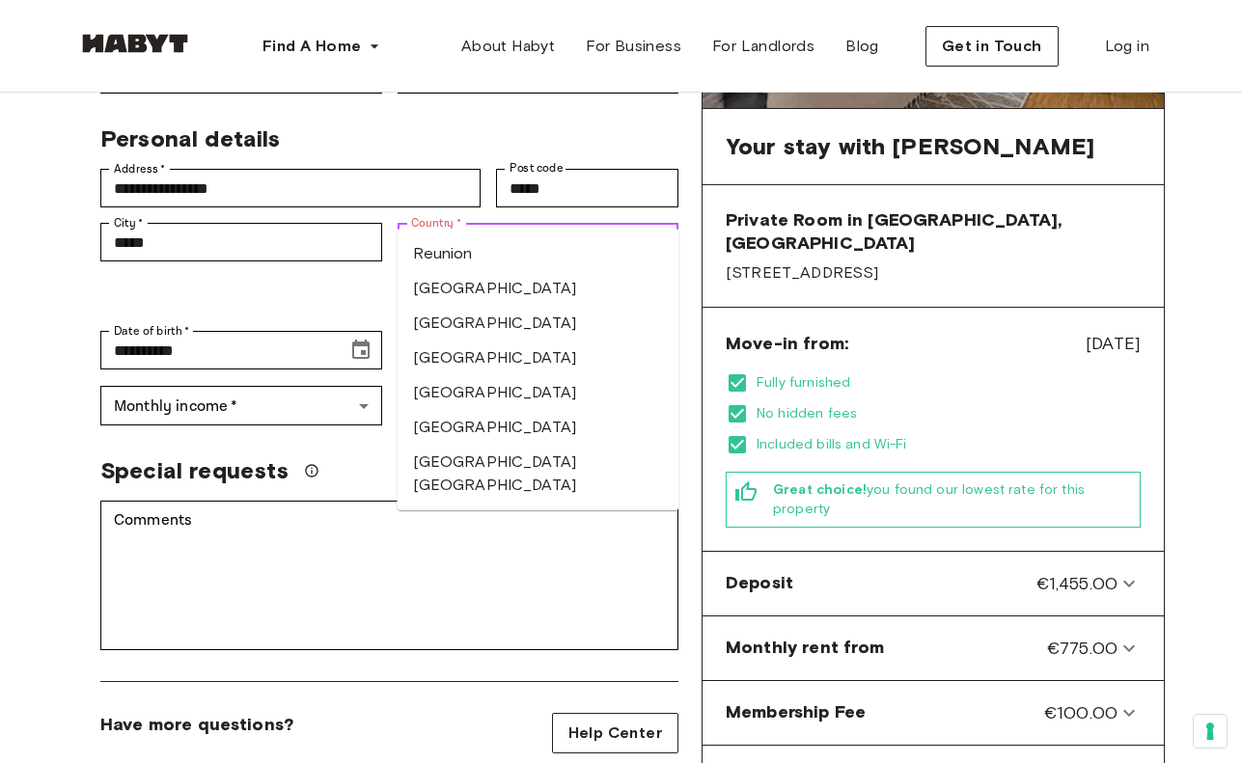
click at [493, 429] on li "[GEOGRAPHIC_DATA]" at bounding box center [538, 427] width 282 height 35
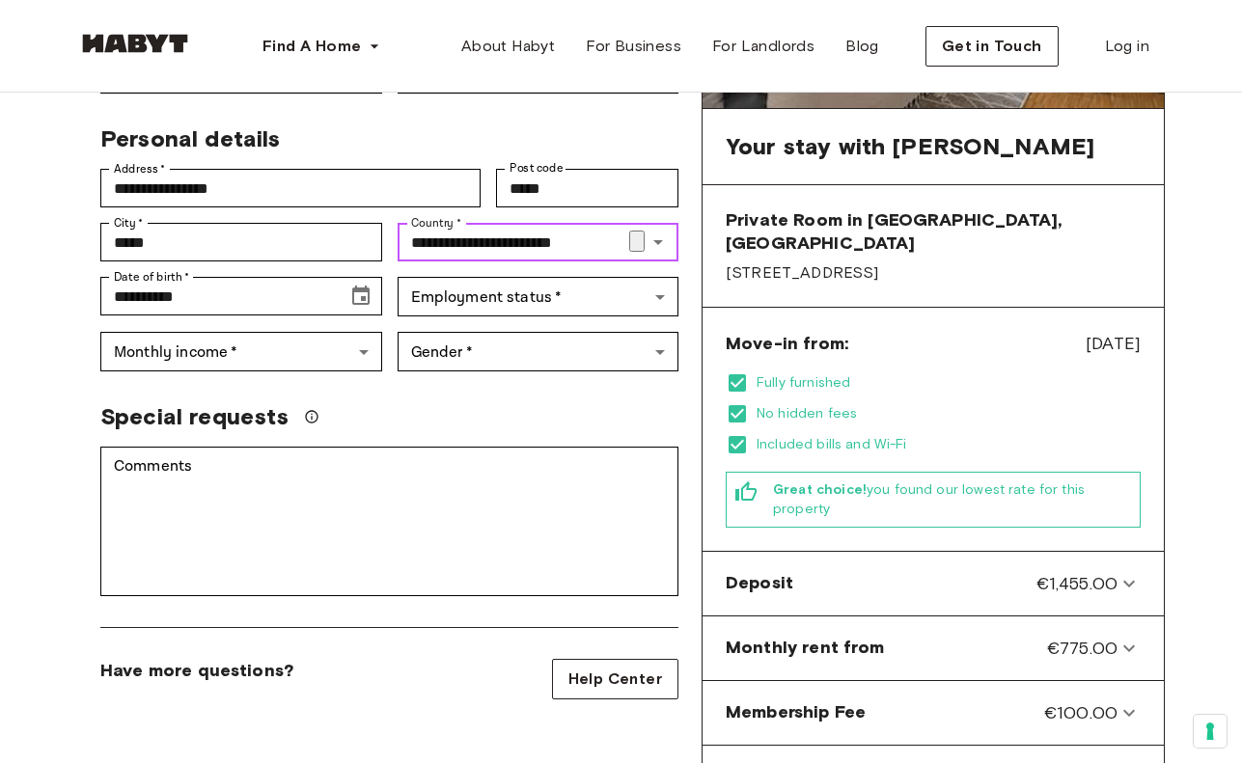
type input "**********"
click at [465, 387] on div "Special requests" at bounding box center [381, 409] width 593 height 44
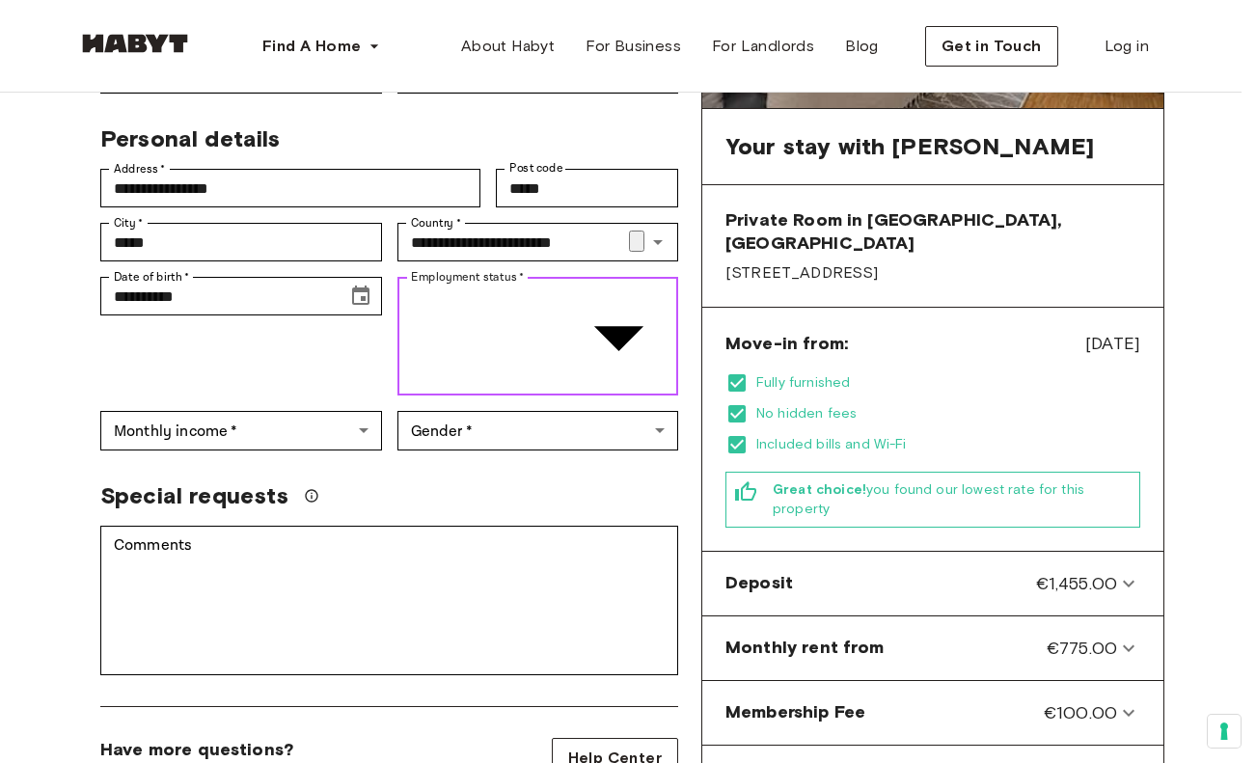
type input "*******"
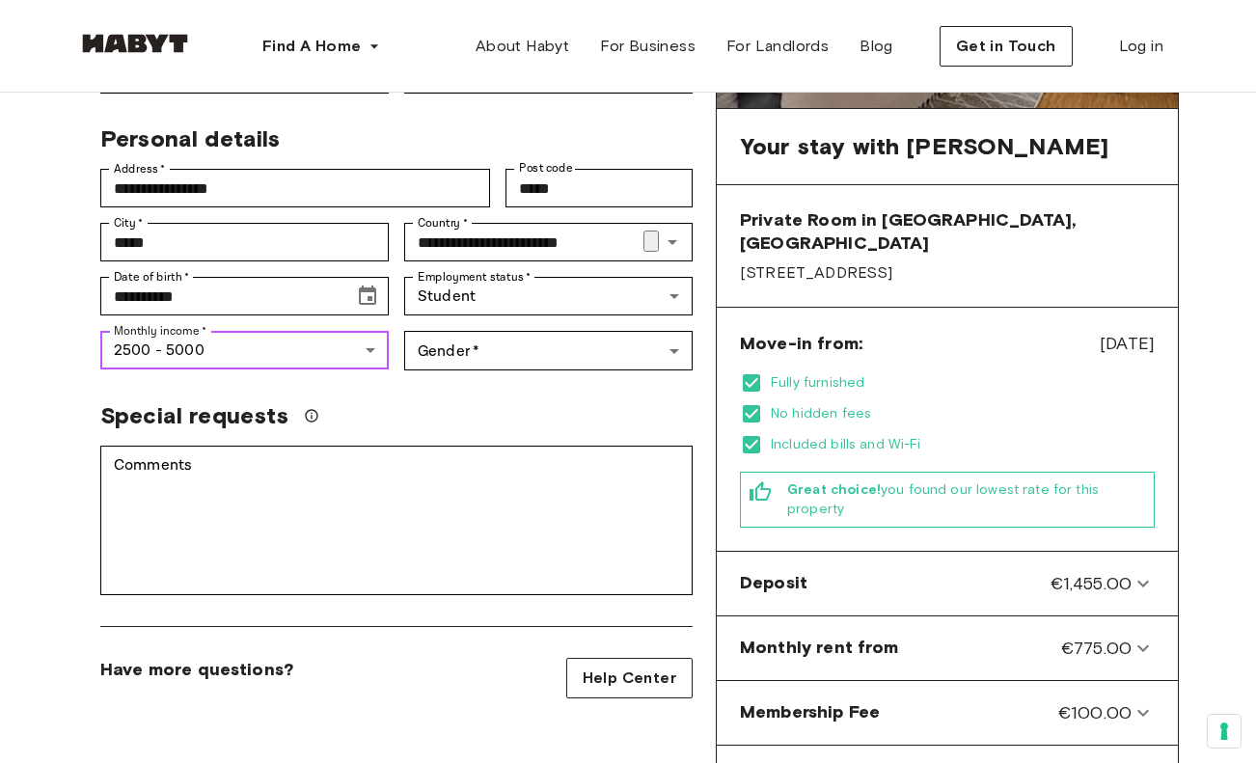
type input "******"
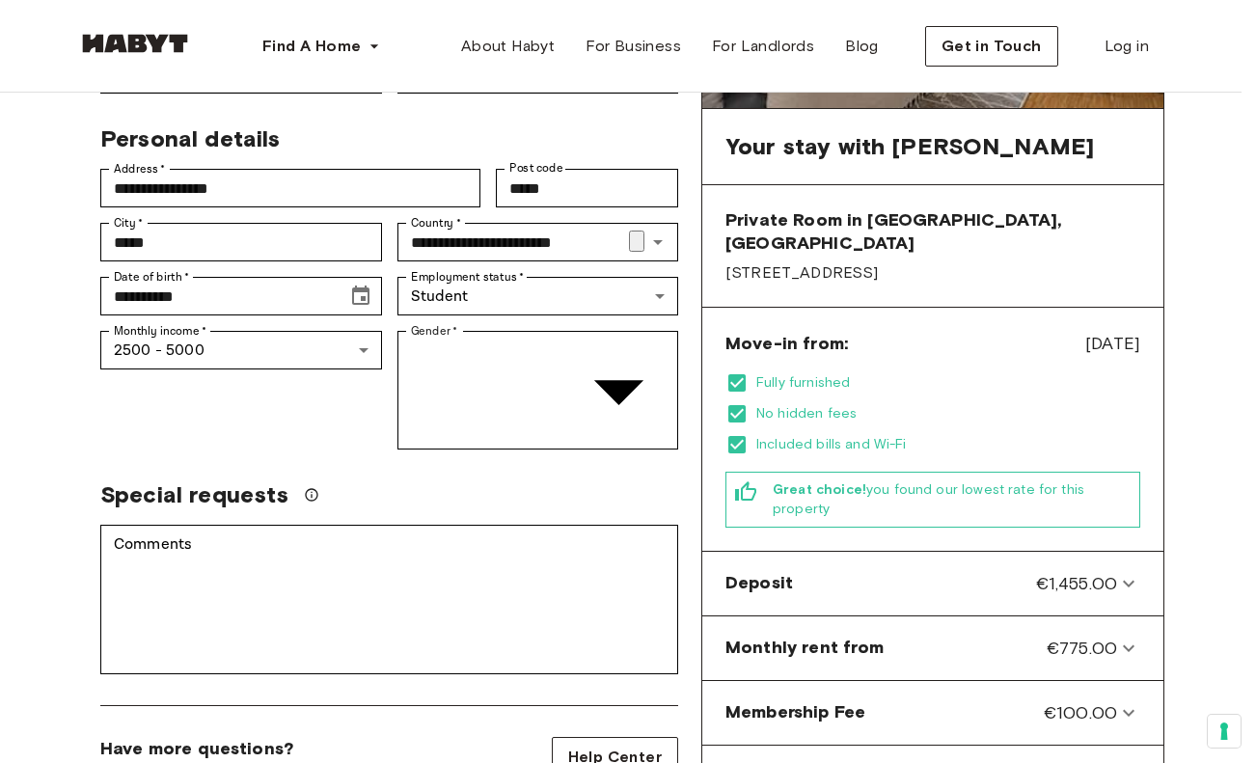
type input "******"
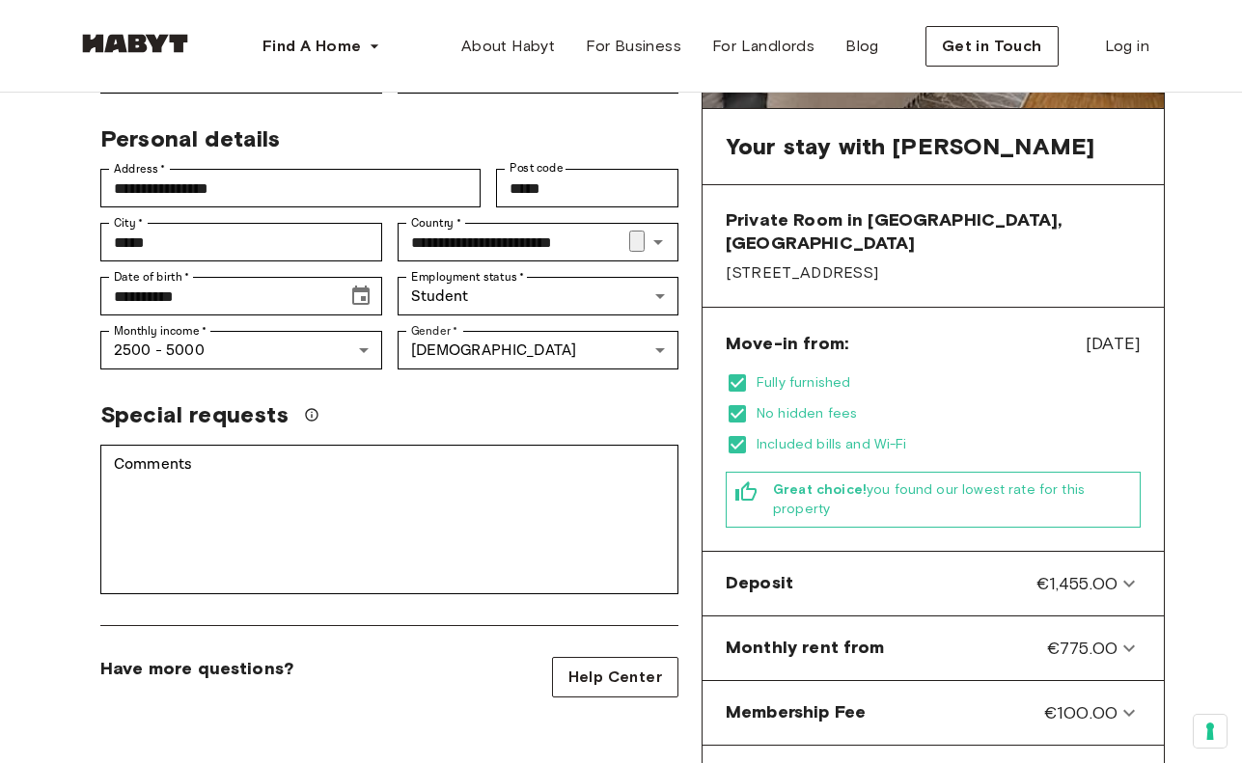
click at [437, 400] on div "Special requests" at bounding box center [389, 414] width 578 height 29
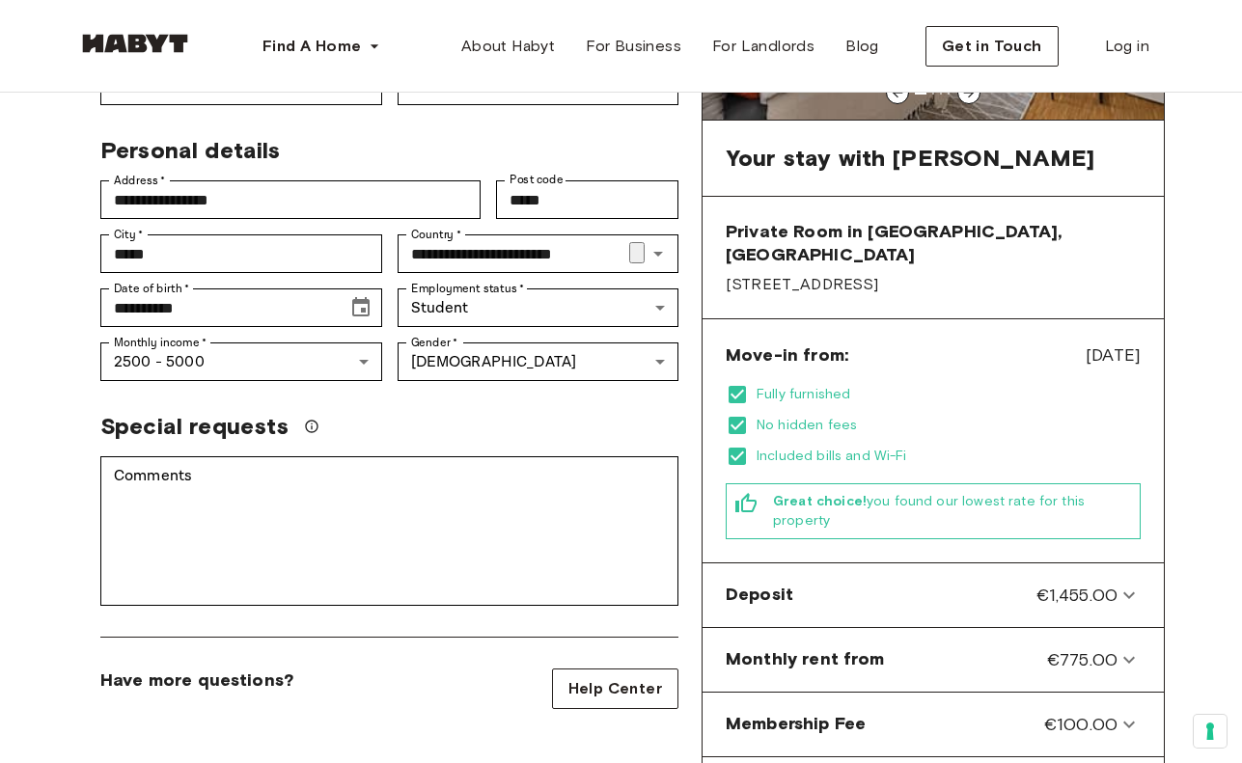
scroll to position [309, 0]
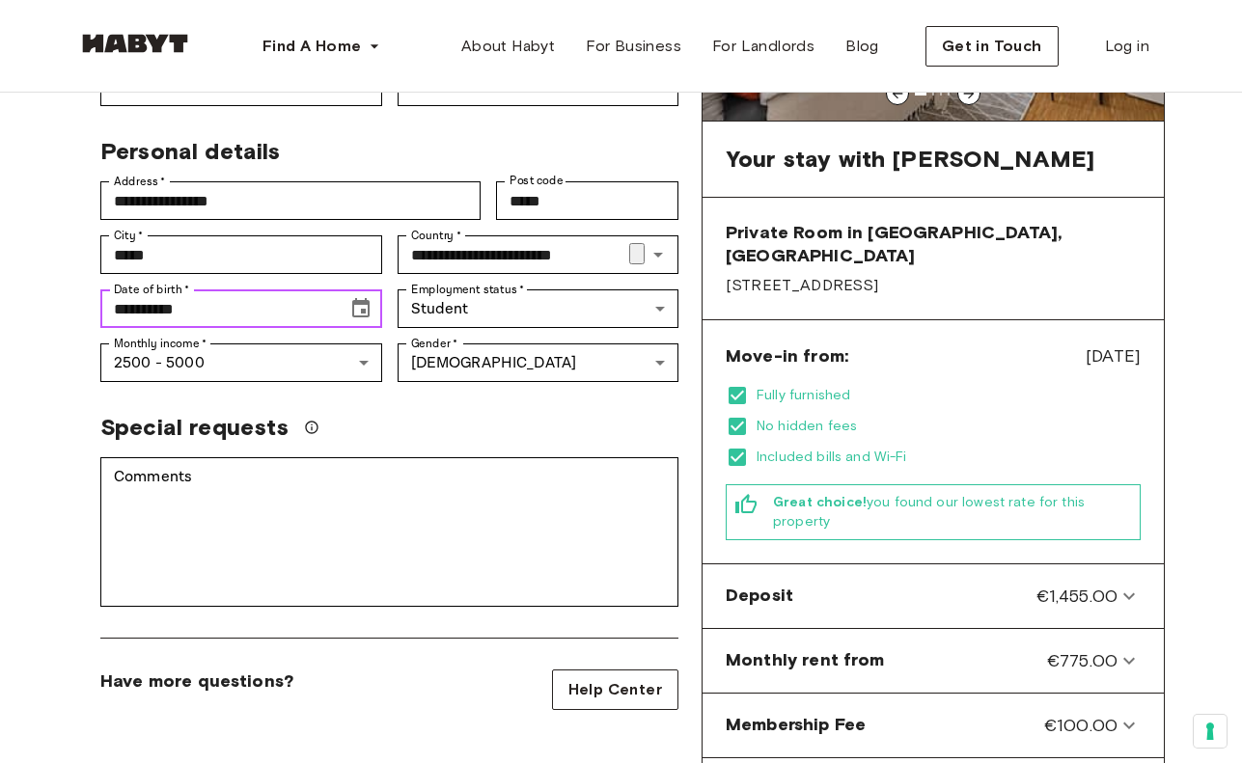
click at [360, 297] on icon "Choose date, selected date is Mar 25, 2006" at bounding box center [360, 308] width 23 height 23
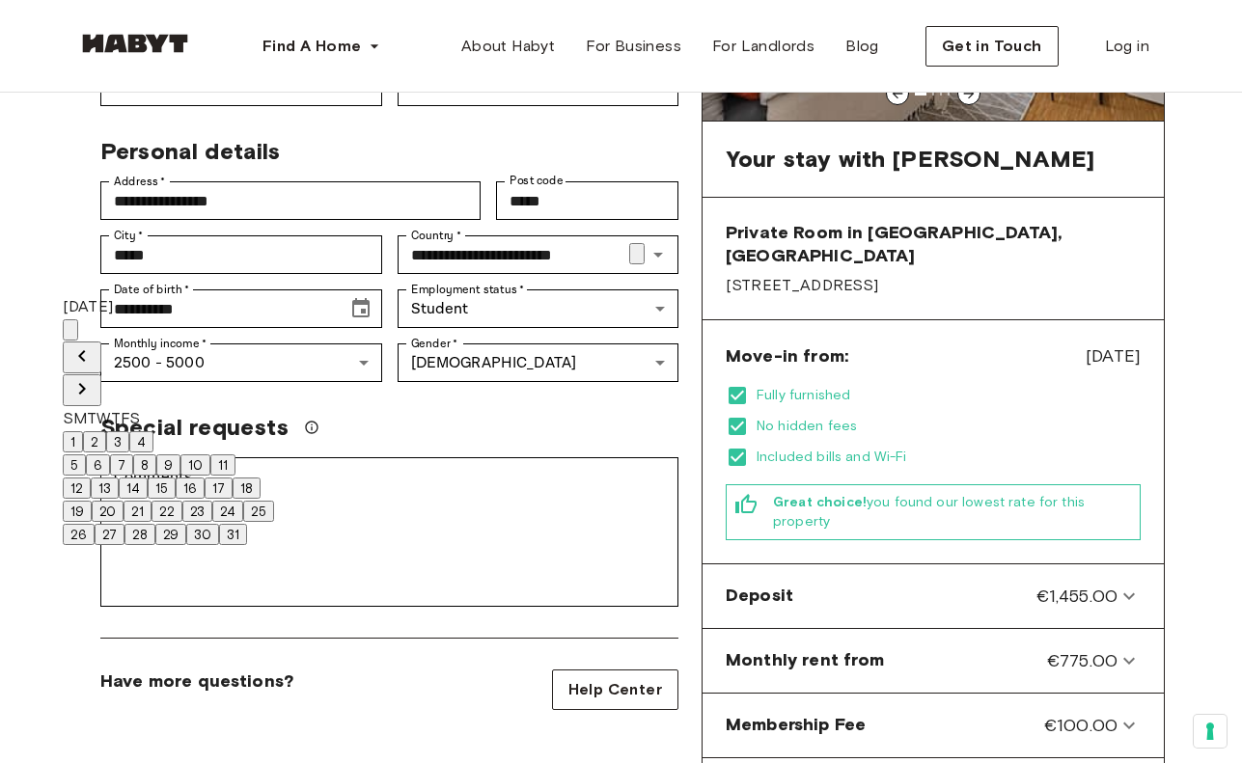
click at [93, 545] on button "26" at bounding box center [79, 534] width 32 height 21
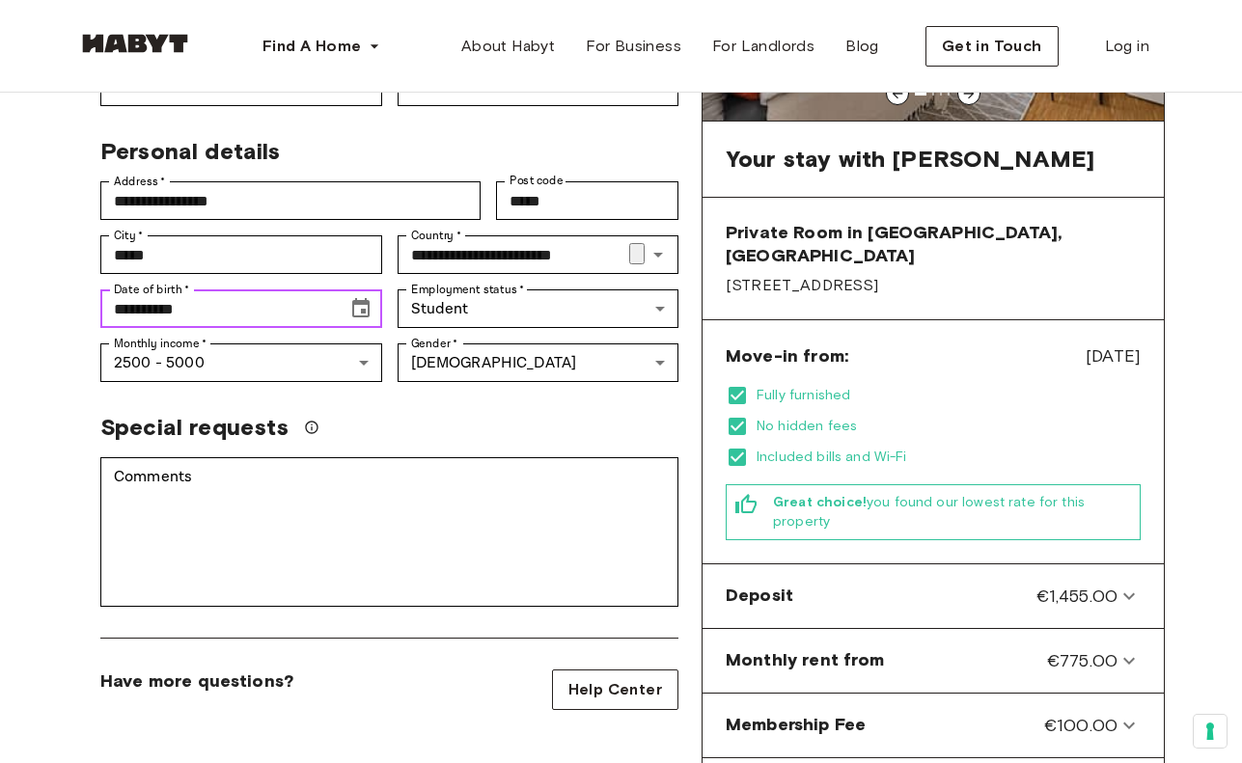
click at [131, 289] on input "**********" at bounding box center [216, 308] width 233 height 39
click at [352, 298] on icon "Choose date, selected date is Mar 25, 2006" at bounding box center [360, 307] width 17 height 19
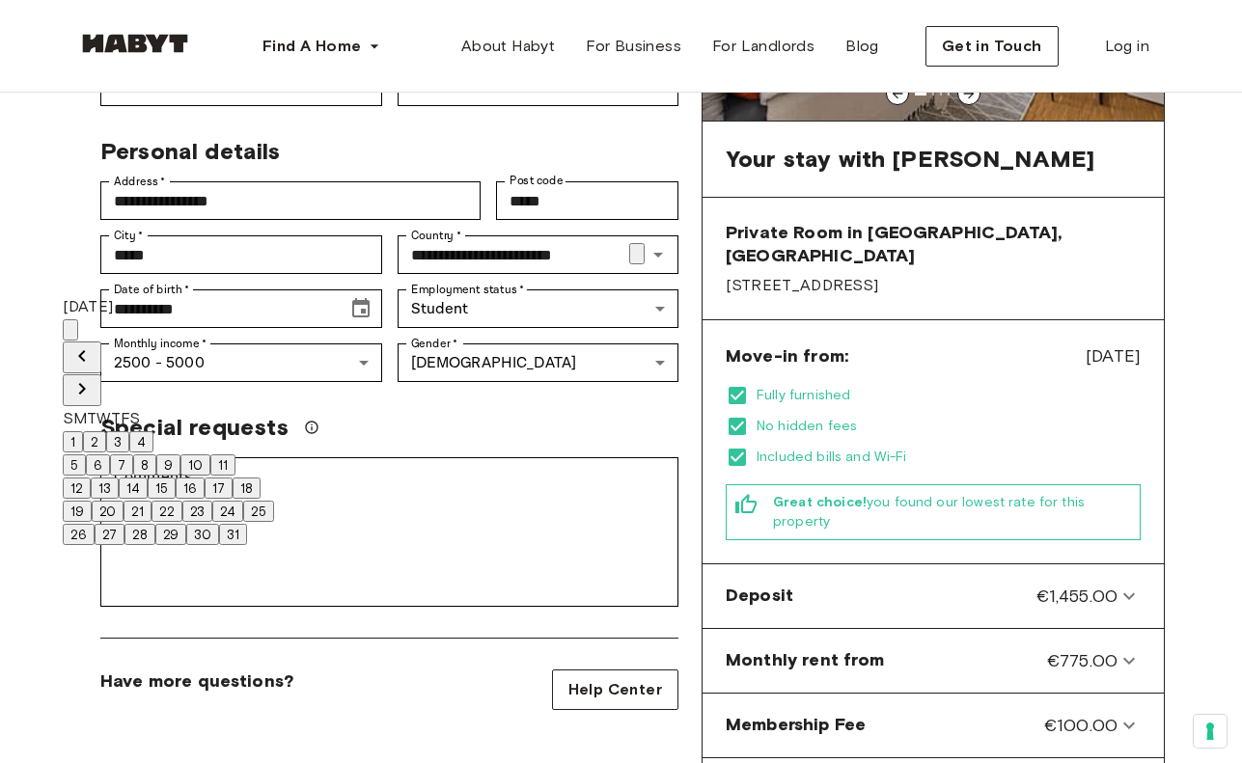
click at [124, 545] on button "27" at bounding box center [110, 534] width 30 height 21
type input "**********"
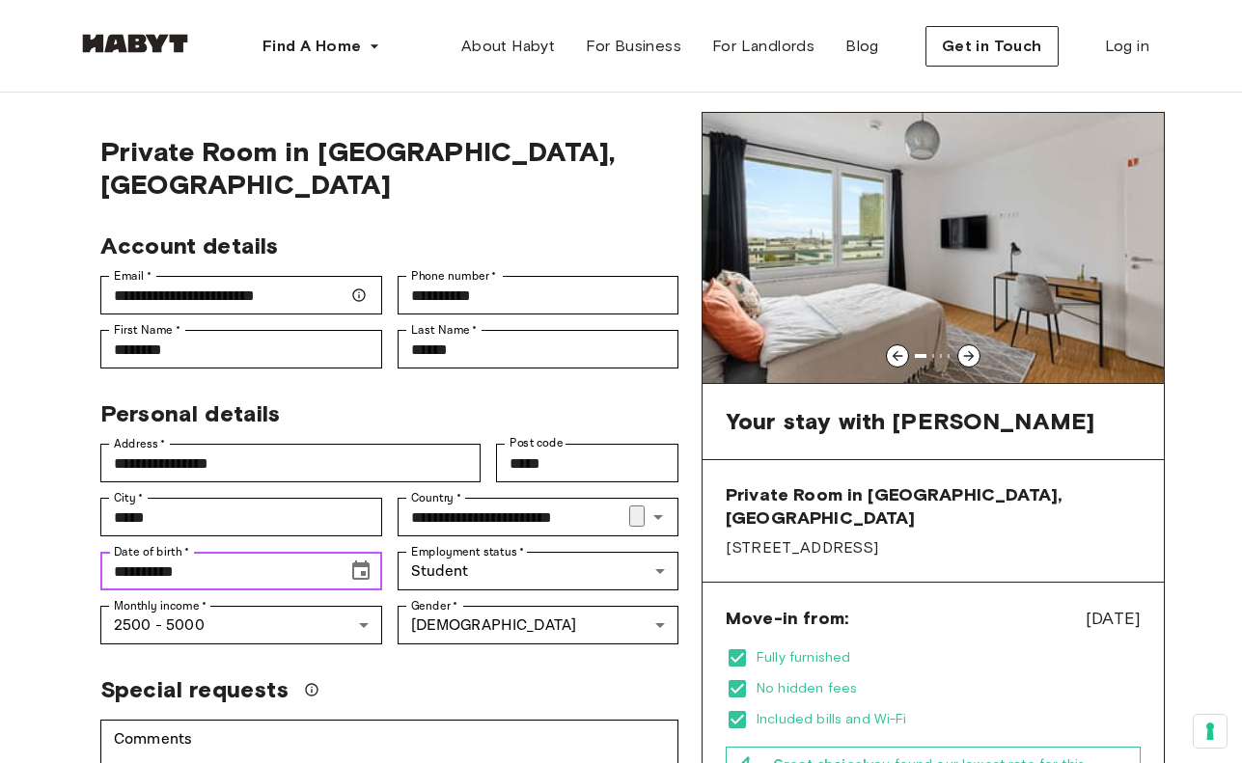
scroll to position [45, 0]
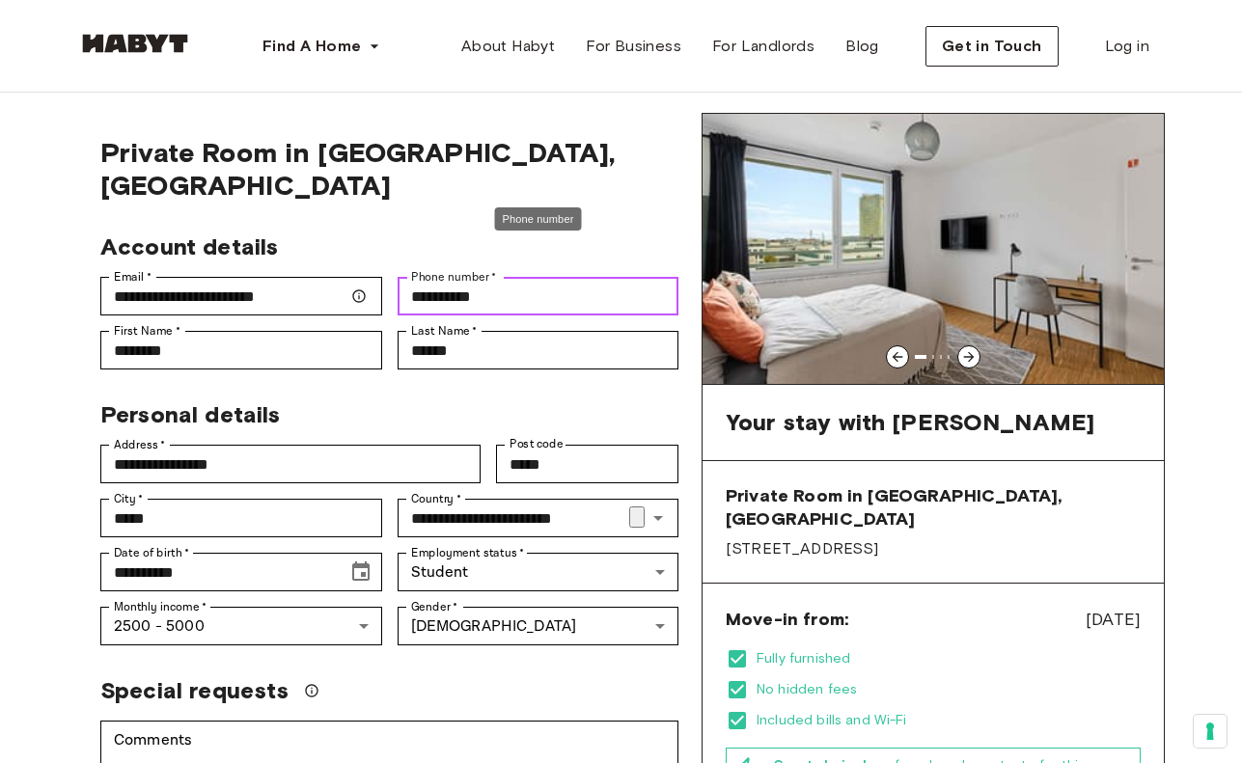
click at [413, 277] on input "**********" at bounding box center [538, 296] width 282 height 39
type input "**********"
click at [575, 140] on span "Private Room in [GEOGRAPHIC_DATA], [GEOGRAPHIC_DATA]" at bounding box center [389, 169] width 578 height 66
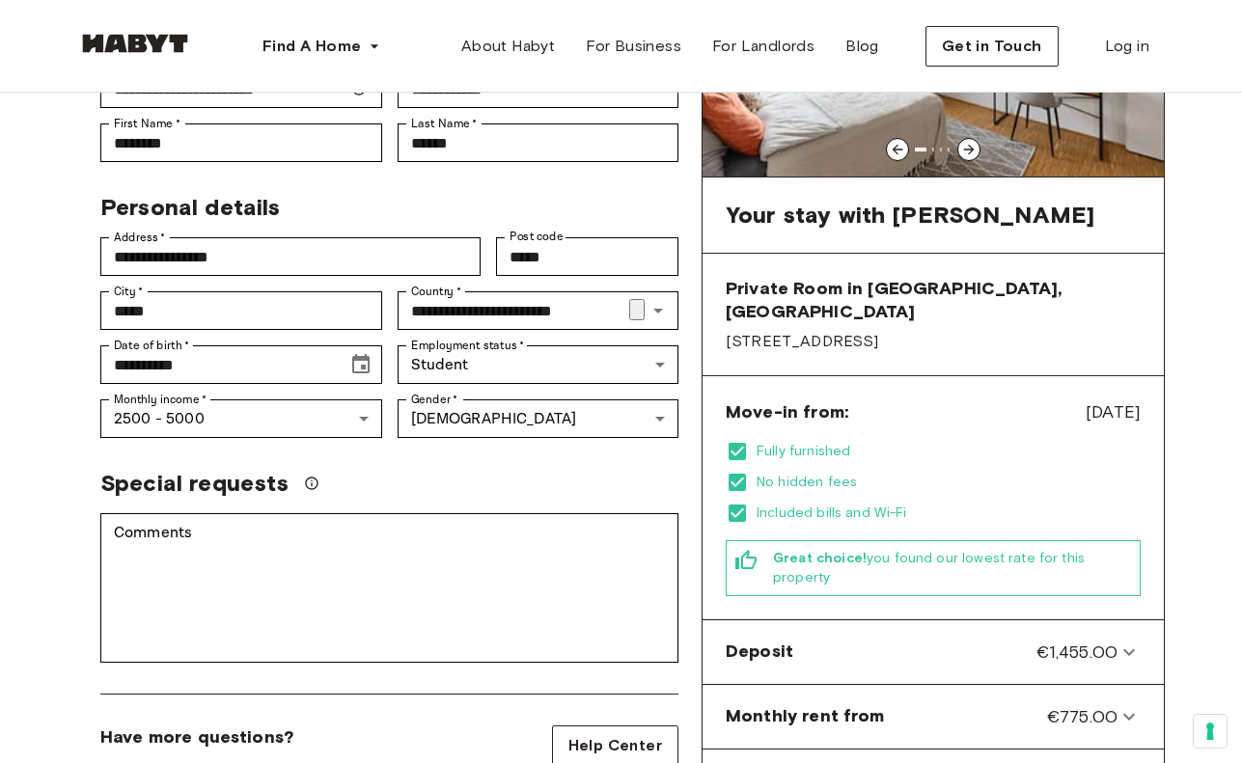
scroll to position [255, 0]
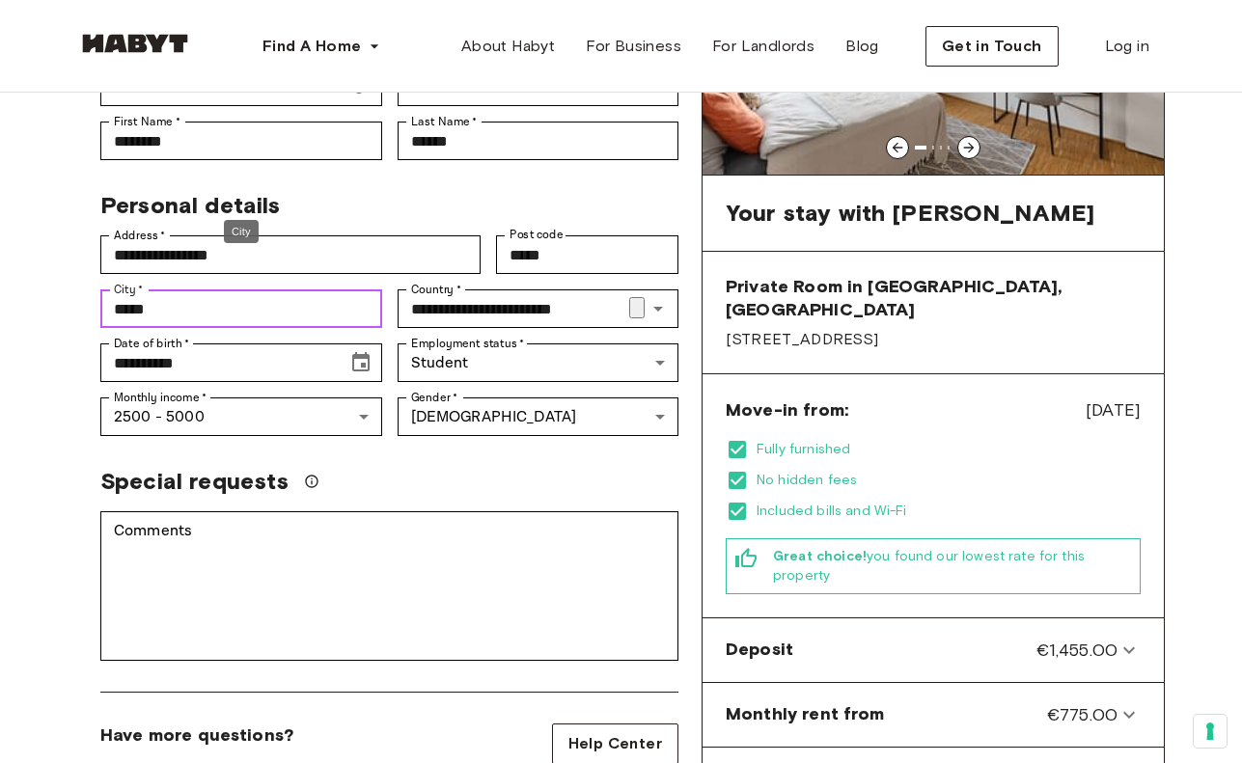
click at [326, 289] on input "*****" at bounding box center [241, 308] width 282 height 39
type input "**********"
click at [455, 176] on div "Personal details" at bounding box center [381, 198] width 593 height 44
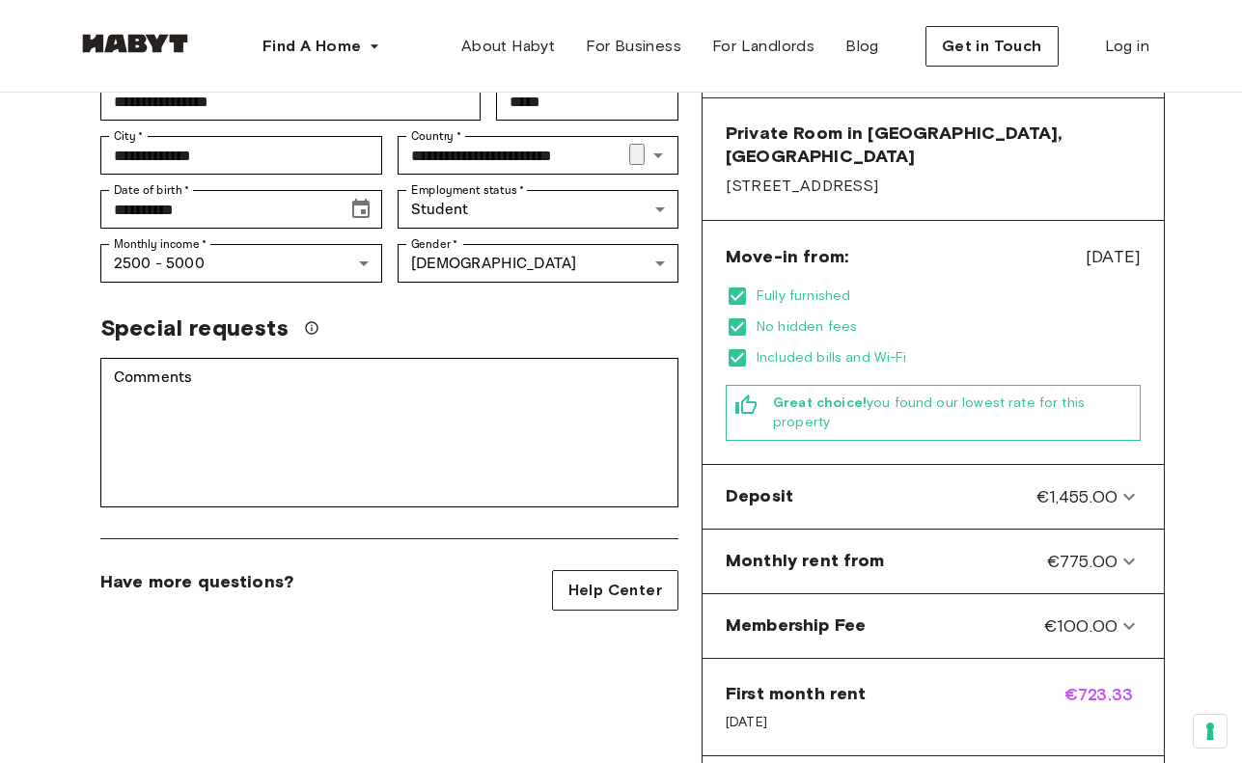
scroll to position [439, 0]
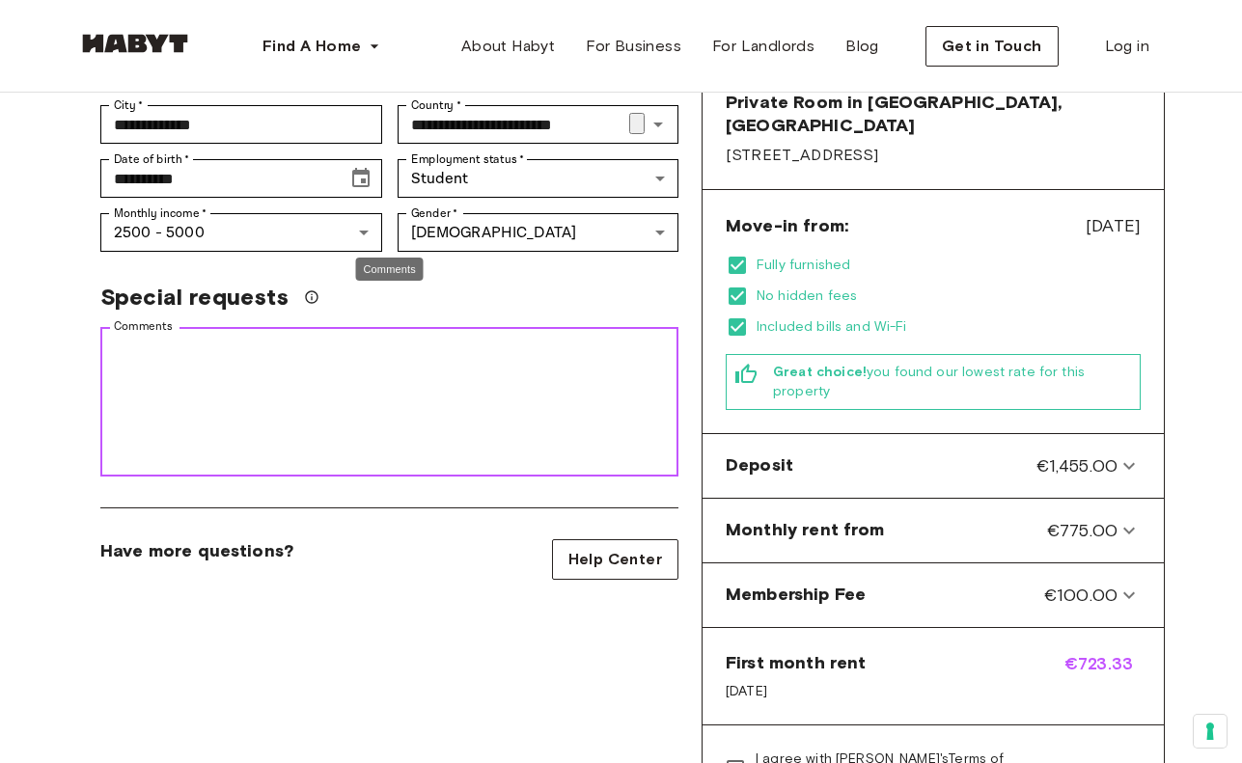
click at [372, 369] on textarea "Comments" at bounding box center [389, 402] width 551 height 133
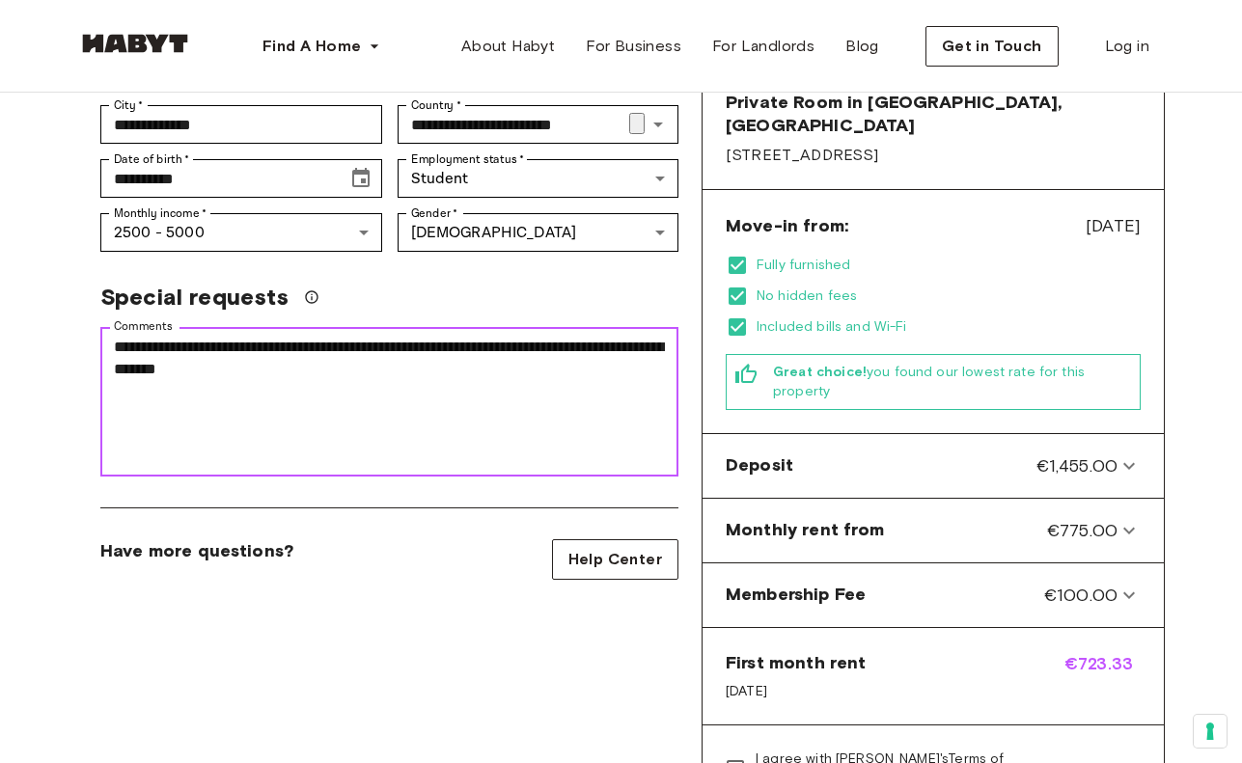
type textarea "**********"
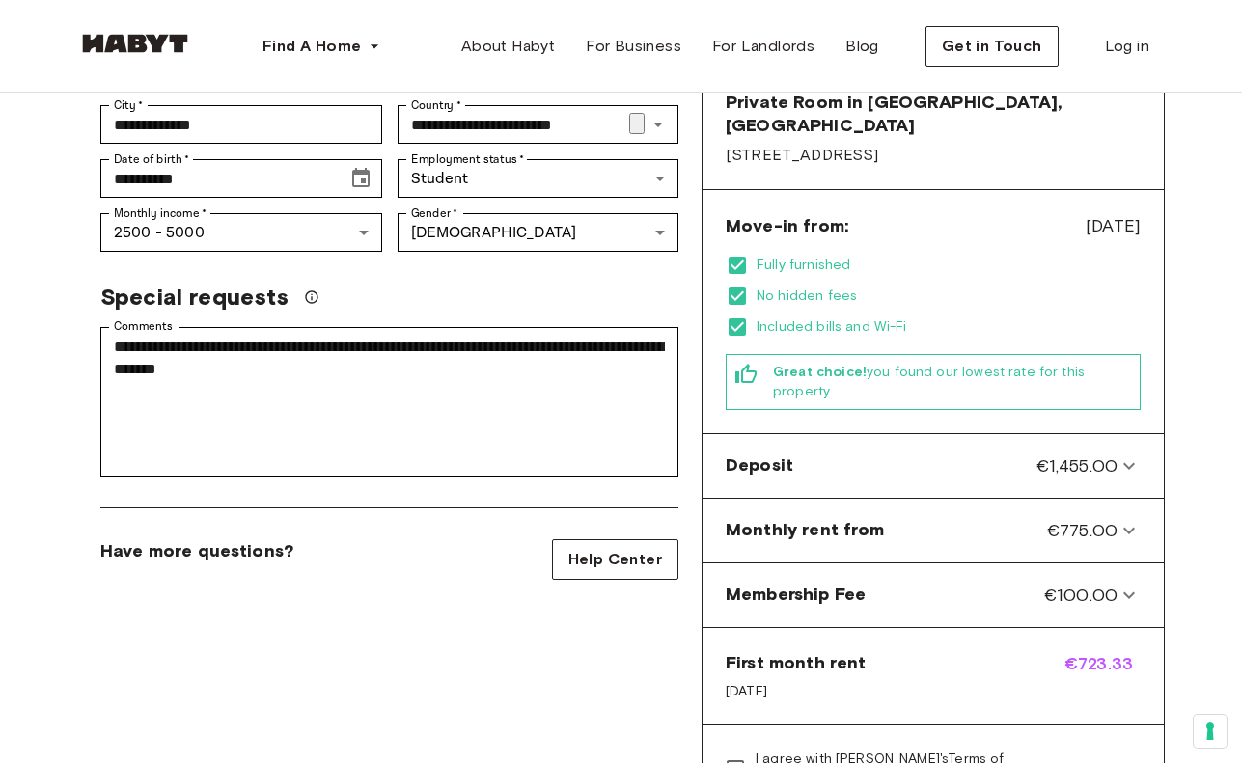
click at [473, 582] on div "**********" at bounding box center [389, 344] width 624 height 1250
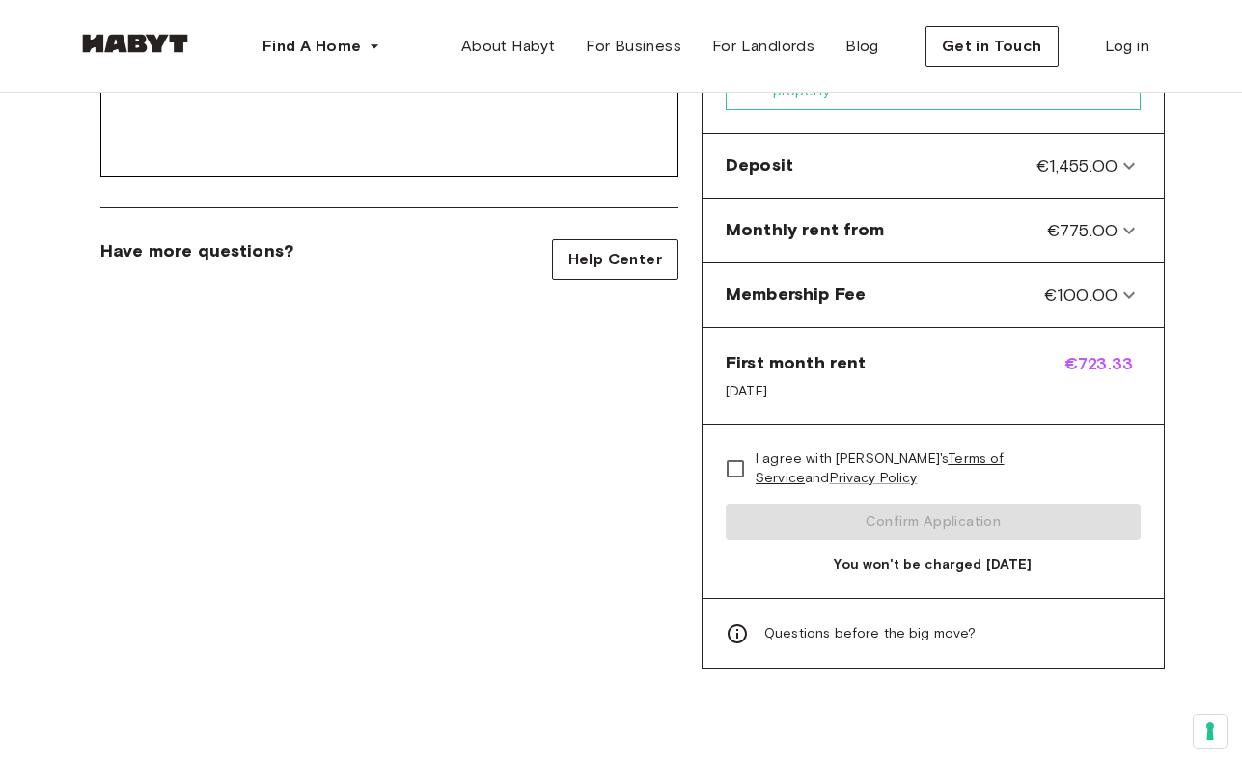
scroll to position [836, 0]
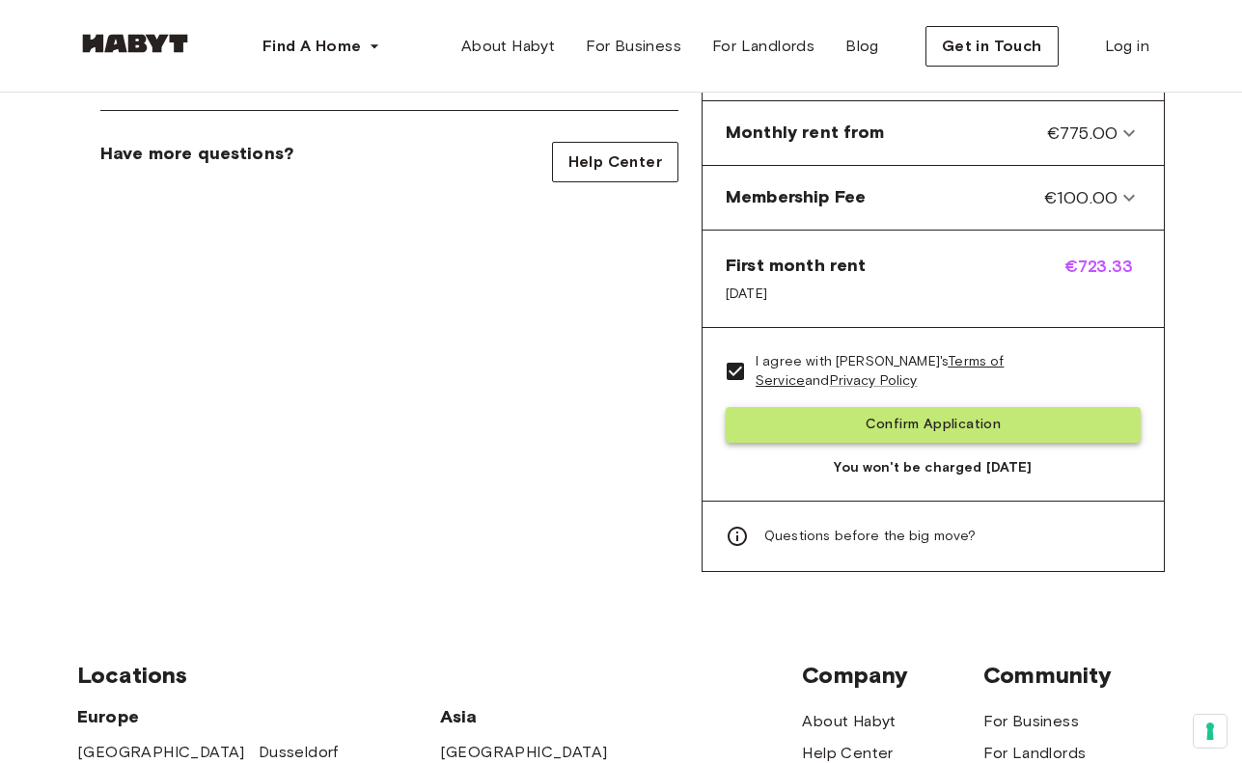
click at [766, 407] on button "Confirm Application" at bounding box center [932, 425] width 415 height 36
